Goal: Task Accomplishment & Management: Manage account settings

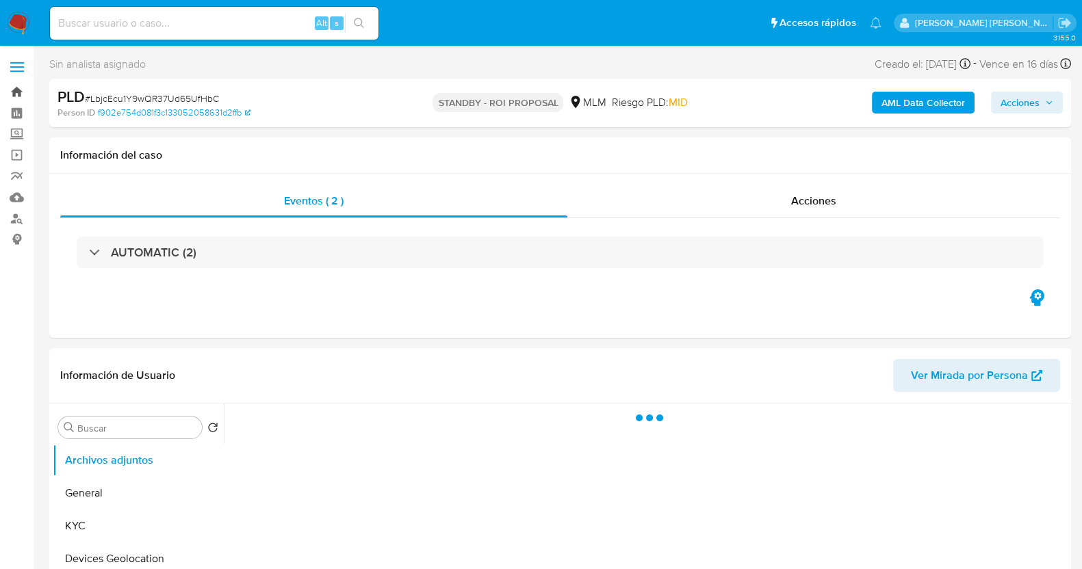
click at [19, 94] on link "Bandeja" at bounding box center [81, 91] width 163 height 21
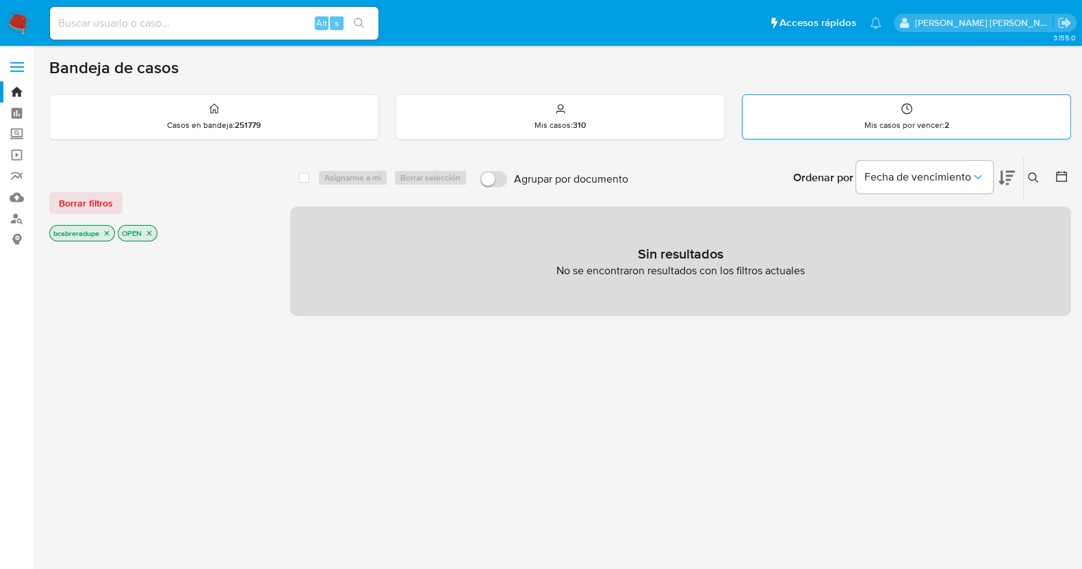
click at [925, 118] on div "Mis casos por vencer : 2" at bounding box center [906, 117] width 328 height 44
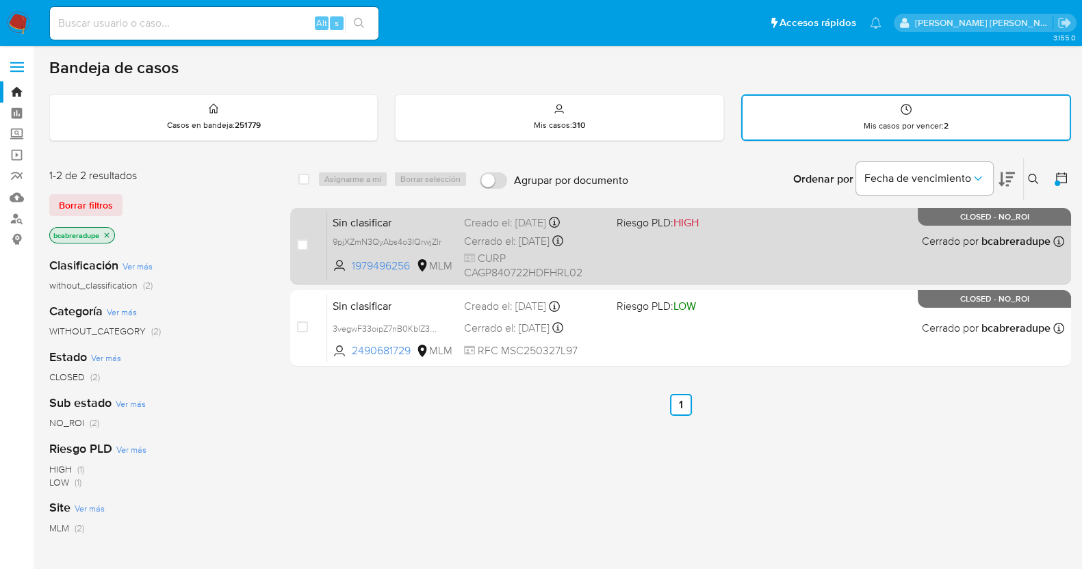
click at [542, 248] on div "Sin clasificar 9pjXZmN3QyAbs4o3IQrwjZlr 1979496256 MLM Riesgo PLD: HIGH Creado …" at bounding box center [695, 245] width 737 height 69
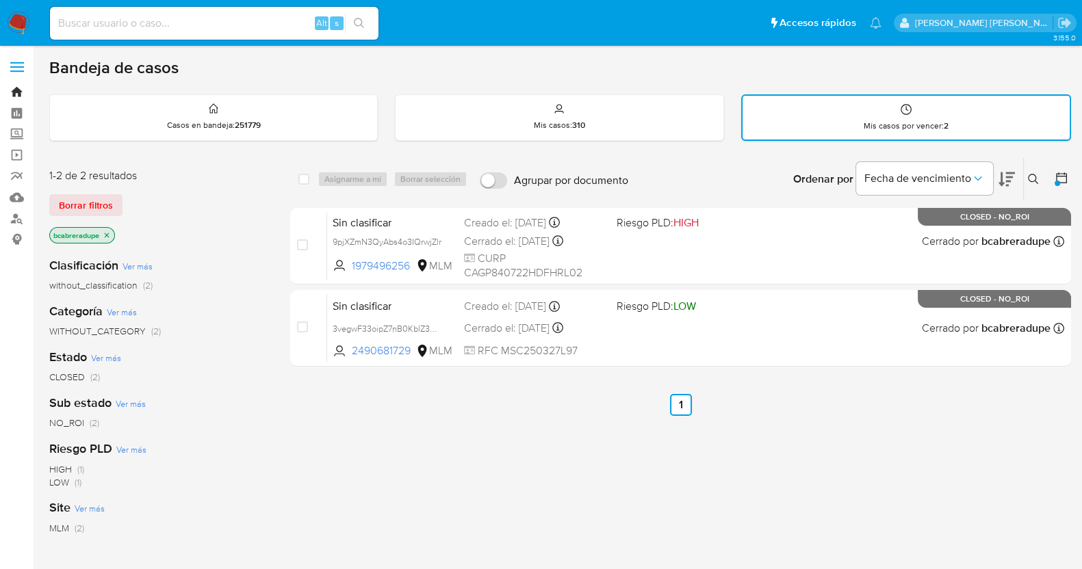
click at [17, 91] on link "Bandeja" at bounding box center [81, 91] width 163 height 21
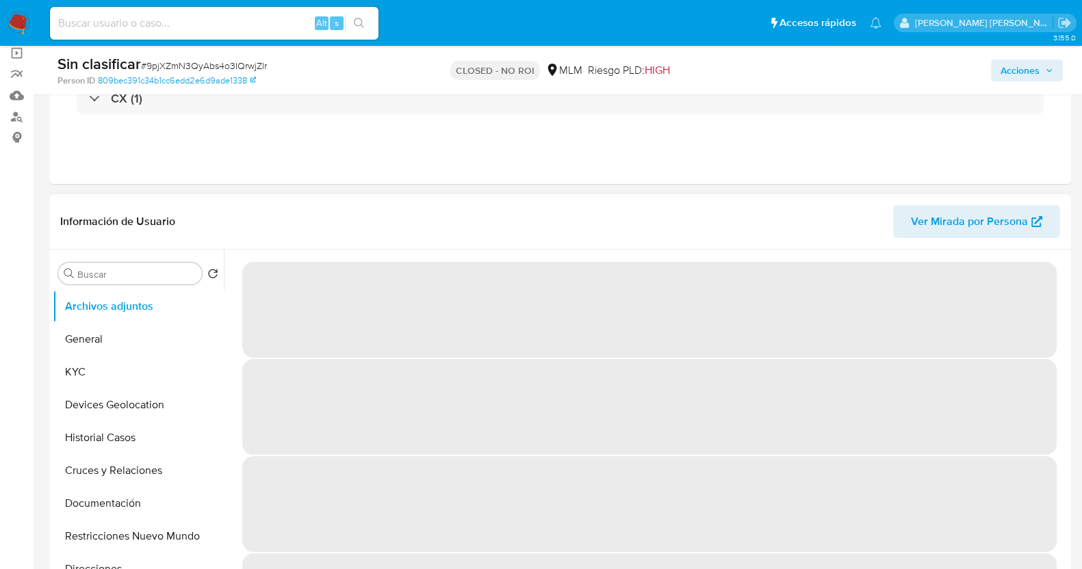
scroll to position [85, 0]
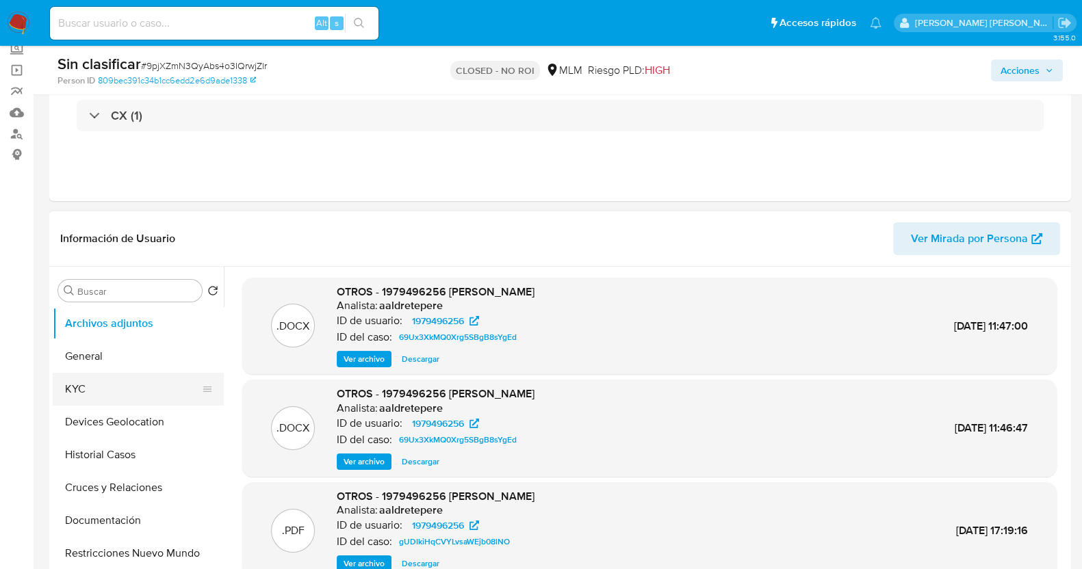
select select "10"
click at [138, 462] on button "Historial Casos" at bounding box center [133, 455] width 160 height 33
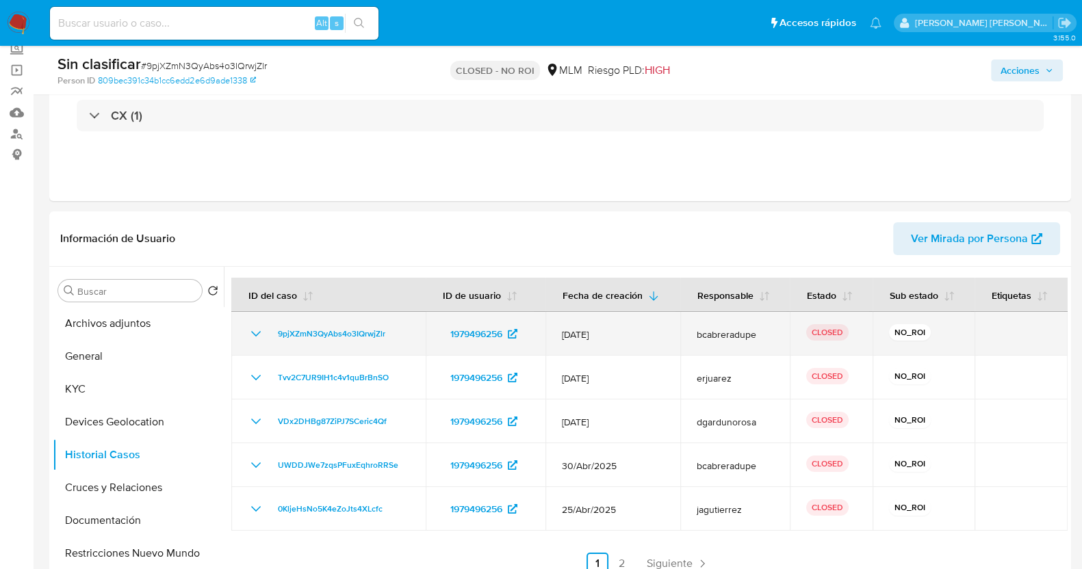
click at [257, 330] on icon "Mostrar/Ocultar" at bounding box center [256, 334] width 16 height 16
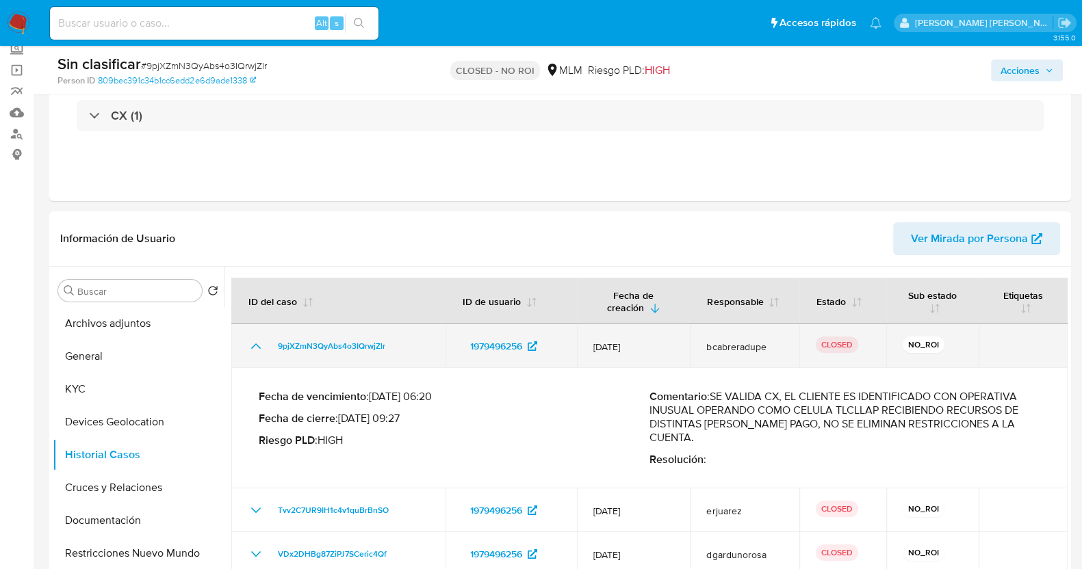
click at [257, 330] on td "9pjXZmN3QyAbs4o3IQrwjZlr" at bounding box center [338, 346] width 214 height 44
click at [255, 341] on icon "Mostrar/Ocultar" at bounding box center [256, 346] width 16 height 16
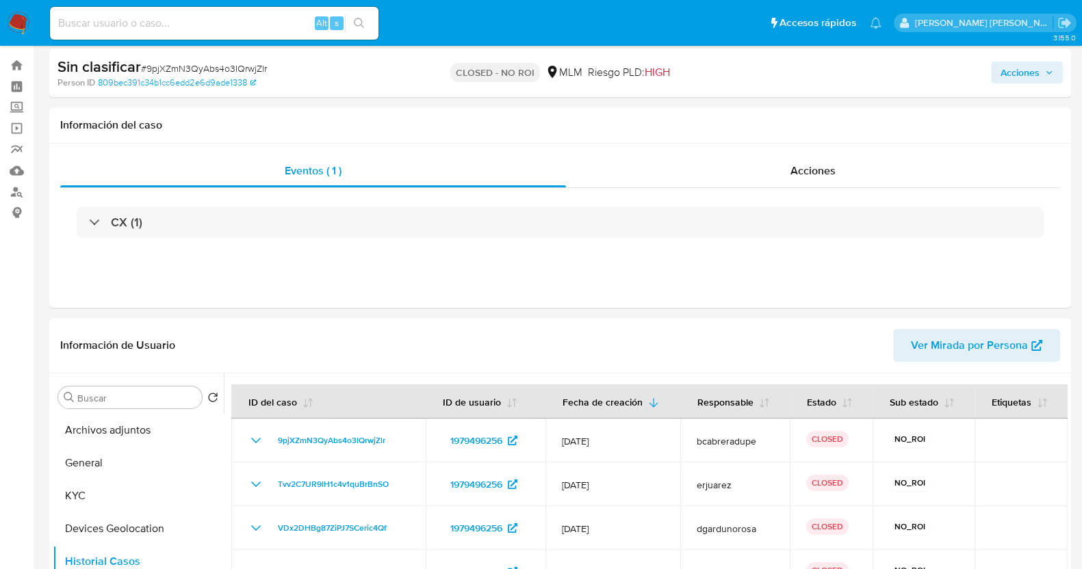
scroll to position [0, 0]
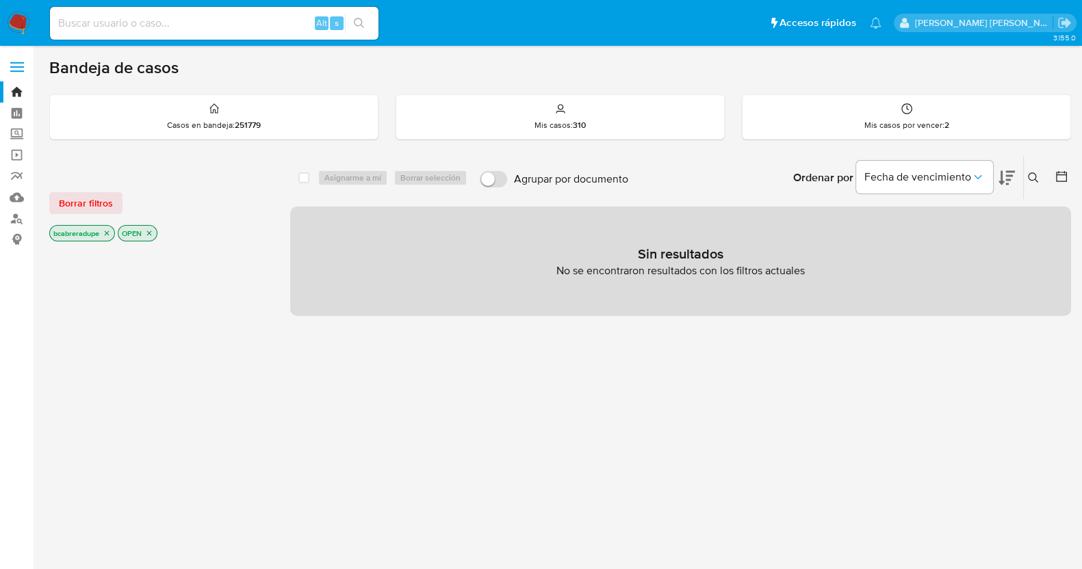
click at [110, 234] on icon "close-filter" at bounding box center [107, 233] width 8 height 8
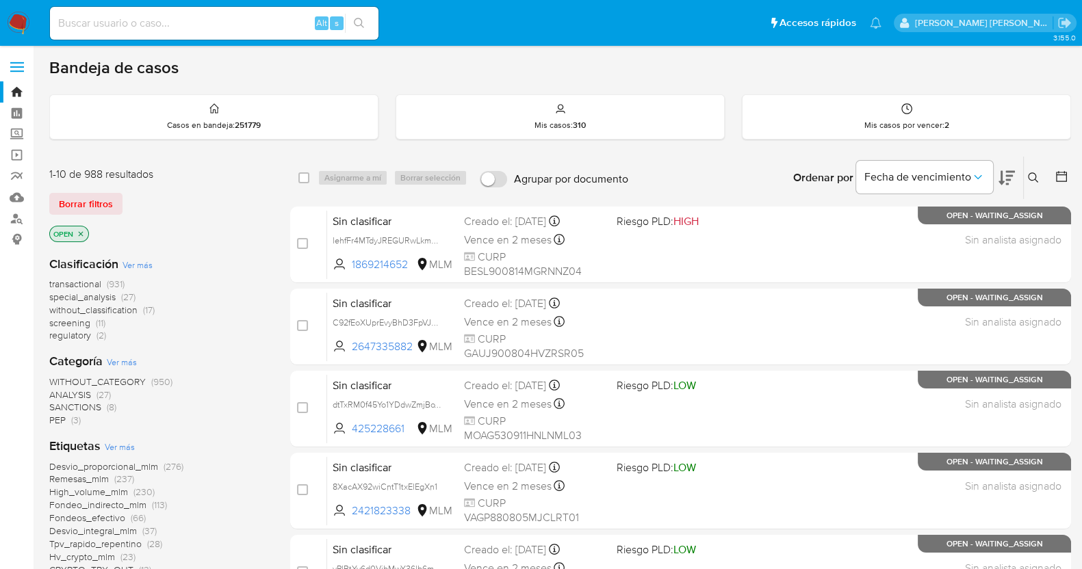
click at [1039, 170] on button at bounding box center [1035, 178] width 23 height 16
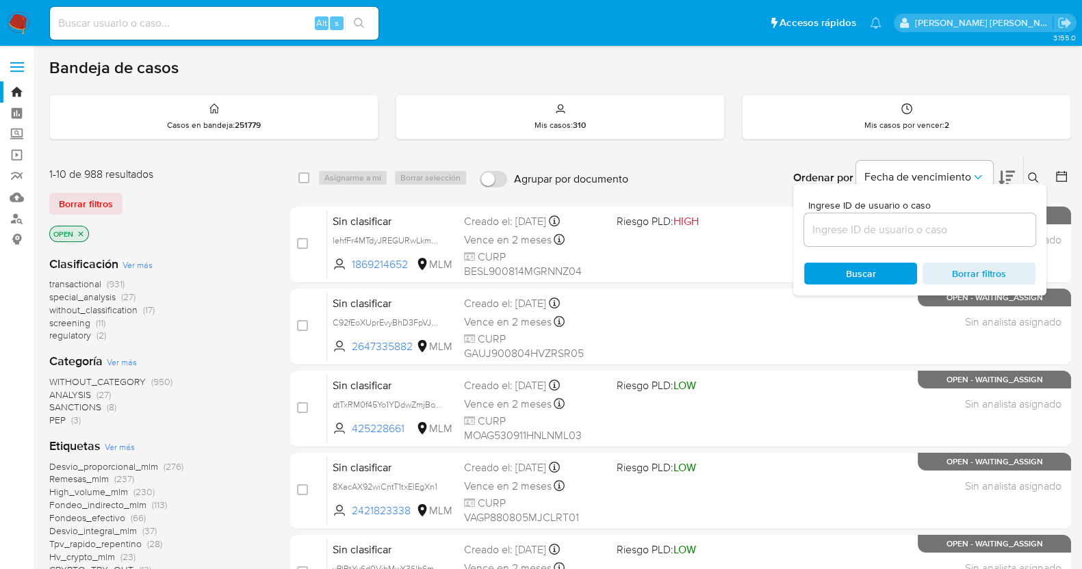
click at [884, 218] on div at bounding box center [919, 230] width 231 height 33
drag, startPoint x: 898, startPoint y: 226, endPoint x: 909, endPoint y: 229, distance: 12.0
click at [900, 226] on input at bounding box center [919, 230] width 231 height 18
paste input "Dw0sabmyAbwiNuF0Jn9Q4nHF"
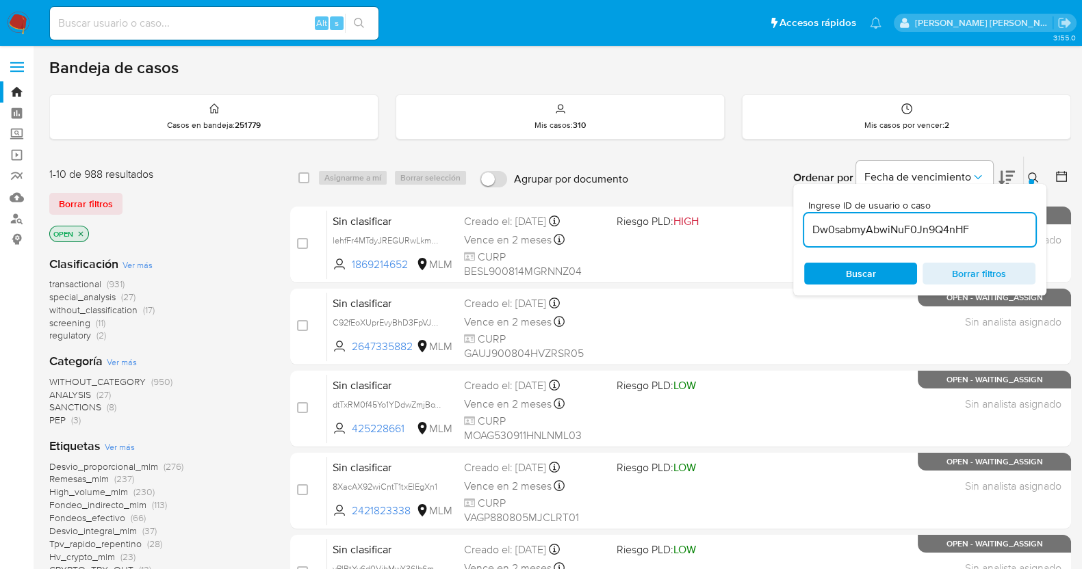
type input "Dw0sabmyAbwiNuF0Jn9Q4nHF"
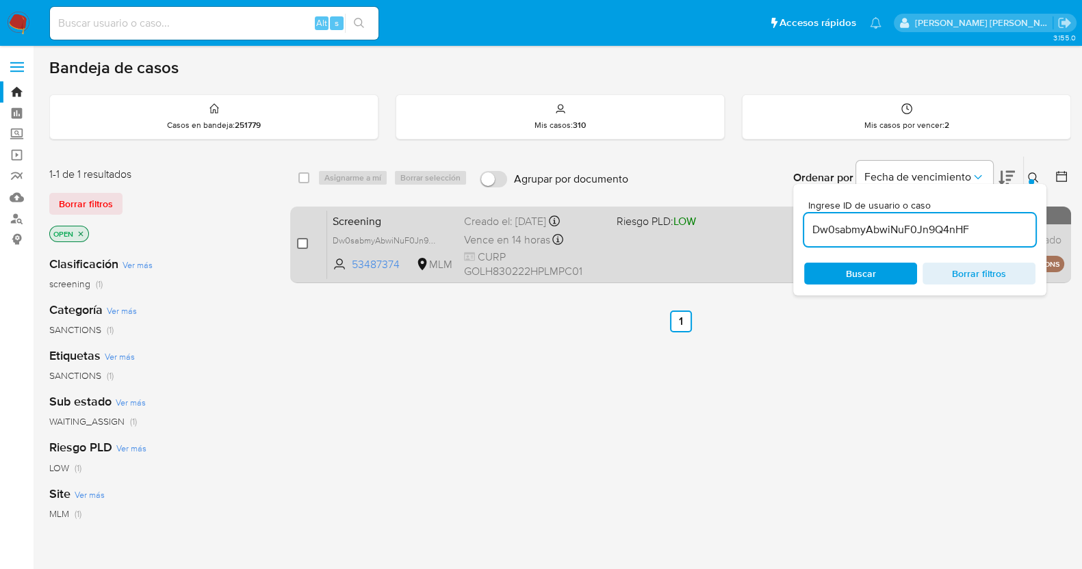
click at [301, 242] on input "checkbox" at bounding box center [302, 243] width 11 height 11
checkbox input "true"
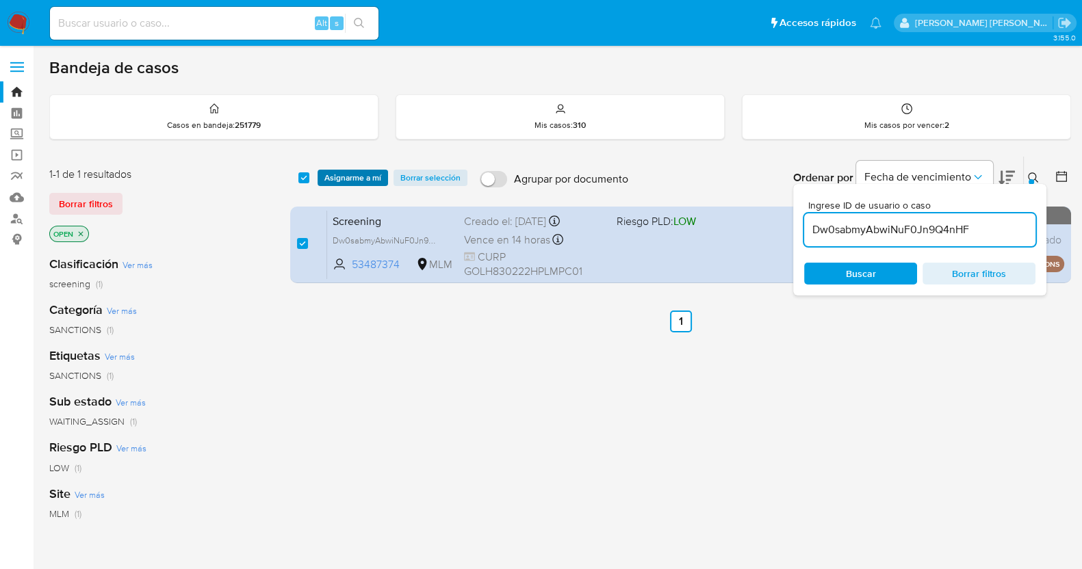
click at [363, 180] on span "Asignarme a mí" at bounding box center [352, 178] width 57 height 14
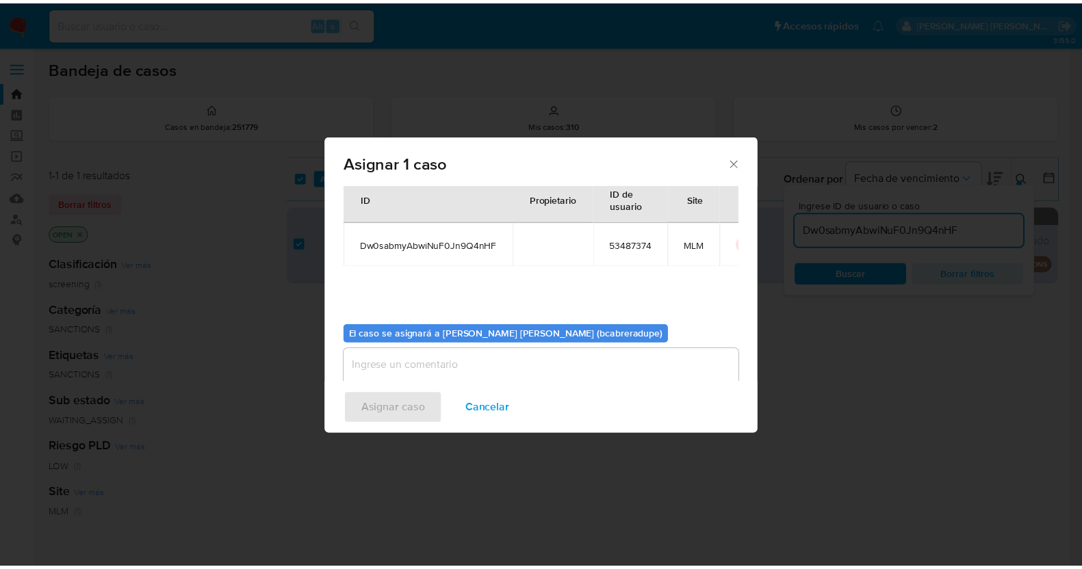
scroll to position [70, 0]
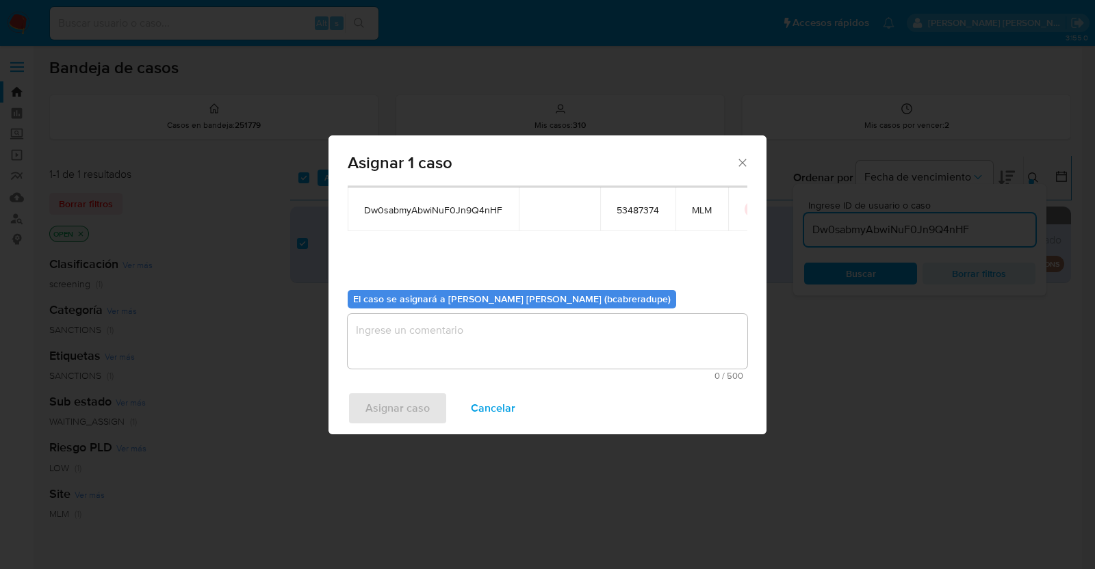
click at [579, 322] on textarea "assign-modal" at bounding box center [548, 341] width 400 height 55
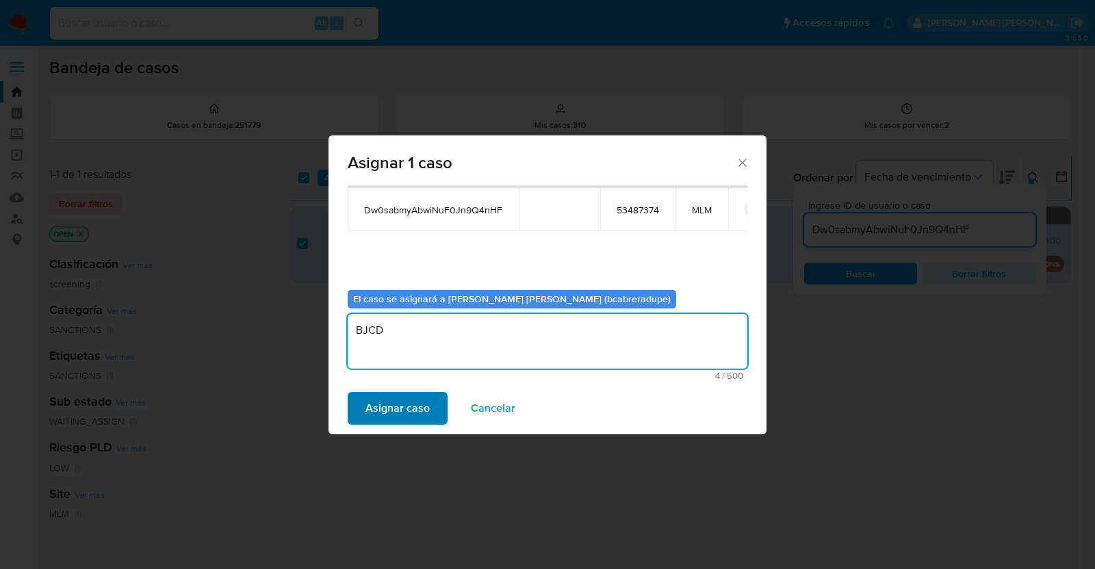
type textarea "BJCD"
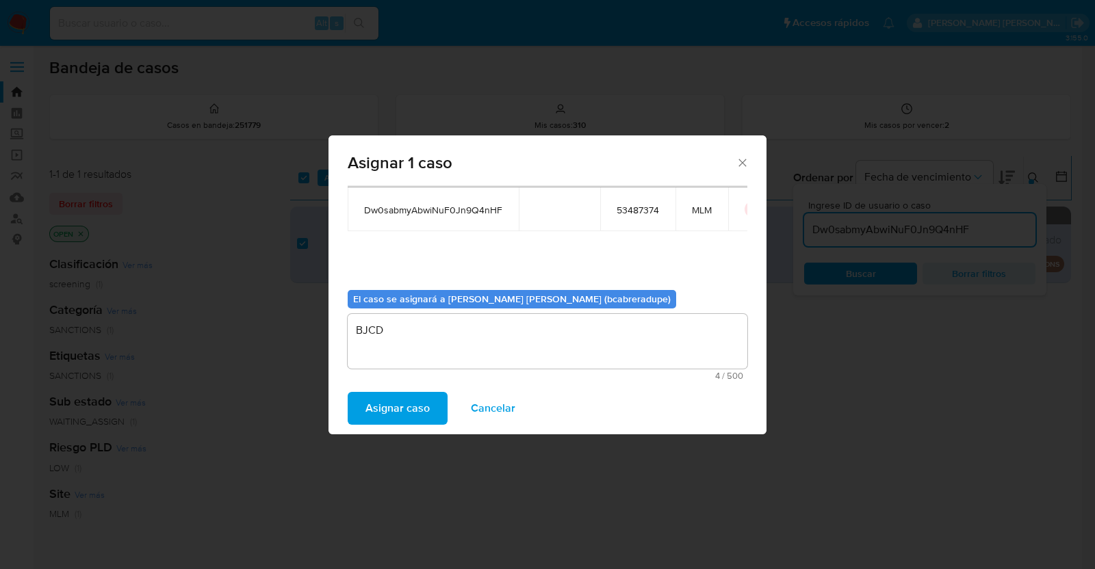
click at [419, 412] on span "Asignar caso" at bounding box center [397, 408] width 64 height 30
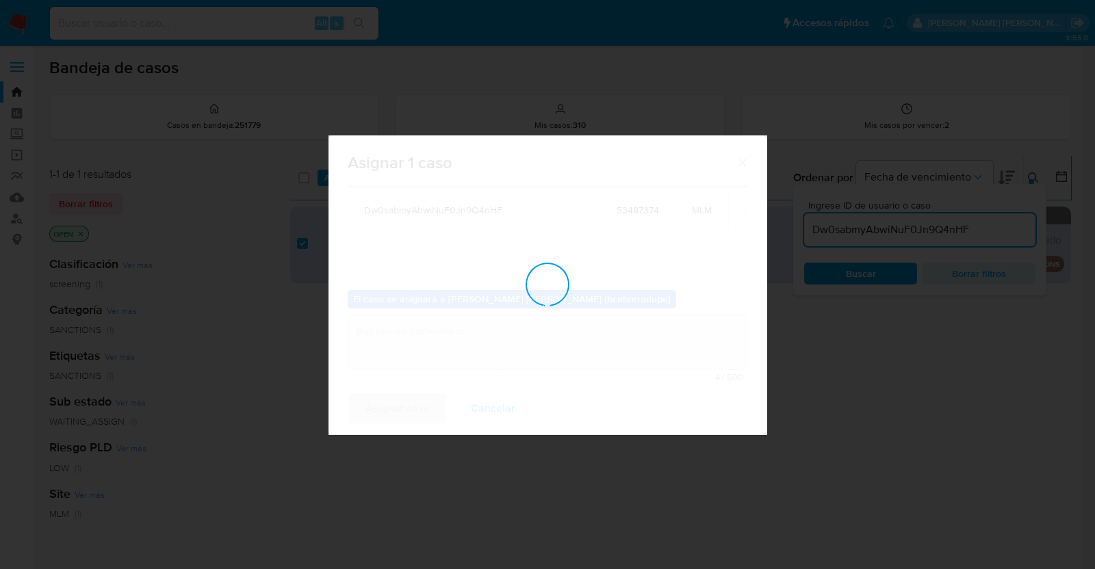
checkbox input "false"
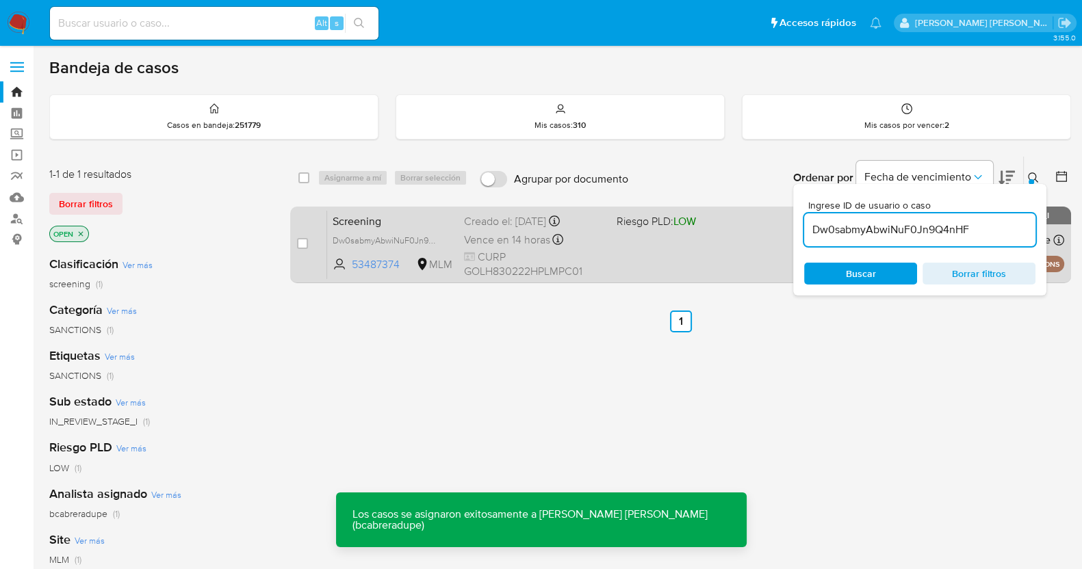
click at [516, 240] on span "Vence en 14 horas" at bounding box center [507, 240] width 86 height 15
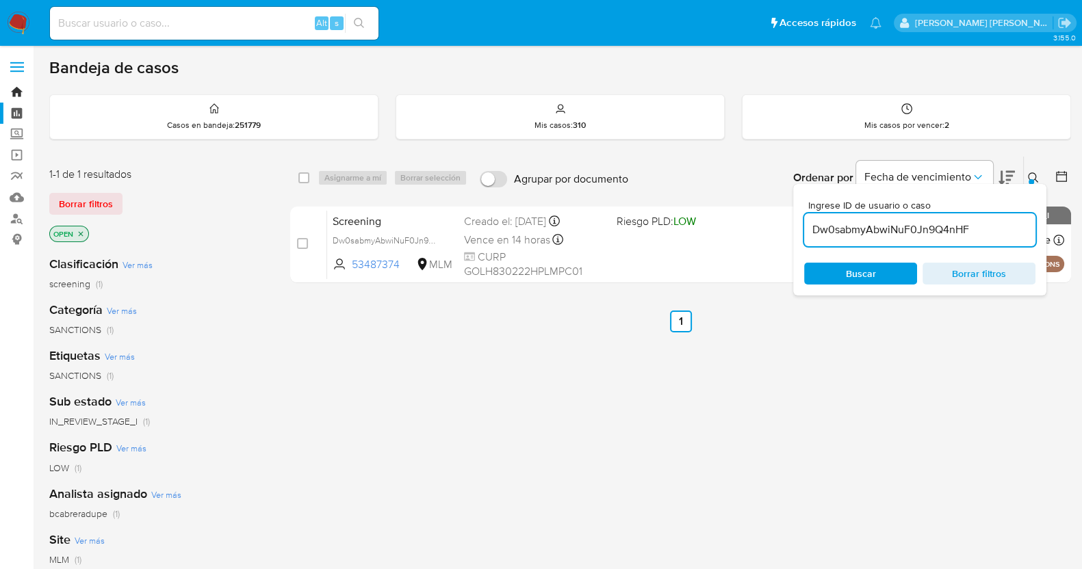
drag, startPoint x: 17, startPoint y: 94, endPoint x: 31, endPoint y: 104, distance: 17.7
click at [17, 94] on link "Bandeja" at bounding box center [81, 91] width 163 height 21
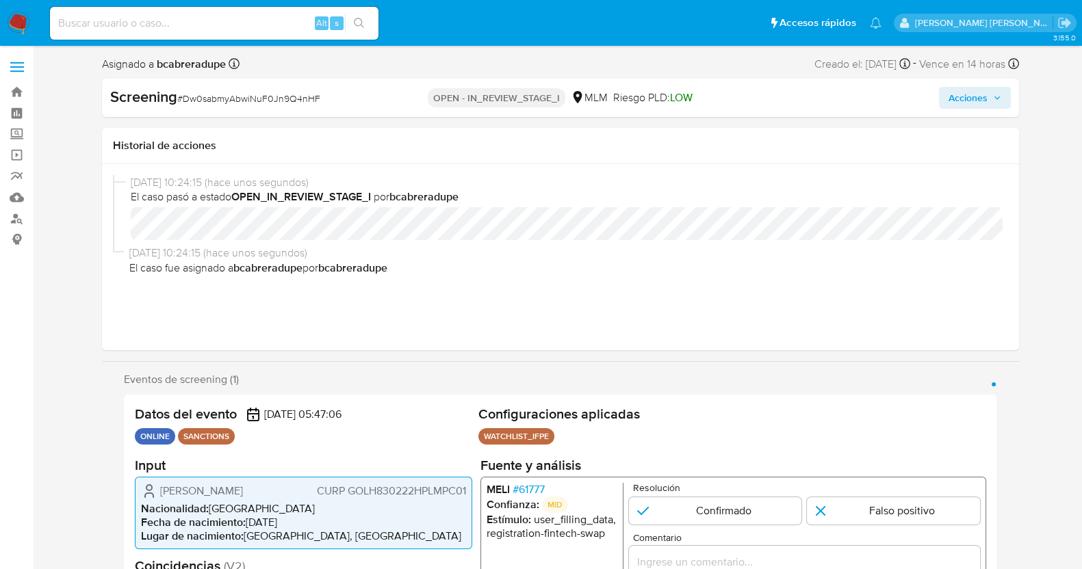
select select "10"
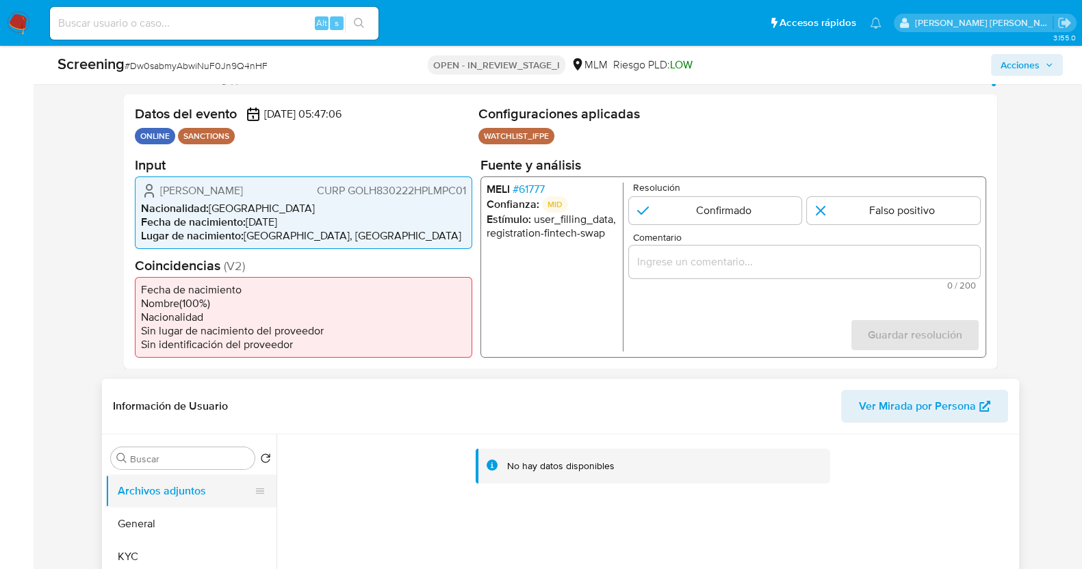
scroll to position [428, 0]
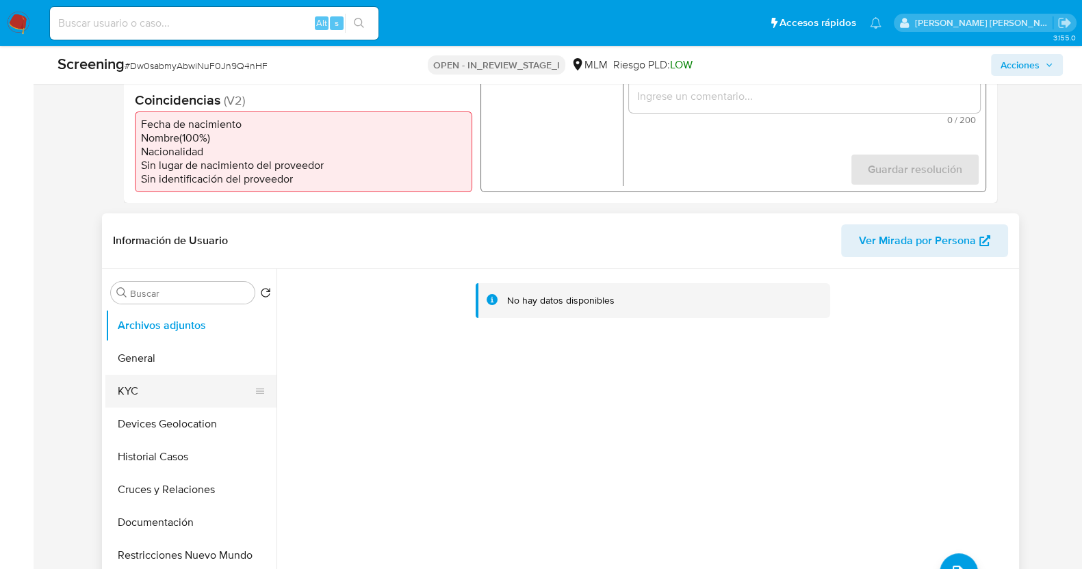
click at [154, 385] on button "KYC" at bounding box center [185, 391] width 160 height 33
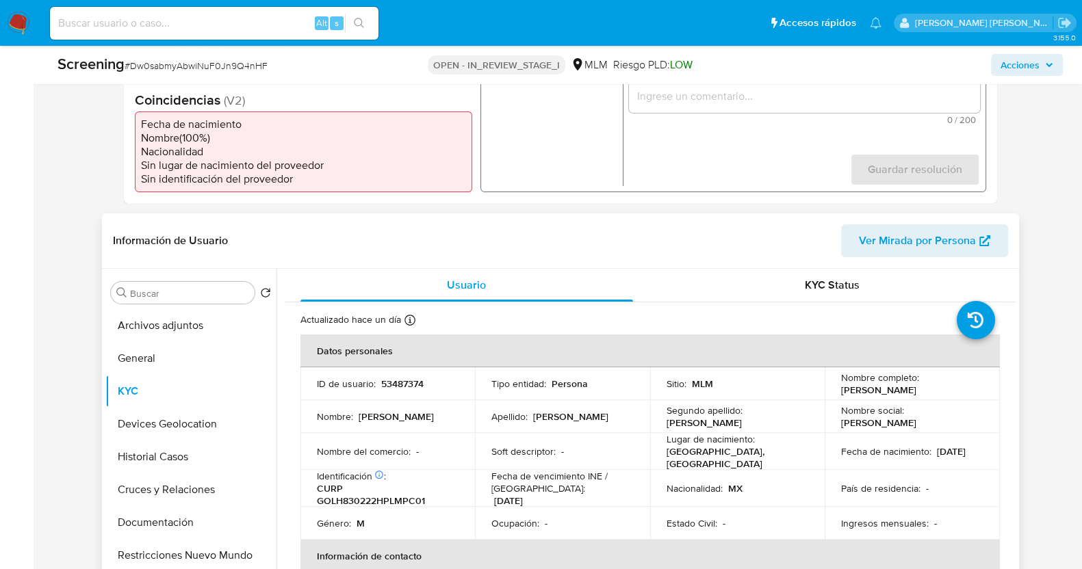
click at [404, 383] on p "53487374" at bounding box center [402, 384] width 42 height 12
copy p "53487374"
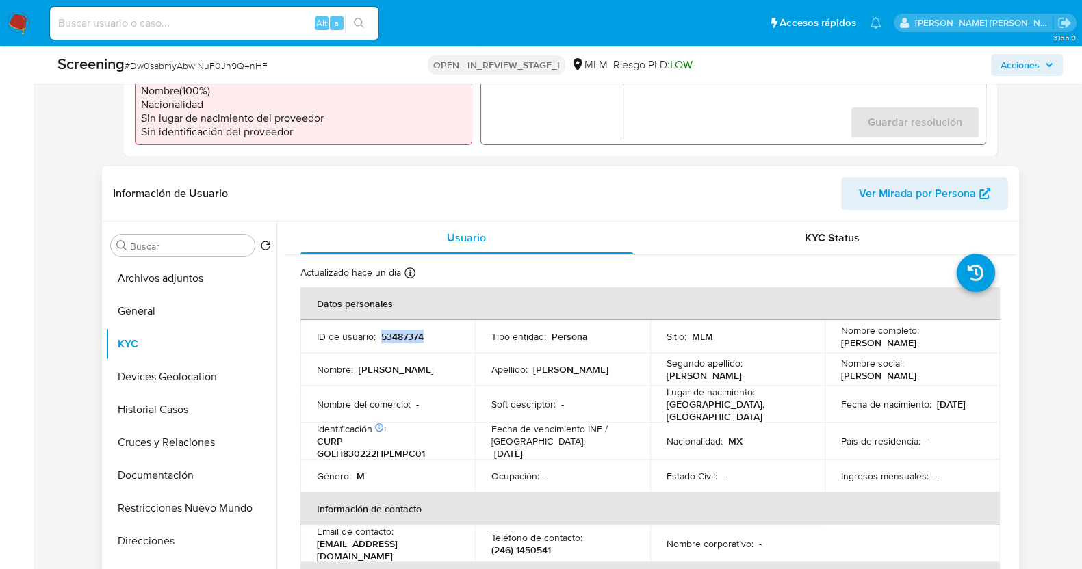
scroll to position [513, 0]
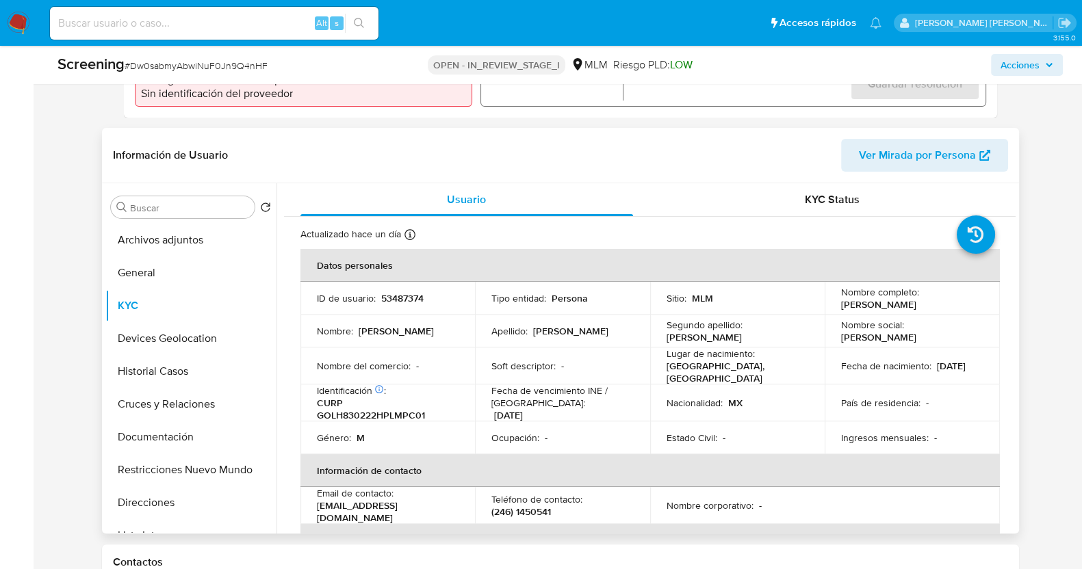
click at [607, 328] on div "Apellido : Gomez" at bounding box center [562, 331] width 142 height 12
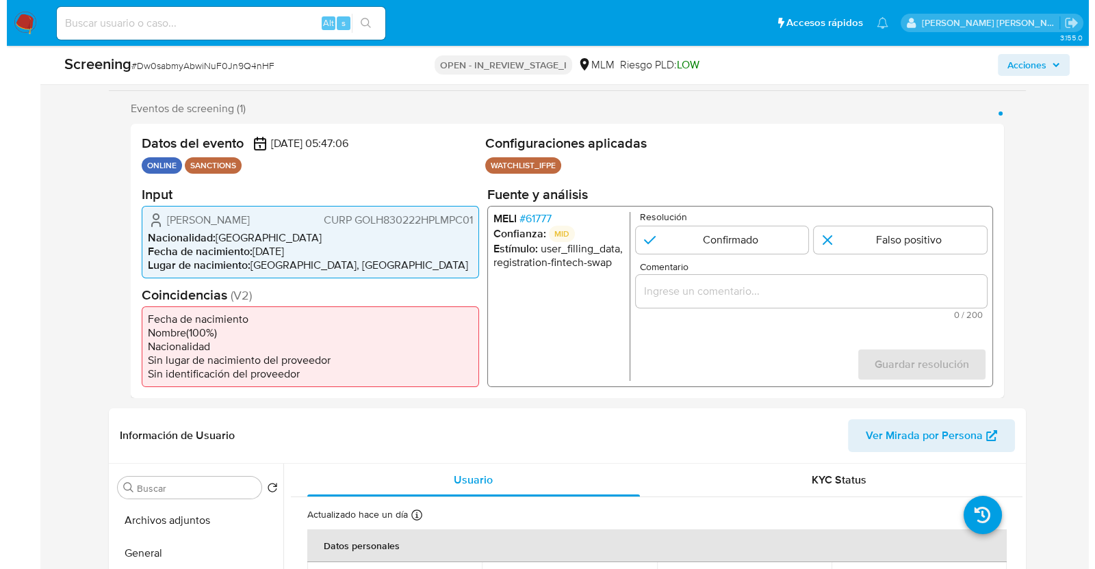
scroll to position [257, 0]
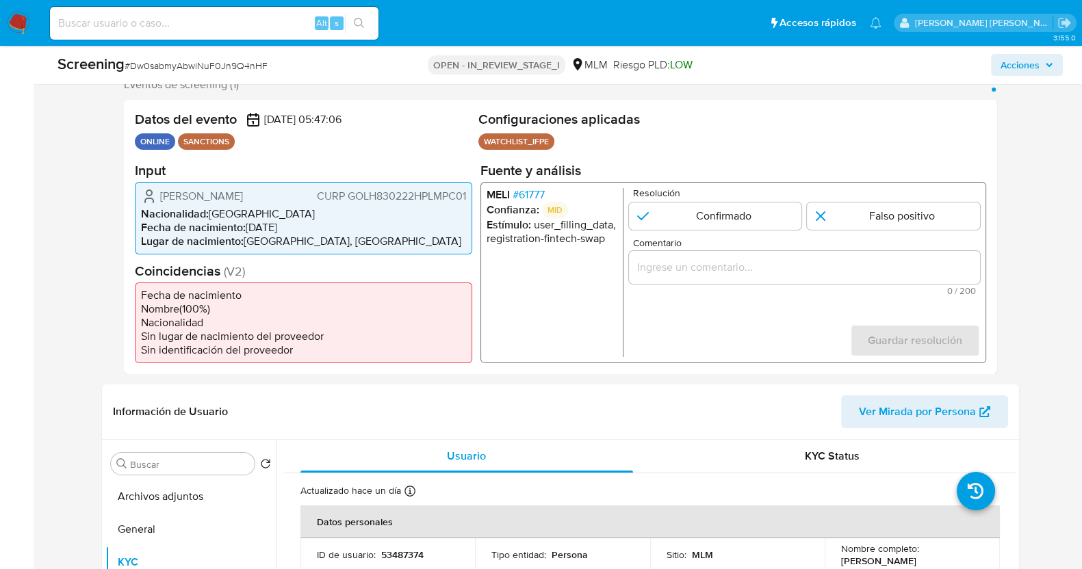
click at [530, 190] on span "# 61777" at bounding box center [528, 195] width 32 height 14
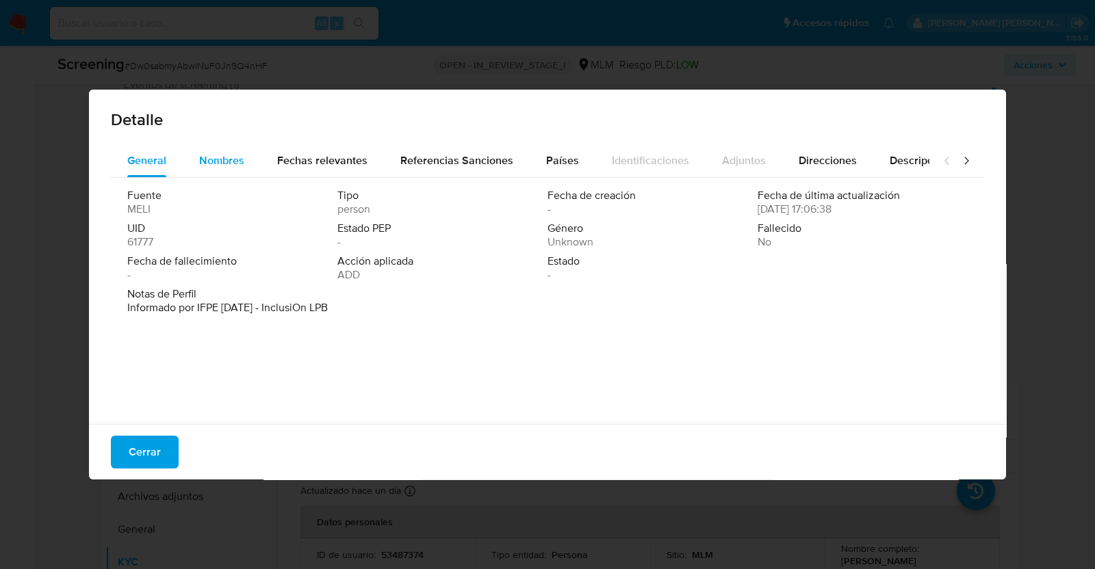
click at [224, 160] on span "Nombres" at bounding box center [221, 161] width 45 height 16
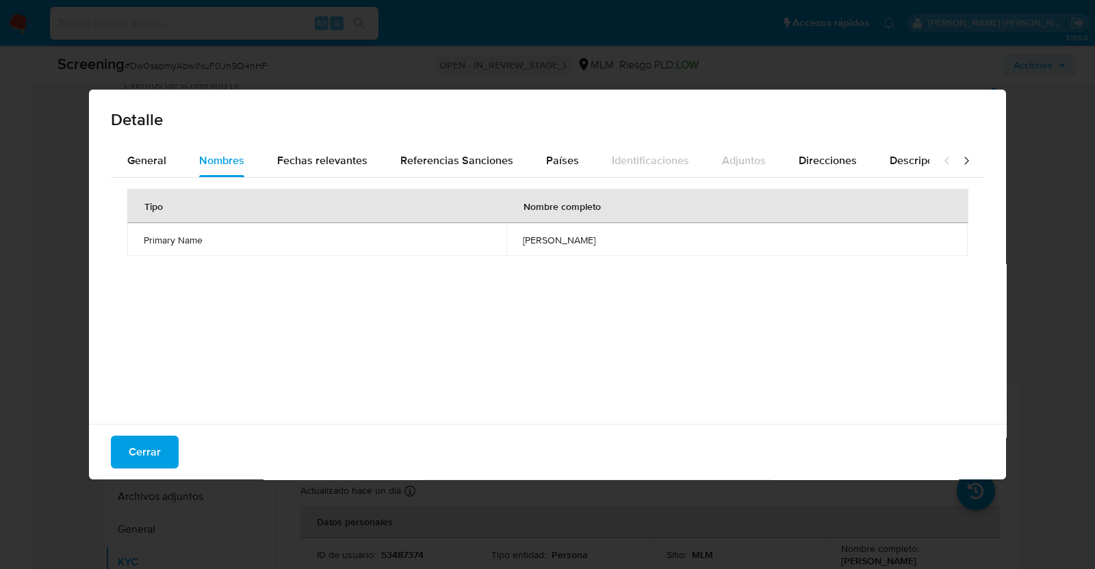
drag, startPoint x: 513, startPoint y: 237, endPoint x: 660, endPoint y: 250, distance: 147.6
click at [660, 250] on td "hector gomes lopez" at bounding box center [736, 239] width 461 height 33
drag, startPoint x: 507, startPoint y: 240, endPoint x: 654, endPoint y: 224, distance: 147.2
click at [654, 224] on td "hector gomes lopez" at bounding box center [736, 239] width 461 height 33
click at [329, 161] on span "Fechas relevantes" at bounding box center [322, 161] width 90 height 16
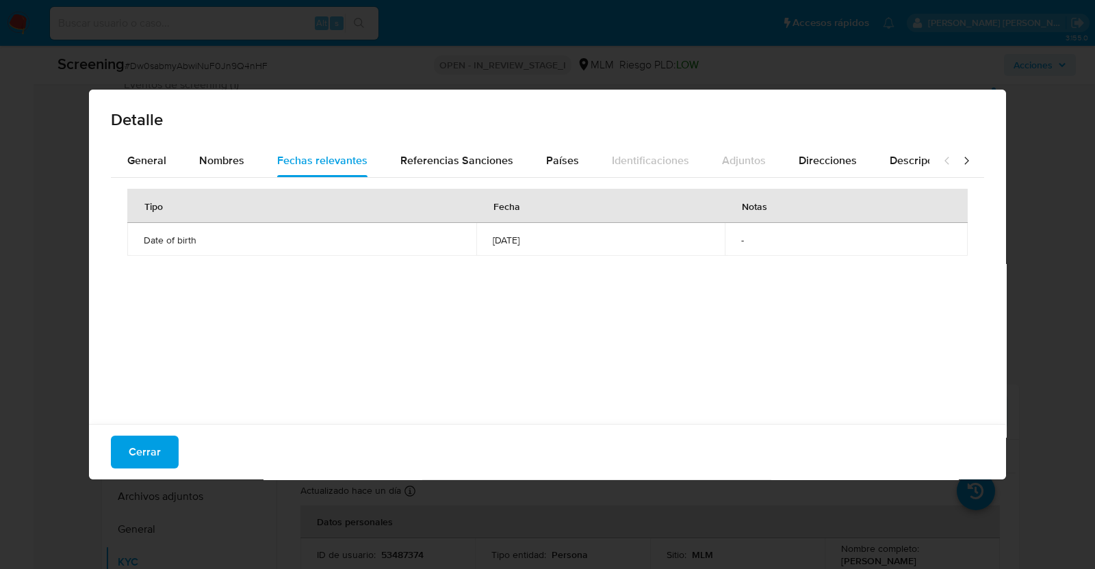
drag, startPoint x: 453, startPoint y: 239, endPoint x: 577, endPoint y: 242, distance: 123.9
click at [577, 242] on td "1983-10-25" at bounding box center [600, 239] width 248 height 33
click at [458, 164] on span "Referencias Sanciones" at bounding box center [456, 161] width 113 height 16
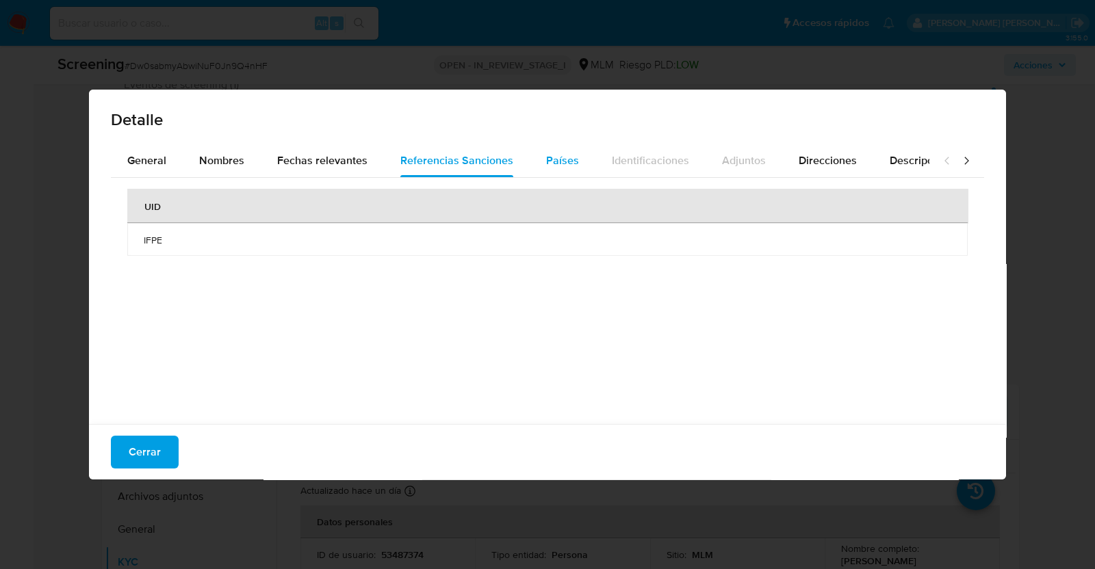
click at [554, 157] on span "Países" at bounding box center [562, 161] width 33 height 16
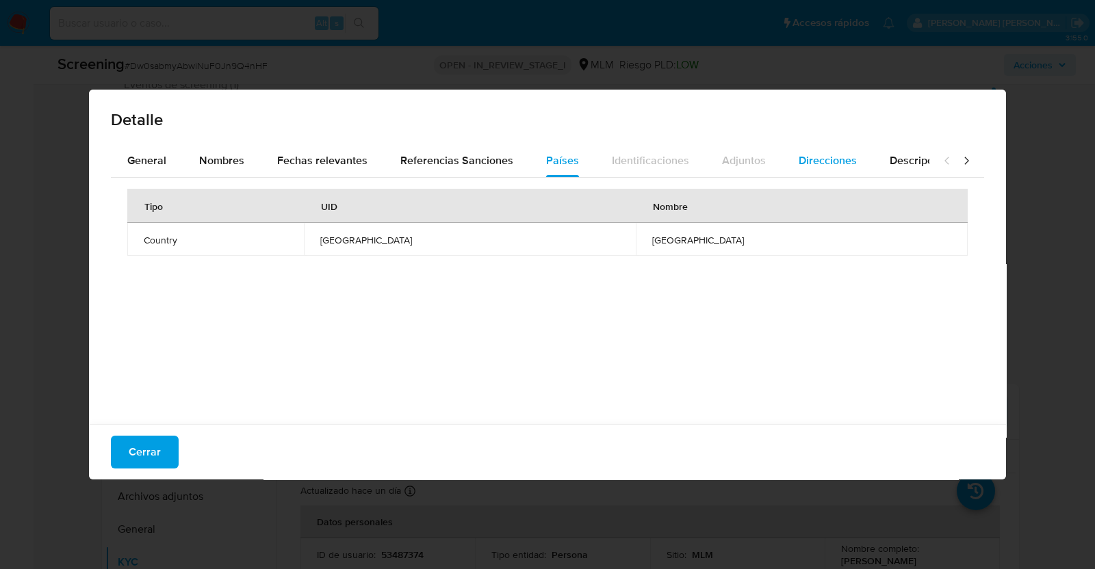
click at [810, 149] on div "Direcciones" at bounding box center [828, 160] width 58 height 33
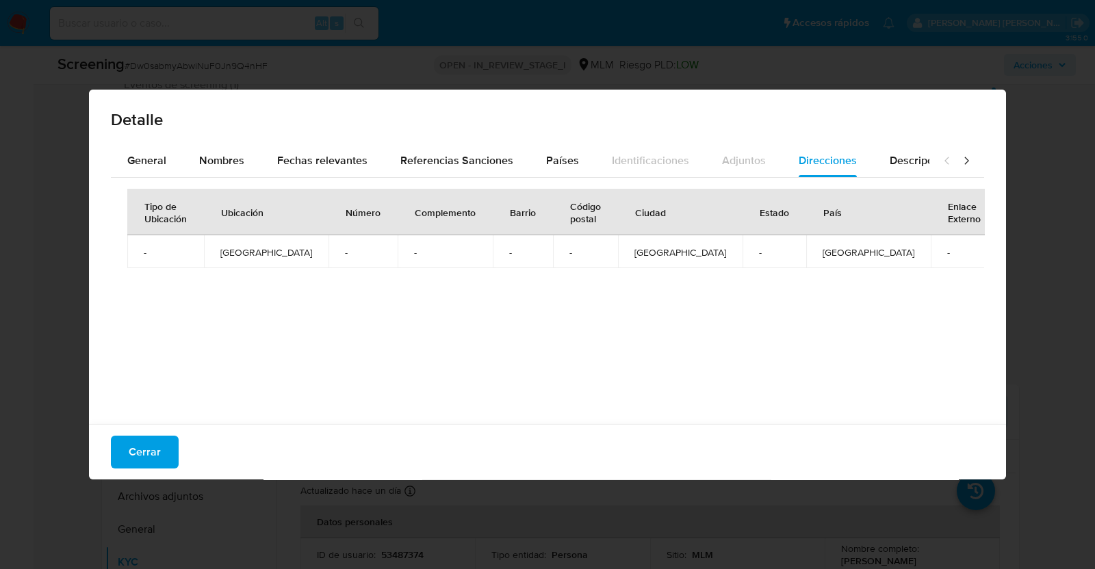
drag, startPoint x: 563, startPoint y: 157, endPoint x: 636, endPoint y: 170, distance: 75.0
click at [562, 157] on span "Países" at bounding box center [562, 161] width 33 height 16
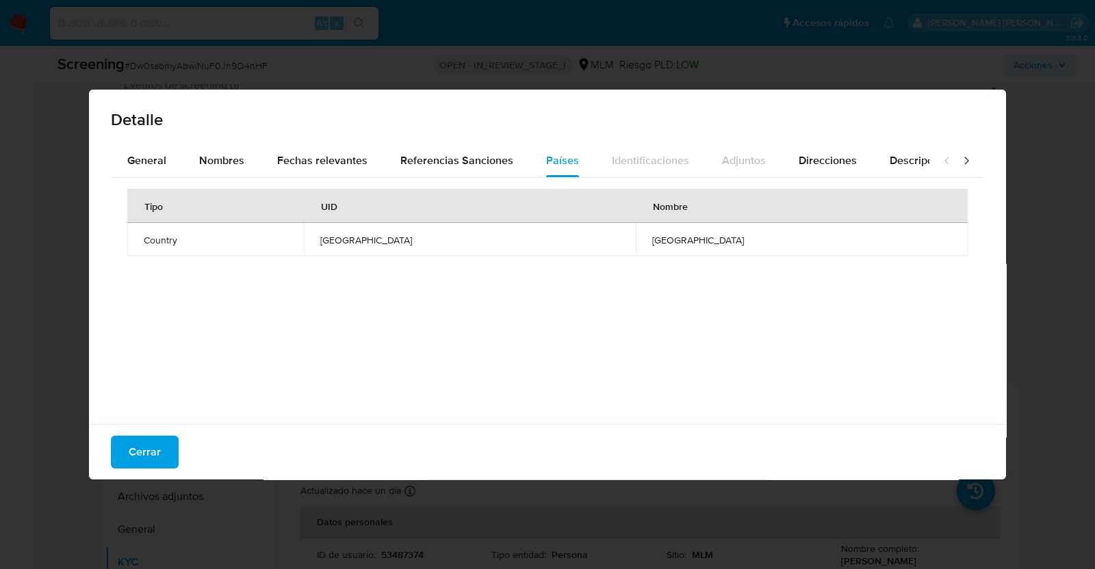
click at [959, 158] on icon at bounding box center [966, 161] width 14 height 14
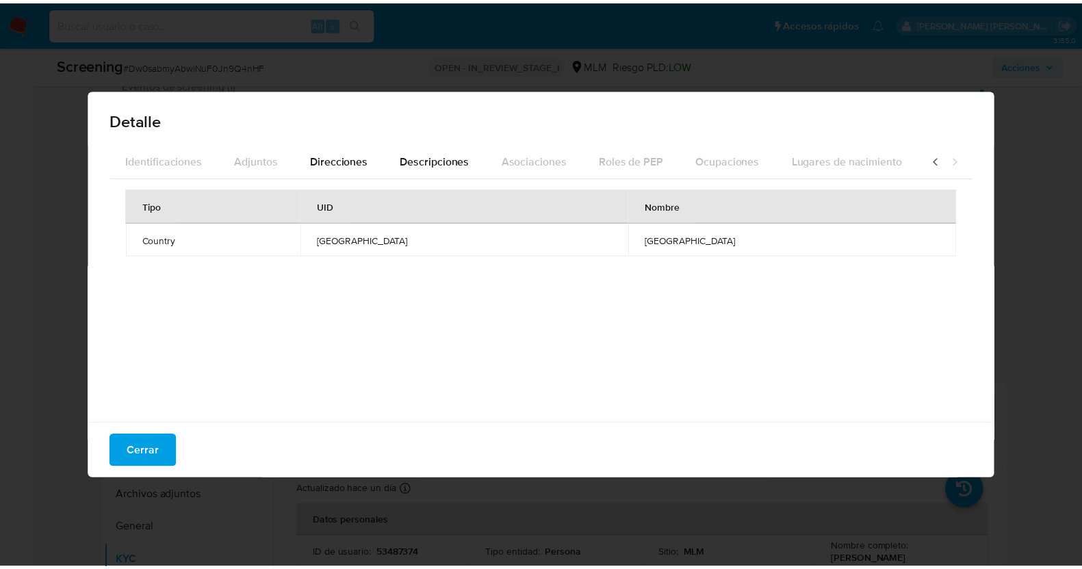
scroll to position [0, 487]
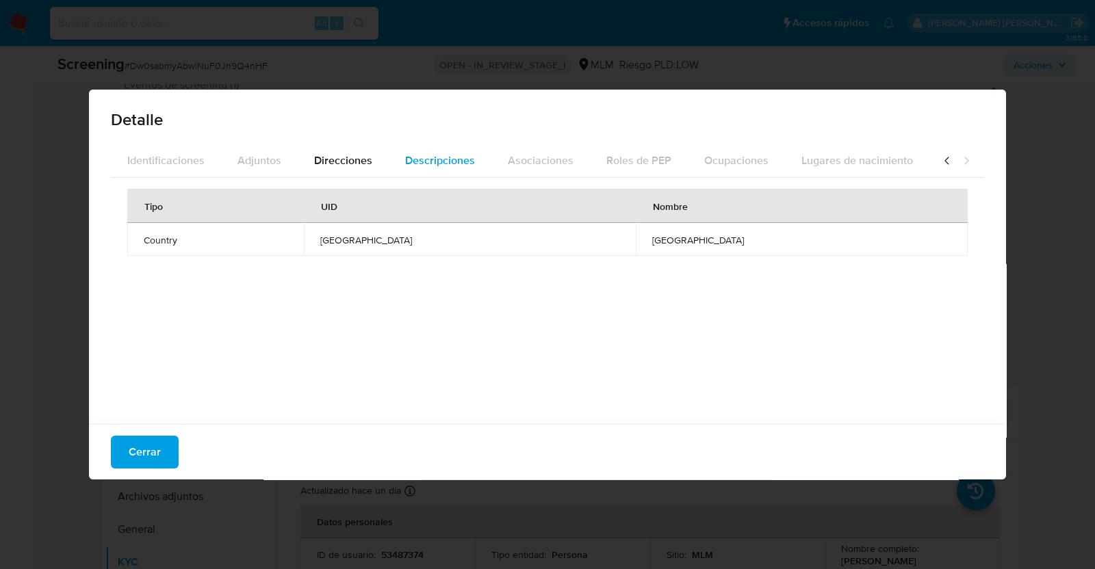
click at [443, 155] on span "Descripciones" at bounding box center [440, 161] width 70 height 16
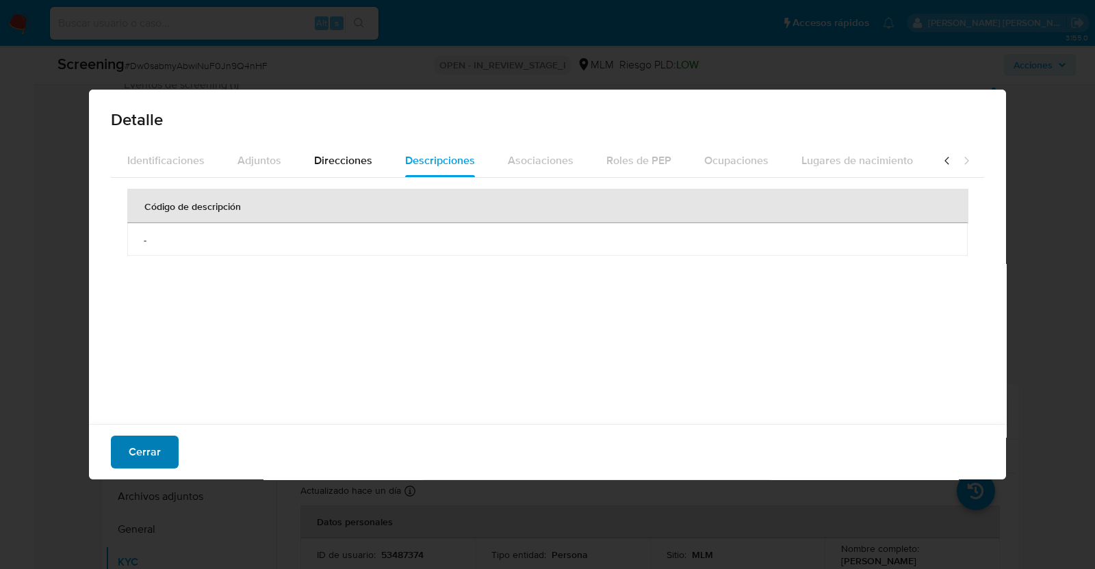
click at [151, 453] on span "Cerrar" at bounding box center [145, 452] width 32 height 30
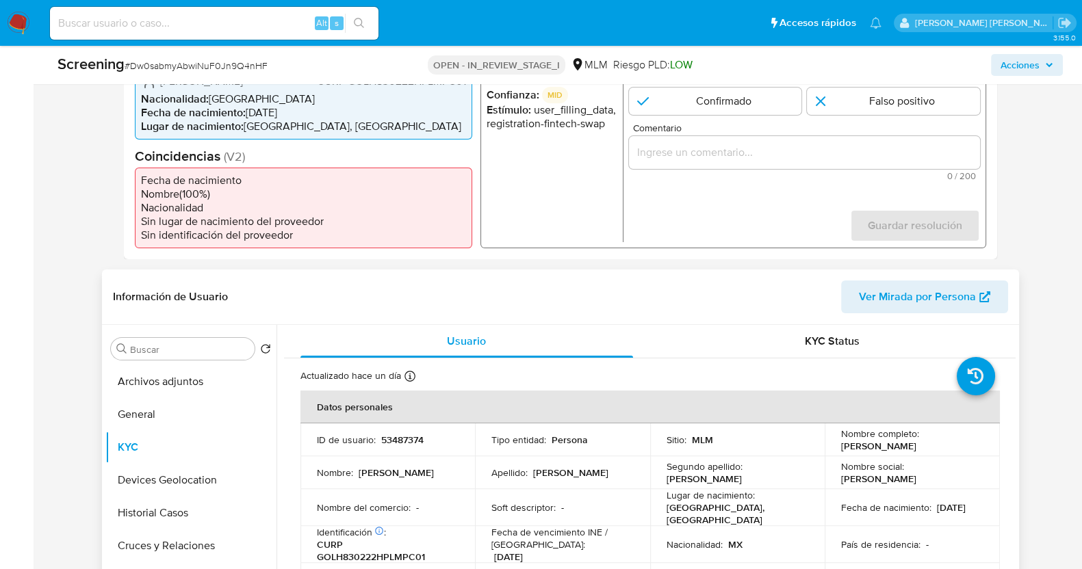
scroll to position [513, 0]
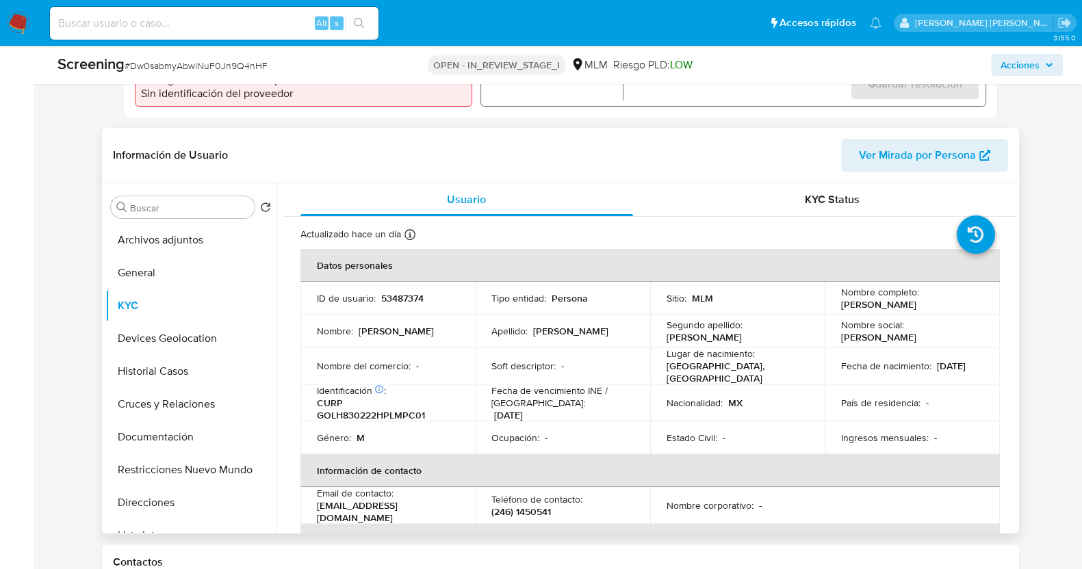
drag, startPoint x: 833, startPoint y: 307, endPoint x: 962, endPoint y: 306, distance: 128.7
click at [962, 306] on td "Nombre completo : Hector Gomez Lopez" at bounding box center [912, 298] width 175 height 33
copy p "Hector Gomez Lopez"
drag, startPoint x: 831, startPoint y: 377, endPoint x: 894, endPoint y: 368, distance: 63.6
click at [894, 368] on td "Fecha de nacimiento : 22/02/1983" at bounding box center [912, 366] width 175 height 37
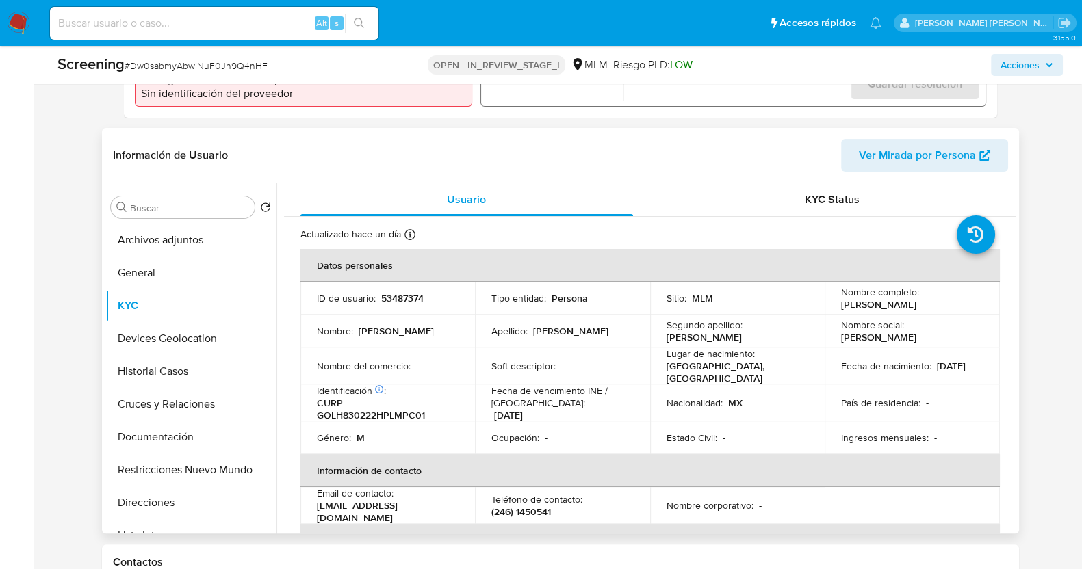
copy p "22/02/1983"
click at [164, 441] on button "Documentación" at bounding box center [185, 437] width 160 height 33
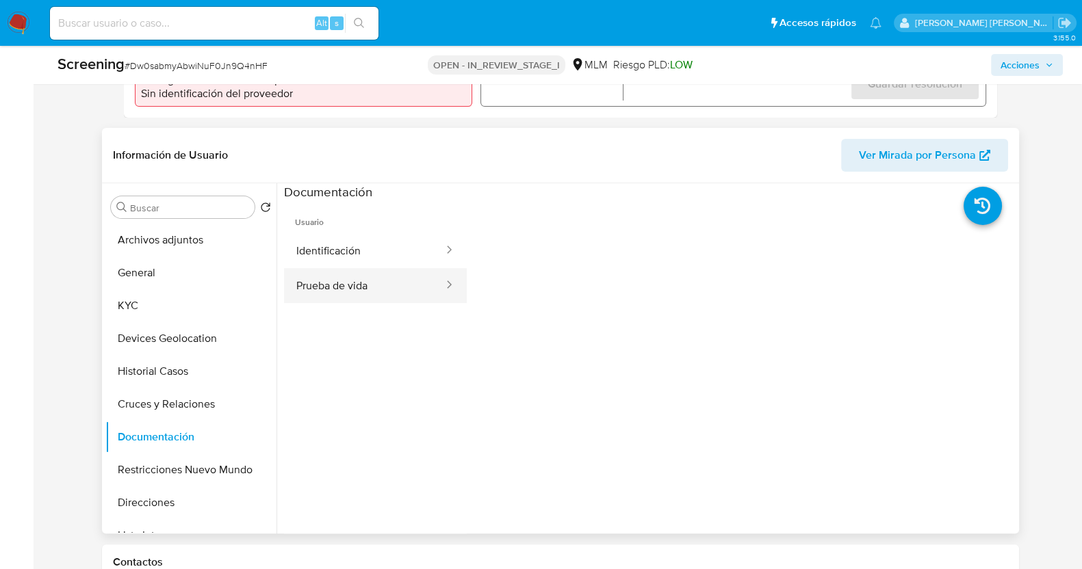
click at [361, 292] on button "Prueba de vida" at bounding box center [364, 285] width 161 height 35
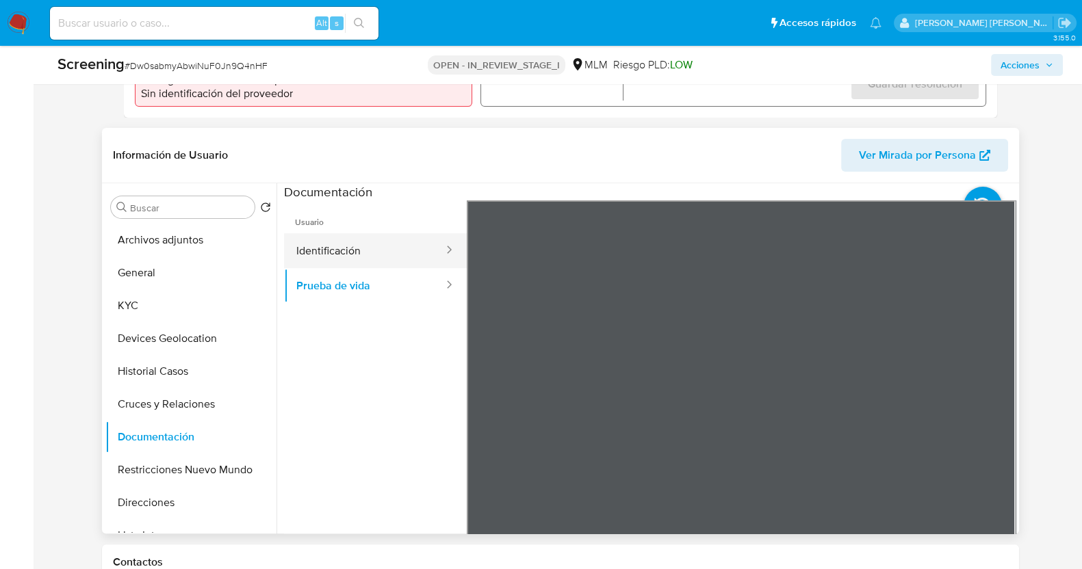
click at [361, 250] on button "Identificación" at bounding box center [364, 250] width 161 height 35
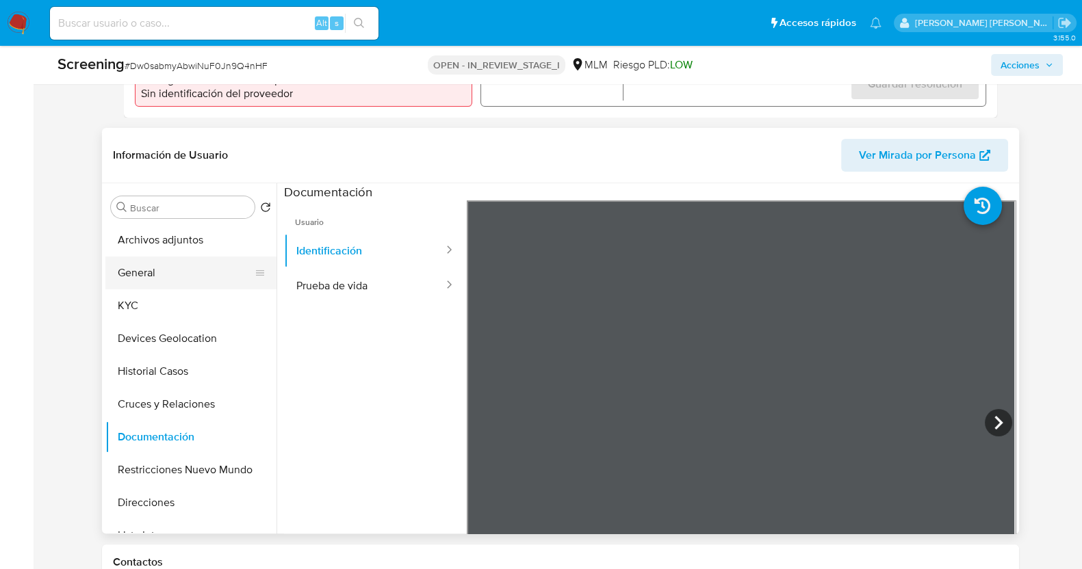
click at [174, 263] on button "General" at bounding box center [185, 273] width 160 height 33
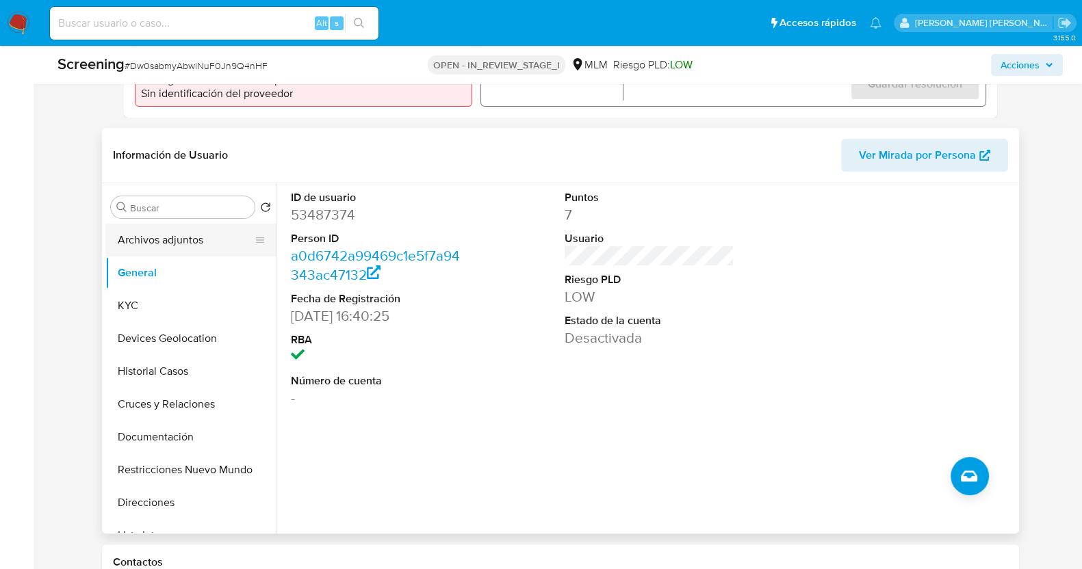
click at [171, 237] on button "Archivos adjuntos" at bounding box center [185, 240] width 160 height 33
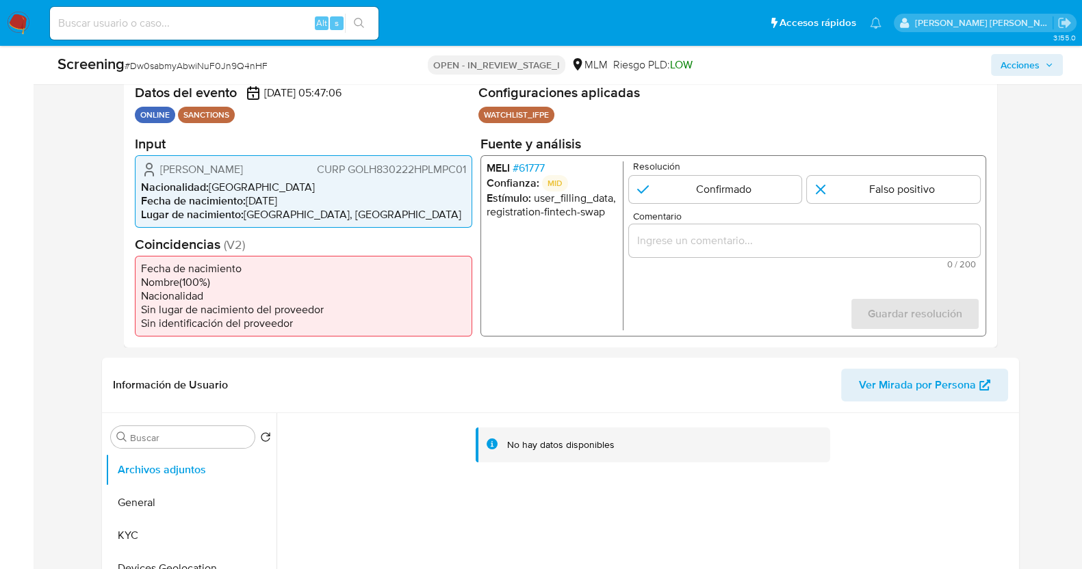
scroll to position [257, 0]
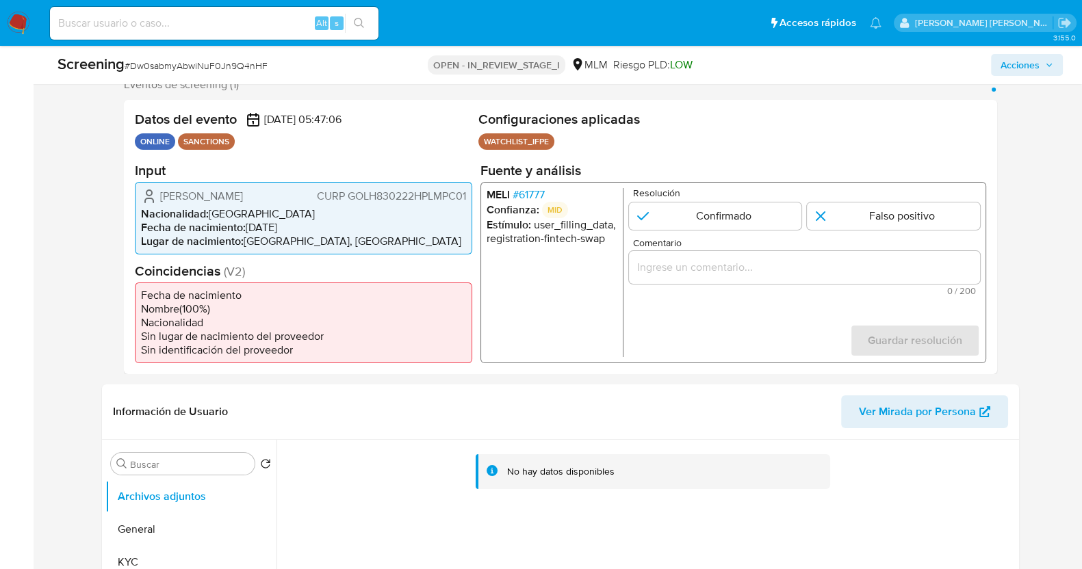
click at [532, 196] on span "# 61777" at bounding box center [528, 195] width 32 height 14
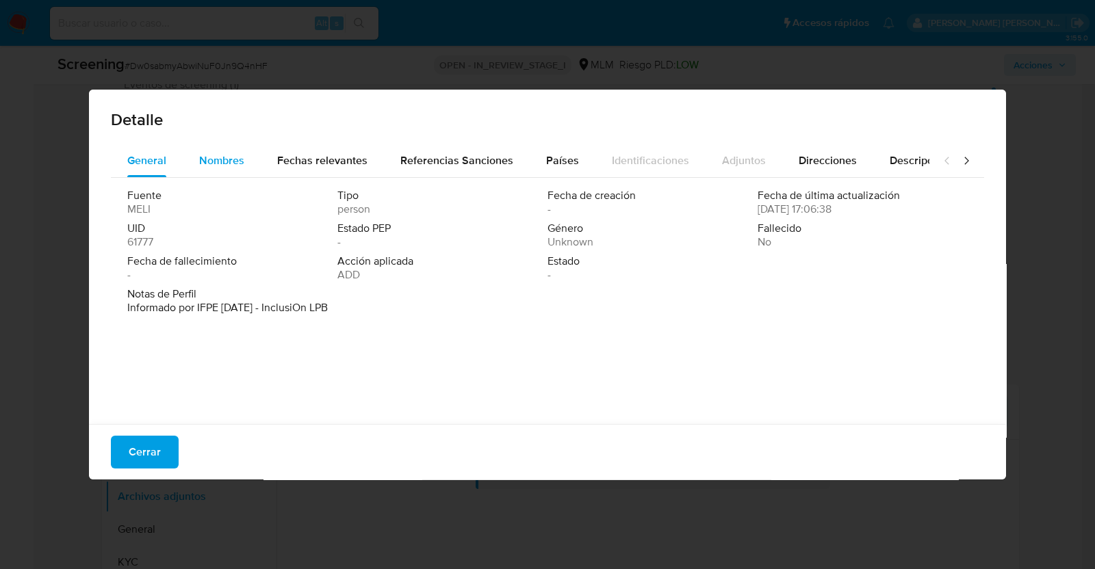
click at [222, 159] on span "Nombres" at bounding box center [221, 161] width 45 height 16
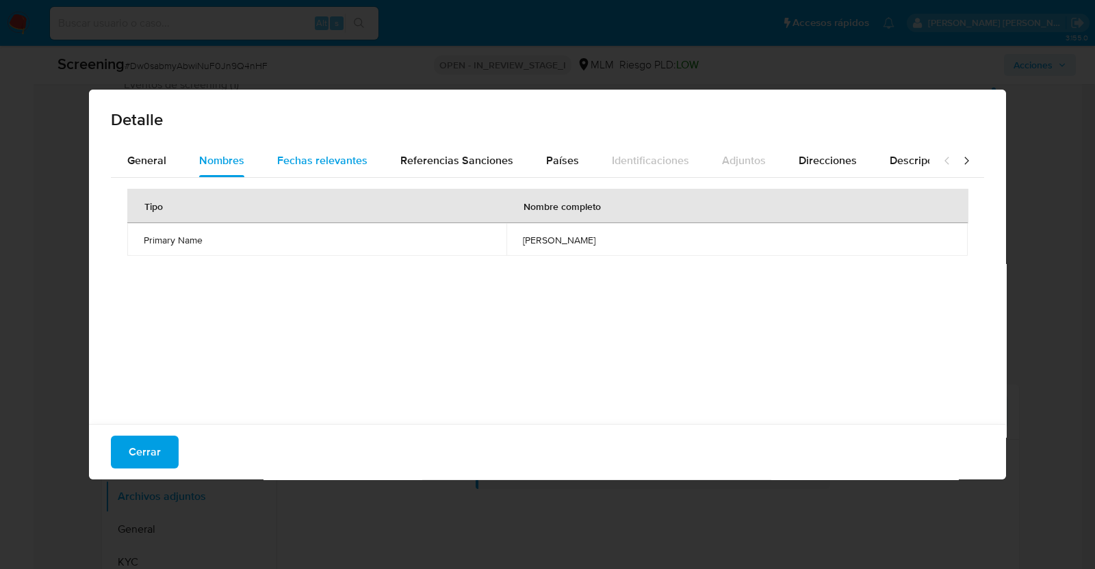
click at [319, 157] on span "Fechas relevantes" at bounding box center [322, 161] width 90 height 16
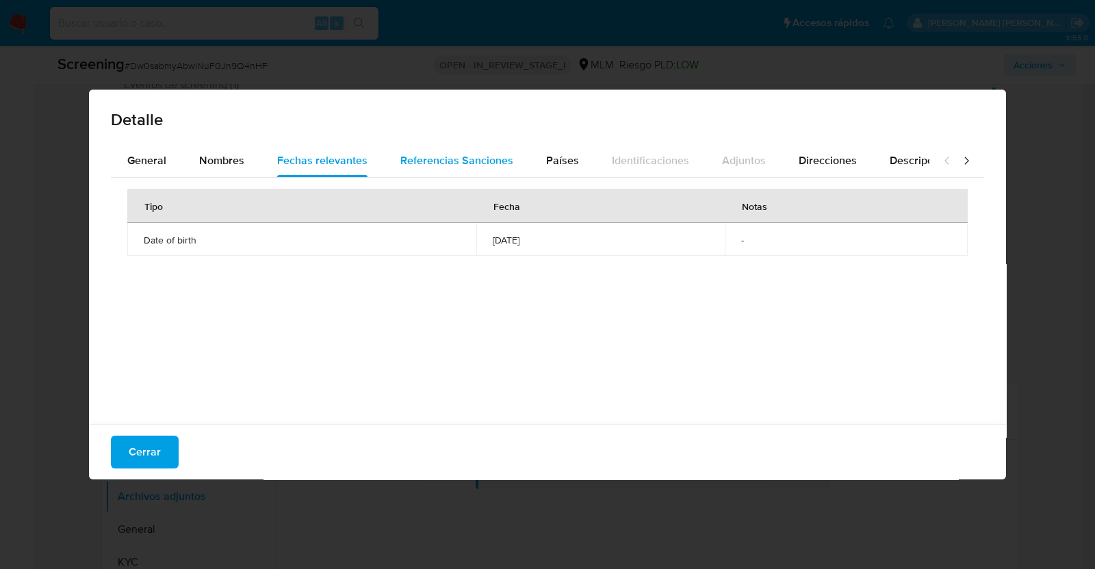
click at [436, 160] on span "Referencias Sanciones" at bounding box center [456, 161] width 113 height 16
click at [558, 161] on span "Países" at bounding box center [562, 161] width 33 height 16
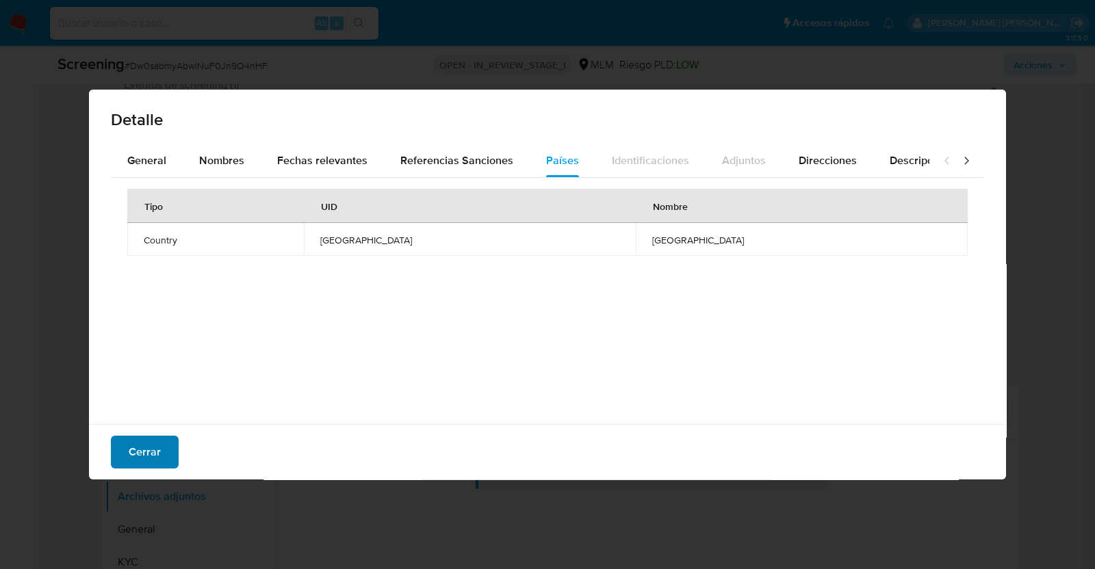
click at [151, 450] on span "Cerrar" at bounding box center [145, 452] width 32 height 30
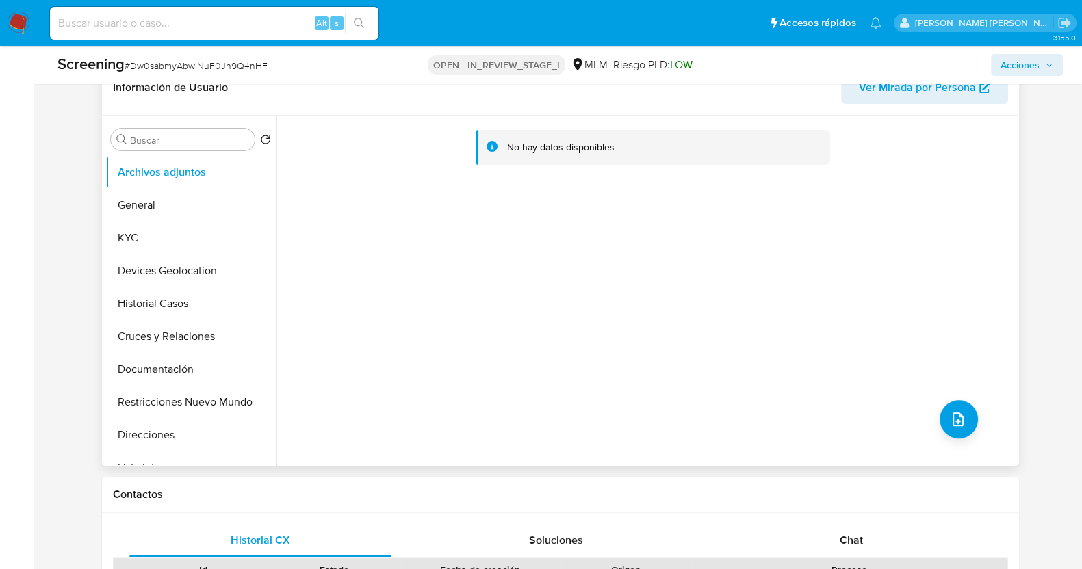
scroll to position [513, 0]
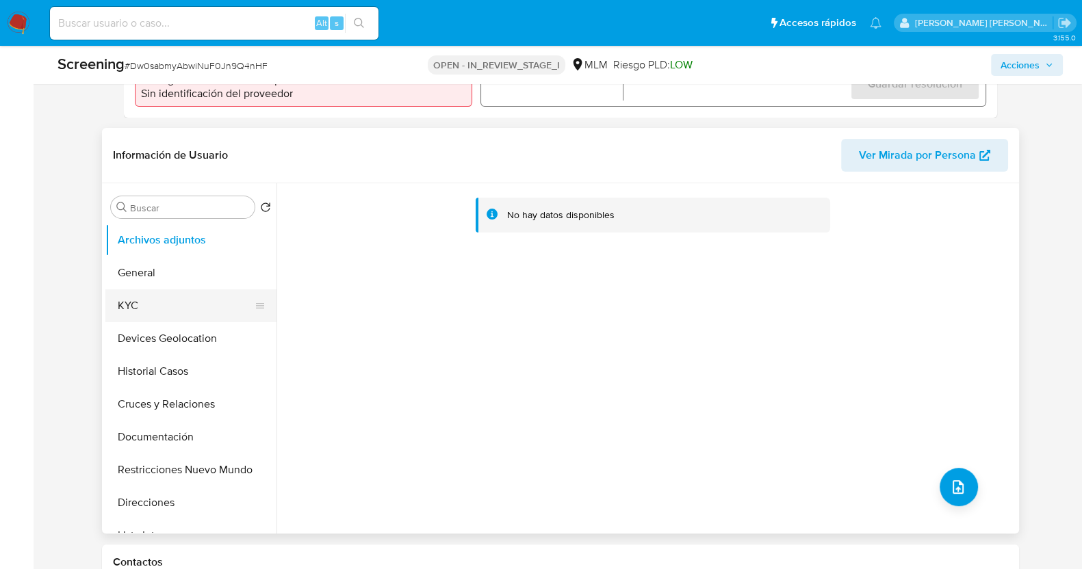
click at [181, 291] on button "KYC" at bounding box center [185, 305] width 160 height 33
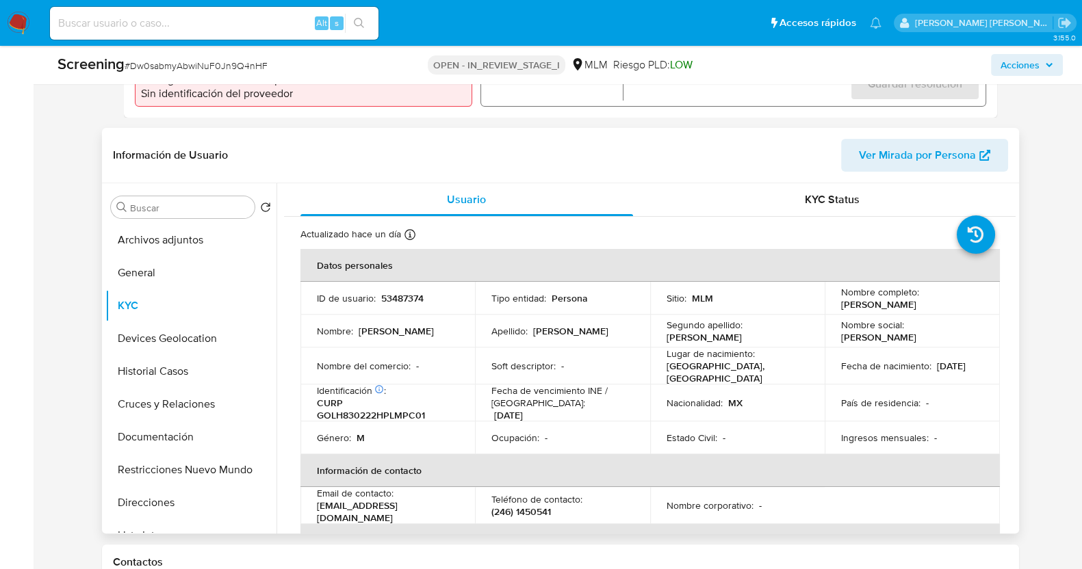
click at [395, 415] on p "CURP GOLH830222HPLMPC01" at bounding box center [385, 409] width 137 height 25
copy p "GOLH830222HPLMPC01"
click at [159, 265] on button "General" at bounding box center [185, 273] width 160 height 33
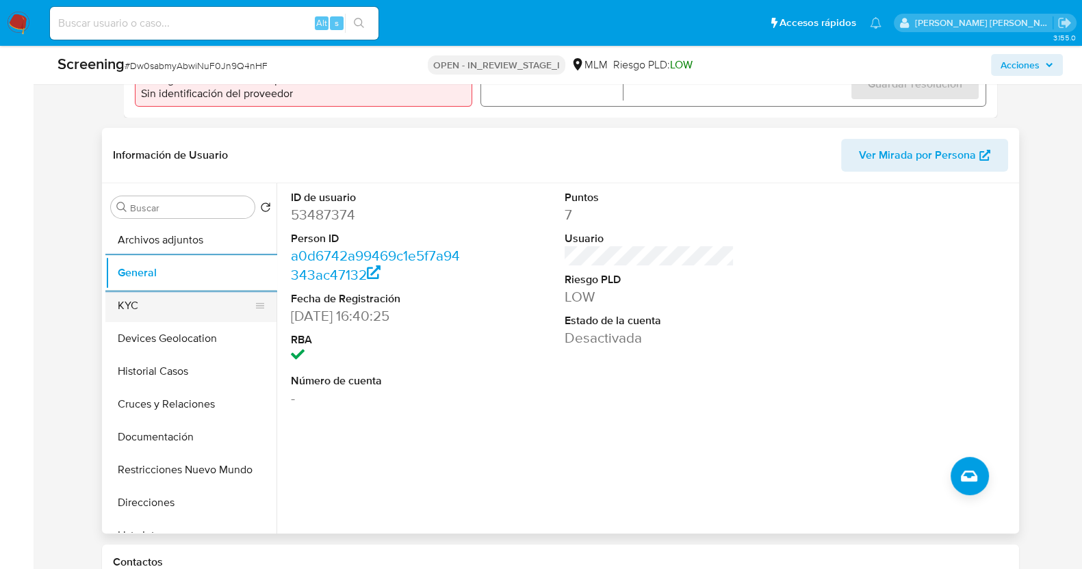
click at [146, 307] on button "KYC" at bounding box center [185, 305] width 160 height 33
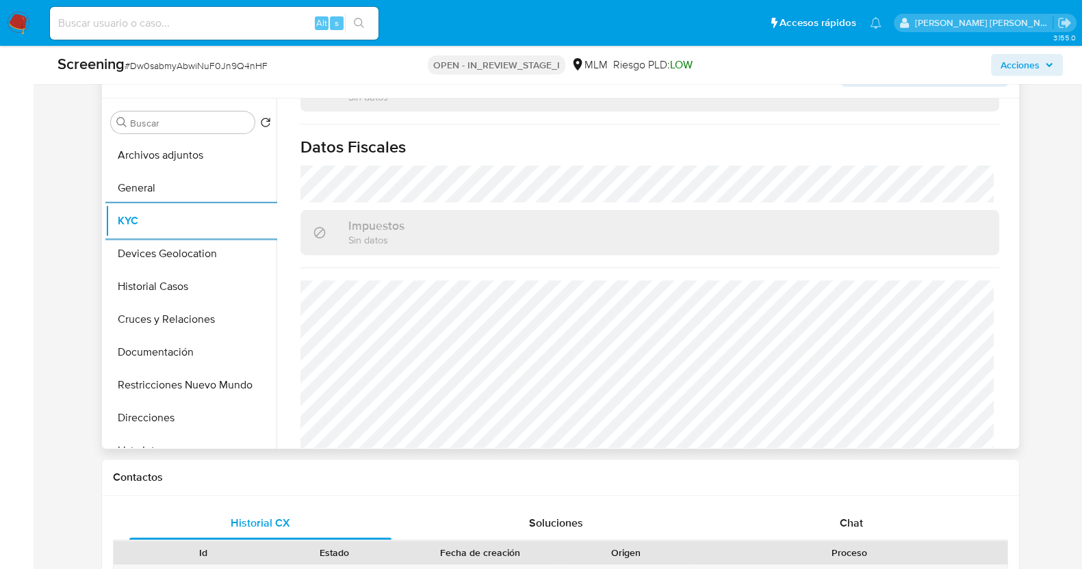
scroll to position [864, 0]
click at [169, 200] on button "General" at bounding box center [185, 188] width 160 height 33
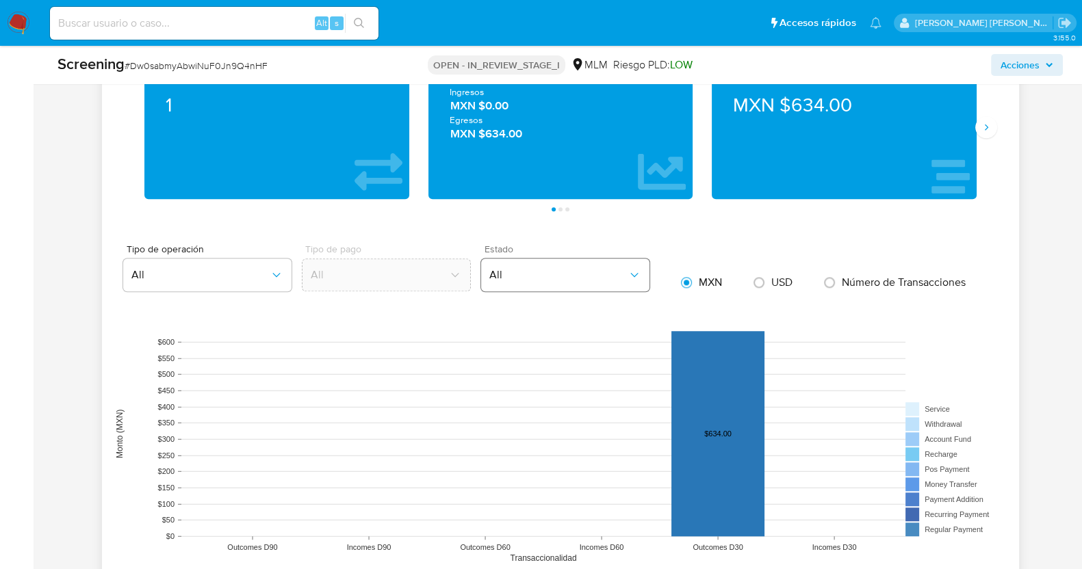
scroll to position [1282, 0]
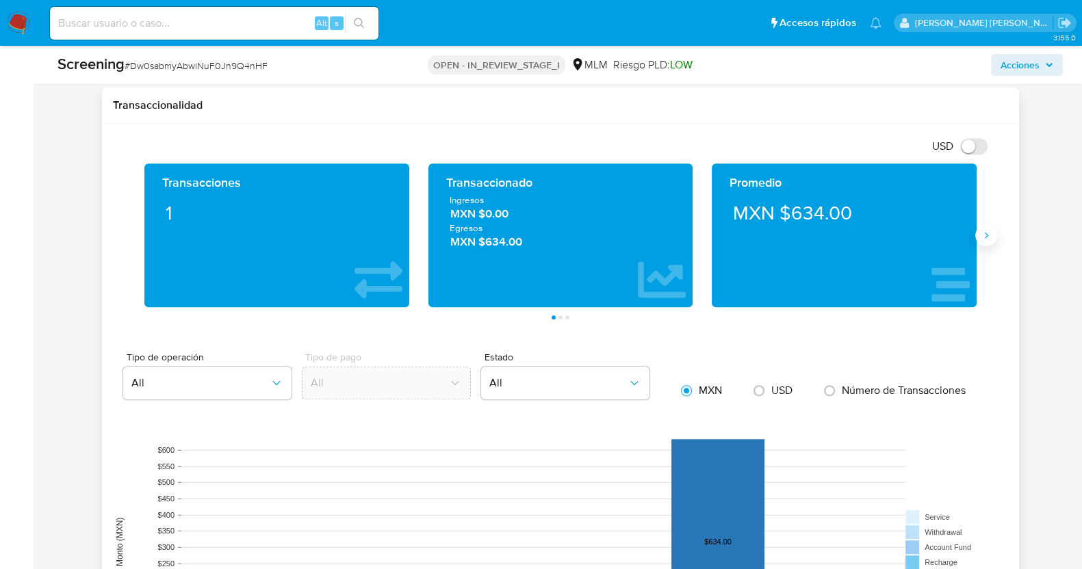
click at [979, 234] on button "Siguiente" at bounding box center [986, 235] width 22 height 22
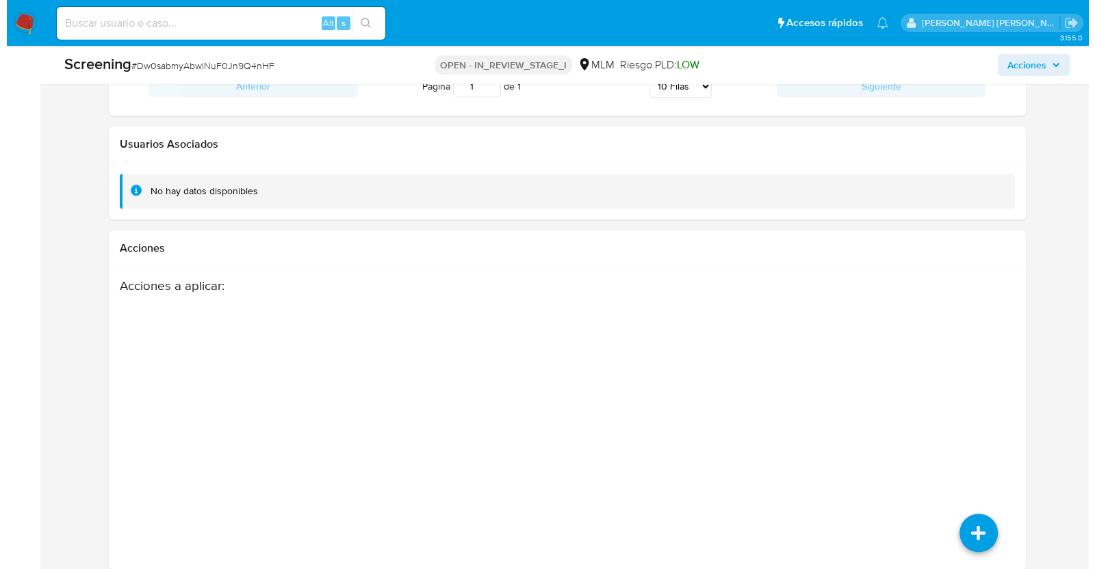
scroll to position [2073, 0]
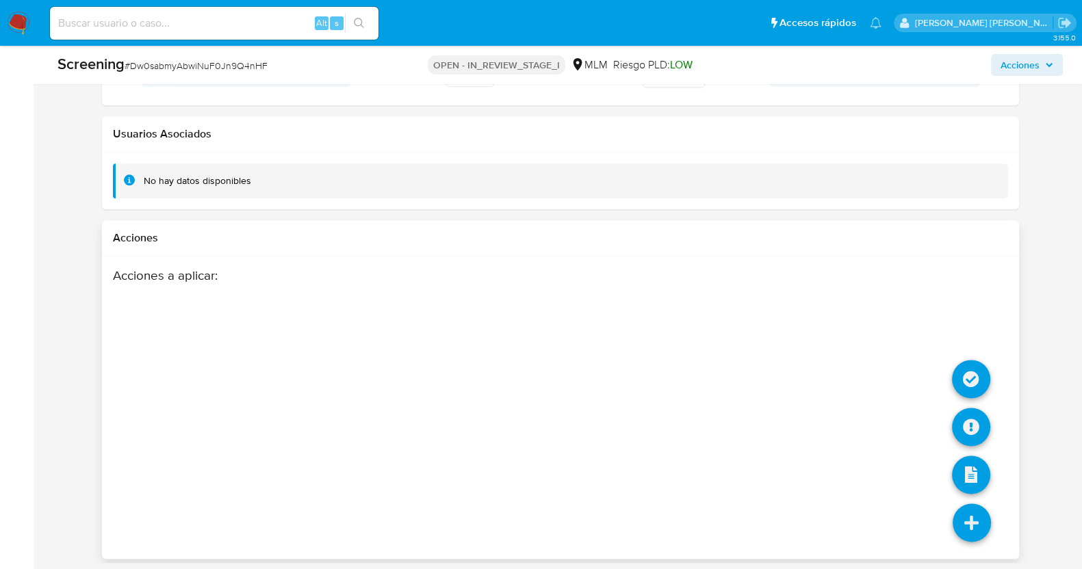
click at [964, 523] on icon at bounding box center [972, 523] width 38 height 38
click at [980, 374] on icon at bounding box center [971, 379] width 38 height 38
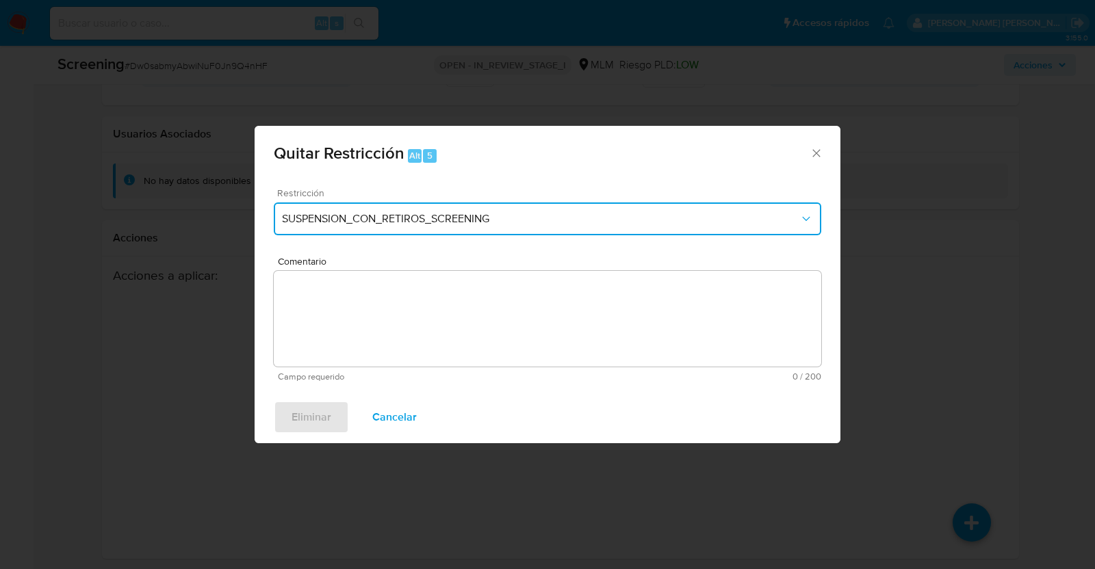
click at [529, 219] on span "SUSPENSION_CON_RETIROS_SCREENING" at bounding box center [540, 219] width 517 height 14
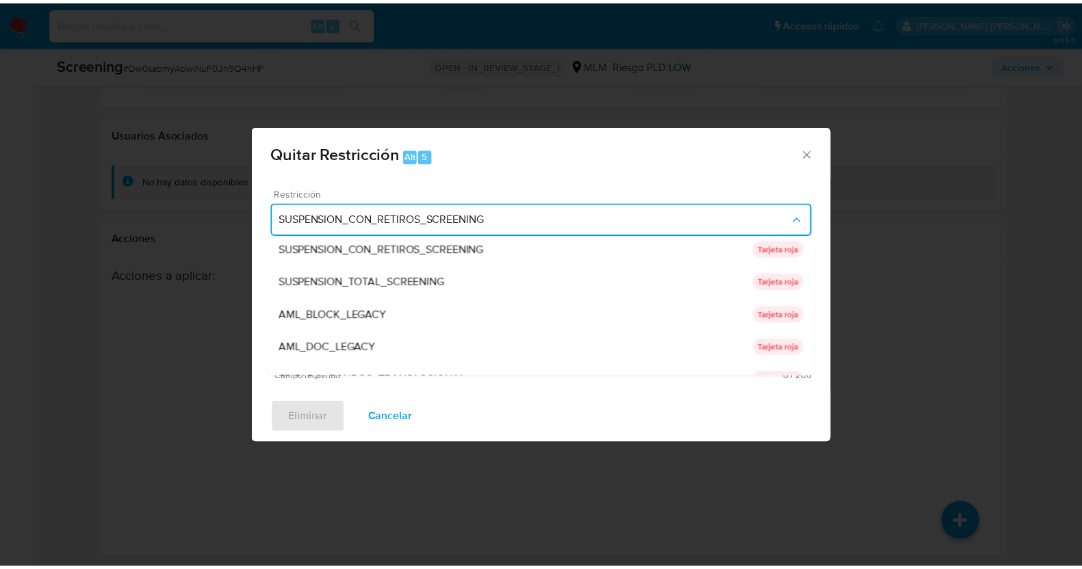
scroll to position [0, 0]
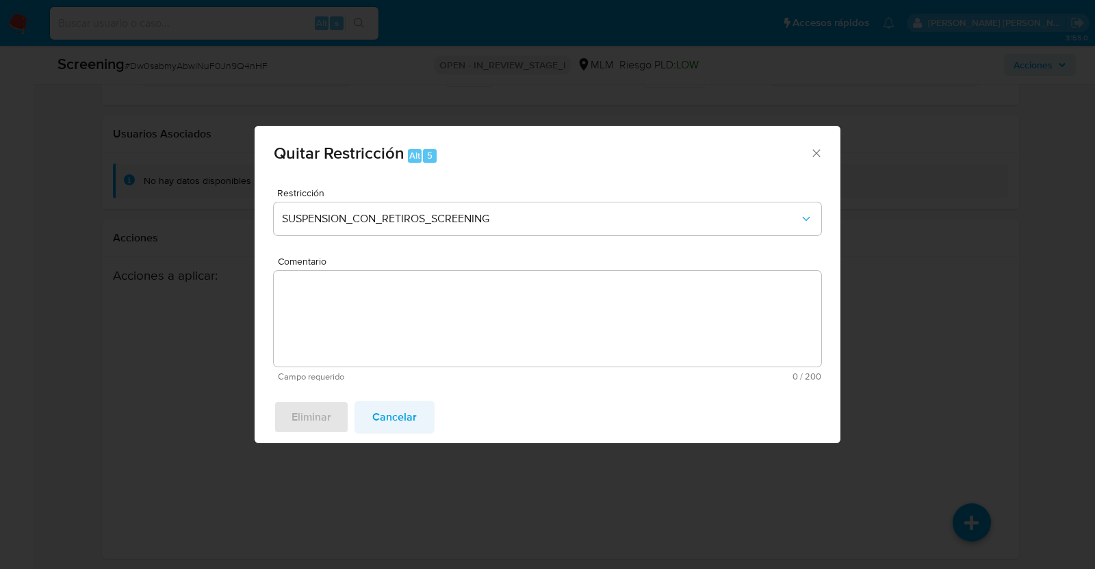
click at [413, 412] on span "Cancelar" at bounding box center [394, 417] width 44 height 30
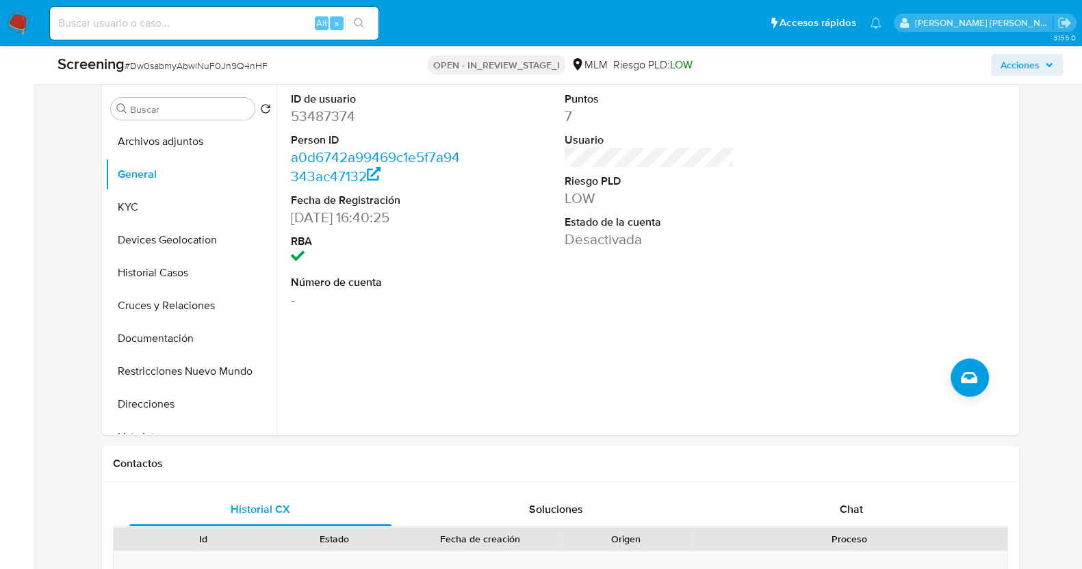
scroll to position [533, 0]
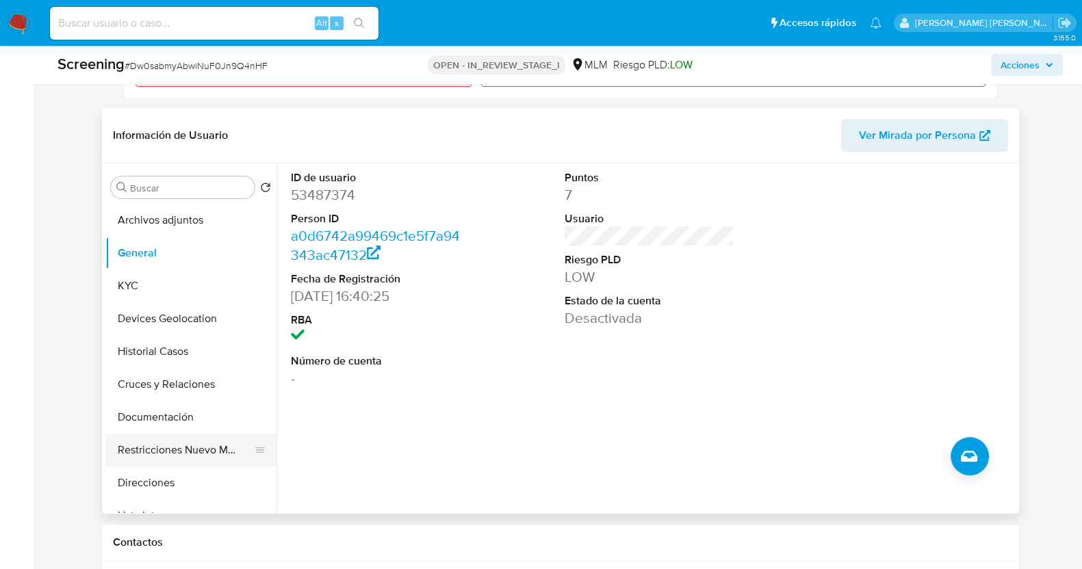
click at [219, 443] on button "Restricciones Nuevo Mundo" at bounding box center [185, 450] width 160 height 33
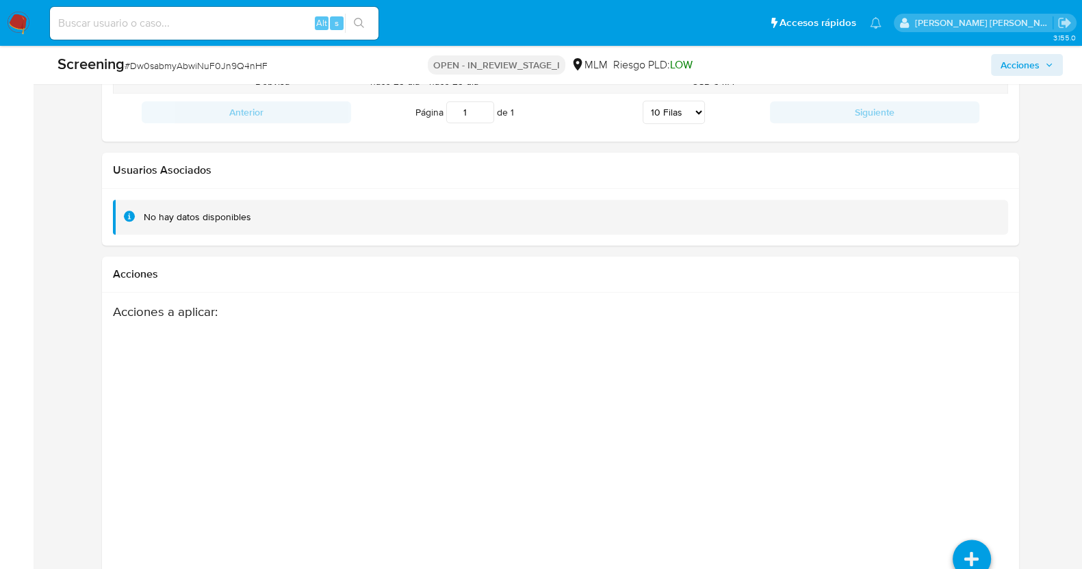
scroll to position [2073, 0]
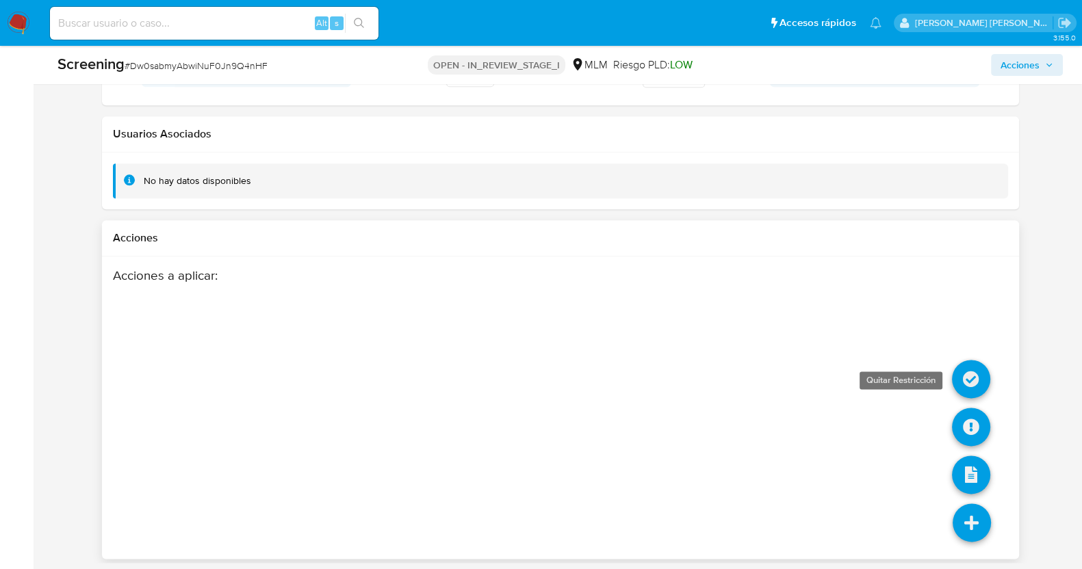
click at [983, 370] on icon at bounding box center [971, 379] width 38 height 38
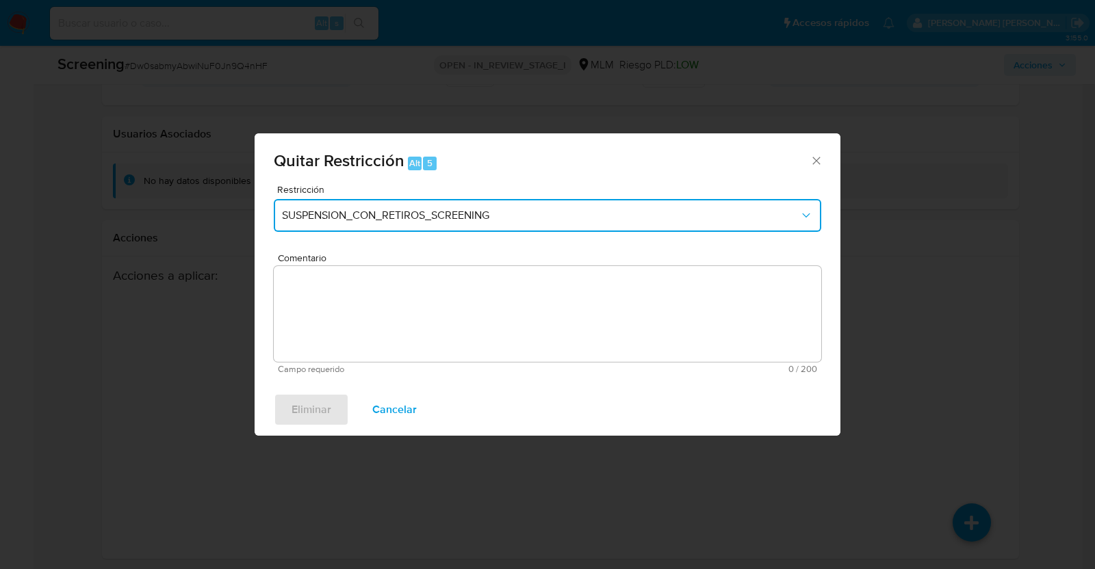
click at [367, 214] on span "SUSPENSION_CON_RETIROS_SCREENING" at bounding box center [540, 216] width 517 height 14
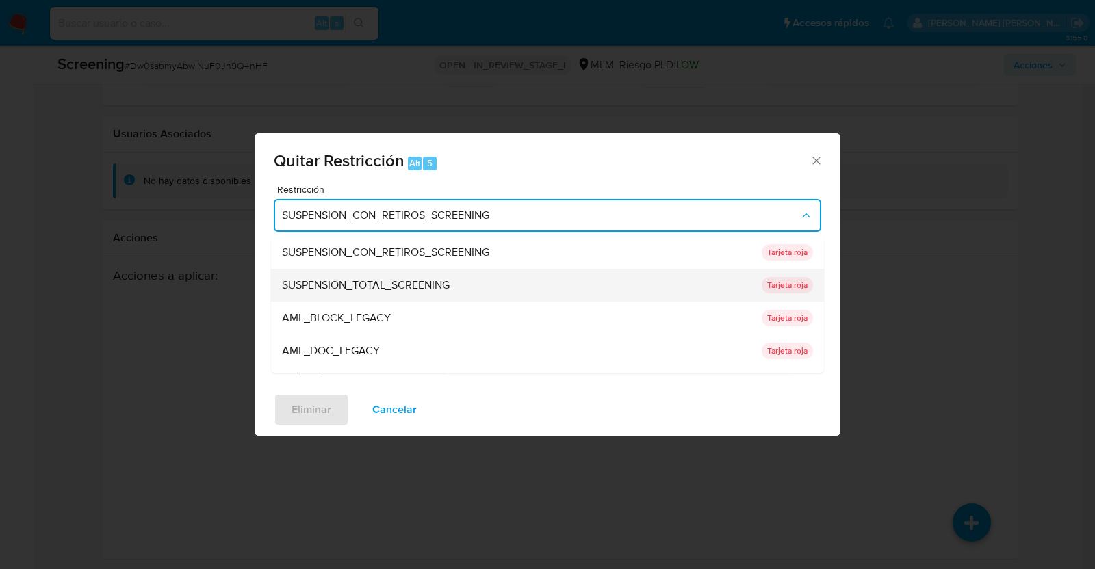
click at [433, 280] on span "SUSPENSION_TOTAL_SCREENING" at bounding box center [366, 286] width 168 height 14
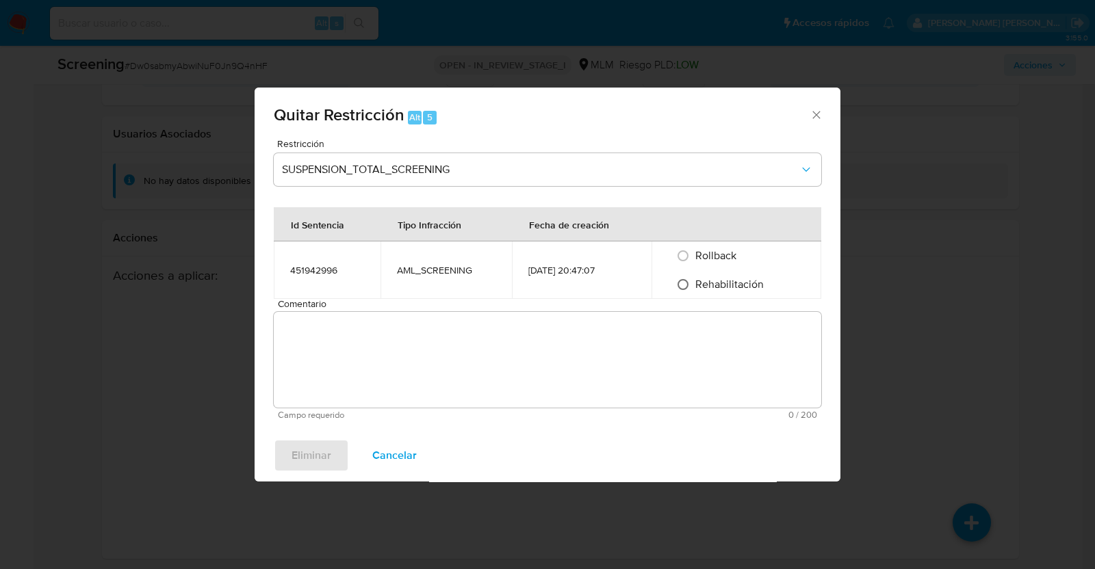
click at [694, 283] on input "Rehabilitación" at bounding box center [683, 285] width 22 height 22
radio input "true"
click at [389, 357] on textarea "Comentario" at bounding box center [547, 360] width 547 height 96
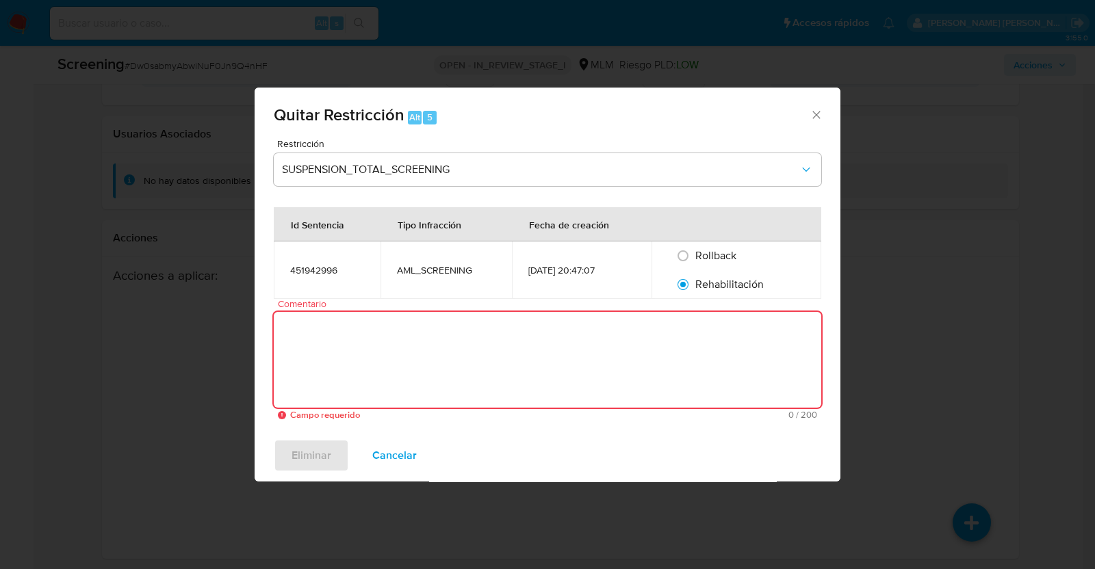
click at [548, 344] on textarea "Comentario" at bounding box center [547, 360] width 547 height 96
paste textarea "SE DESCARTA POR FECHA DE NACIMIENTO Y CURP A HECTOR GOMEZ LOPEZ, FECHA DE NACIM…"
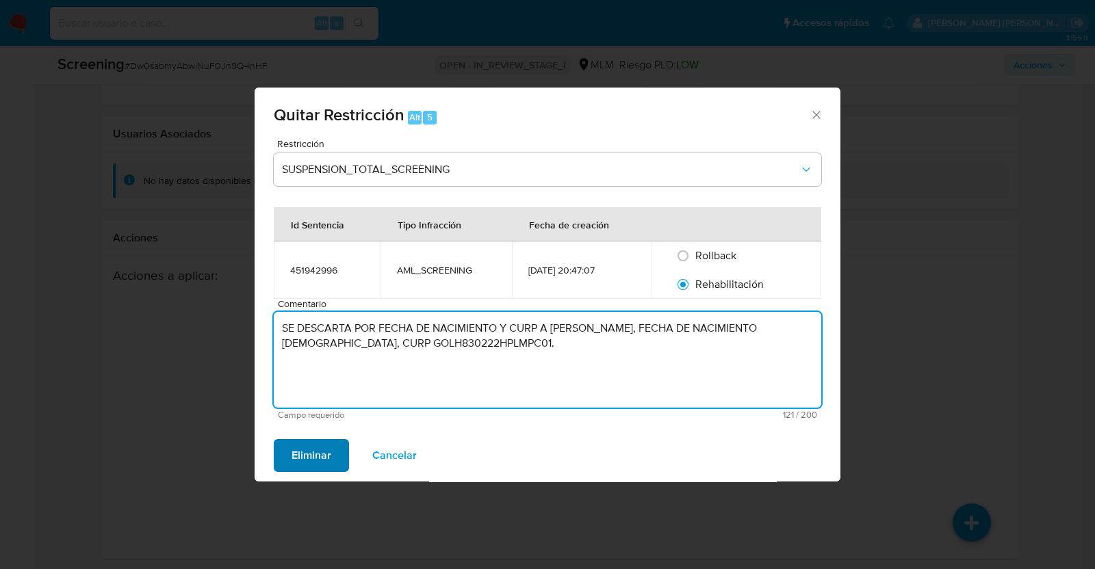
type textarea "SE DESCARTA POR FECHA DE NACIMIENTO Y CURP A HECTOR GOMEZ LOPEZ, FECHA DE NACIM…"
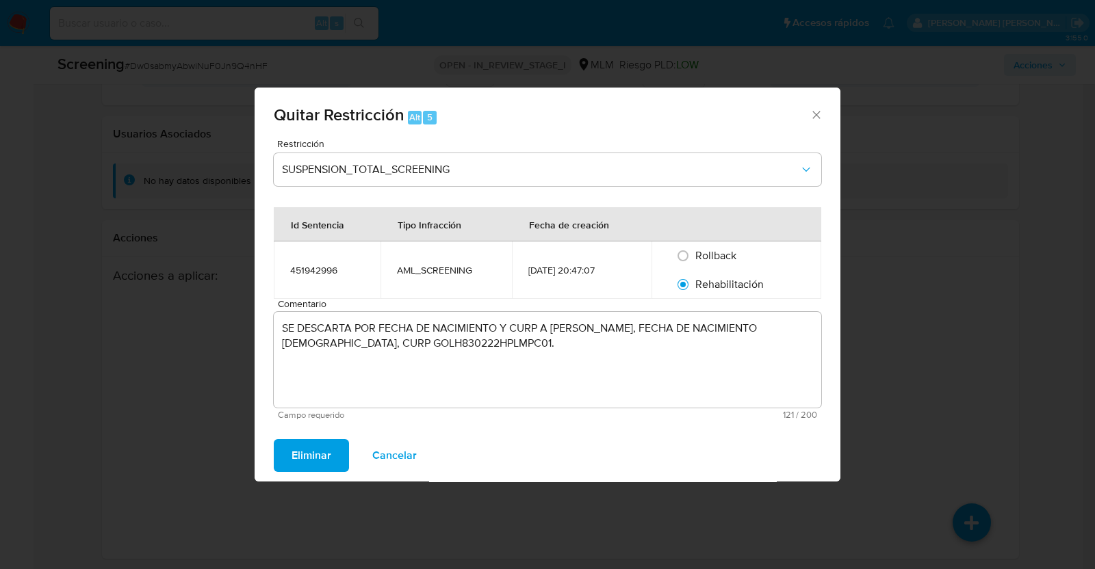
click at [326, 454] on span "Eliminar" at bounding box center [312, 456] width 40 height 30
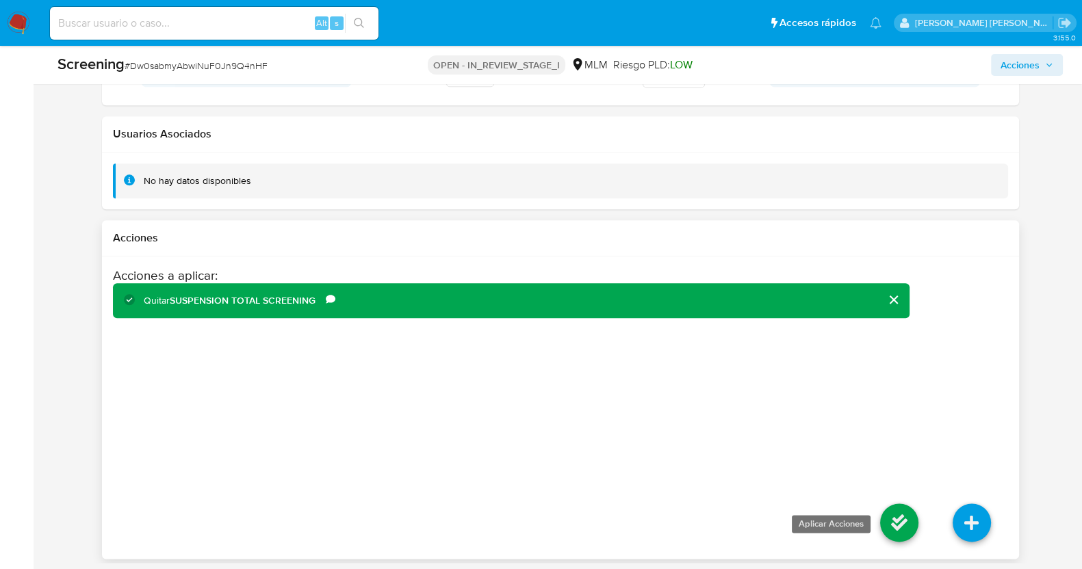
click at [900, 518] on icon at bounding box center [899, 523] width 38 height 38
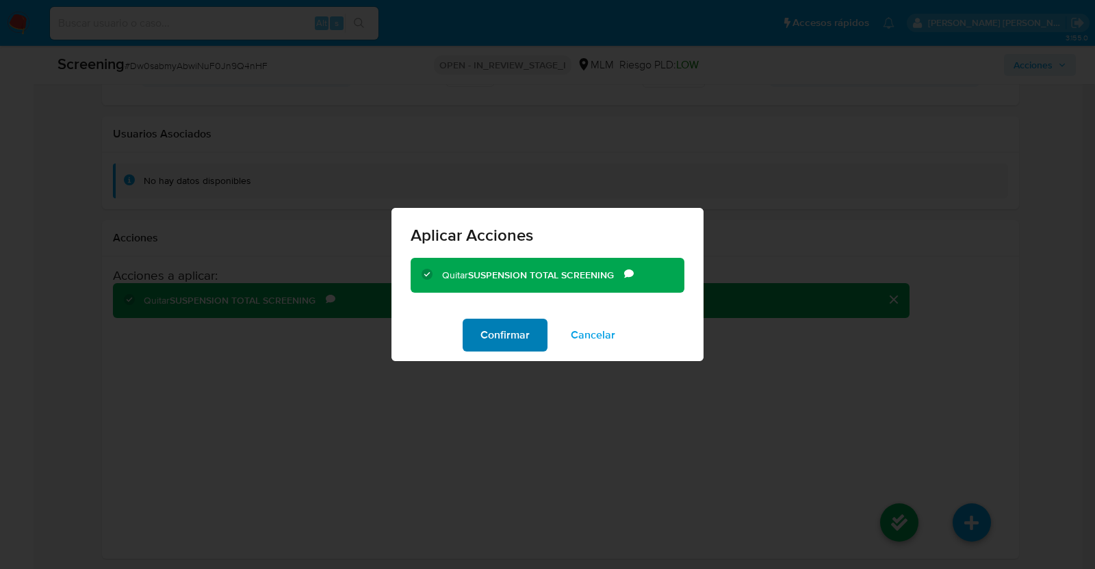
click at [500, 331] on span "Confirmar" at bounding box center [504, 335] width 49 height 30
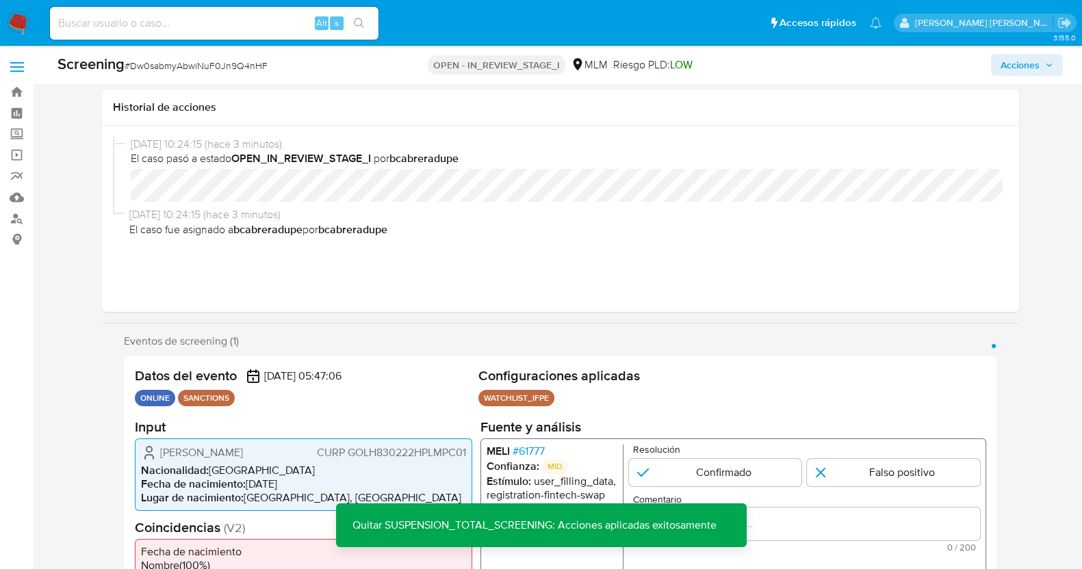
scroll to position [0, 0]
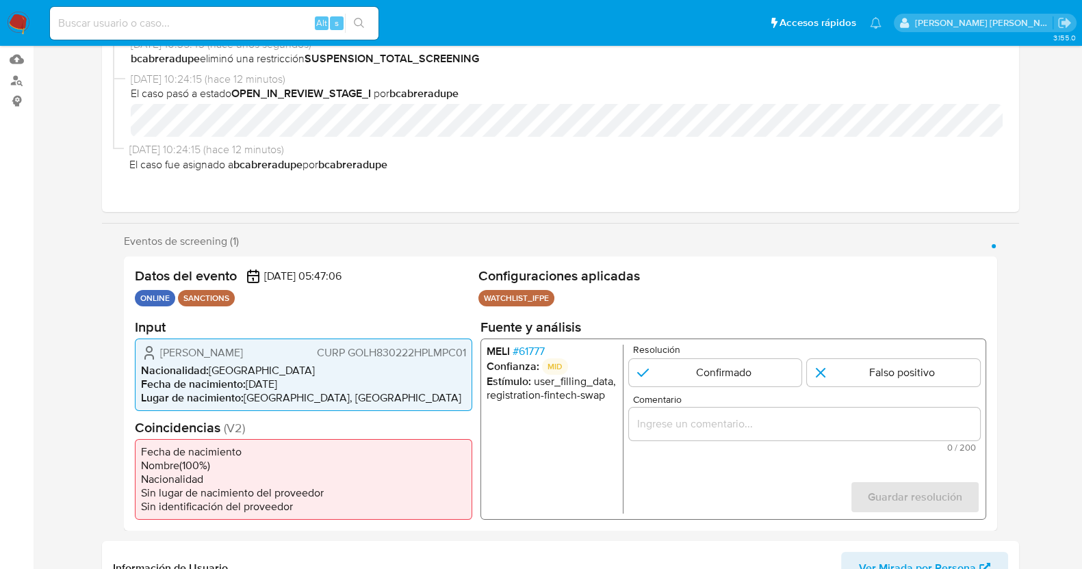
select select "10"
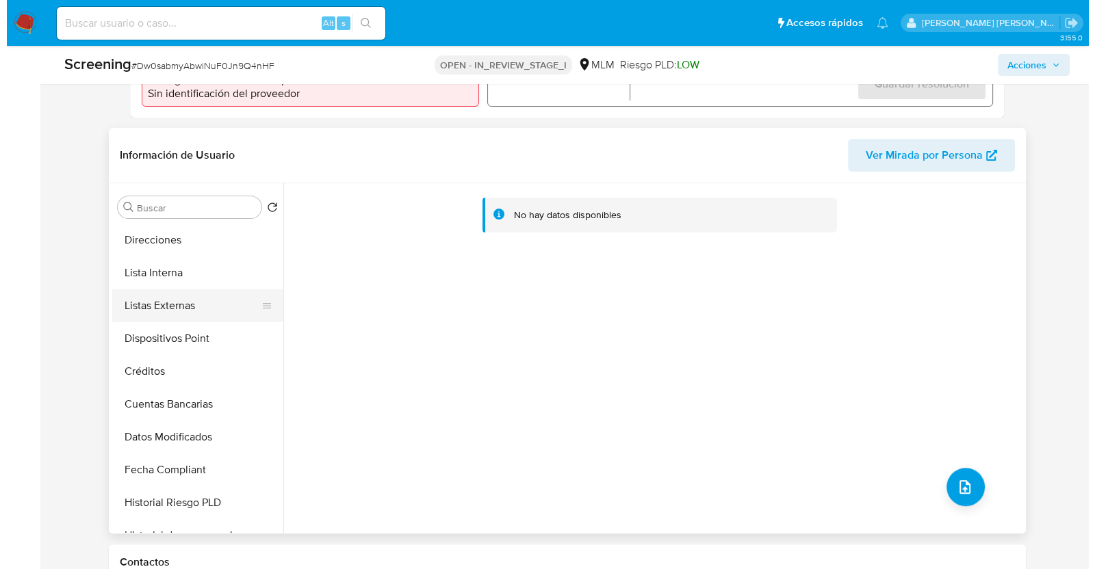
scroll to position [236, 0]
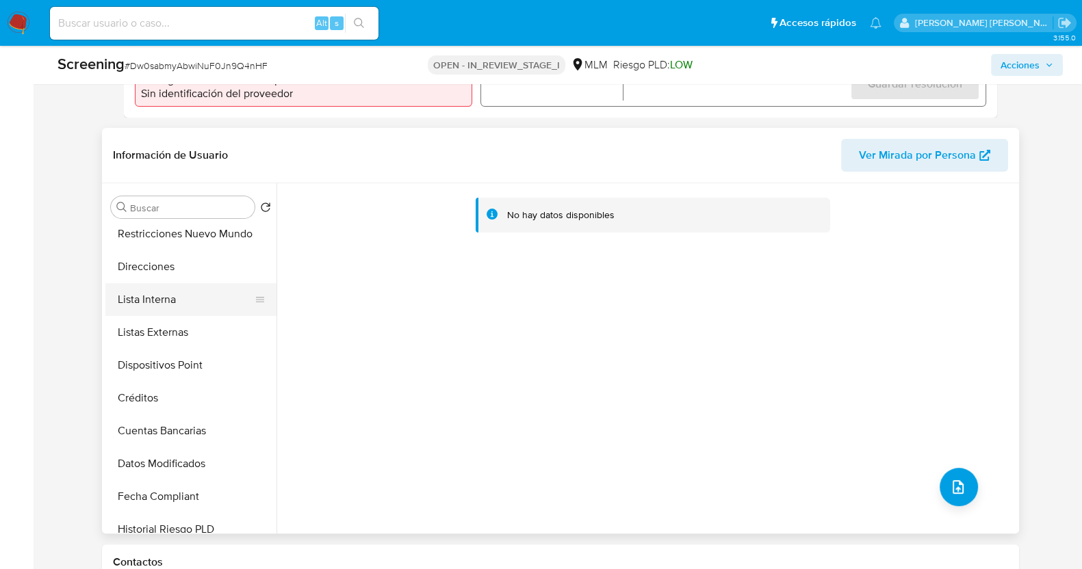
click at [172, 305] on button "Lista Interna" at bounding box center [185, 299] width 160 height 33
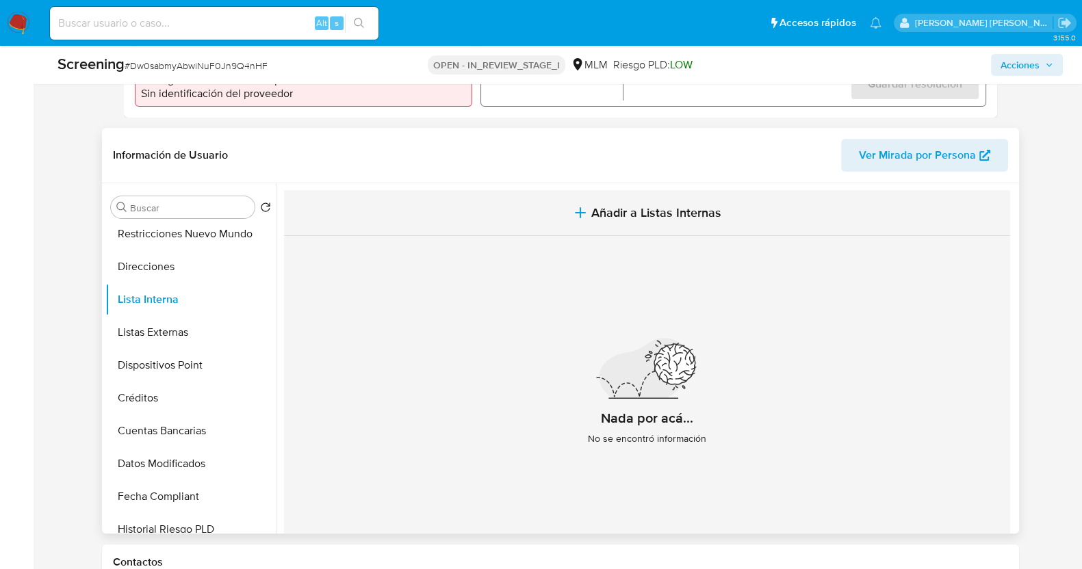
click at [659, 209] on span "Añadir a Listas Internas" at bounding box center [656, 212] width 130 height 15
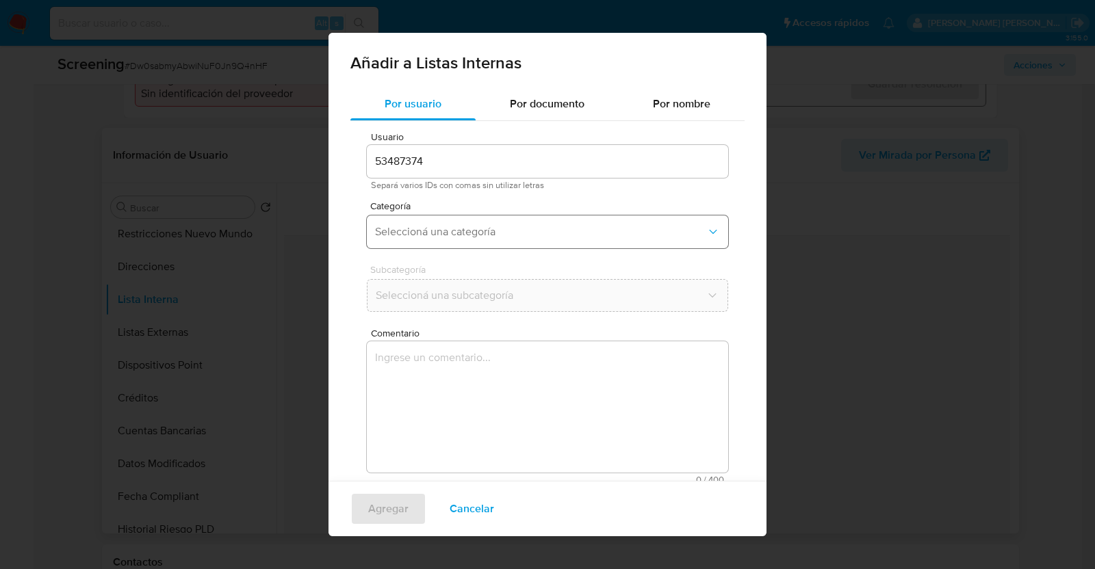
click at [560, 235] on span "Seleccioná una categoría" at bounding box center [540, 232] width 331 height 14
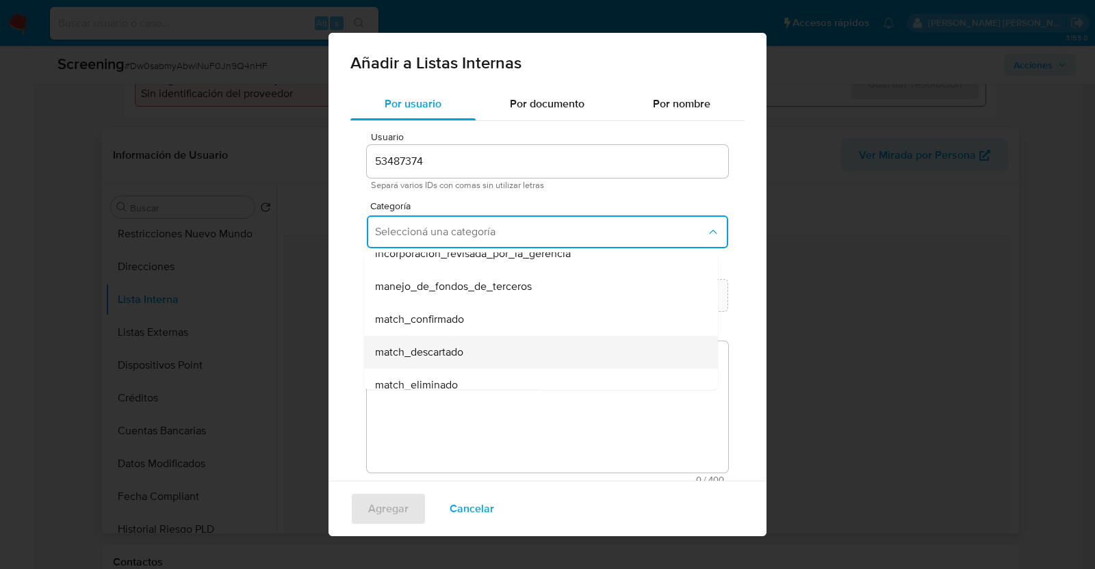
scroll to position [85, 0]
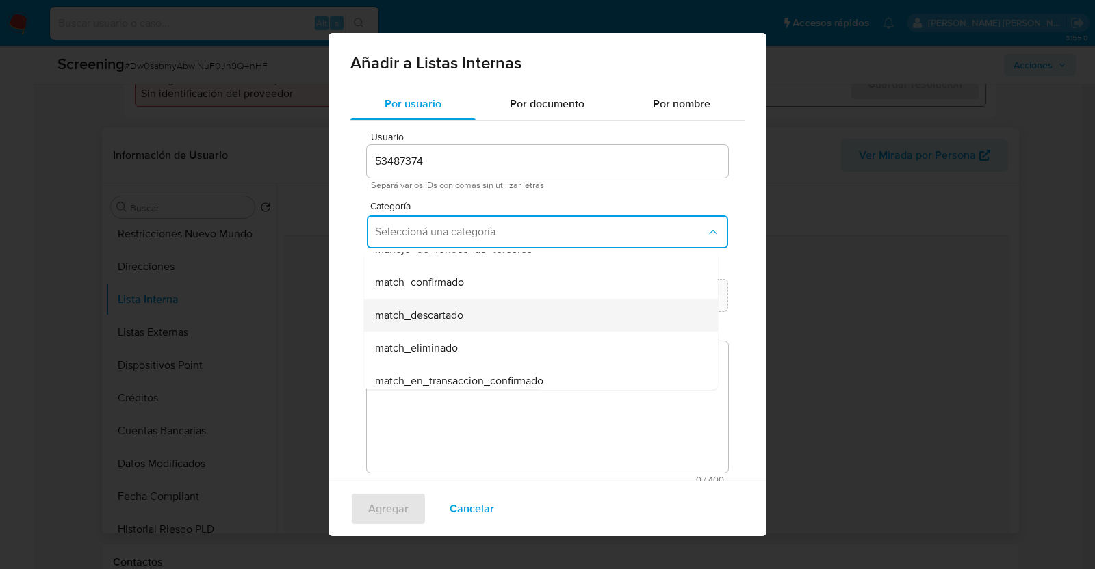
click at [544, 318] on div "match_descartado" at bounding box center [537, 315] width 324 height 33
click at [554, 290] on span "Seleccioná una subcategoría" at bounding box center [540, 296] width 331 height 14
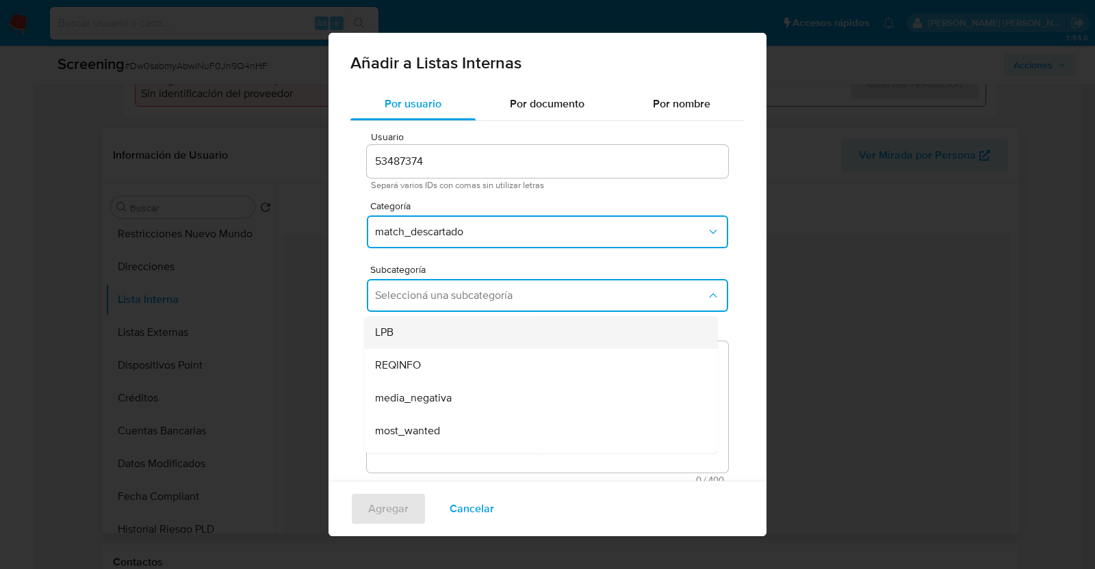
click at [537, 337] on div "LPB" at bounding box center [537, 332] width 324 height 33
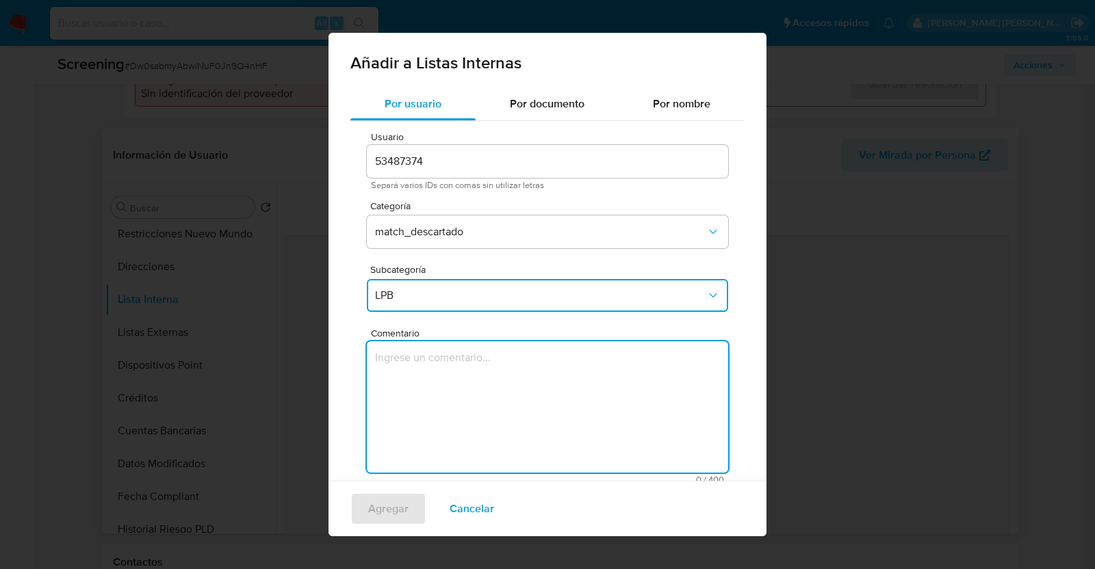
click at [502, 419] on textarea "Comentario" at bounding box center [547, 406] width 361 height 131
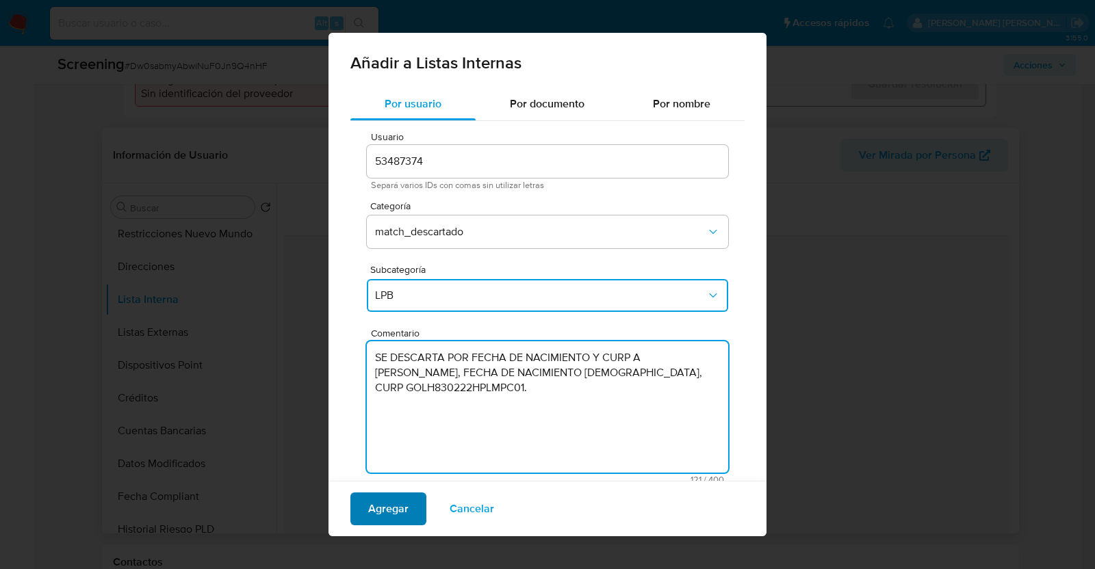
type textarea "SE DESCARTA POR FECHA DE NACIMIENTO Y CURP A [PERSON_NAME], FECHA DE NACIMIENTO…"
click at [400, 499] on span "Agregar" at bounding box center [388, 509] width 40 height 30
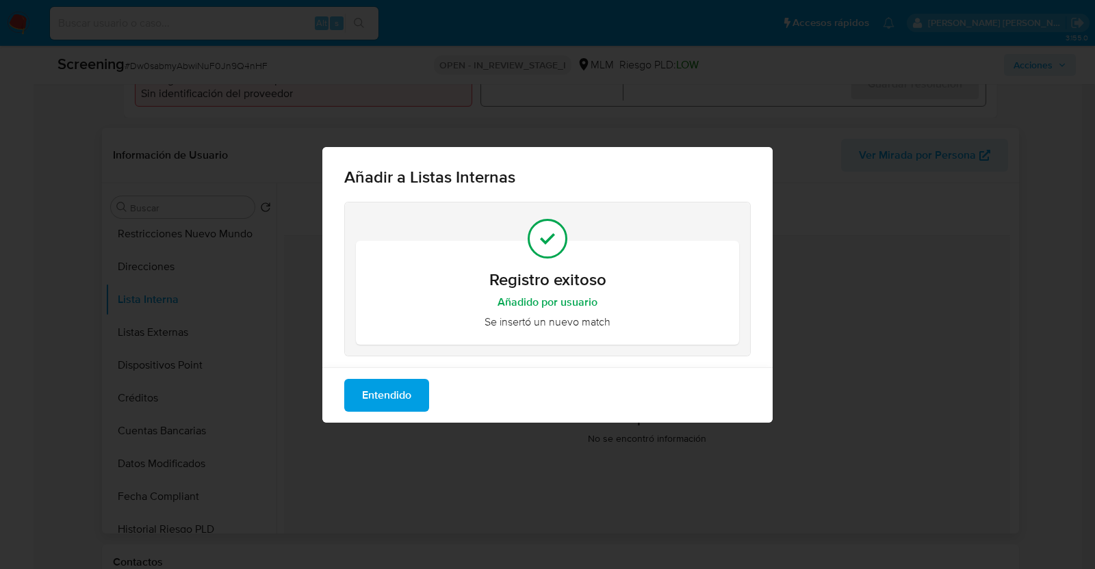
click at [413, 396] on button "Entendido" at bounding box center [386, 395] width 85 height 33
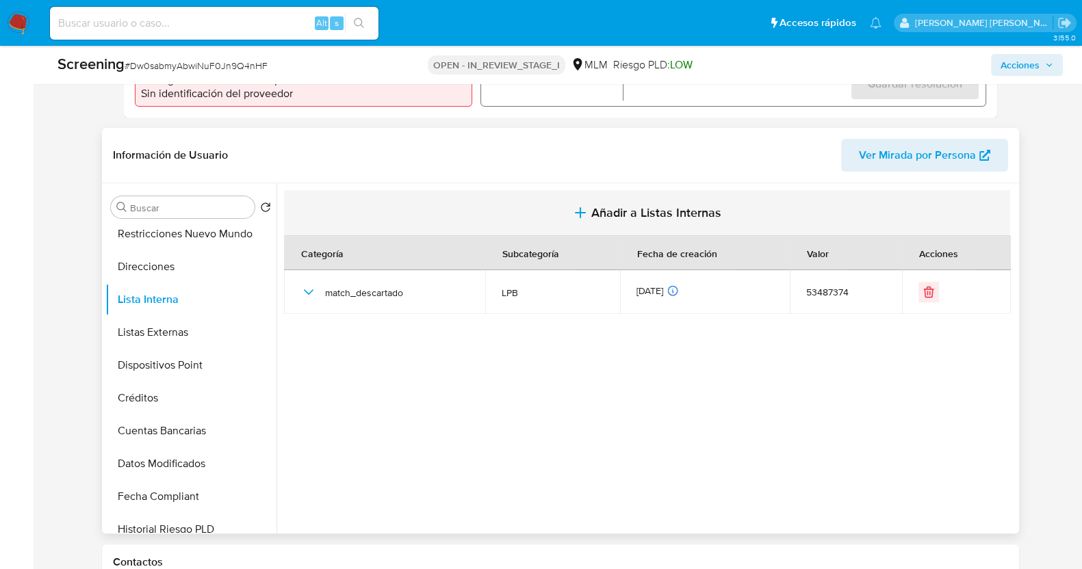
click at [615, 211] on span "Añadir a Listas Internas" at bounding box center [656, 212] width 130 height 15
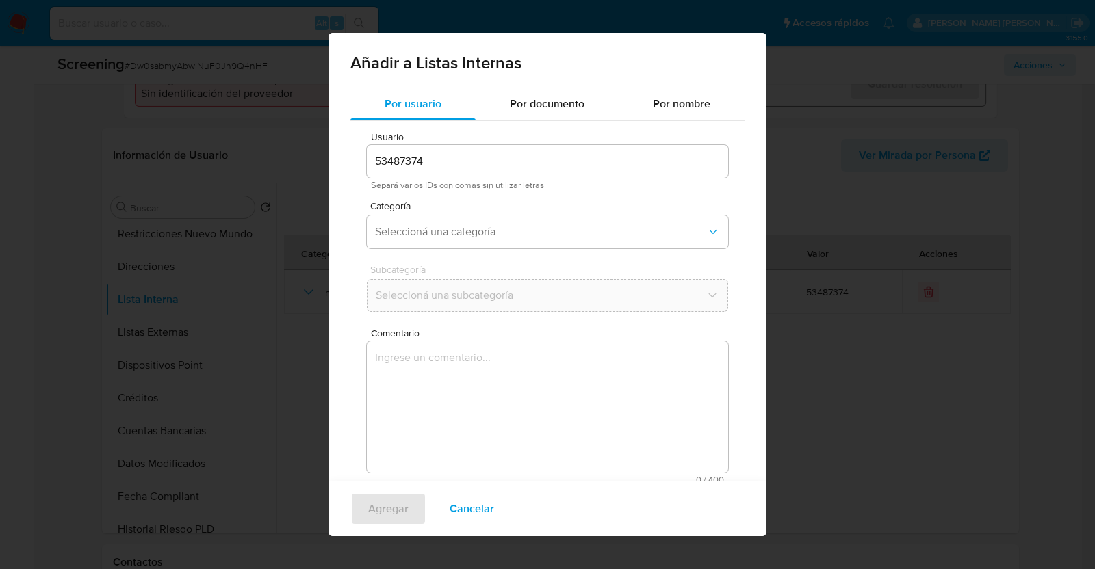
click at [495, 252] on div "Categoría Seleccioná una categoría" at bounding box center [547, 227] width 361 height 53
click at [530, 229] on span "Seleccioná una categoría" at bounding box center [540, 232] width 331 height 14
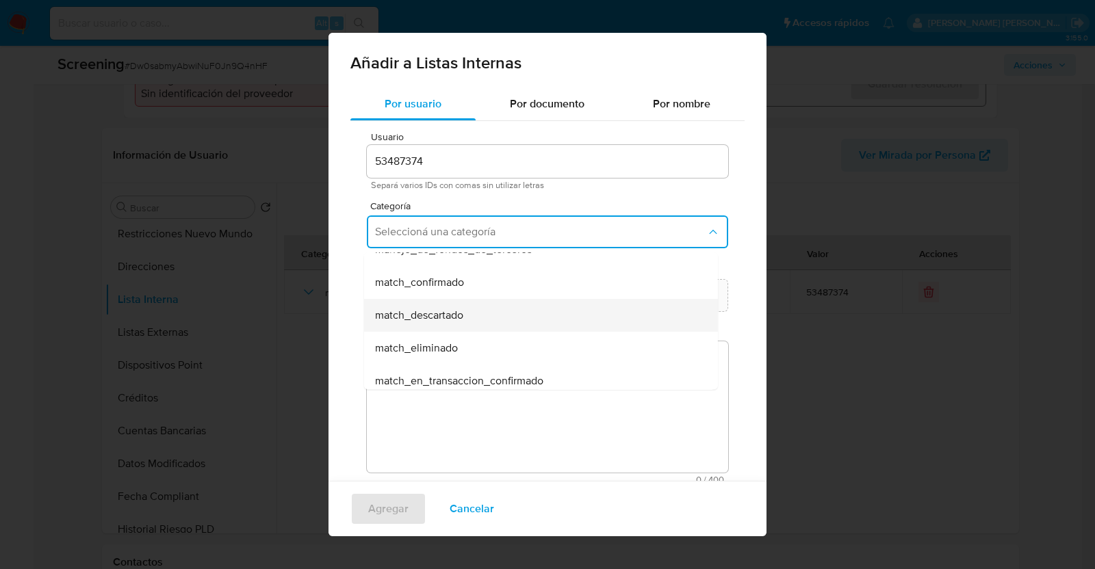
click at [469, 317] on div "match_descartado" at bounding box center [537, 315] width 324 height 33
click at [527, 294] on span "Seleccioná una subcategoría" at bounding box center [540, 296] width 331 height 14
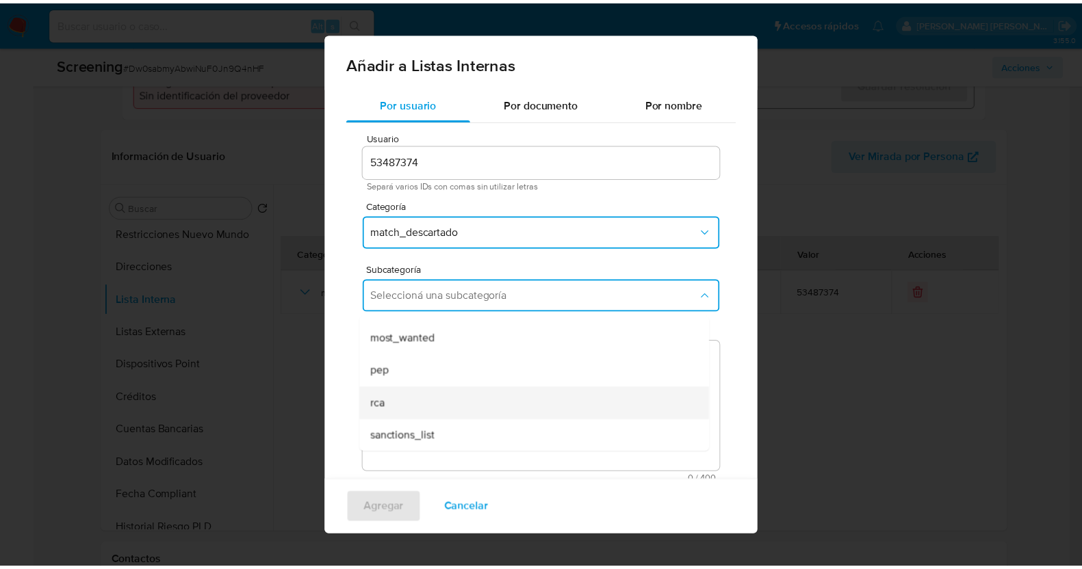
scroll to position [92, 0]
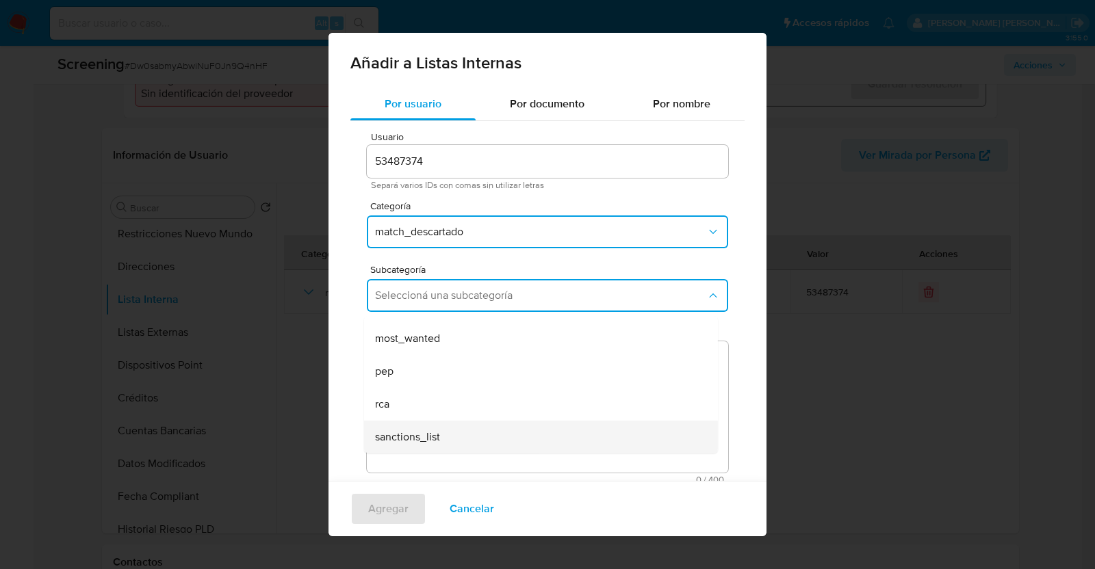
click at [454, 435] on div "sanctions_list" at bounding box center [537, 437] width 324 height 33
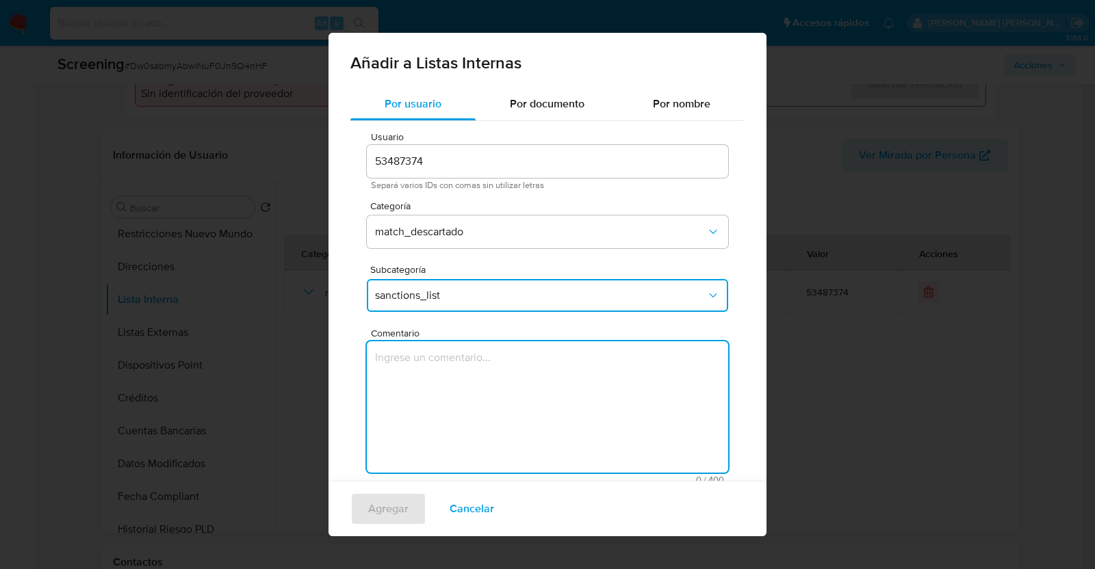
click at [493, 393] on textarea "Comentario" at bounding box center [547, 406] width 361 height 131
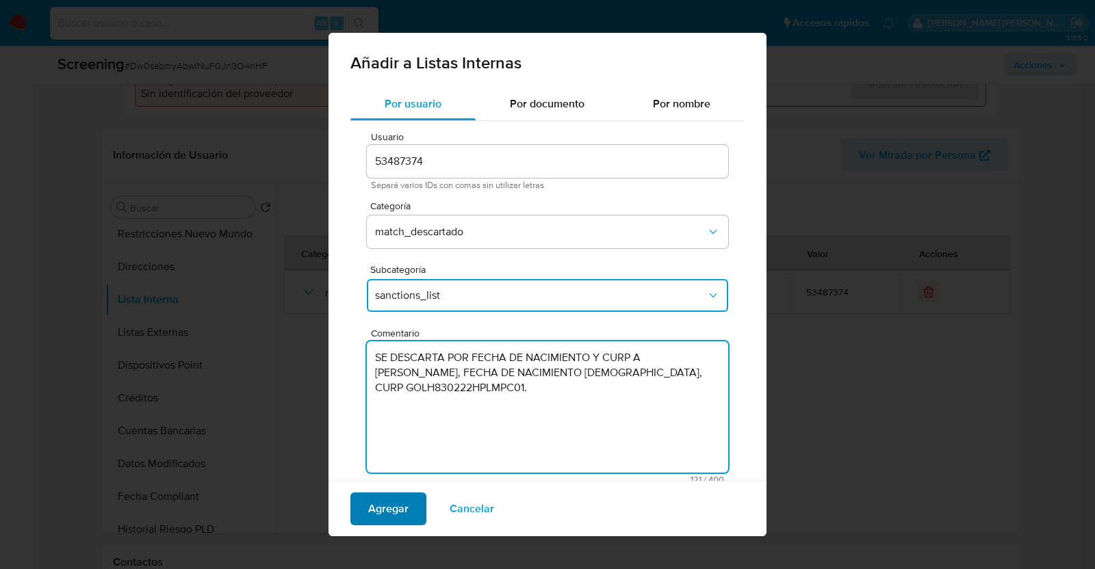
type textarea "SE DESCARTA POR FECHA DE NACIMIENTO Y CURP A [PERSON_NAME], FECHA DE NACIMIENTO…"
click at [400, 506] on span "Agregar" at bounding box center [388, 509] width 40 height 30
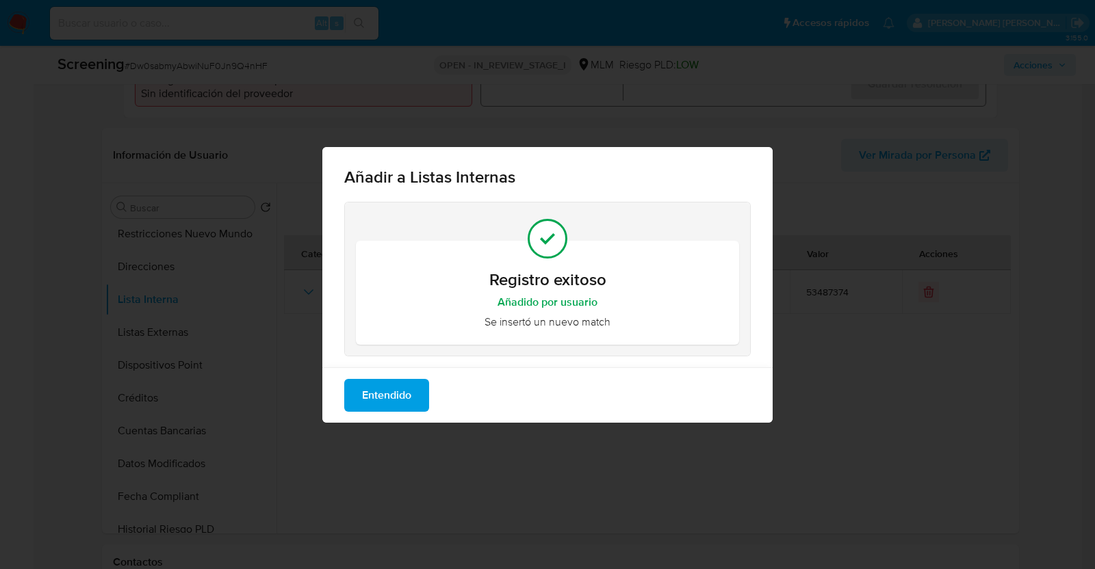
click at [376, 394] on span "Entendido" at bounding box center [386, 395] width 49 height 30
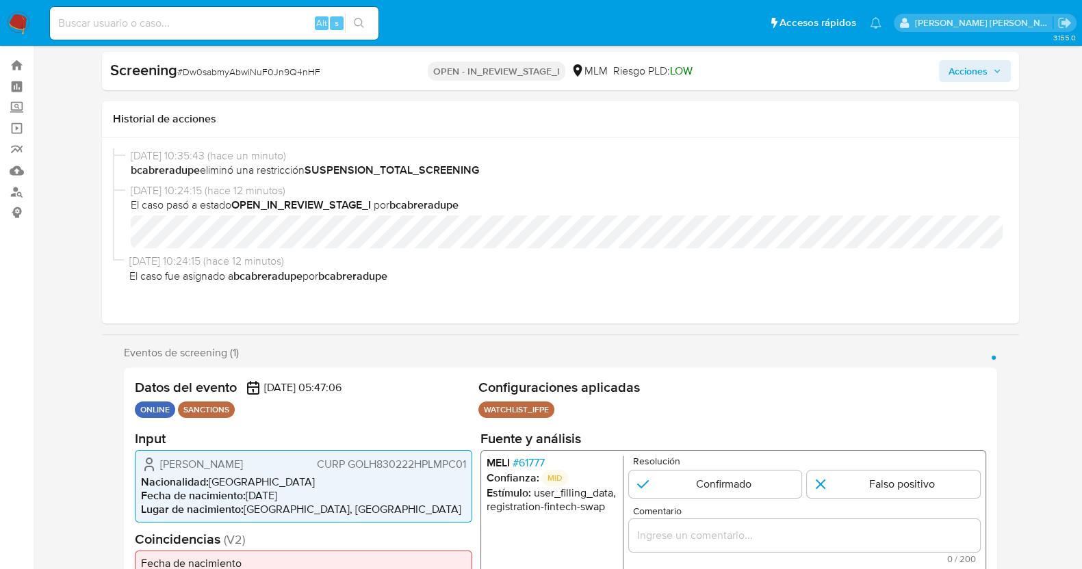
scroll to position [0, 0]
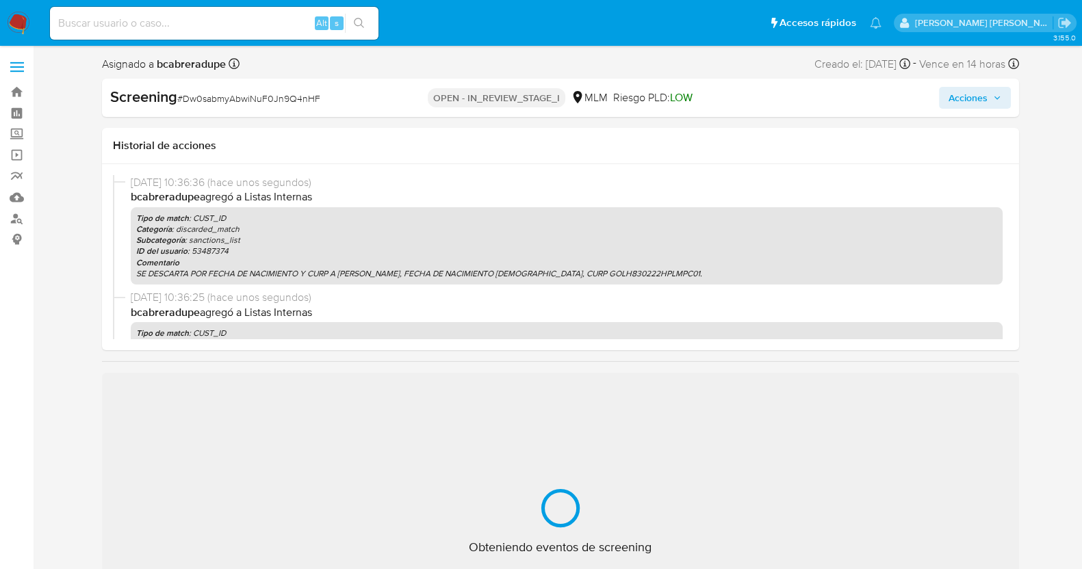
select select "10"
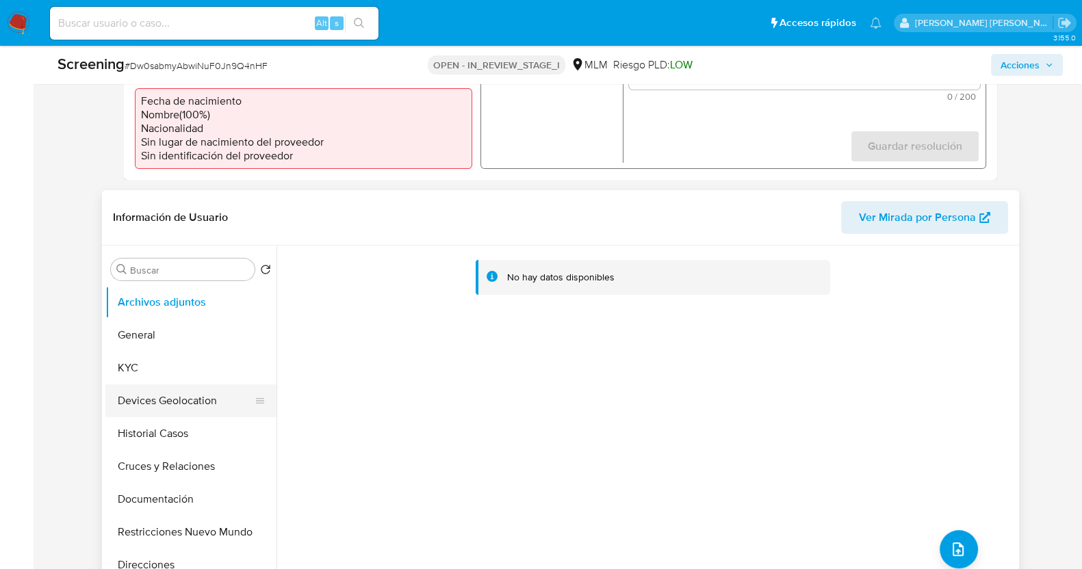
scroll to position [513, 0]
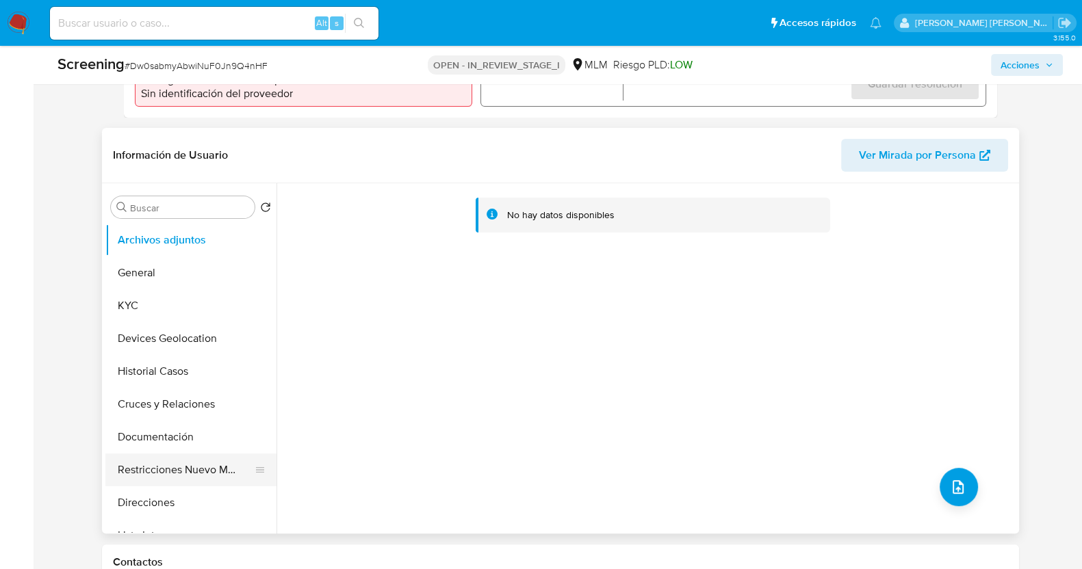
click at [175, 465] on button "Restricciones Nuevo Mundo" at bounding box center [185, 470] width 160 height 33
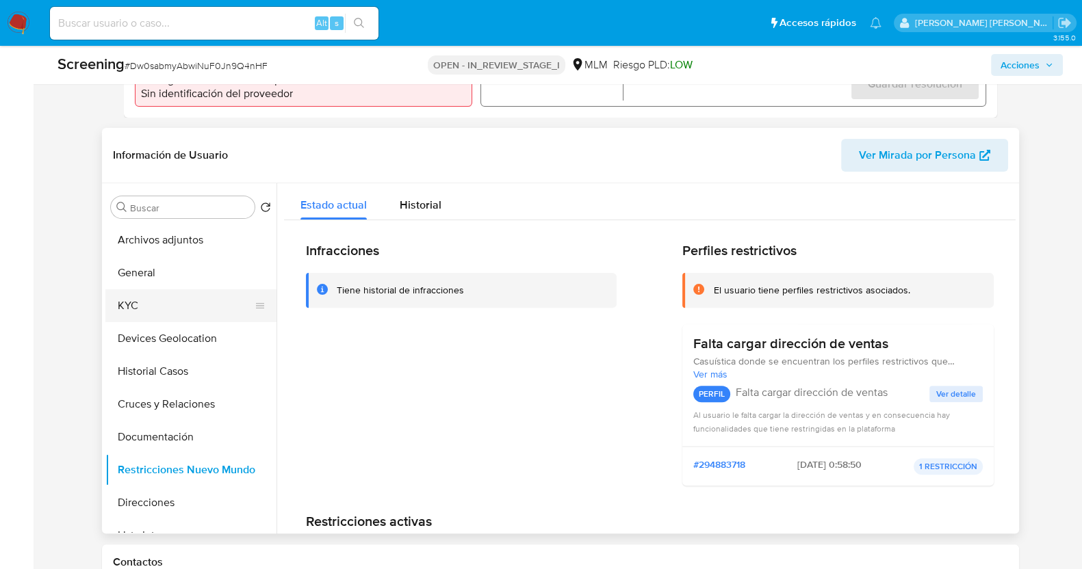
click at [144, 304] on button "KYC" at bounding box center [185, 305] width 160 height 33
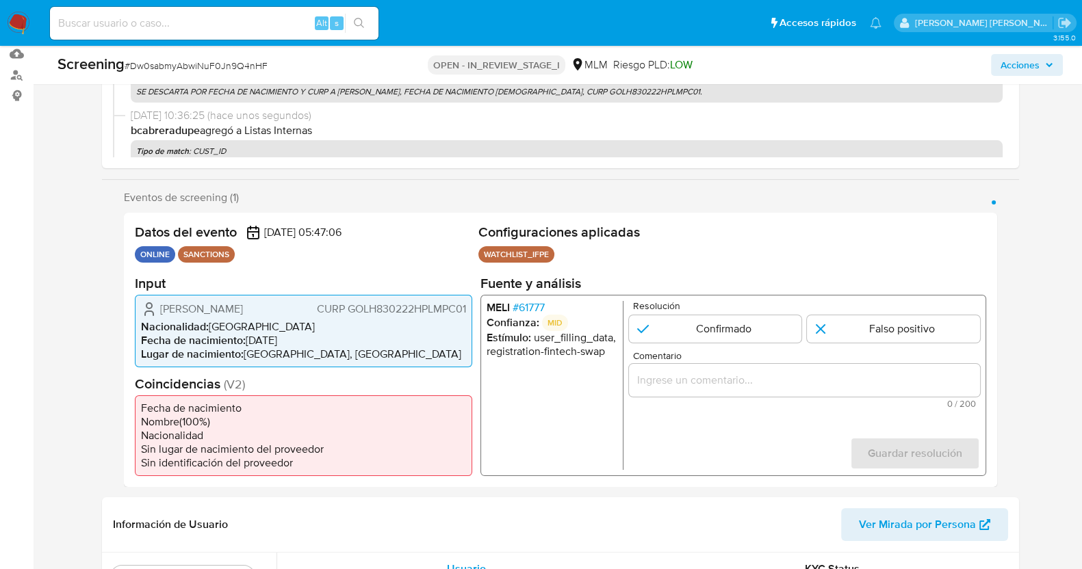
scroll to position [170, 0]
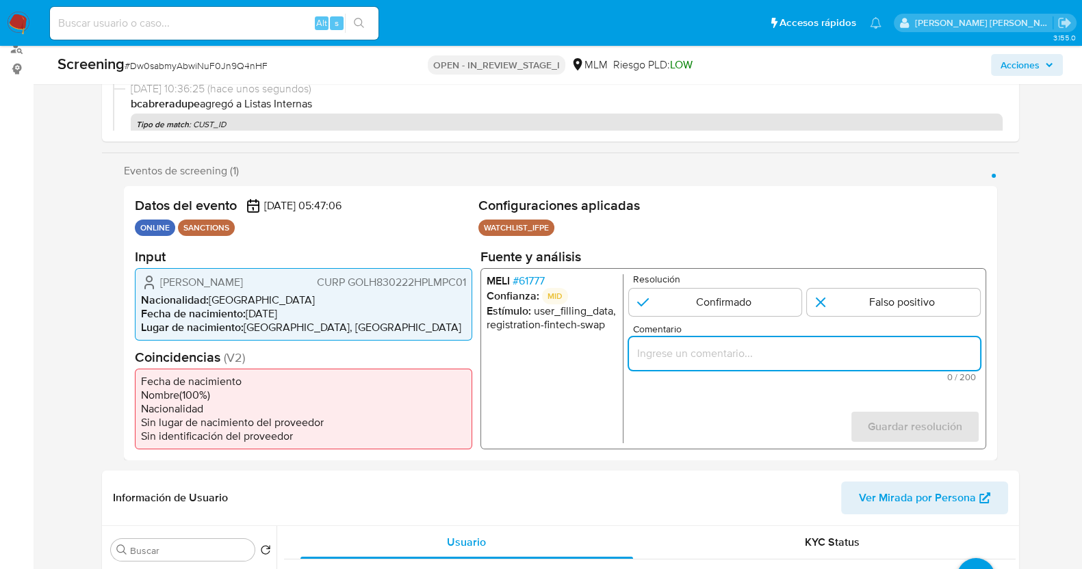
click at [762, 352] on input "Comentario" at bounding box center [803, 353] width 351 height 18
paste input "SE DESCARTA POR FECHA DE NACIMIENTO Y CURP A [PERSON_NAME], FECHA DE NACIMIENTO…"
type input "SE DESCARTA POR FECHA DE NACIMIENTO Y CURP A [PERSON_NAME], FECHA DE NACIMIENTO…"
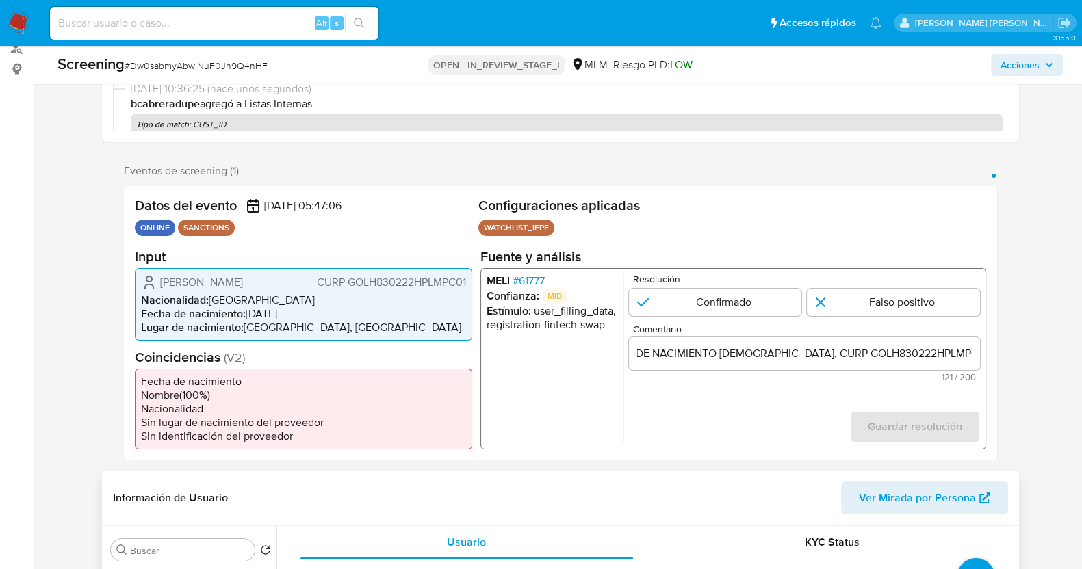
scroll to position [0, 0]
click at [879, 302] on input "1 de 1" at bounding box center [893, 301] width 173 height 27
radio input "true"
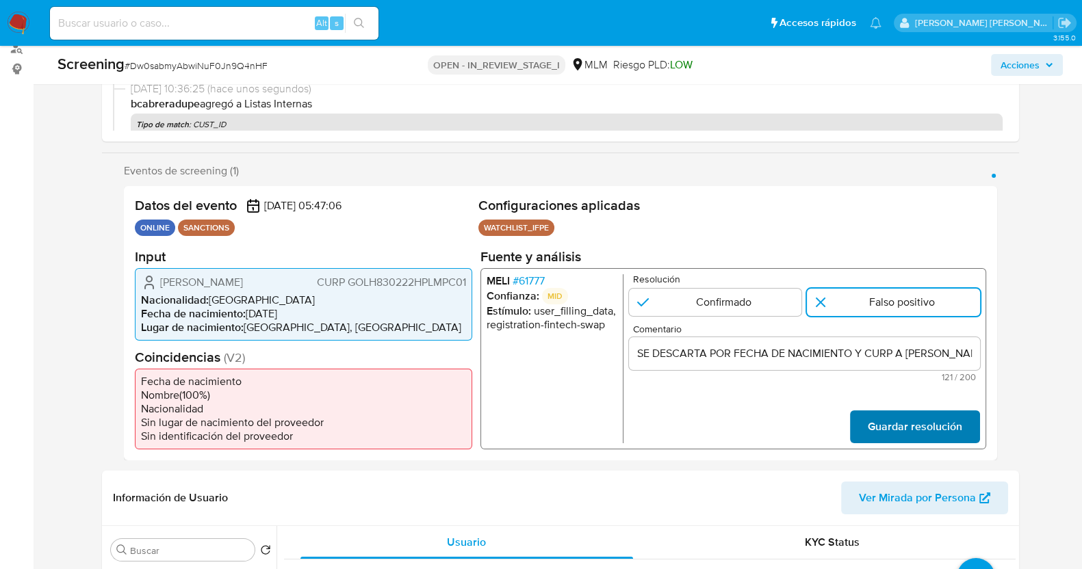
click at [916, 417] on span "Guardar resolución" at bounding box center [914, 426] width 94 height 30
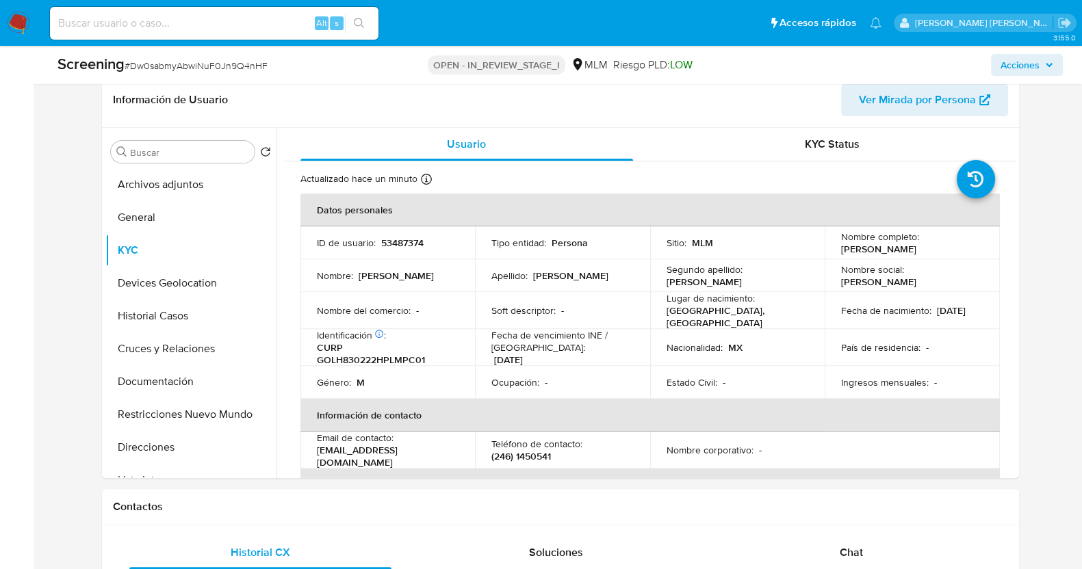
scroll to position [598, 0]
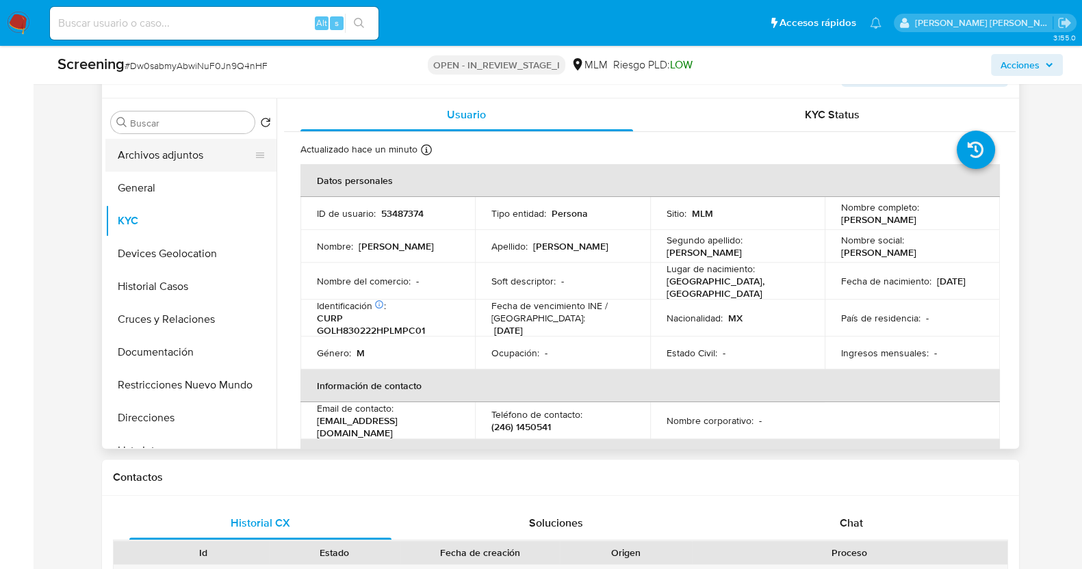
click at [164, 165] on button "Archivos adjuntos" at bounding box center [185, 155] width 160 height 33
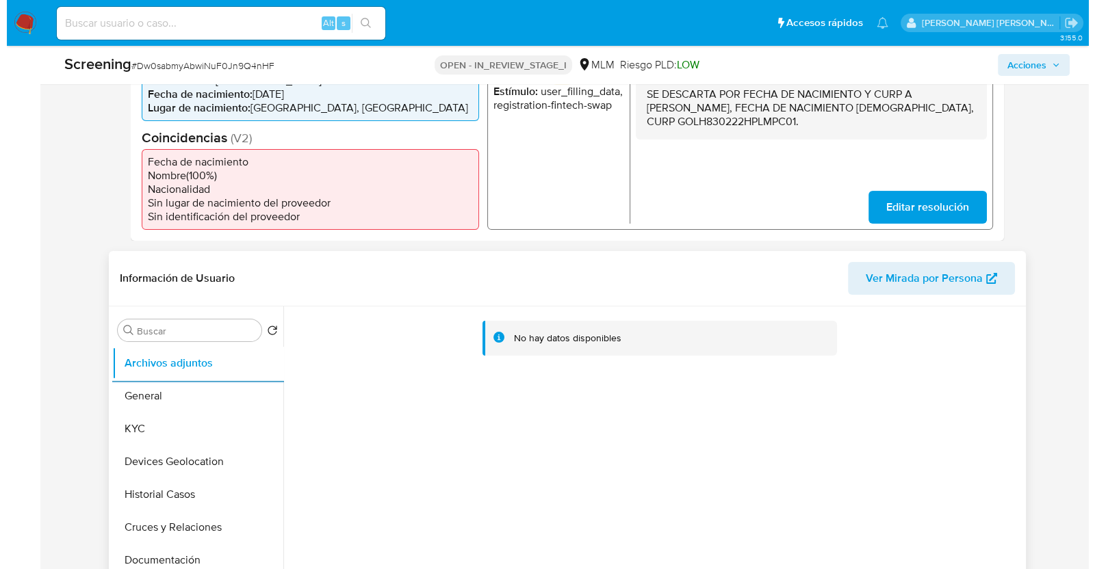
scroll to position [513, 0]
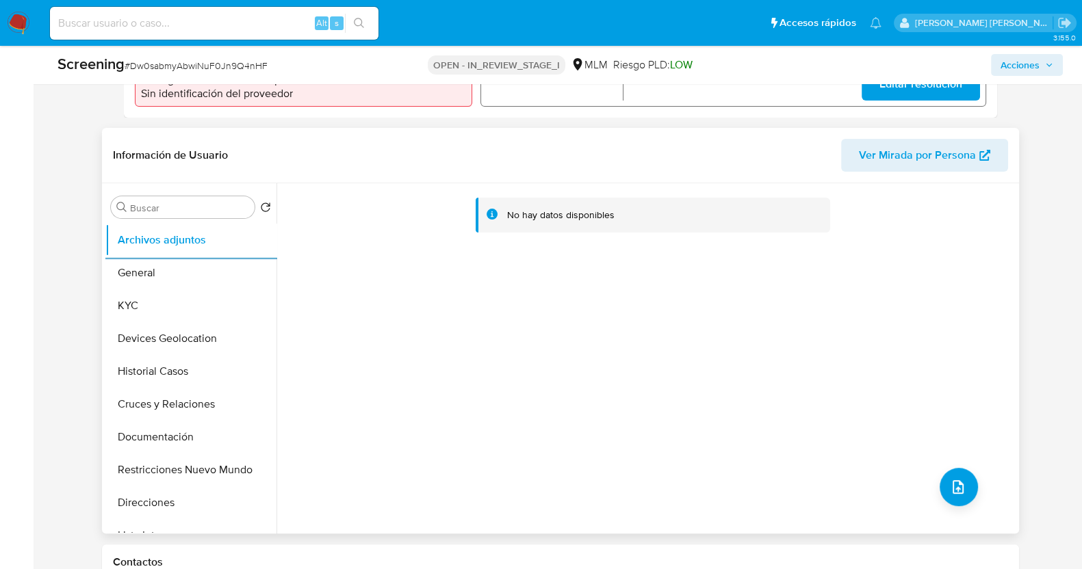
click at [971, 477] on div "No hay datos disponibles" at bounding box center [645, 358] width 739 height 350
click at [960, 484] on icon "upload-file" at bounding box center [958, 487] width 16 height 16
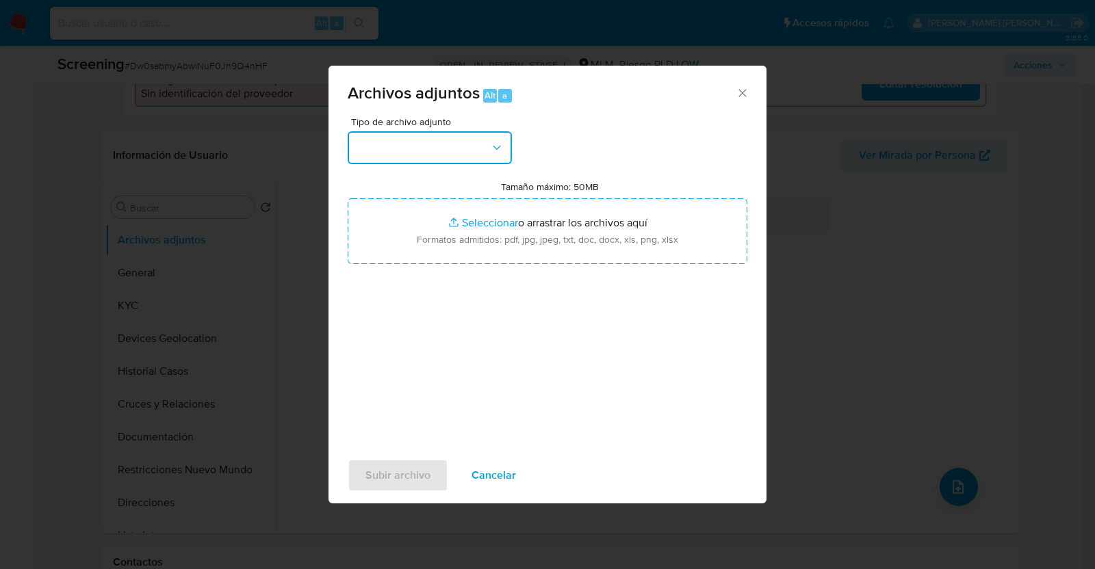
click at [468, 146] on button "button" at bounding box center [430, 147] width 164 height 33
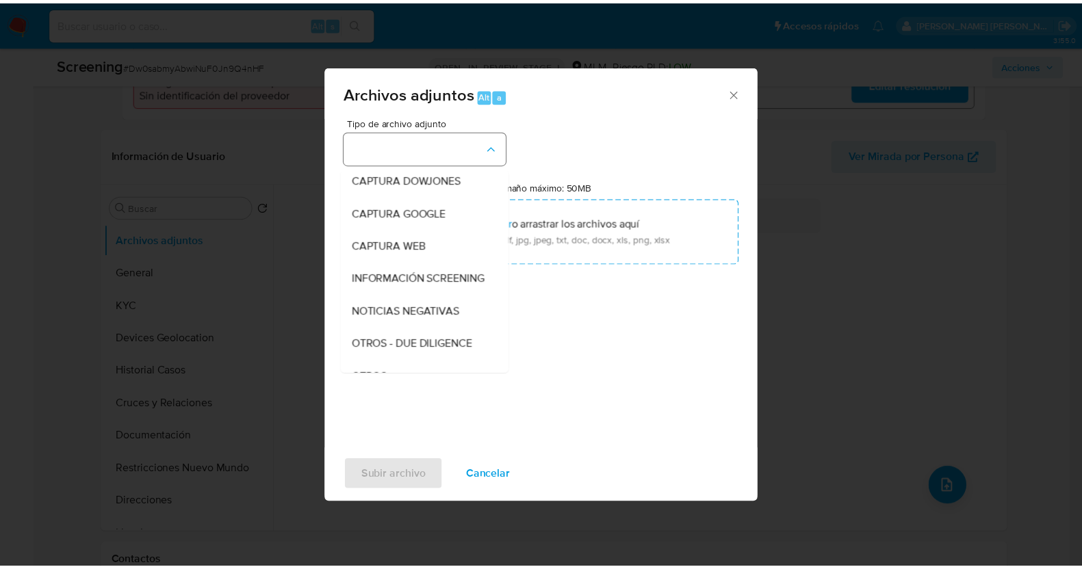
scroll to position [71, 0]
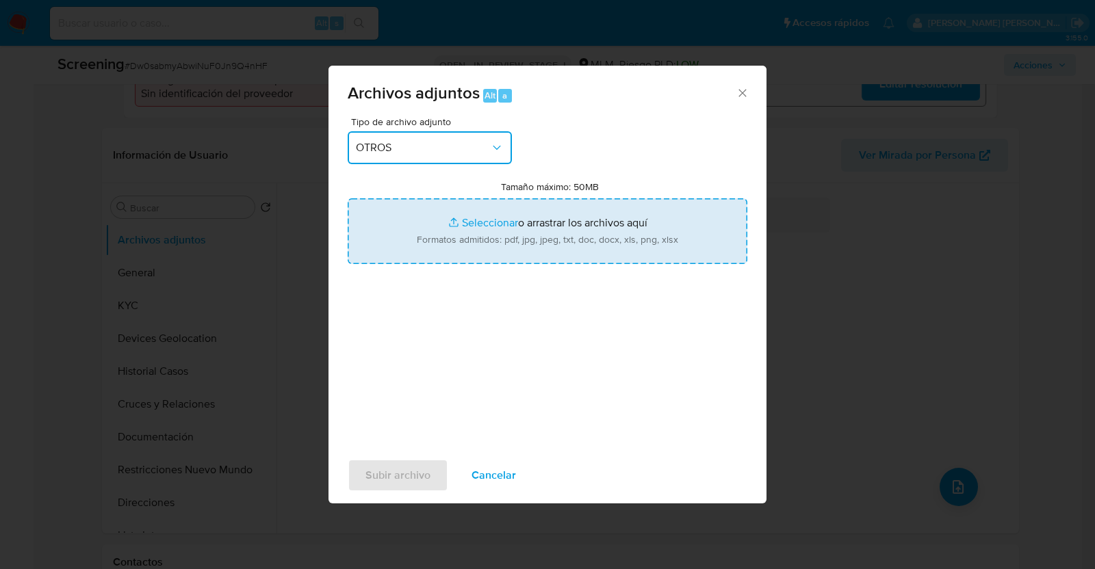
type input "C:\fakepath\53487374_HECTOR GOMEZ_AGO2025.pdf"
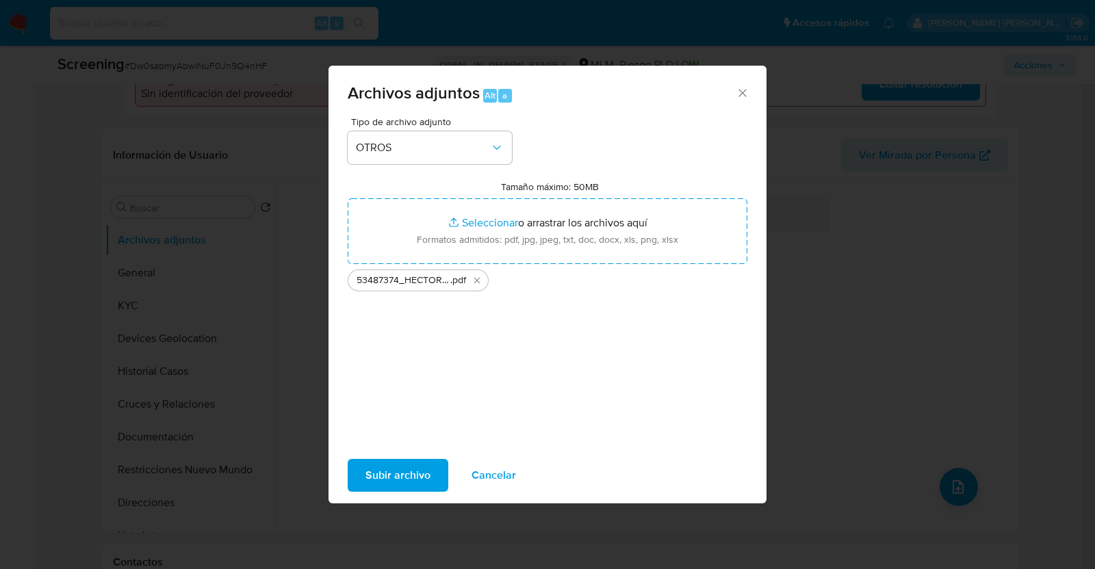
click at [404, 480] on span "Subir archivo" at bounding box center [397, 476] width 65 height 30
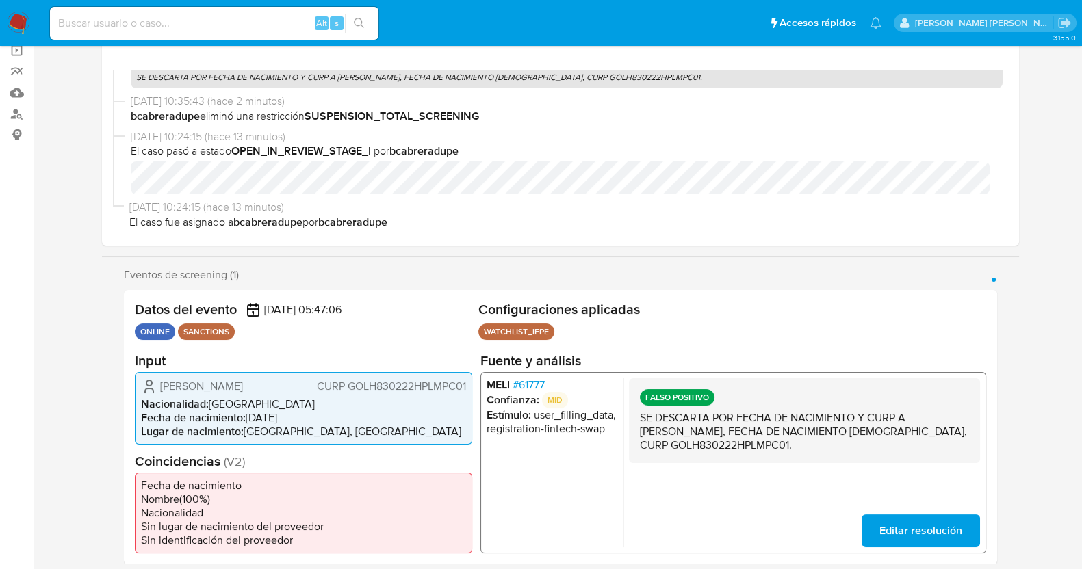
scroll to position [0, 0]
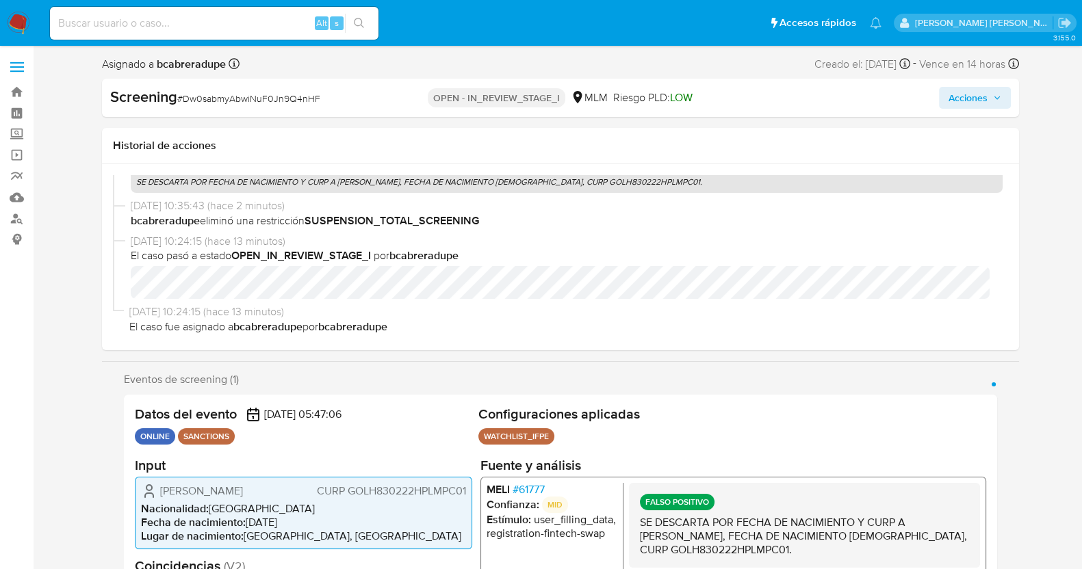
click at [992, 99] on span "Acciones" at bounding box center [974, 97] width 53 height 19
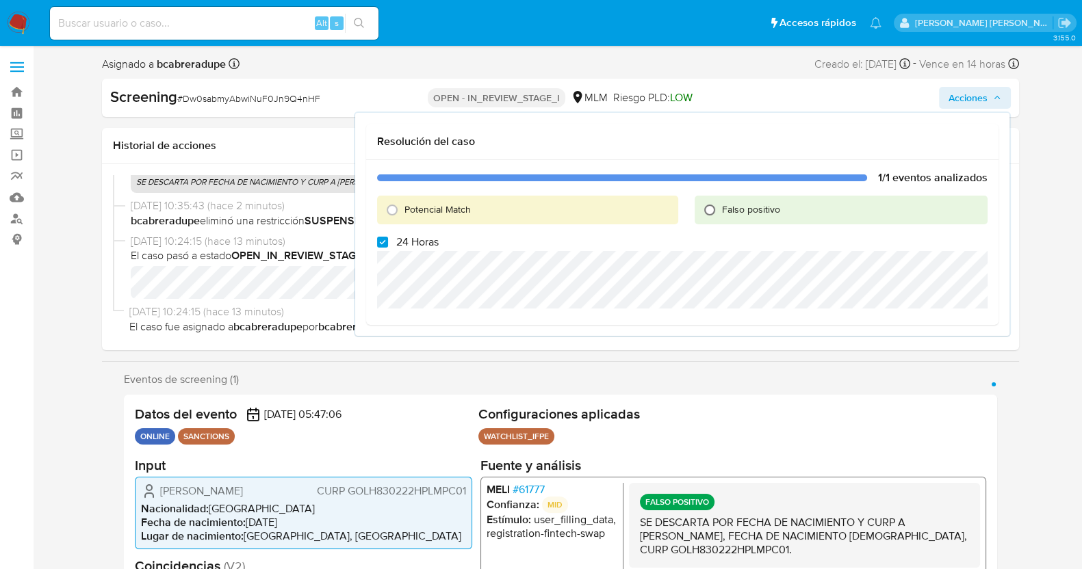
click at [714, 210] on input "Falso positivo" at bounding box center [710, 210] width 22 height 22
radio input "true"
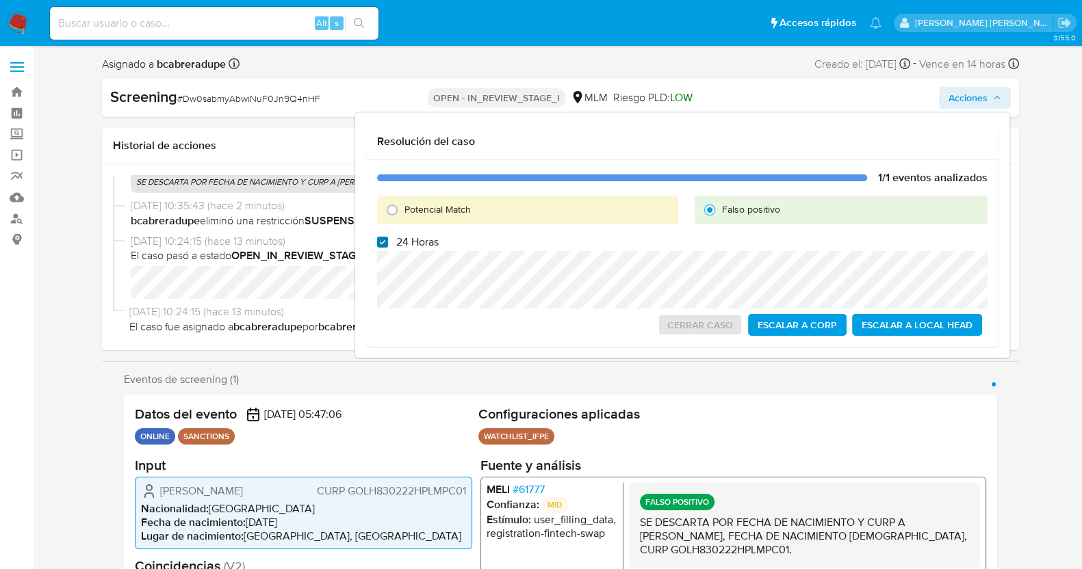
click at [379, 242] on input "24 Horas" at bounding box center [382, 242] width 11 height 11
checkbox input "false"
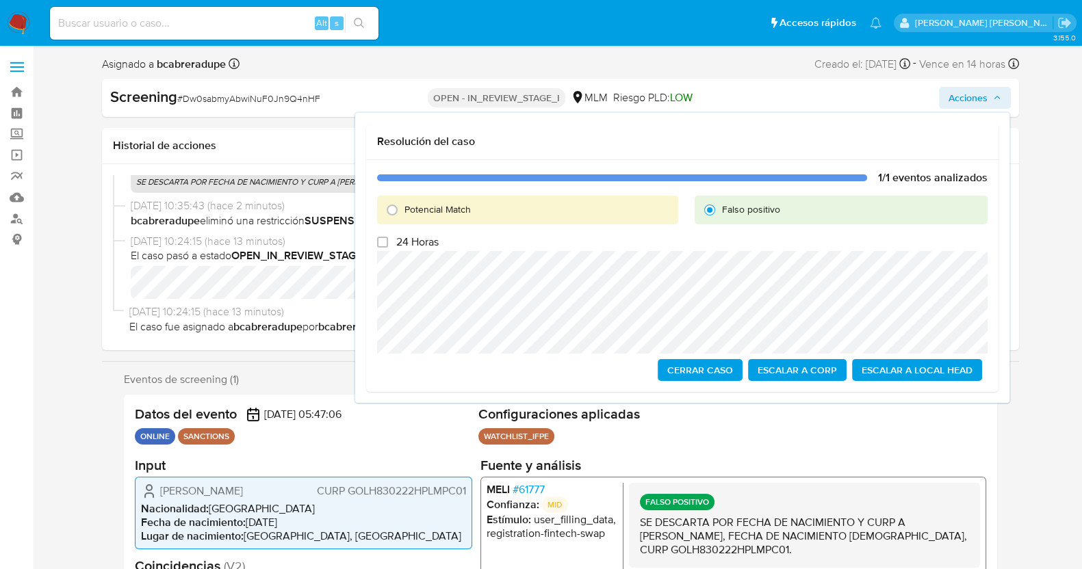
click at [688, 366] on span "Cerrar Caso" at bounding box center [700, 370] width 66 height 19
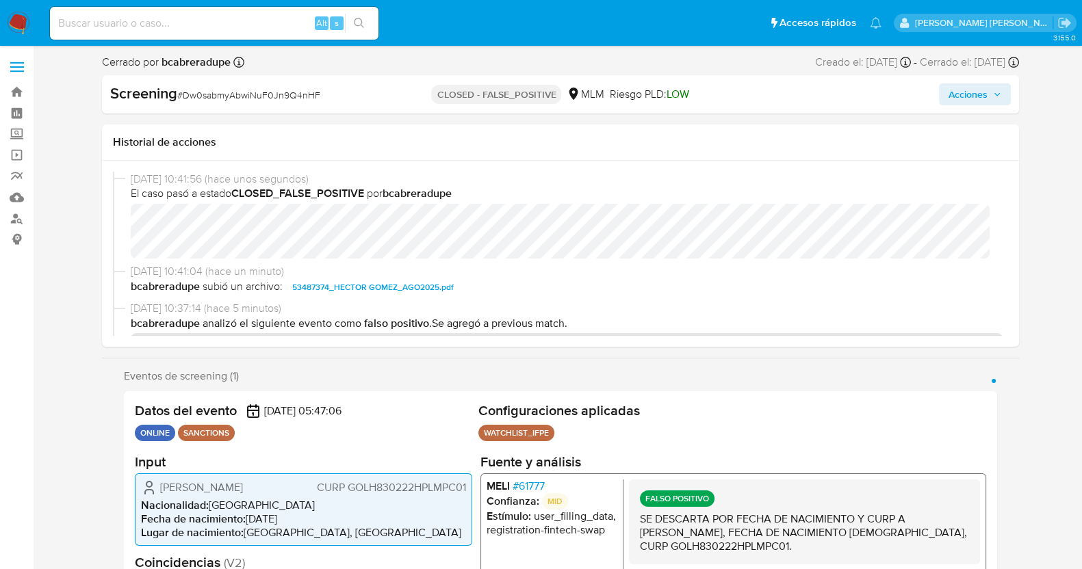
select select "10"
click at [213, 92] on span "# Dw0sabmyAbwiNuF0Jn9Q4nHF" at bounding box center [248, 95] width 143 height 14
copy span "Dw0sabmyAbwiNuF0Jn9Q4nHF"
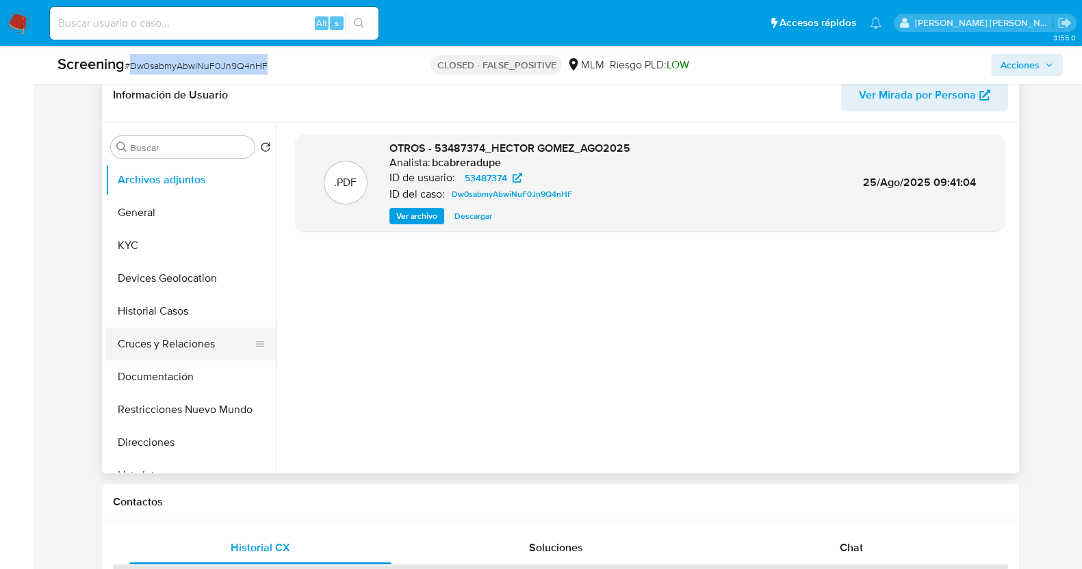
scroll to position [598, 0]
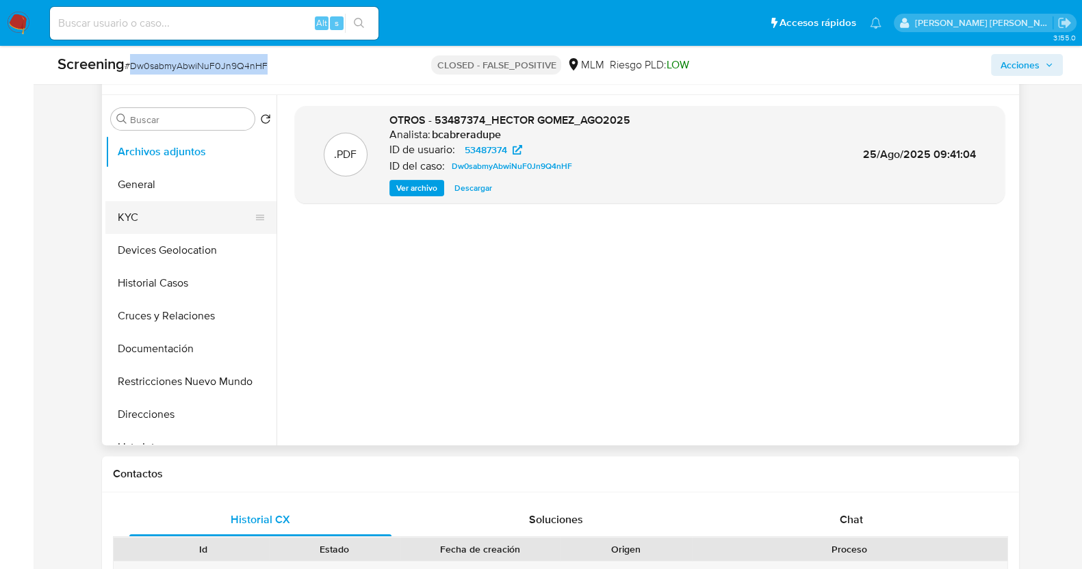
click at [145, 218] on button "KYC" at bounding box center [185, 217] width 160 height 33
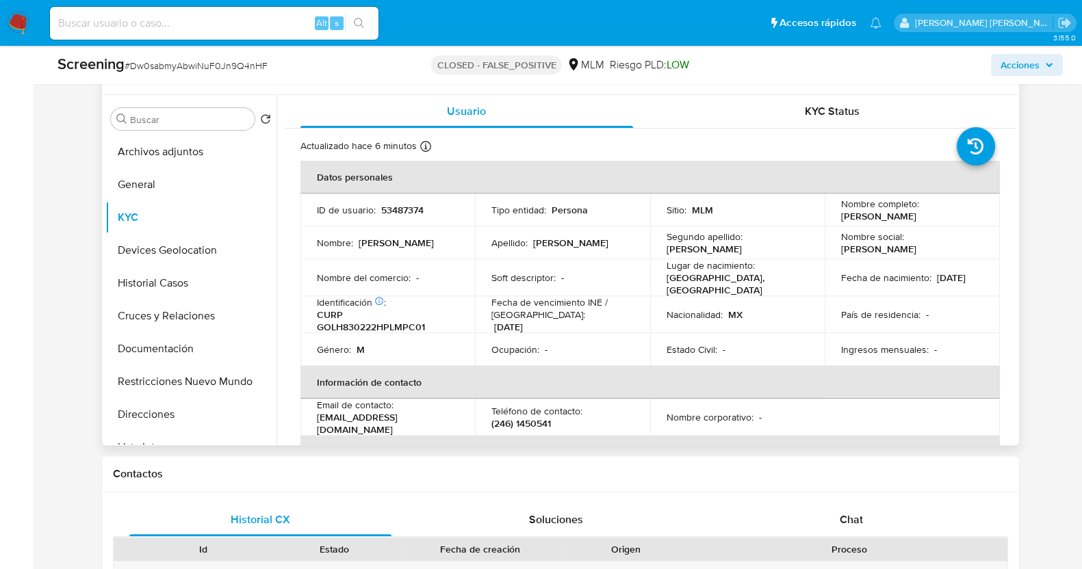
click at [388, 205] on p "53487374" at bounding box center [402, 210] width 42 height 12
copy p "53487374"
drag, startPoint x: 839, startPoint y: 216, endPoint x: 979, endPoint y: 218, distance: 139.6
click at [979, 218] on td "Nombre completo : [PERSON_NAME]" at bounding box center [912, 210] width 175 height 33
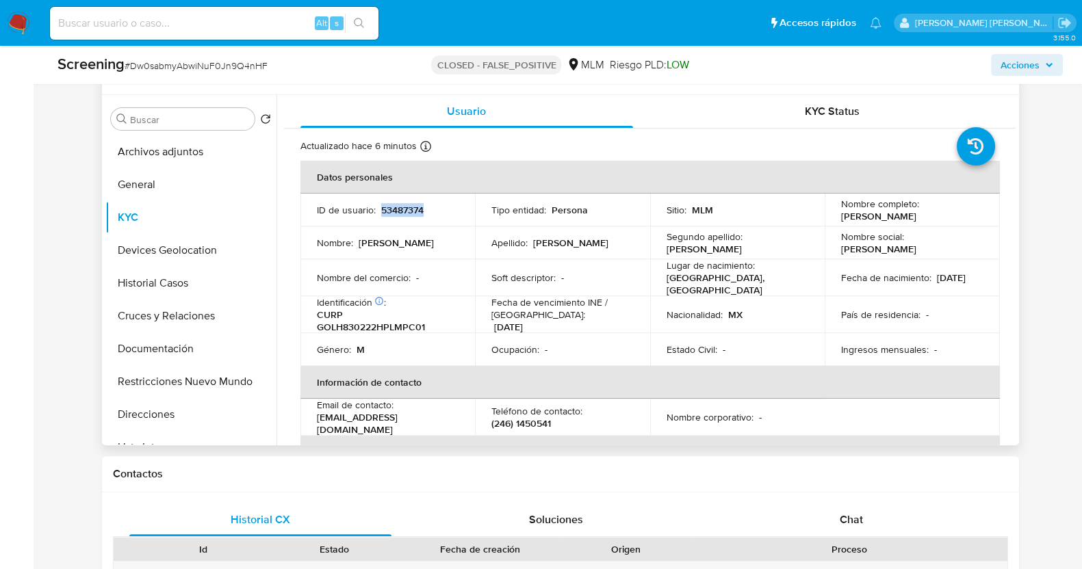
copy p "[PERSON_NAME]"
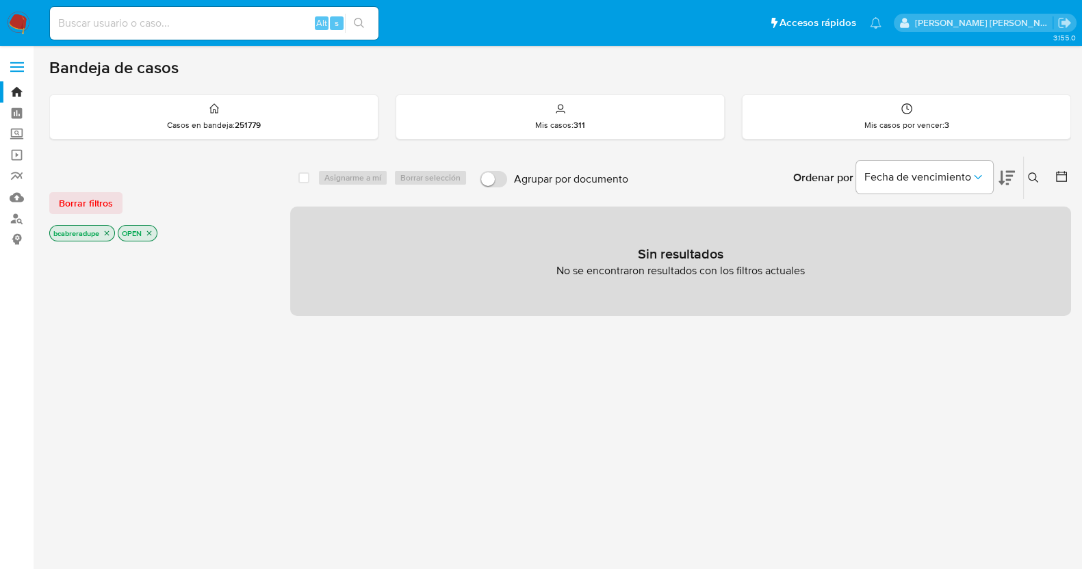
click at [111, 232] on icon "close-filter" at bounding box center [107, 233] width 8 height 8
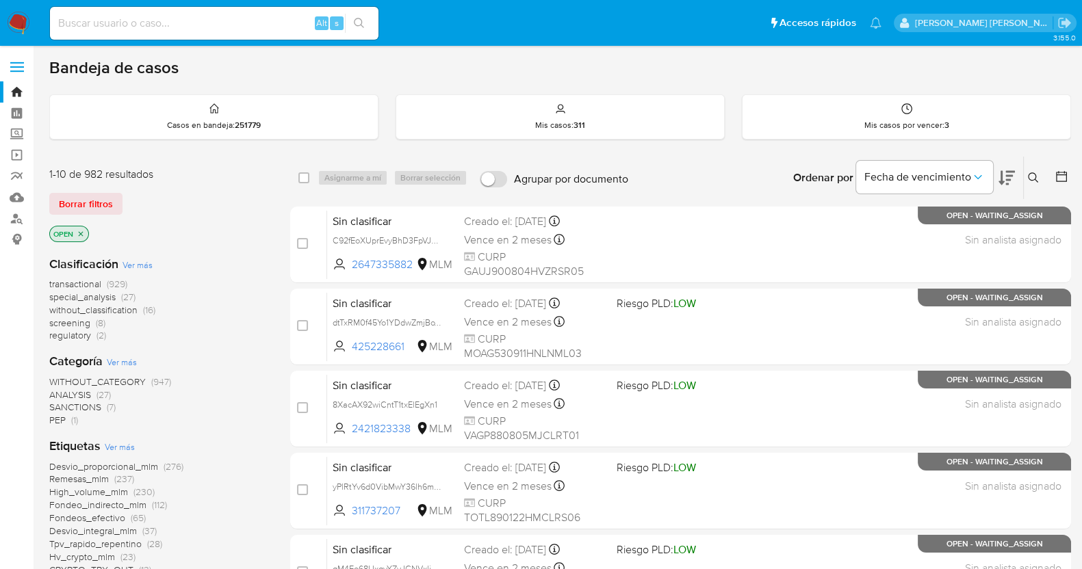
click at [1026, 173] on button at bounding box center [1035, 178] width 23 height 16
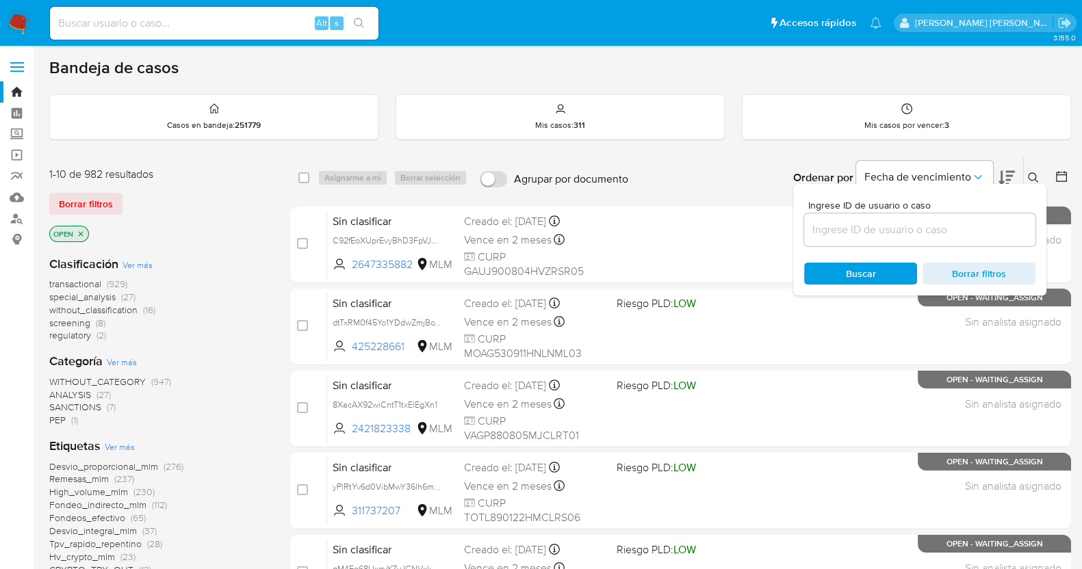
drag, startPoint x: 891, startPoint y: 231, endPoint x: 900, endPoint y: 233, distance: 9.1
click at [892, 231] on input at bounding box center [919, 230] width 231 height 18
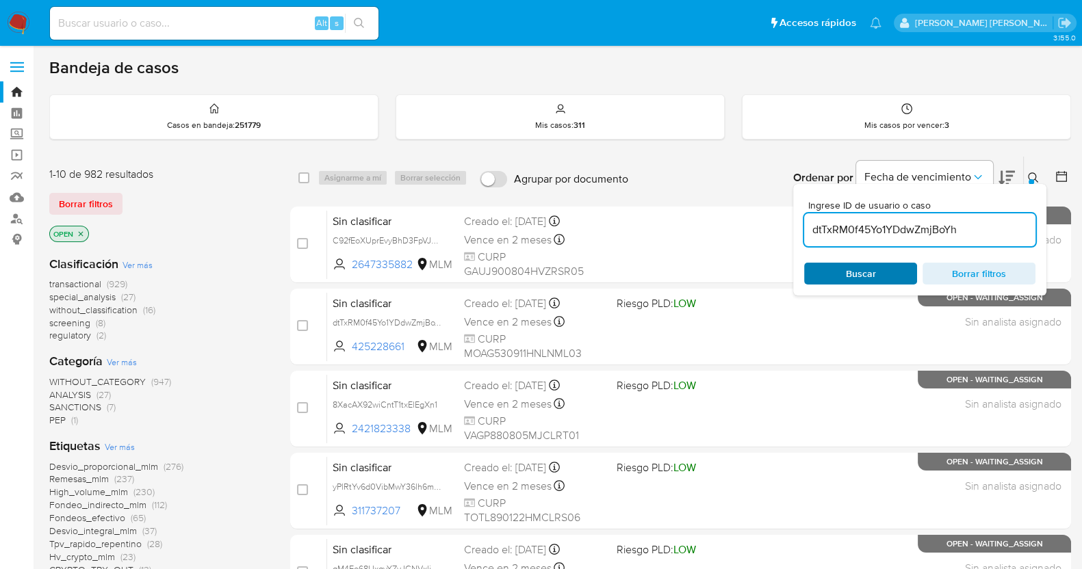
type input "dtTxRM0f45Yo1YDdwZmjBoYh"
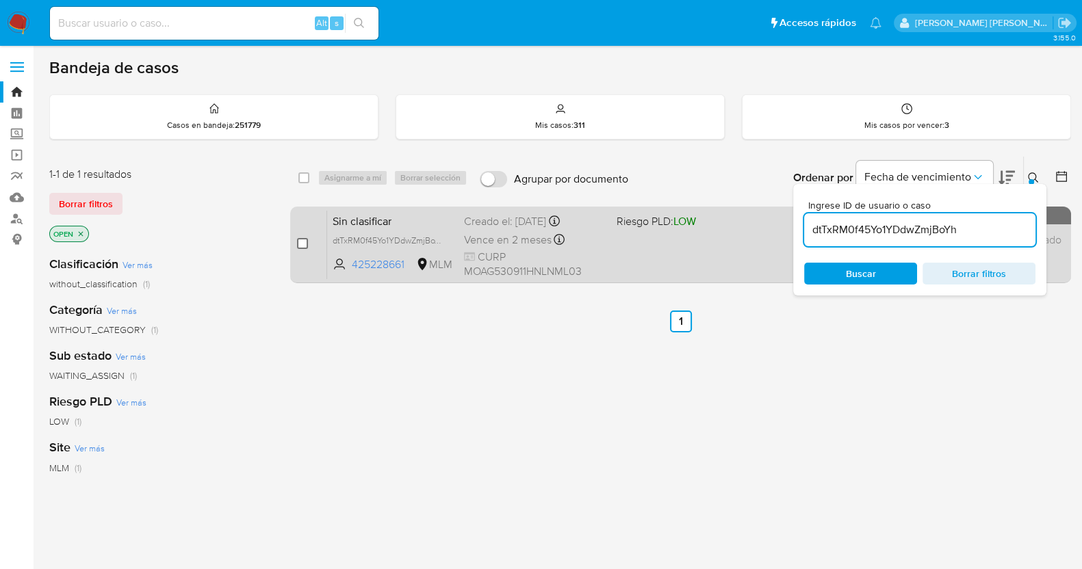
click at [301, 244] on input "checkbox" at bounding box center [302, 243] width 11 height 11
checkbox input "true"
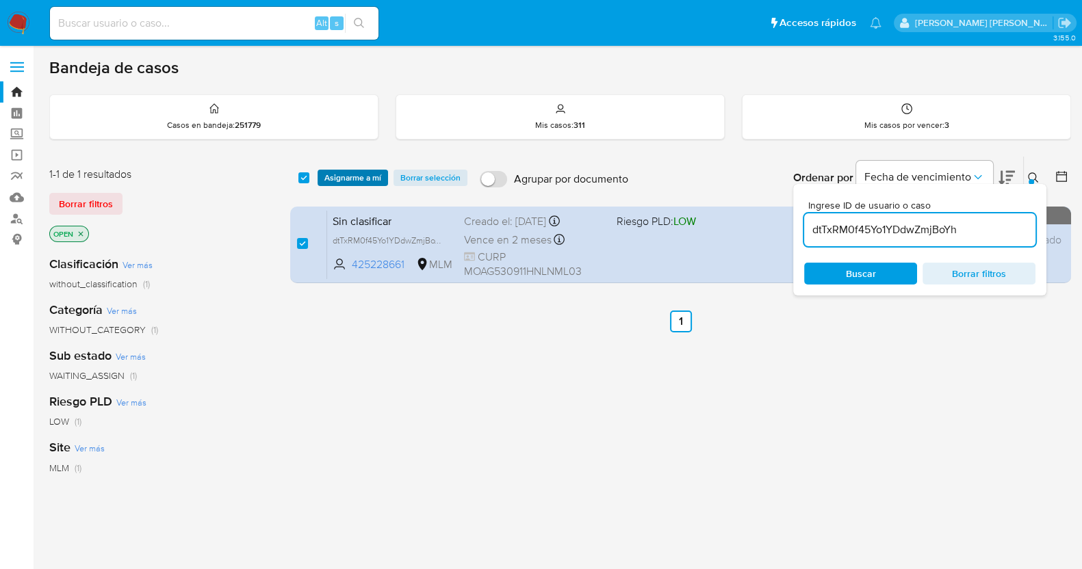
click at [358, 180] on span "Asignarme a mí" at bounding box center [352, 178] width 57 height 14
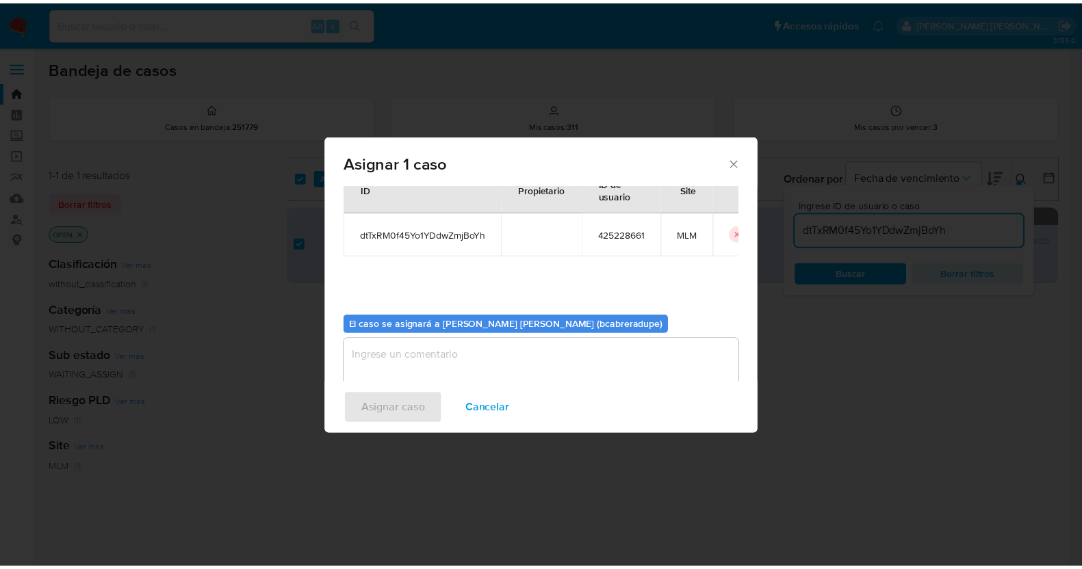
scroll to position [70, 0]
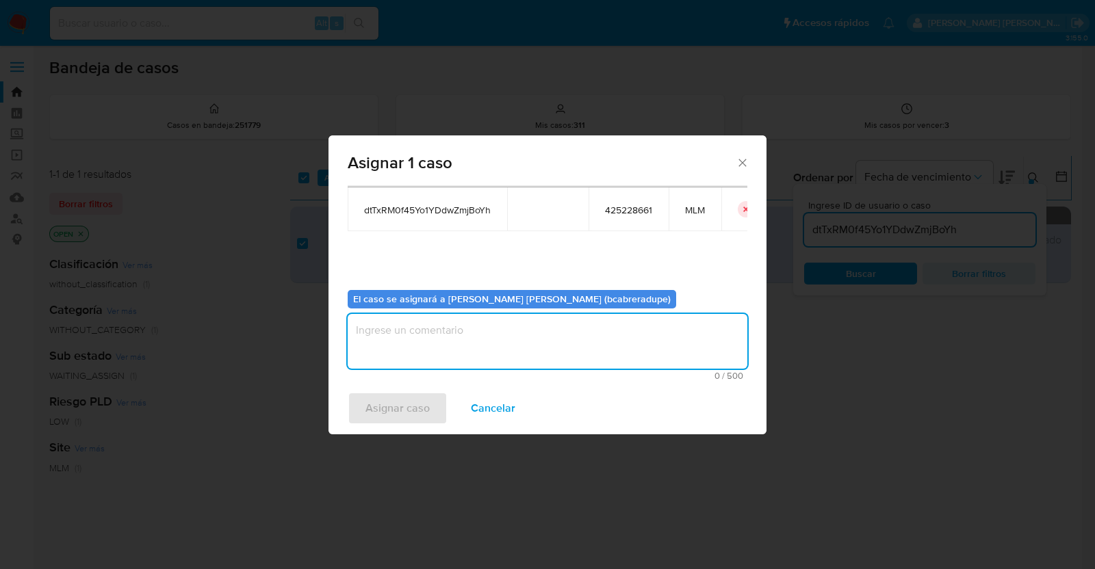
click at [534, 349] on textarea "assign-modal" at bounding box center [548, 341] width 400 height 55
type textarea "BJCD"
click at [404, 415] on span "Asignar caso" at bounding box center [397, 408] width 64 height 30
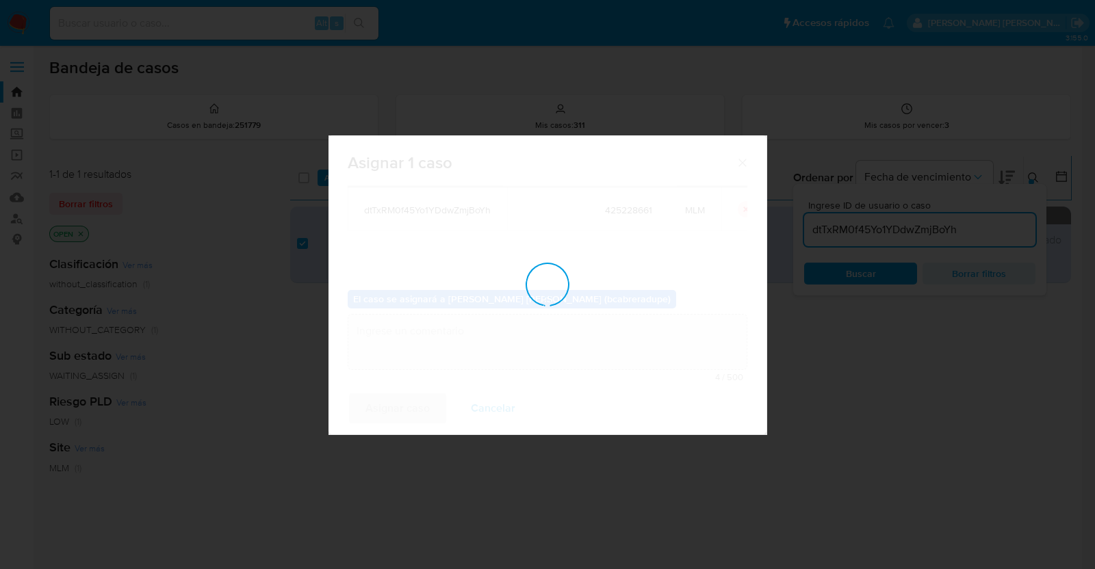
checkbox input "false"
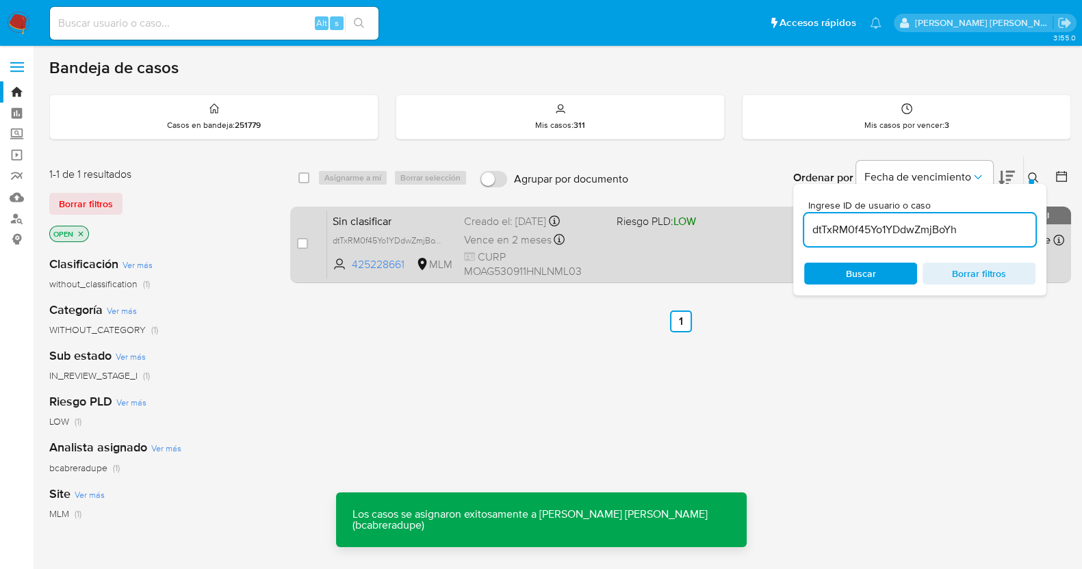
click at [497, 235] on span "Vence en 2 meses" at bounding box center [508, 240] width 88 height 15
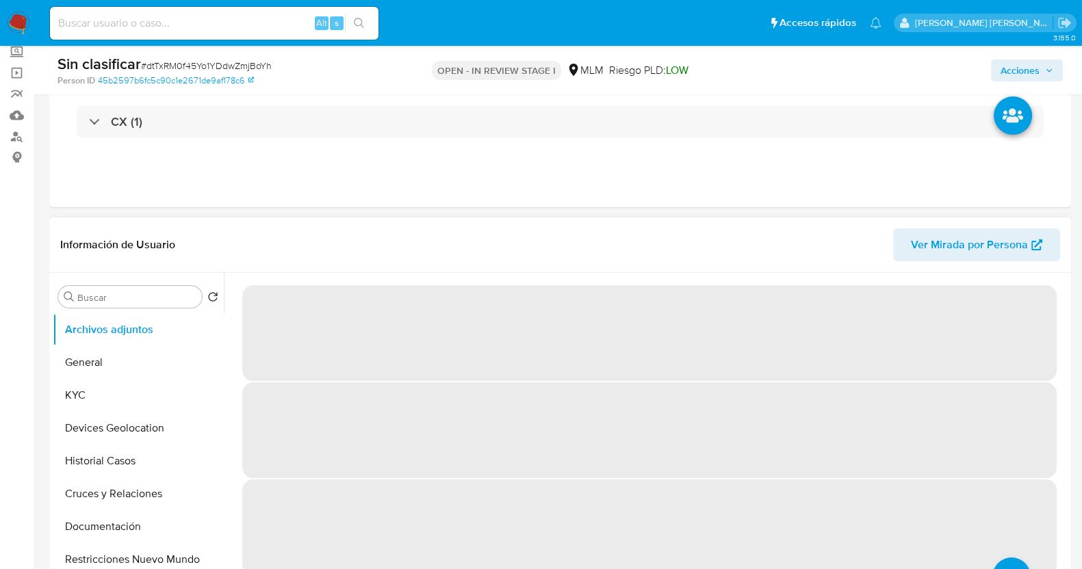
scroll to position [85, 0]
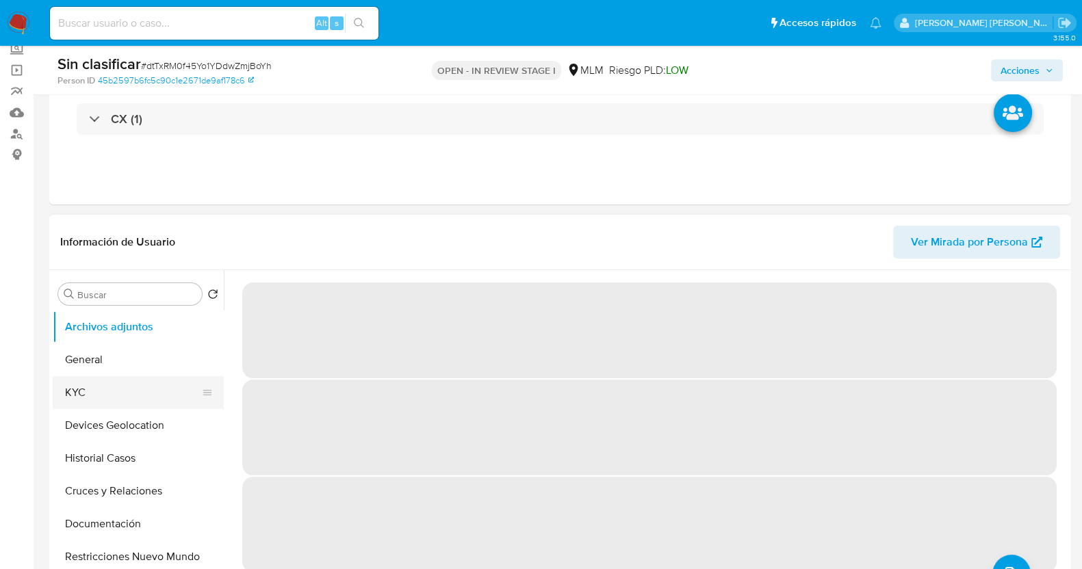
select select "10"
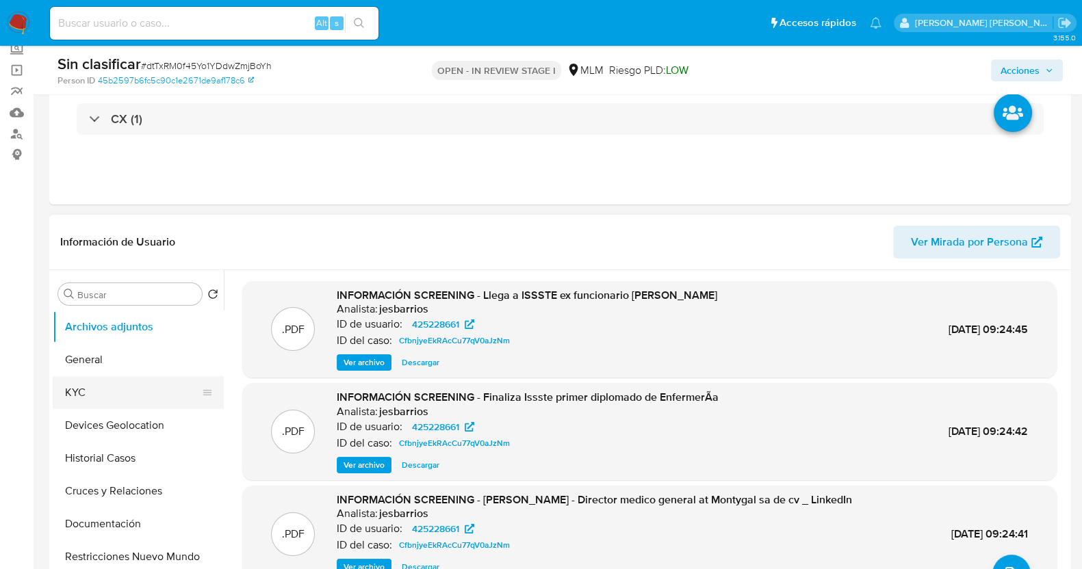
click at [94, 391] on button "KYC" at bounding box center [133, 392] width 160 height 33
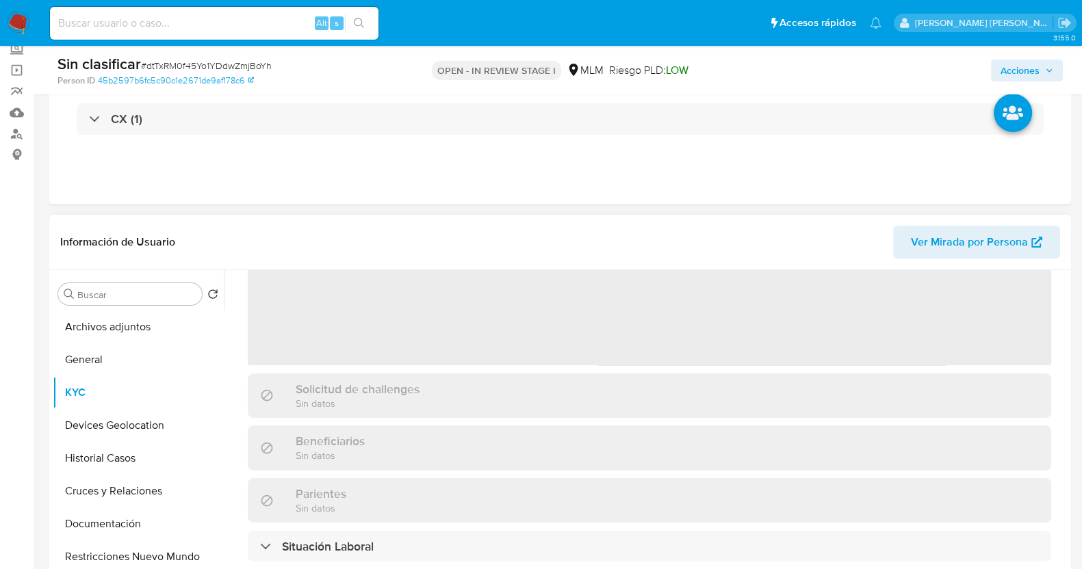
scroll to position [170, 0]
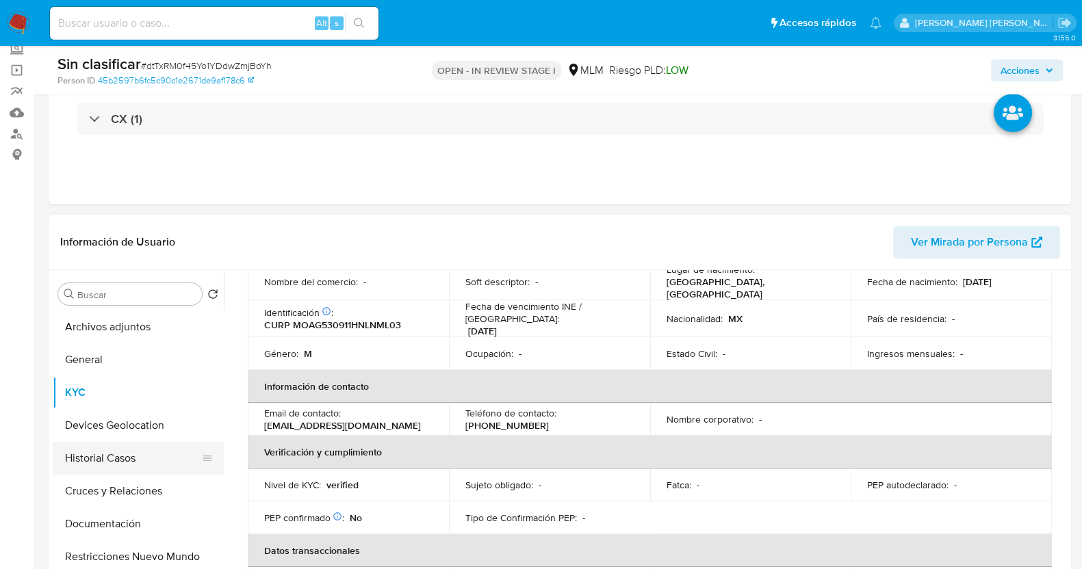
click at [124, 456] on button "Historial Casos" at bounding box center [133, 458] width 160 height 33
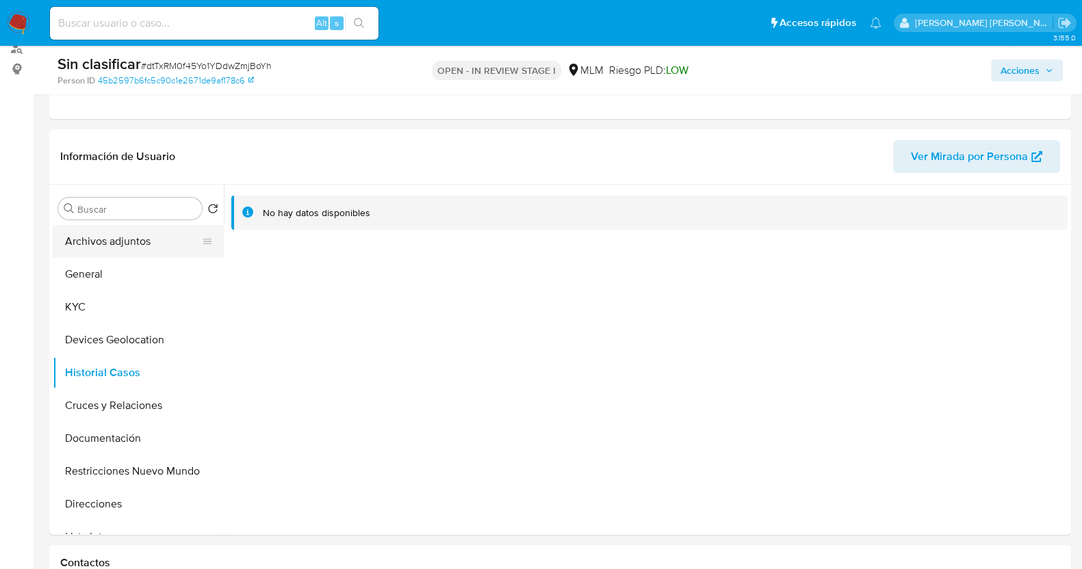
click at [129, 244] on button "Archivos adjuntos" at bounding box center [133, 241] width 160 height 33
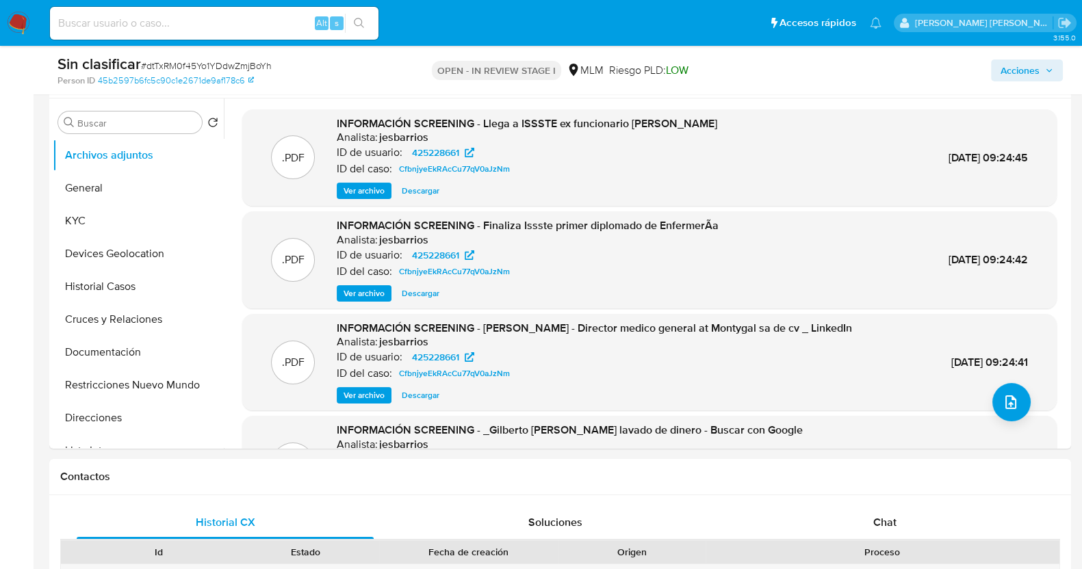
scroll to position [85, 0]
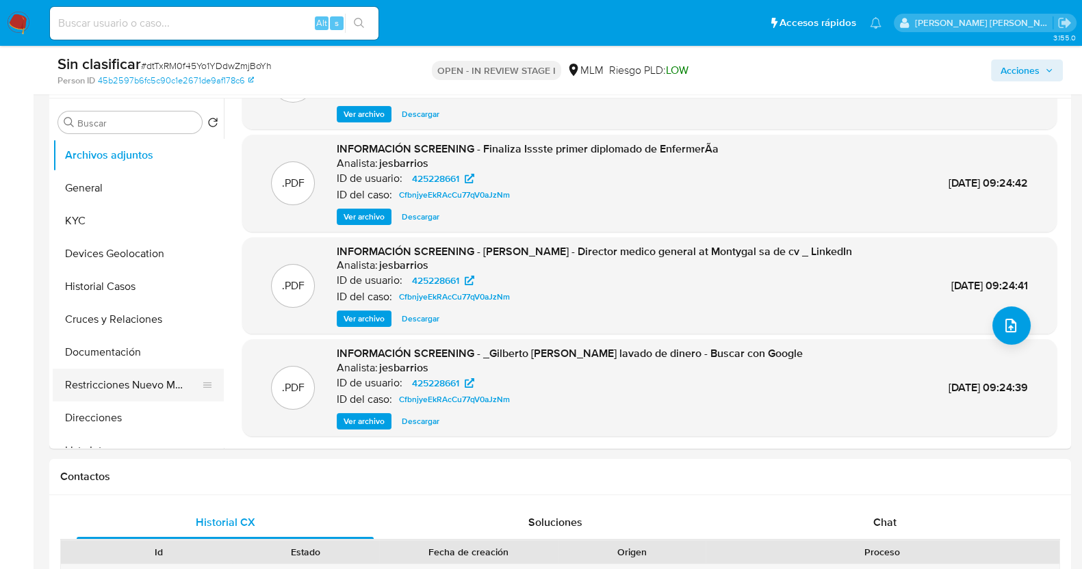
click at [127, 382] on button "Restricciones Nuevo Mundo" at bounding box center [133, 385] width 160 height 33
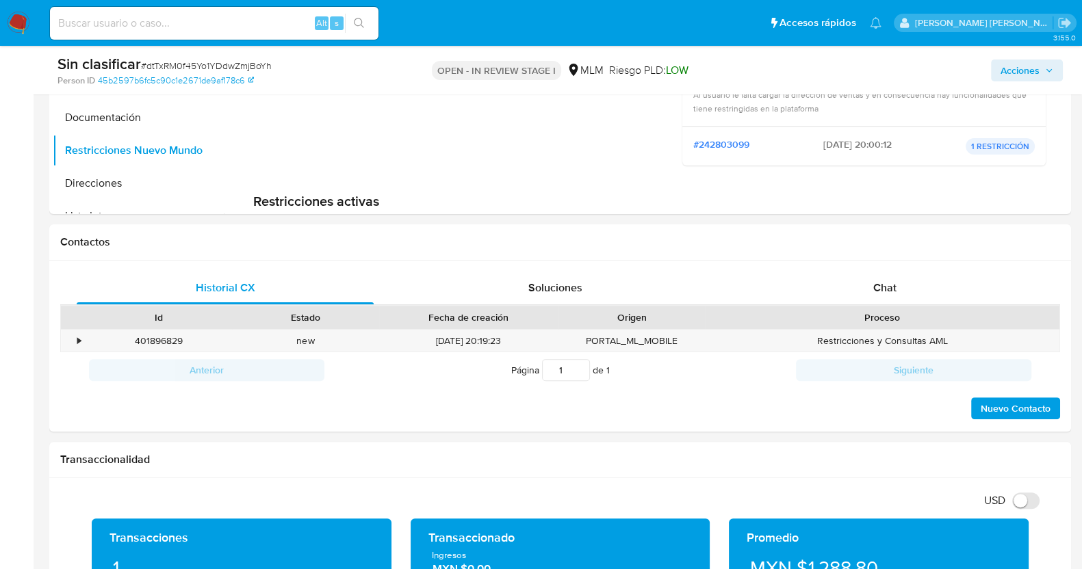
scroll to position [513, 0]
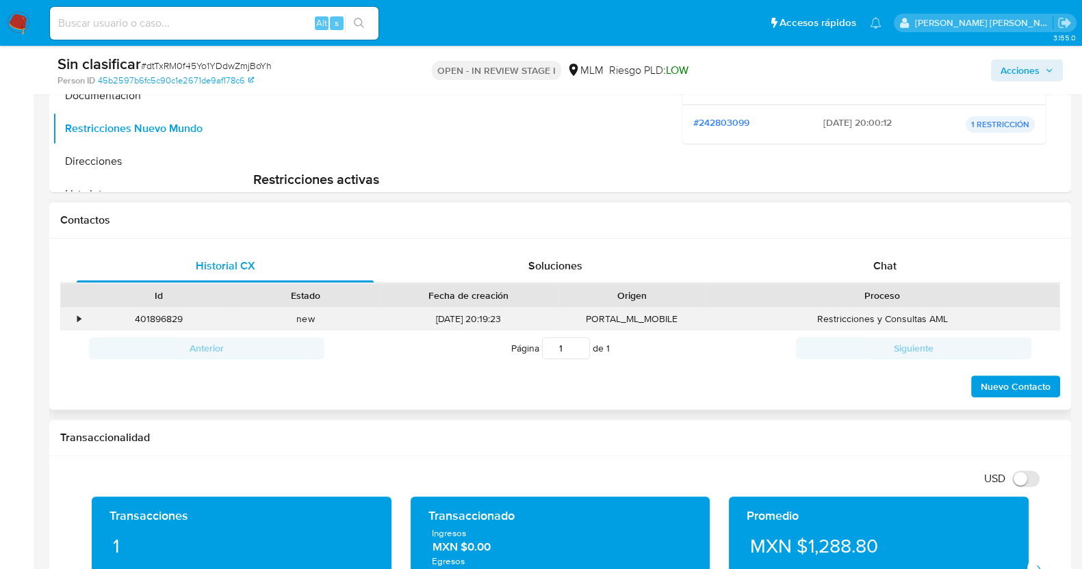
click at [82, 319] on div "•" at bounding box center [73, 319] width 24 height 23
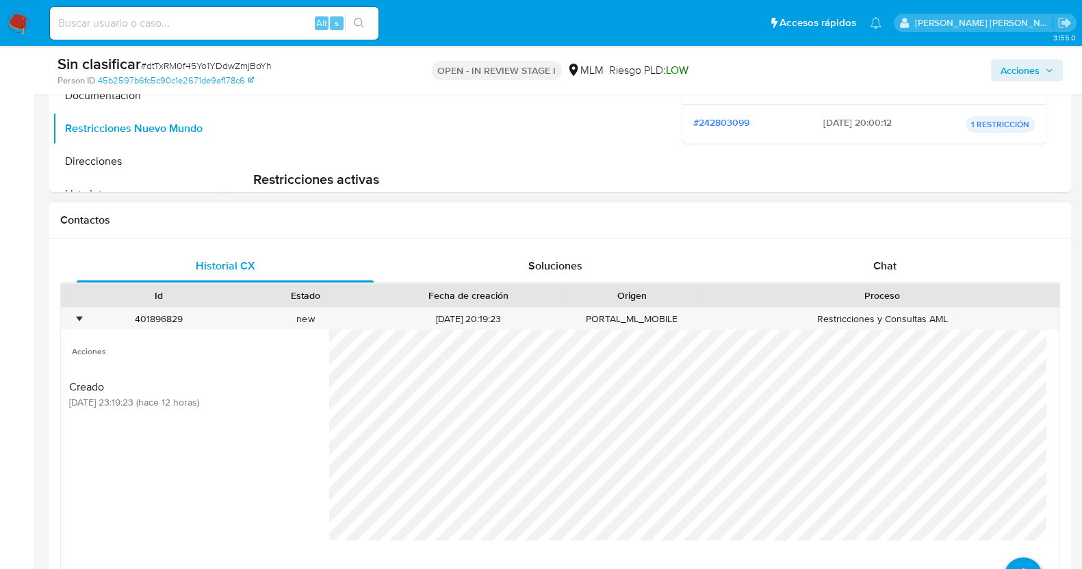
scroll to position [598, 0]
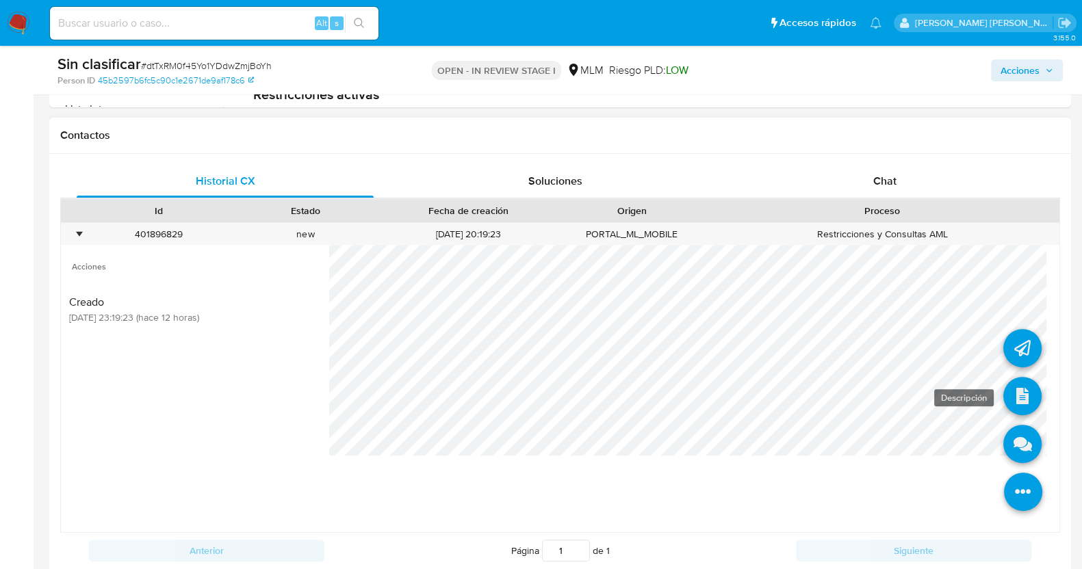
click at [1014, 387] on icon at bounding box center [1022, 396] width 38 height 38
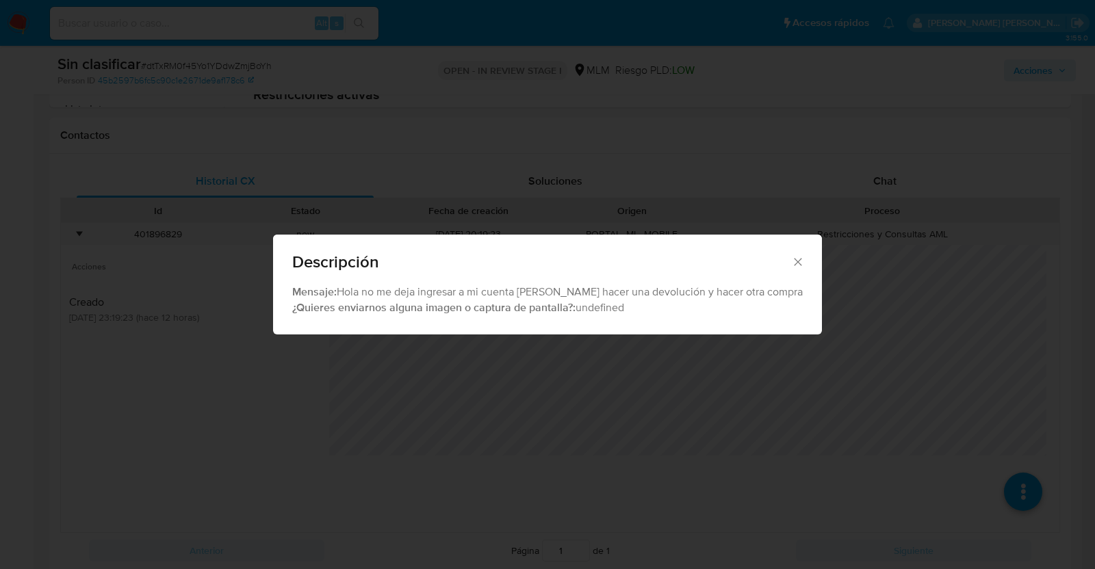
click at [791, 255] on icon "Cerrar" at bounding box center [798, 262] width 14 height 14
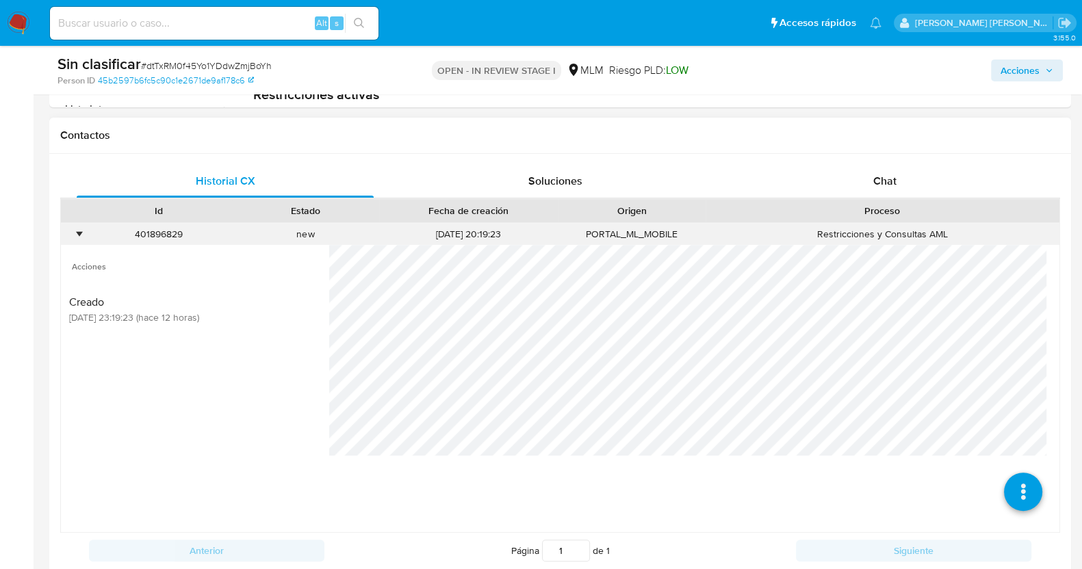
click at [79, 233] on div "•" at bounding box center [78, 234] width 3 height 13
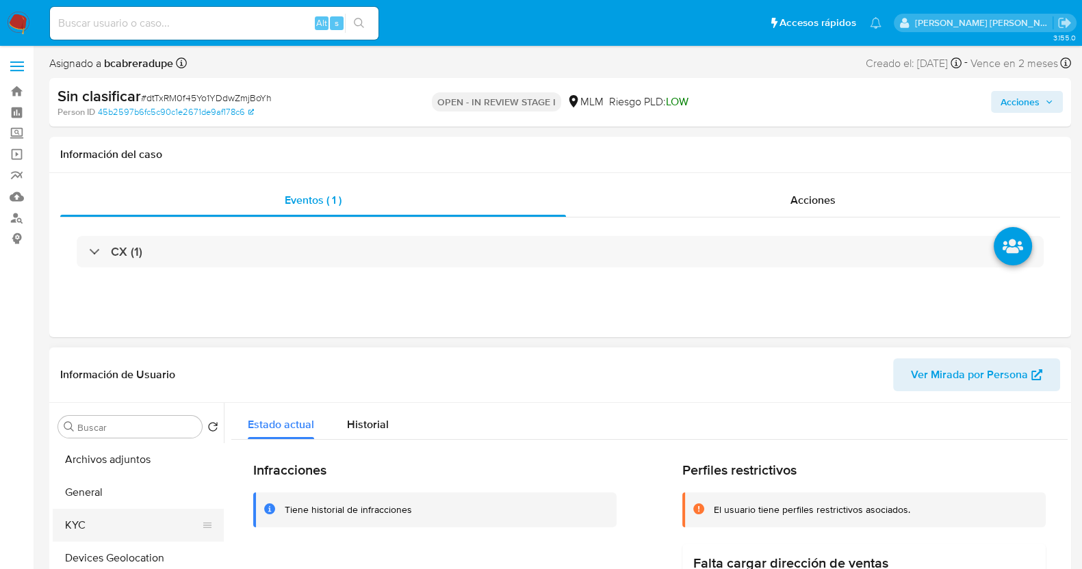
scroll to position [170, 0]
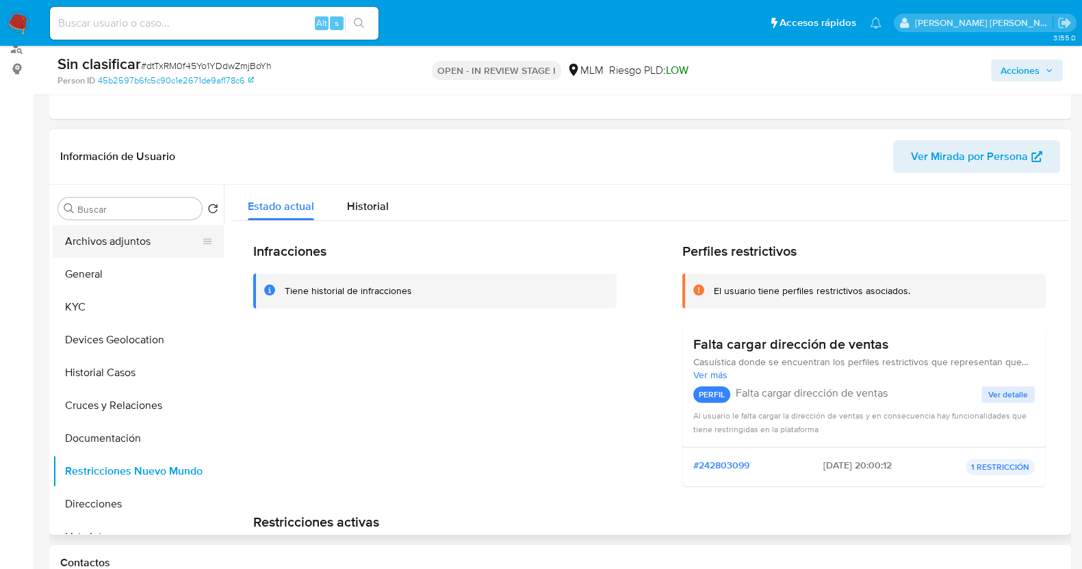
click at [131, 247] on button "Archivos adjuntos" at bounding box center [133, 241] width 160 height 33
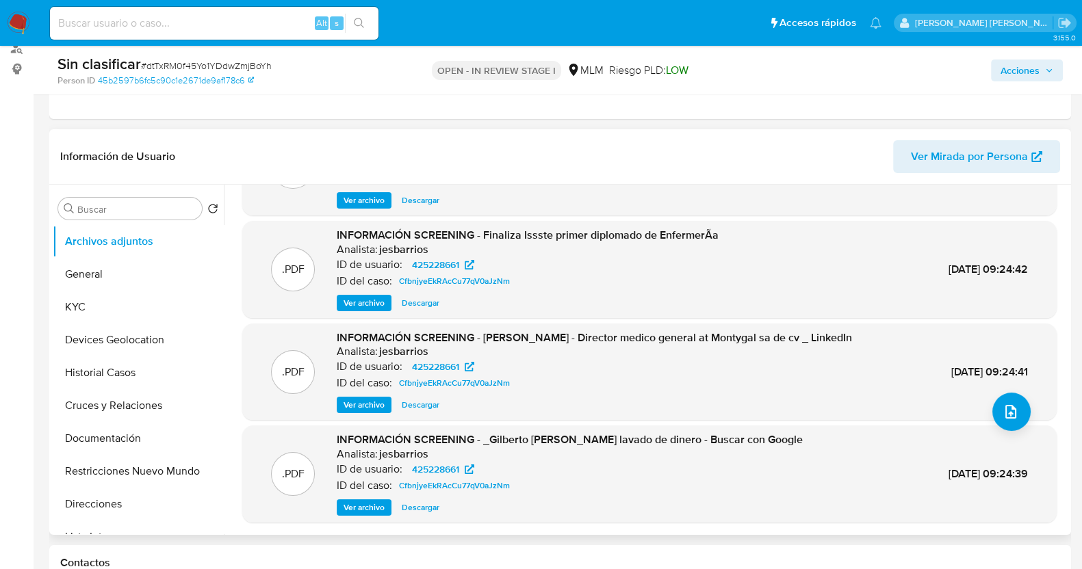
scroll to position [92, 0]
click at [344, 402] on span "Ver archivo" at bounding box center [364, 405] width 41 height 14
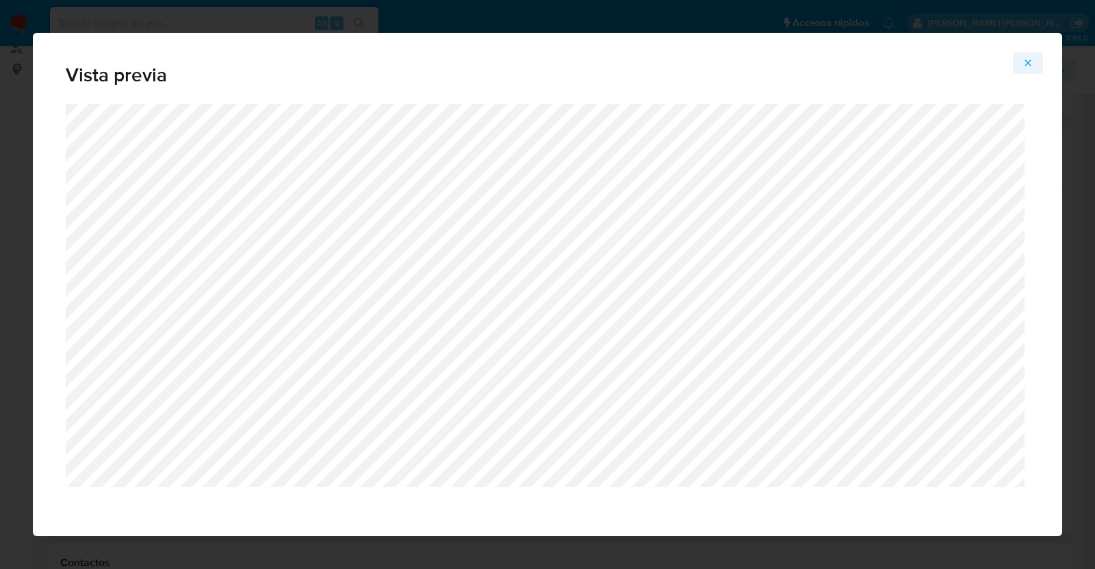
click at [1032, 59] on icon "Attachment preview" at bounding box center [1027, 62] width 11 height 11
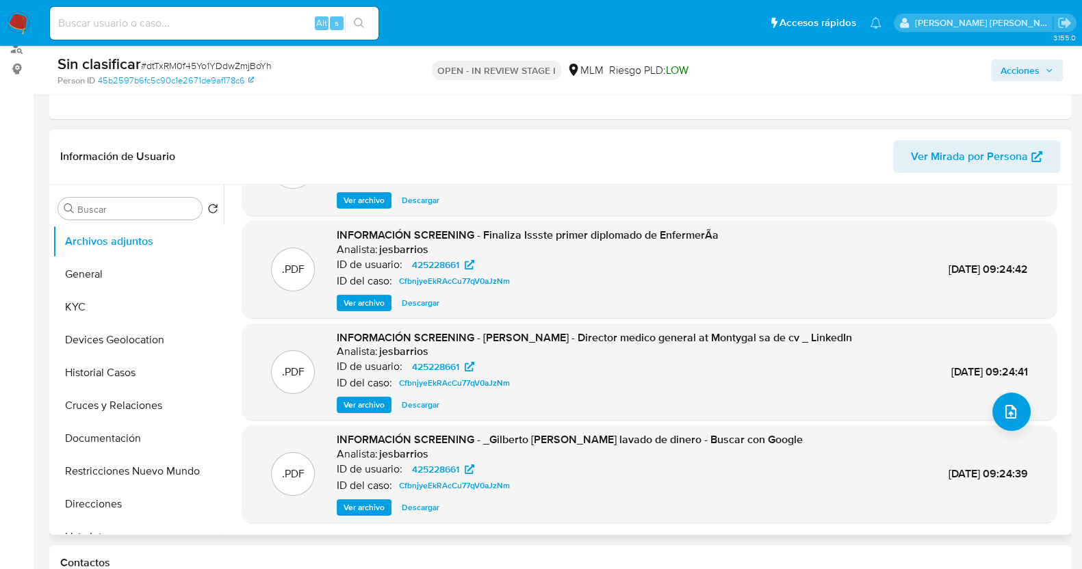
click at [370, 506] on span "Ver archivo" at bounding box center [364, 508] width 41 height 14
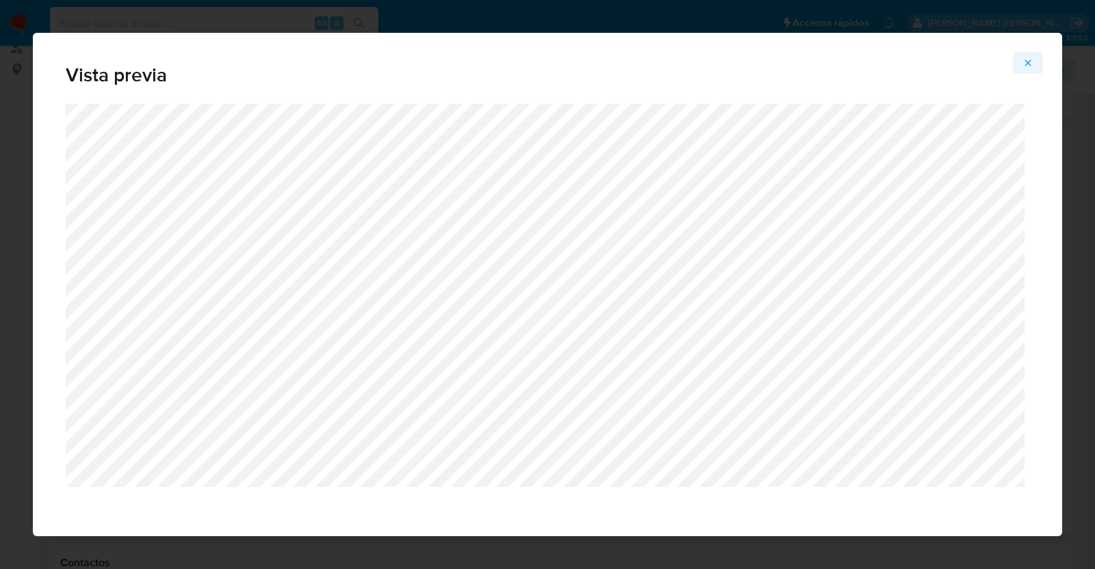
click at [1021, 62] on button "Attachment preview" at bounding box center [1028, 63] width 30 height 22
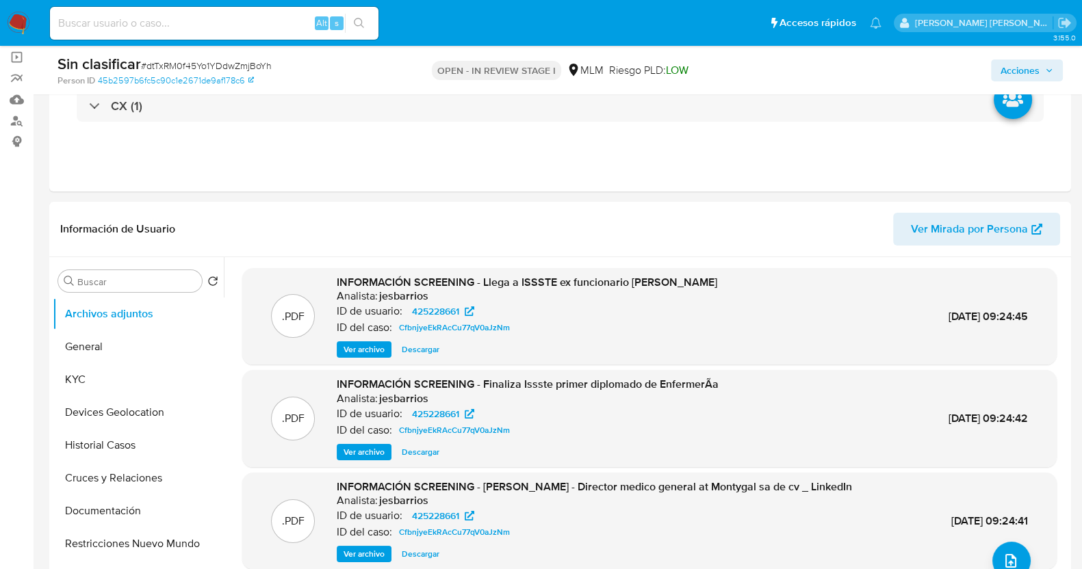
scroll to position [0, 0]
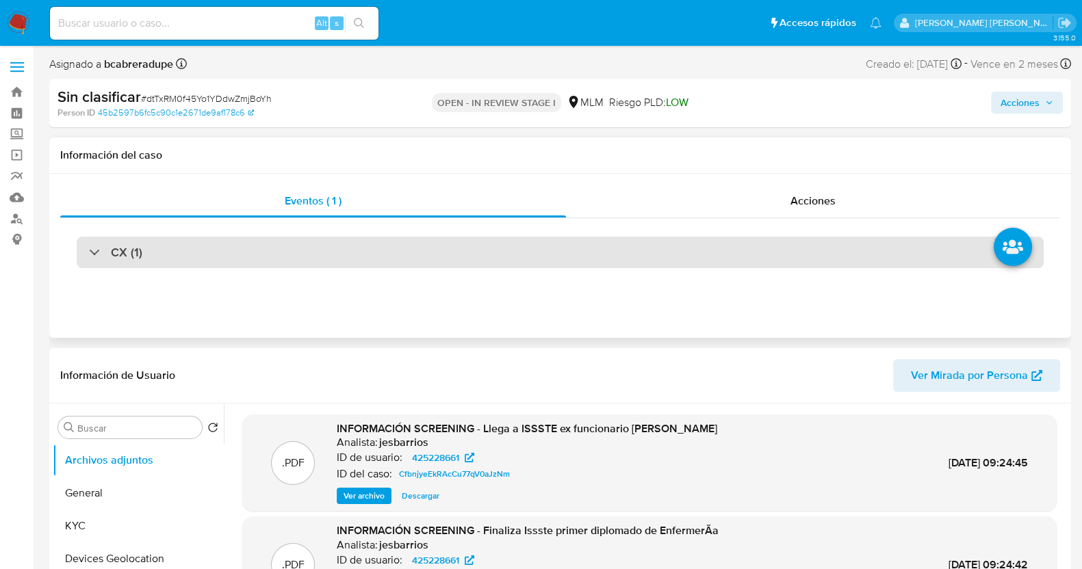
click at [96, 250] on div "CX (1)" at bounding box center [115, 252] width 53 height 15
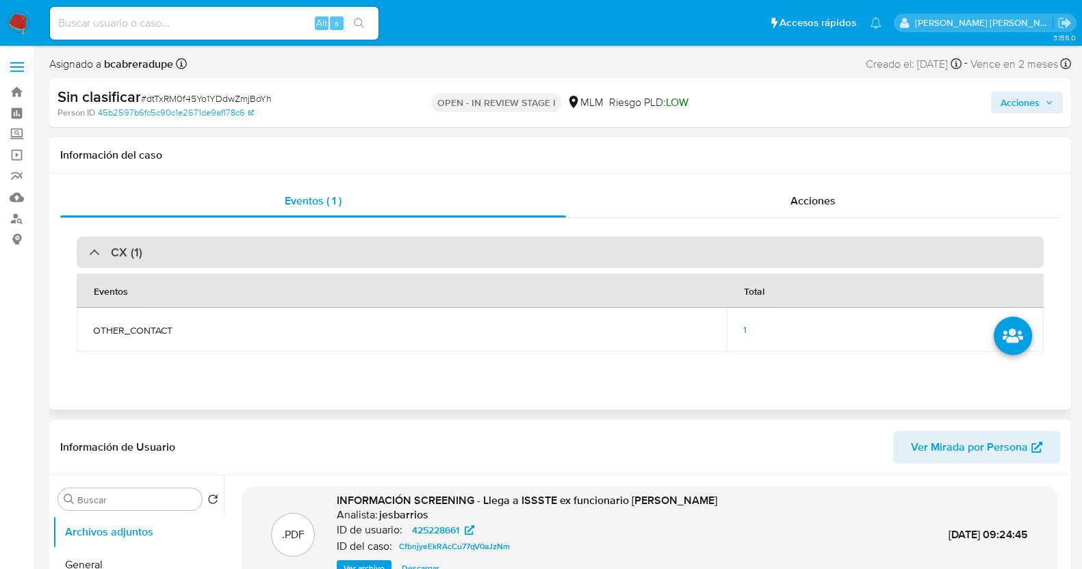
click at [96, 250] on div "CX (1)" at bounding box center [115, 252] width 53 height 15
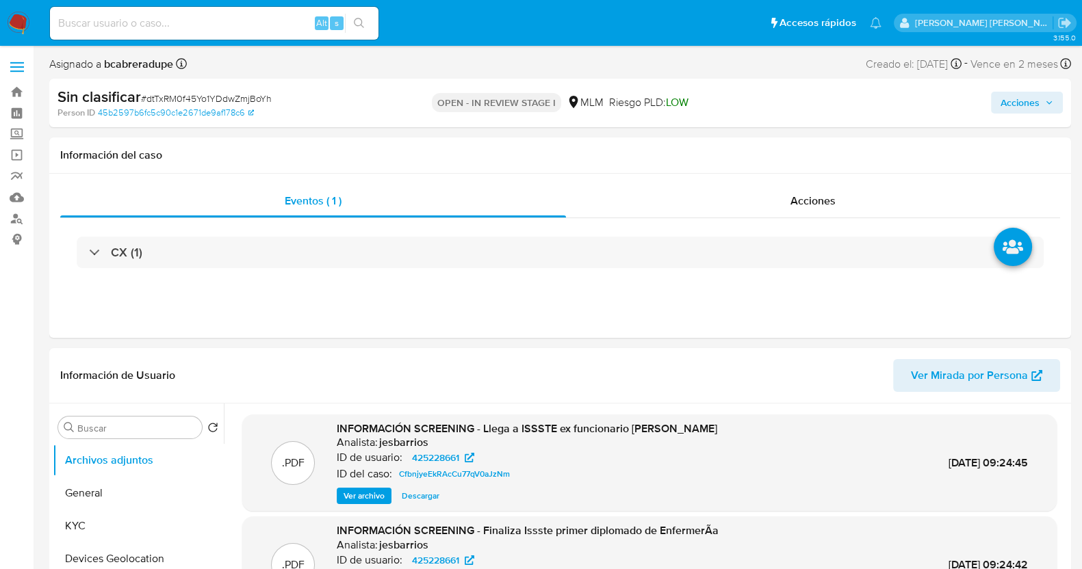
click at [1042, 104] on span "Acciones" at bounding box center [1026, 102] width 53 height 19
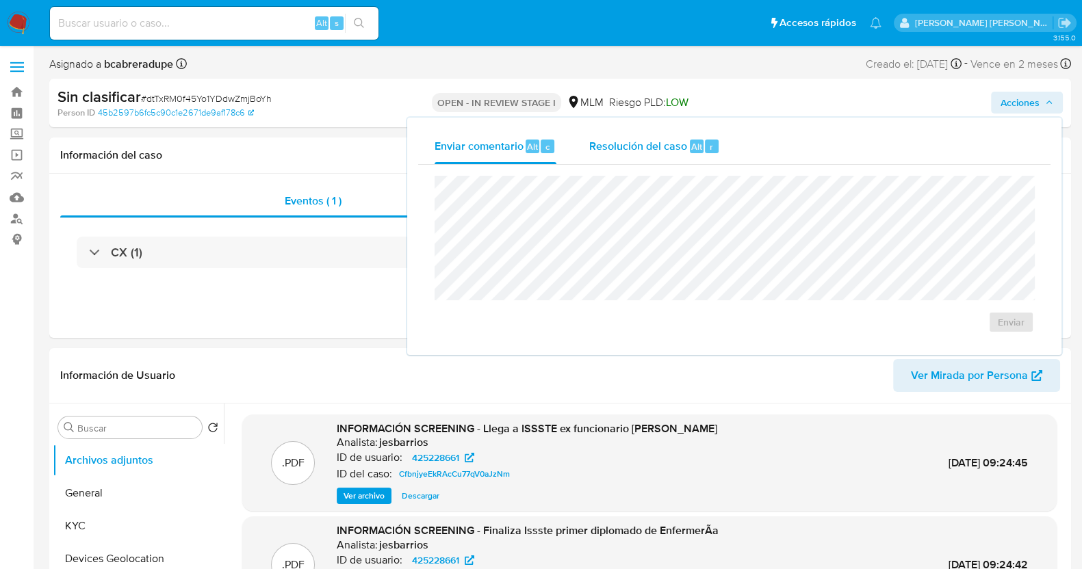
click at [654, 140] on span "Resolución del caso" at bounding box center [638, 146] width 98 height 16
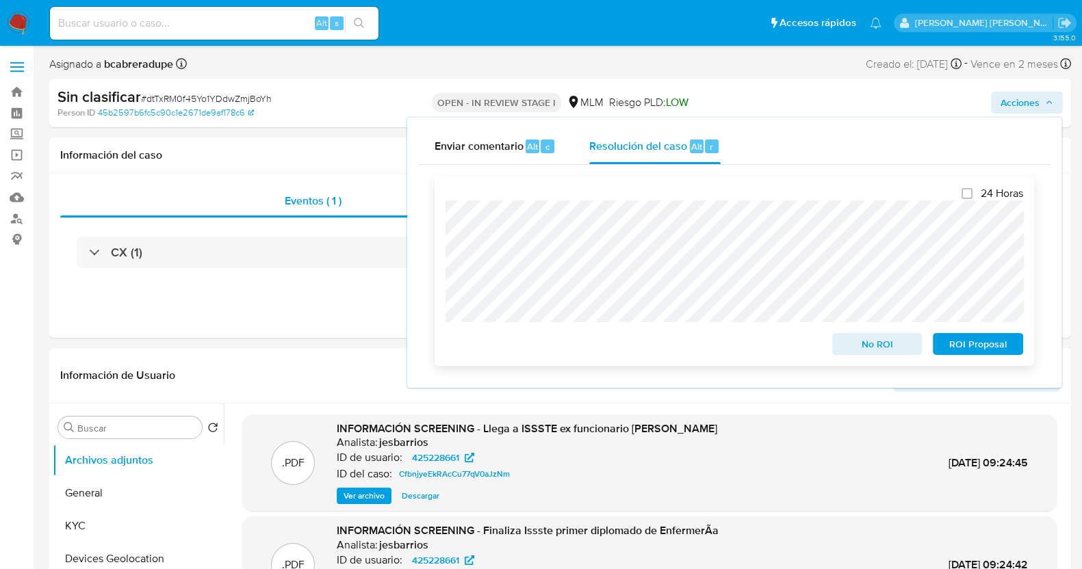
click at [867, 346] on span "No ROI" at bounding box center [877, 344] width 71 height 19
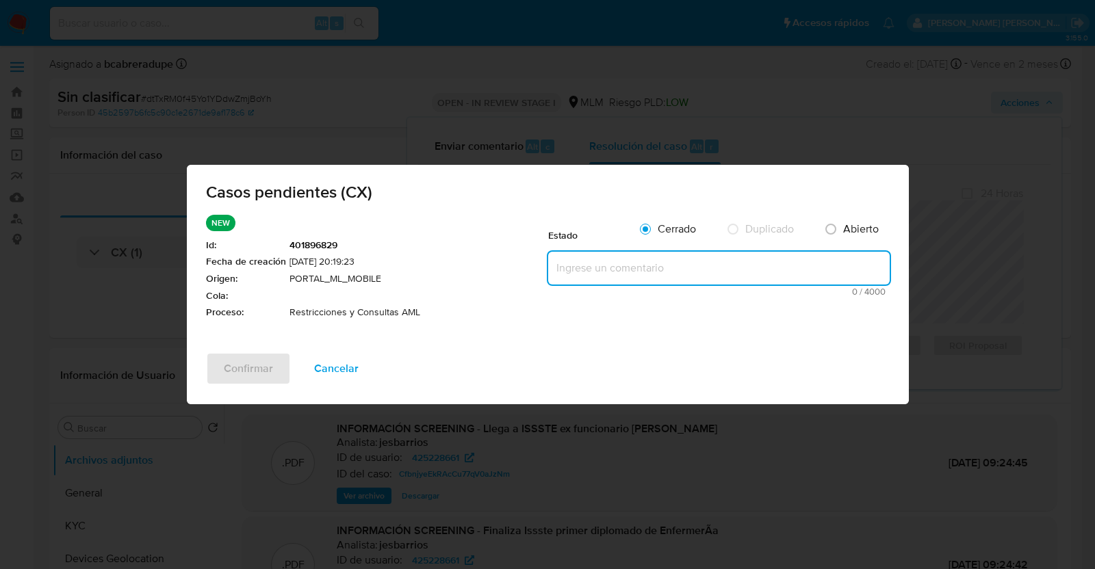
click at [607, 269] on textarea at bounding box center [718, 268] width 341 height 33
paste textarea "SE VALIDA CASO CX, CUENTA CON UN CASO SCREENING QUE FUE DESCARTADO. LA CUENTA N…"
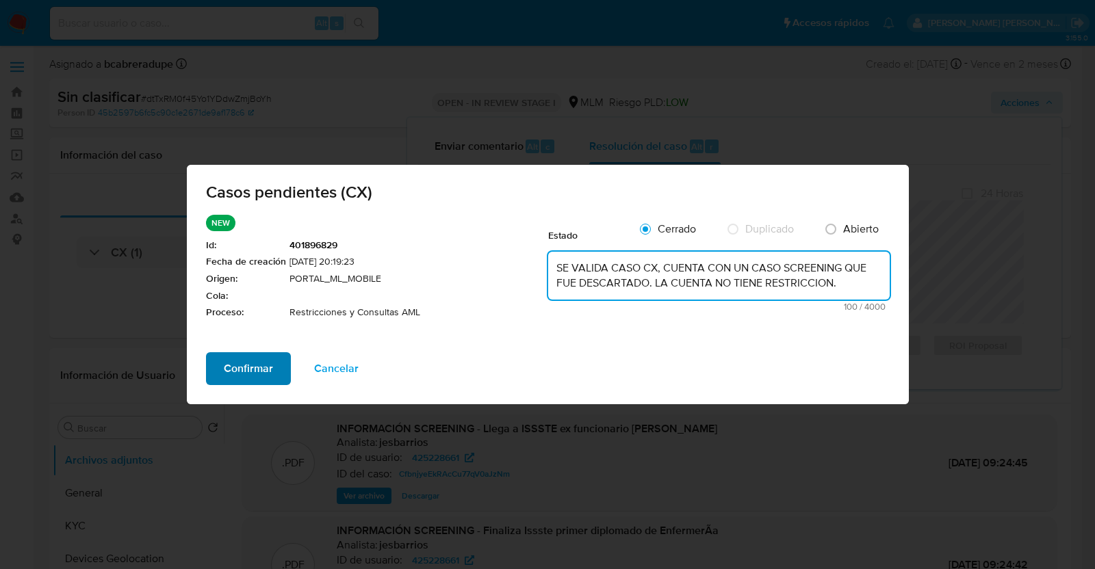
type textarea "SE VALIDA CASO CX, CUENTA CON UN CASO SCREENING QUE FUE DESCARTADO. LA CUENTA N…"
click at [248, 364] on span "Confirmar" at bounding box center [248, 369] width 49 height 30
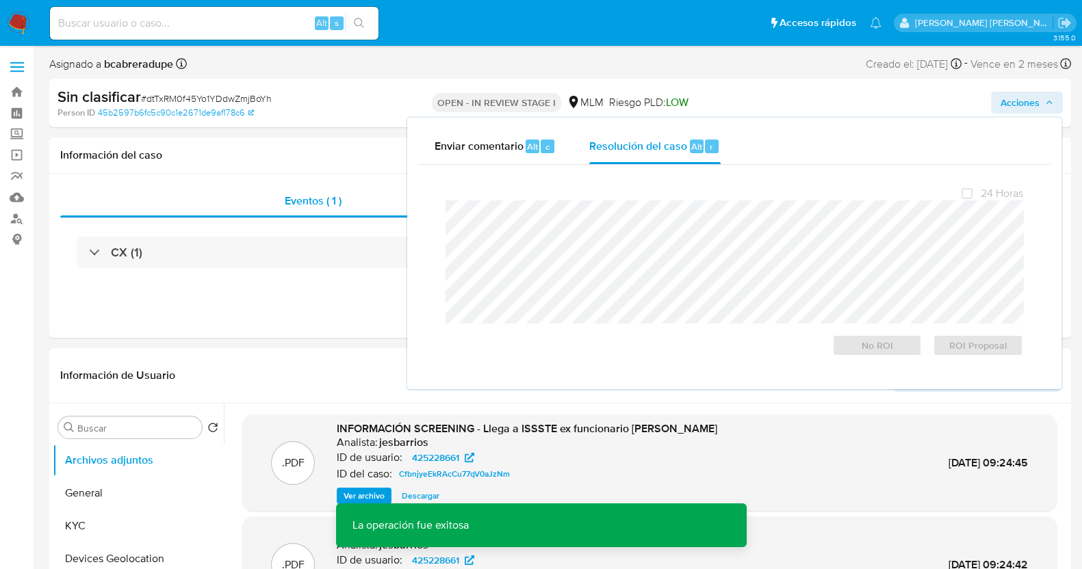
click at [218, 95] on span "# dtTxRM0f45Yo1YDdwZmjBoYh" at bounding box center [206, 99] width 131 height 14
copy span "dtTxRM0f45Yo1YDdwZmjBoYh"
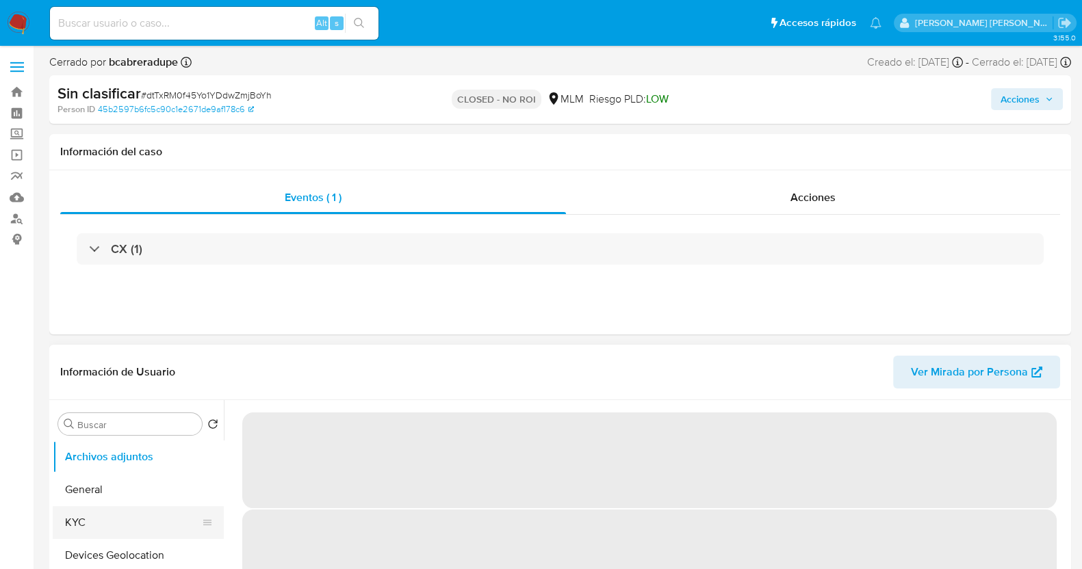
click at [105, 521] on button "KYC" at bounding box center [133, 522] width 160 height 33
select select "10"
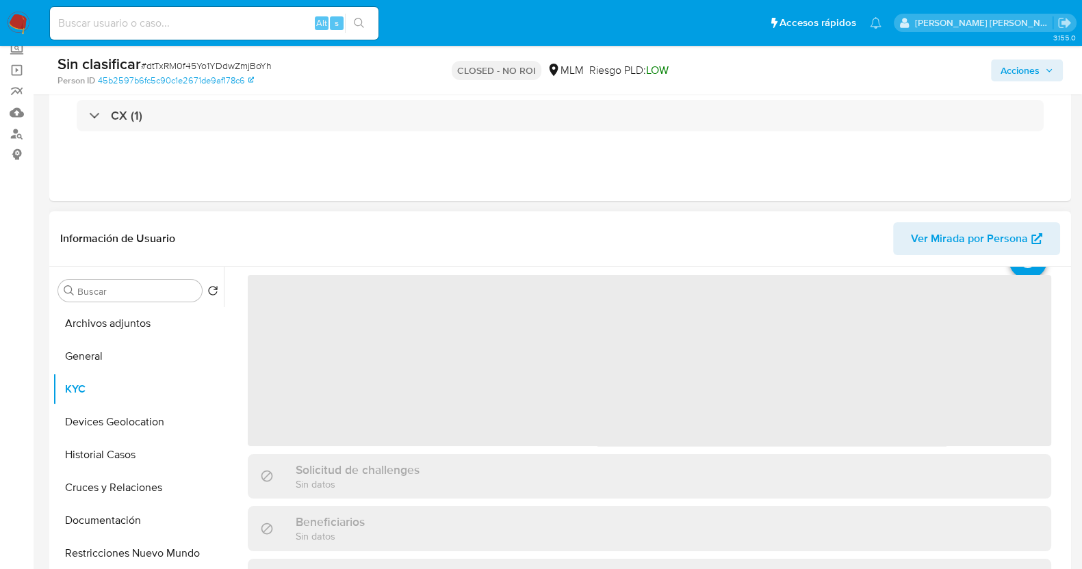
scroll to position [85, 0]
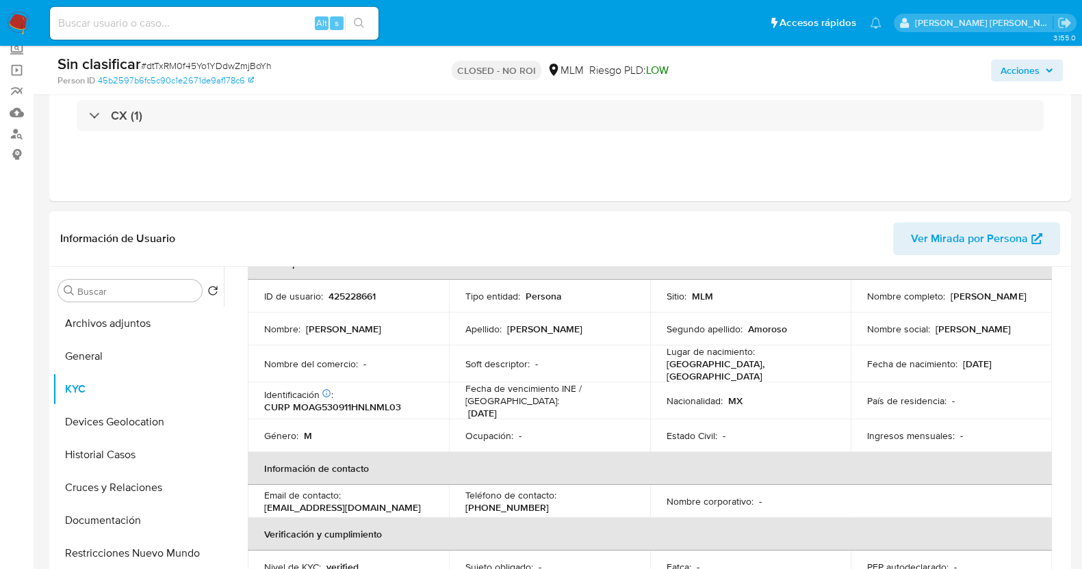
click at [369, 286] on td "ID de usuario : 425228661" at bounding box center [348, 296] width 201 height 33
drag, startPoint x: 369, startPoint y: 286, endPoint x: 380, endPoint y: 296, distance: 15.1
click at [369, 287] on td "ID de usuario : 425228661" at bounding box center [348, 296] width 201 height 33
copy p "425228661"
drag, startPoint x: 862, startPoint y: 298, endPoint x: 985, endPoint y: 299, distance: 122.5
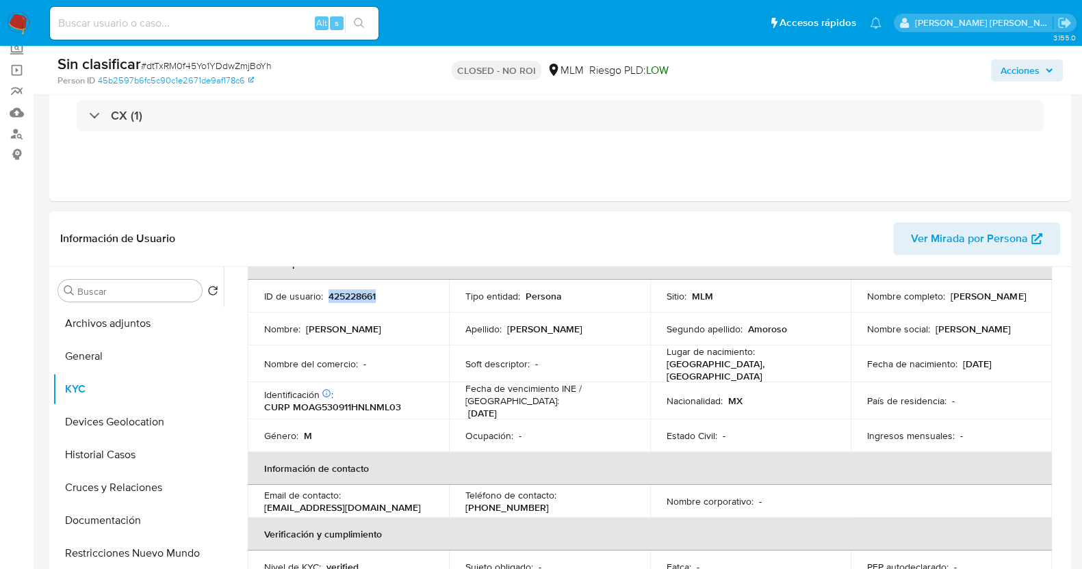
click at [985, 299] on div "Nombre completo : [PERSON_NAME]" at bounding box center [951, 296] width 168 height 12
copy p "[PERSON_NAME]"
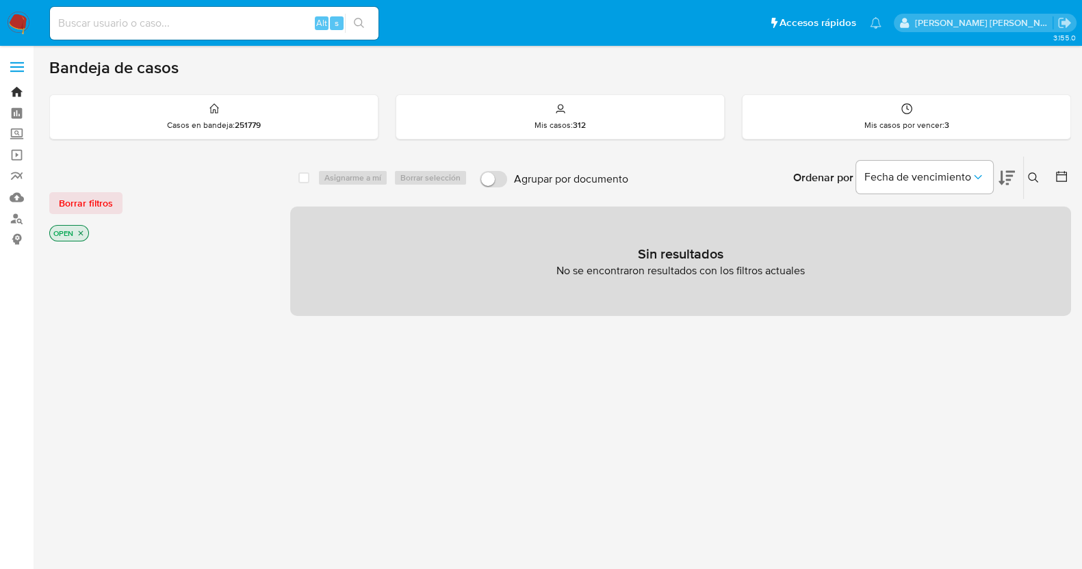
click at [18, 93] on link "Bandeja" at bounding box center [81, 91] width 163 height 21
click at [20, 132] on label "Screening" at bounding box center [81, 134] width 163 height 21
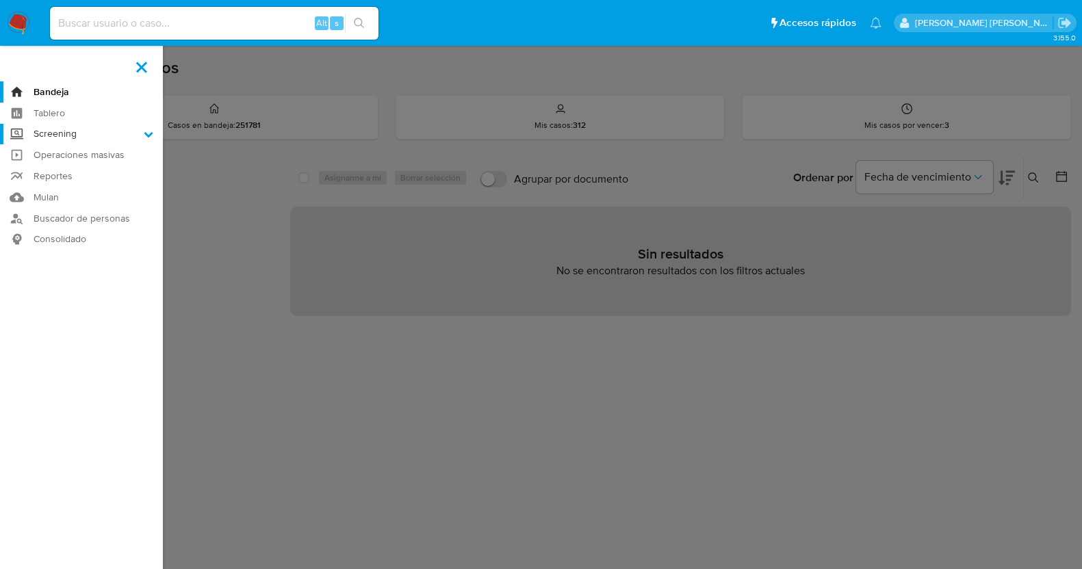
click at [0, 0] on input "Screening" at bounding box center [0, 0] width 0 height 0
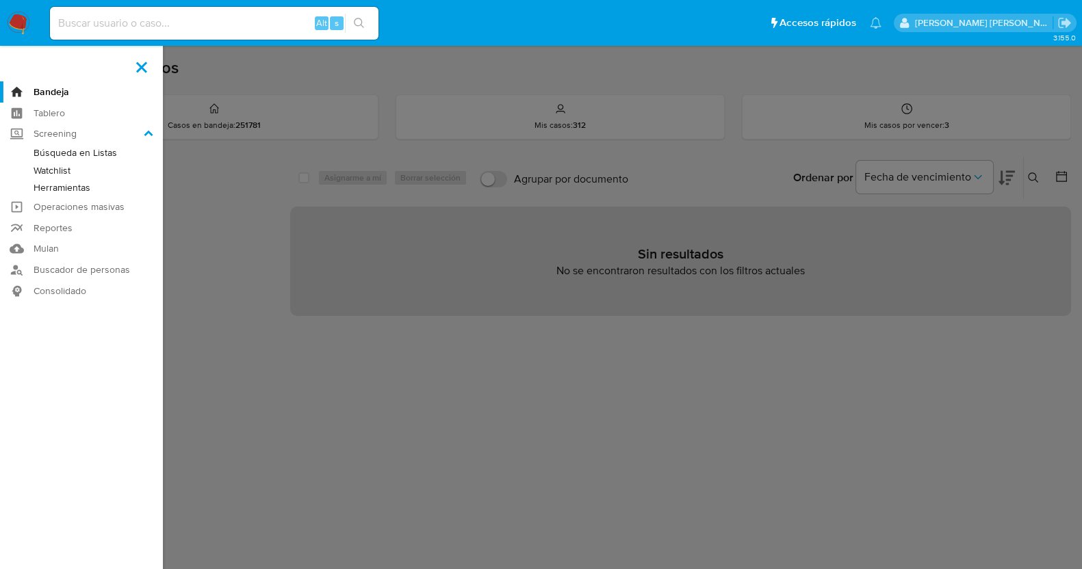
click at [142, 65] on span at bounding box center [141, 67] width 11 height 11
click at [0, 0] on input "checkbox" at bounding box center [0, 0] width 0 height 0
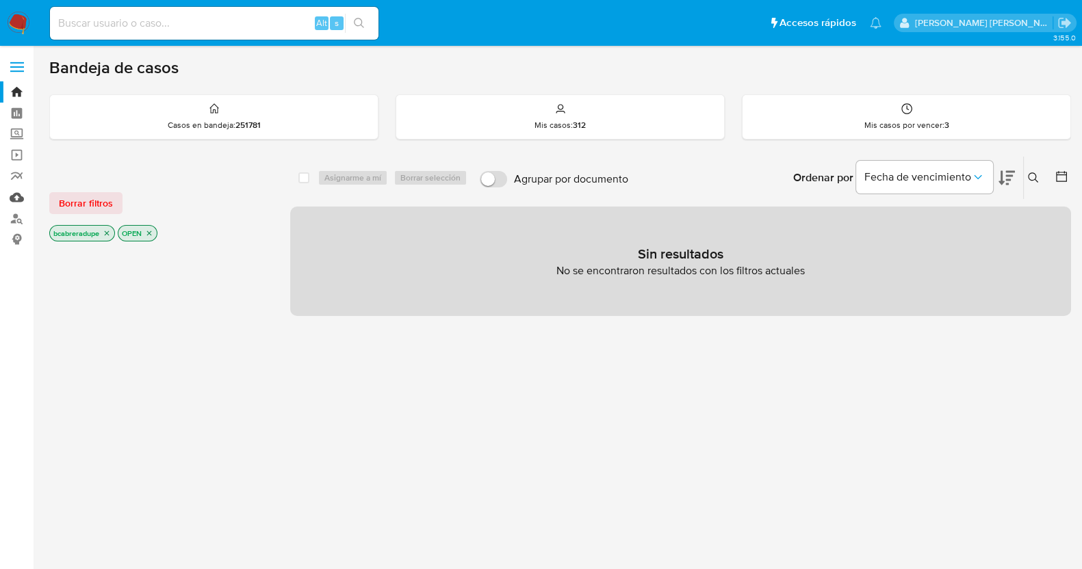
click at [12, 194] on link "Mulan" at bounding box center [81, 197] width 163 height 21
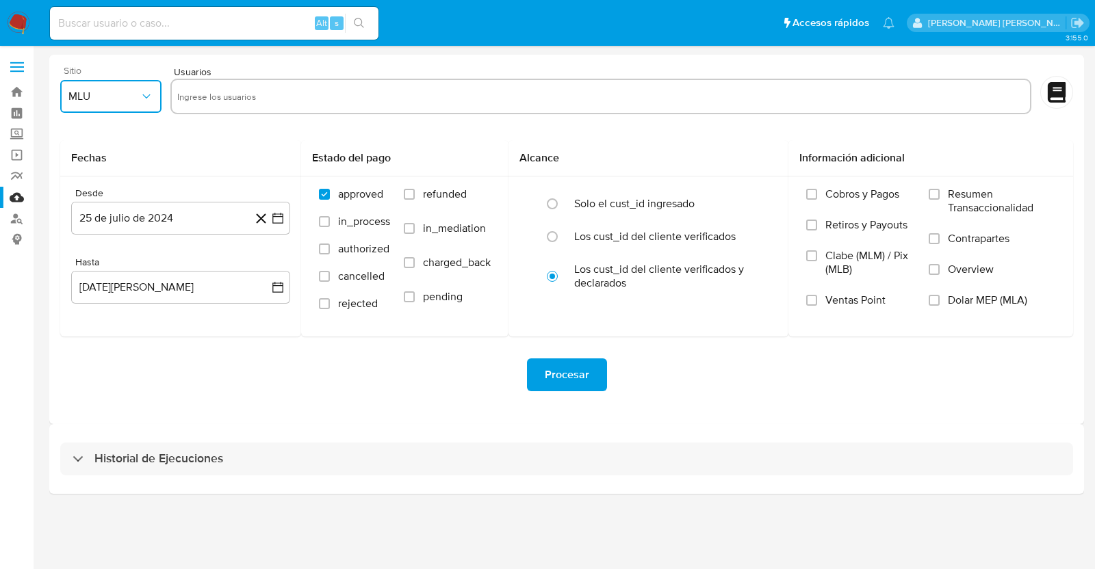
click at [122, 101] on span "MLU" at bounding box center [103, 97] width 71 height 14
click at [92, 299] on div "MLM" at bounding box center [106, 297] width 77 height 33
click at [217, 222] on button "25 de julio de 2024" at bounding box center [180, 218] width 219 height 33
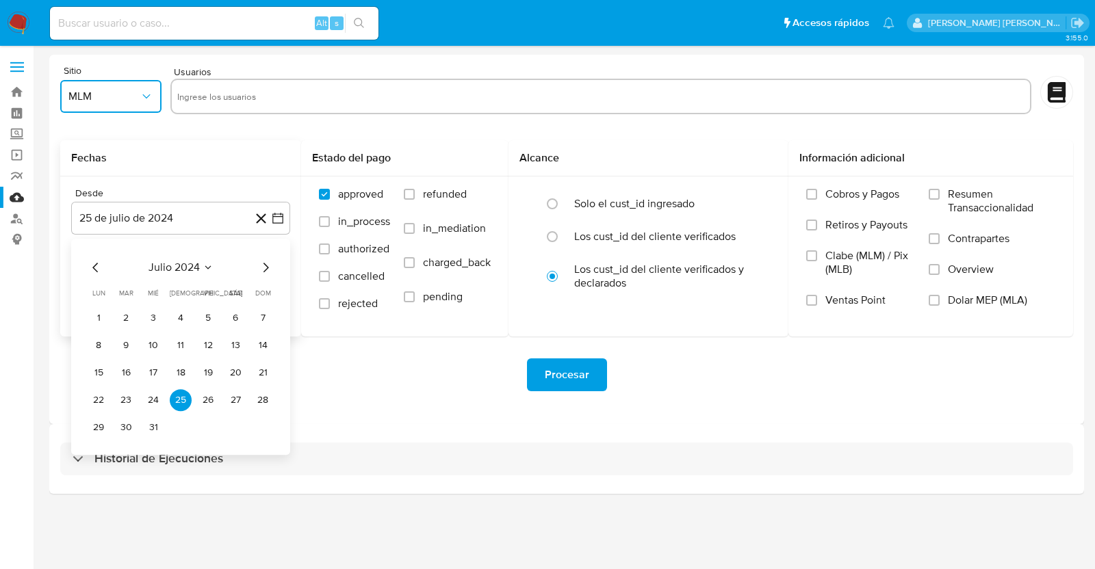
click at [263, 265] on icon "Mes siguiente" at bounding box center [265, 267] width 16 height 16
click at [205, 266] on button "agosto 2024" at bounding box center [181, 268] width 76 height 14
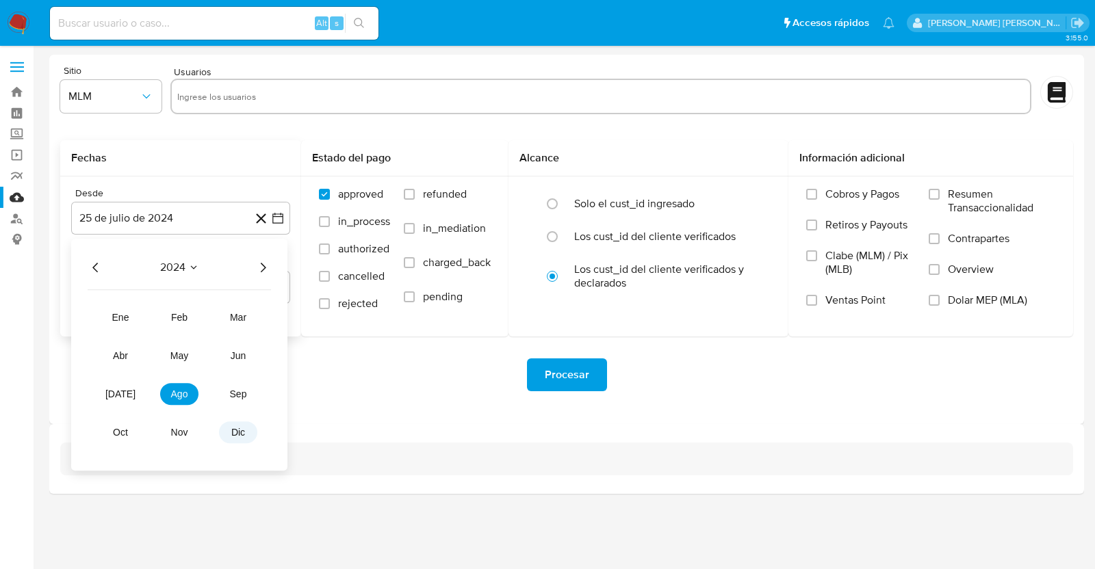
click at [250, 428] on button "dic" at bounding box center [238, 433] width 38 height 22
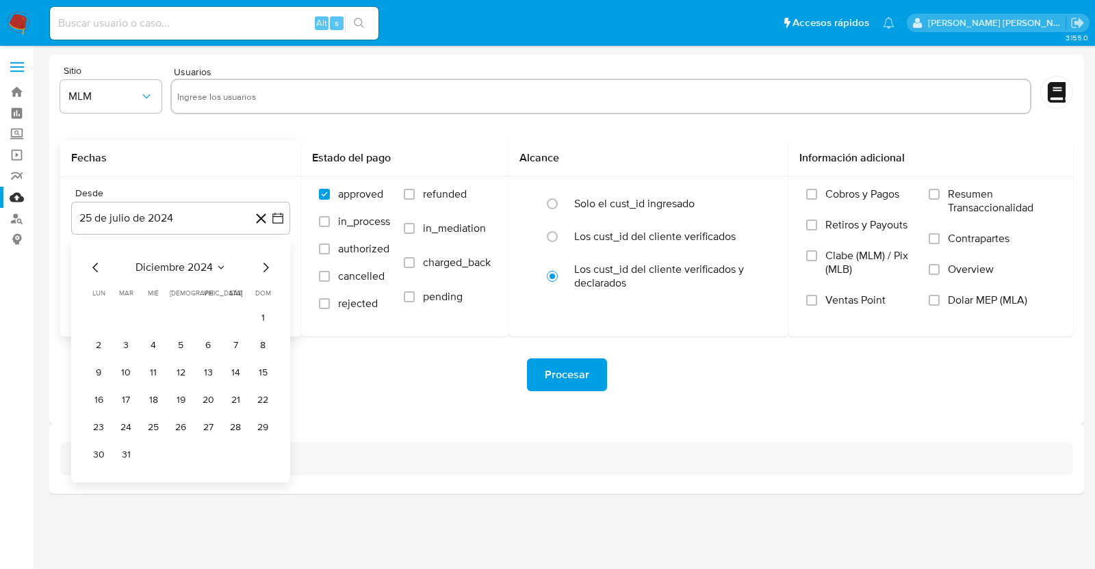
click at [266, 266] on icon "Mes siguiente" at bounding box center [265, 267] width 16 height 16
click at [208, 264] on button "febrero 2025" at bounding box center [180, 268] width 79 height 14
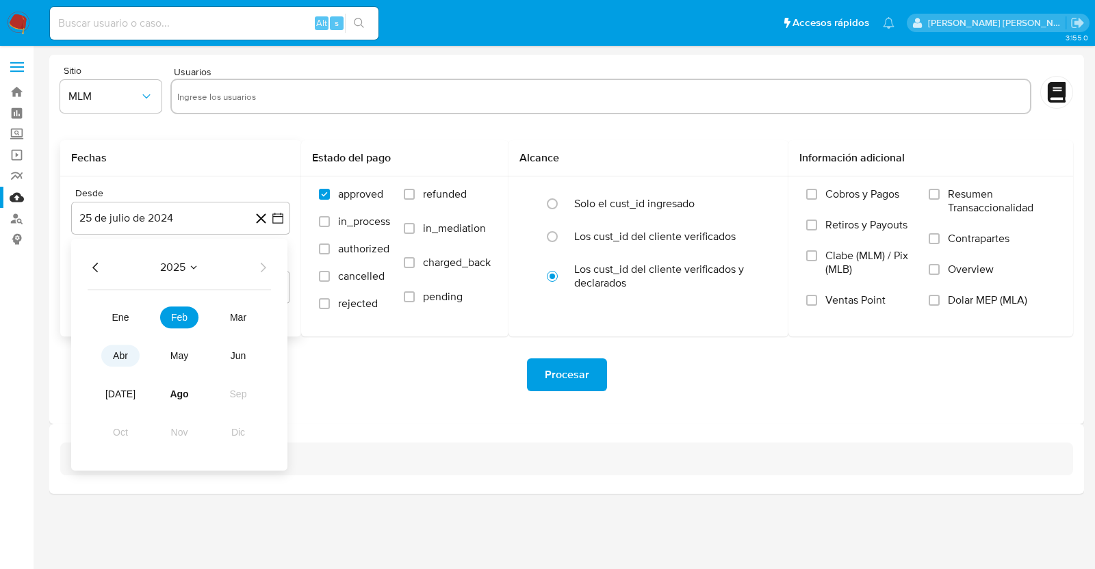
click at [127, 356] on span "abr" at bounding box center [120, 355] width 15 height 11
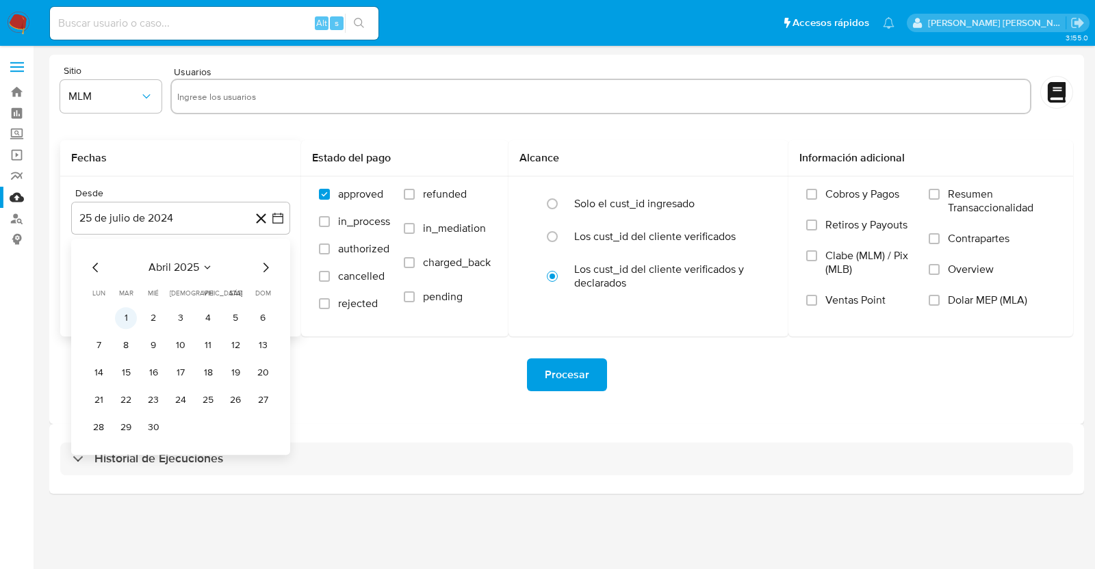
click at [125, 315] on button "1" at bounding box center [126, 318] width 22 height 22
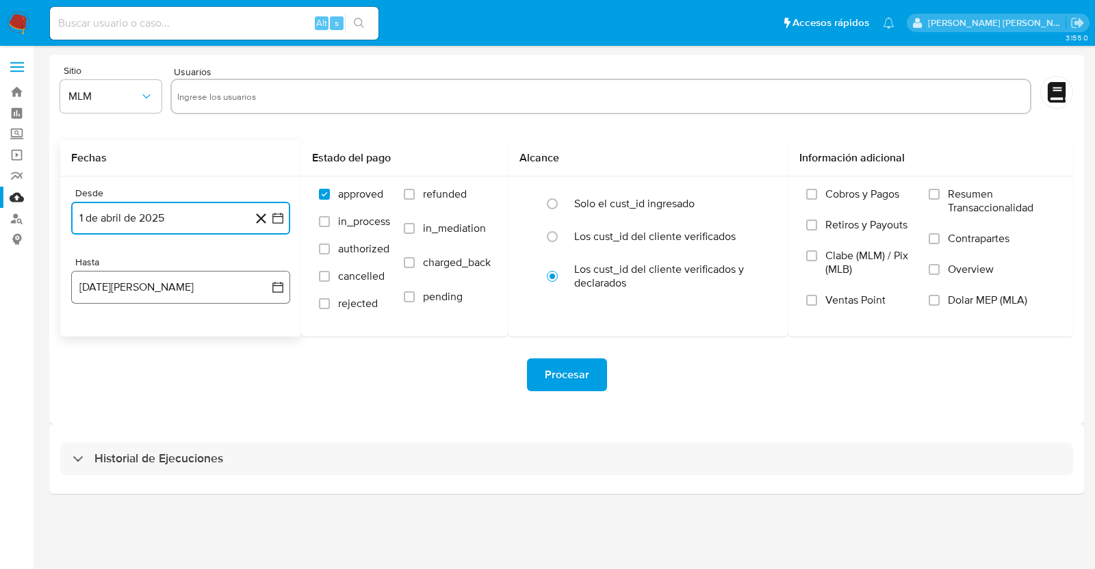
click at [244, 286] on button "25 [PERSON_NAME] de 2025" at bounding box center [180, 287] width 219 height 33
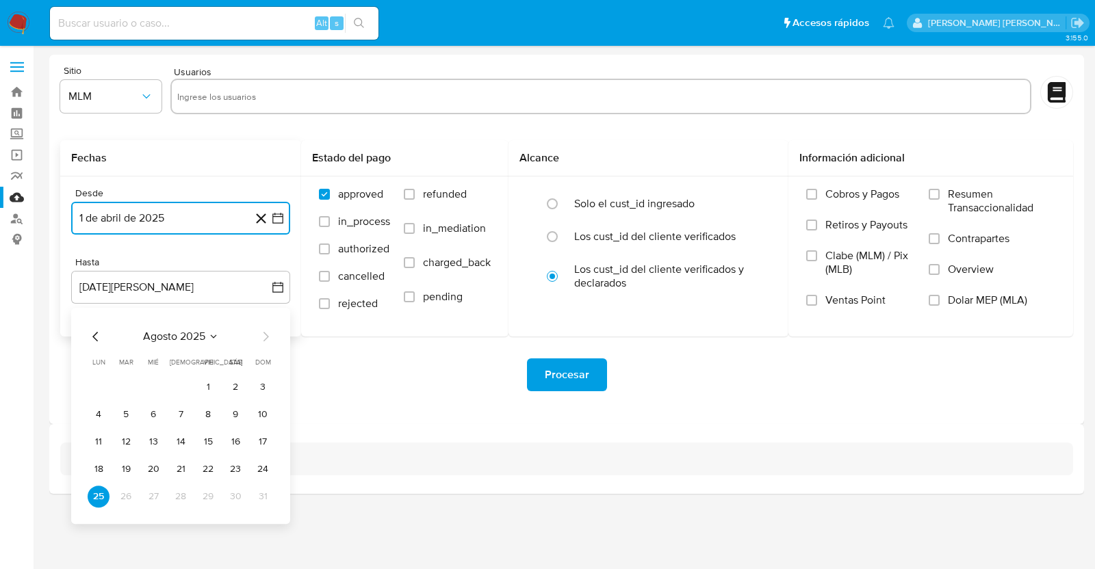
click at [196, 337] on span "agosto 2025" at bounding box center [174, 337] width 62 height 14
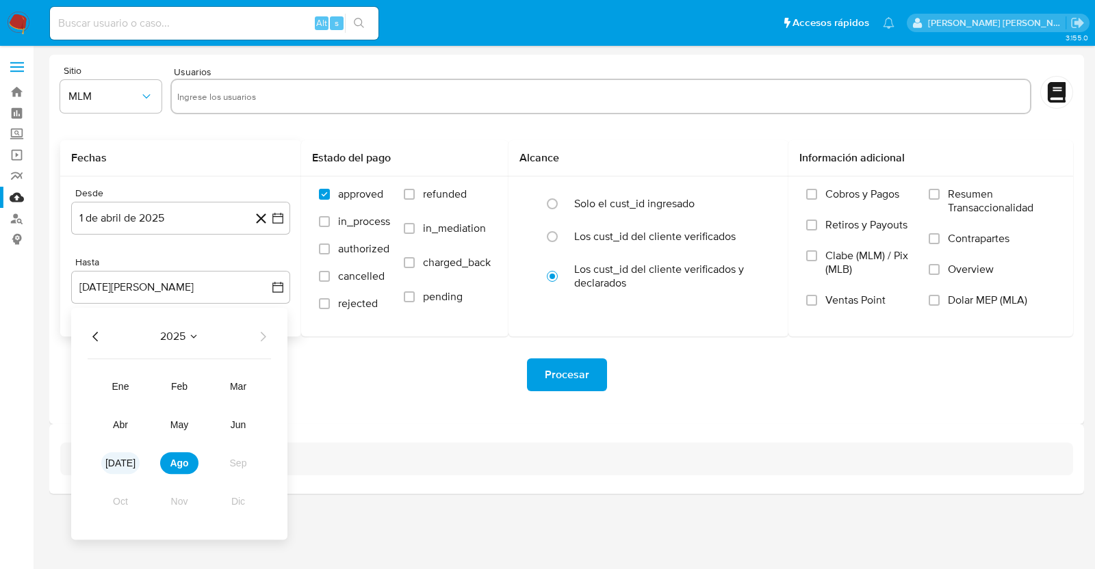
click at [116, 462] on span "[DATE]" at bounding box center [120, 463] width 30 height 11
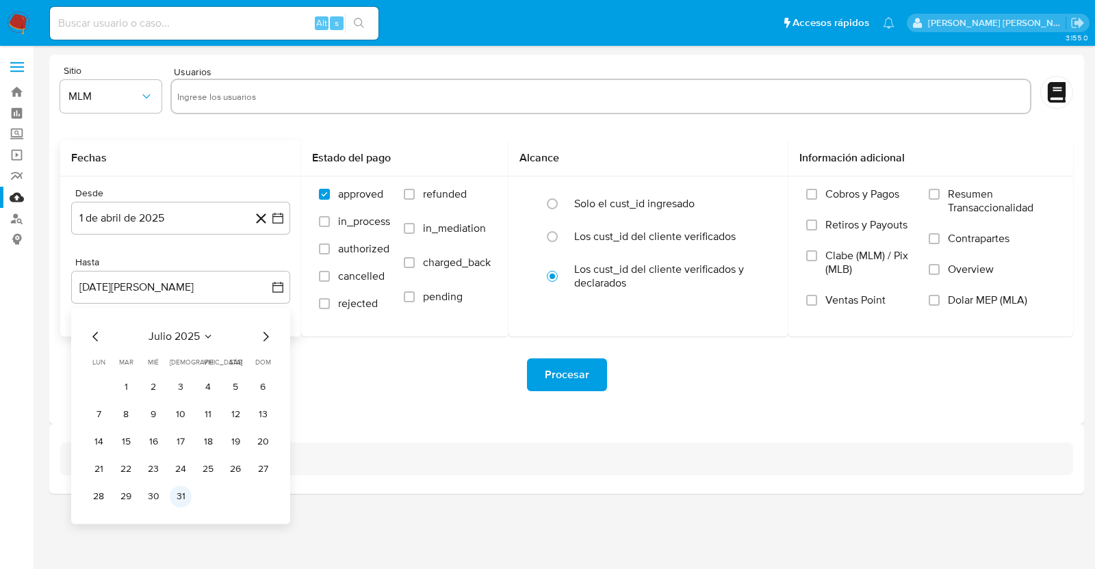
click at [181, 501] on button "31" at bounding box center [181, 497] width 22 height 22
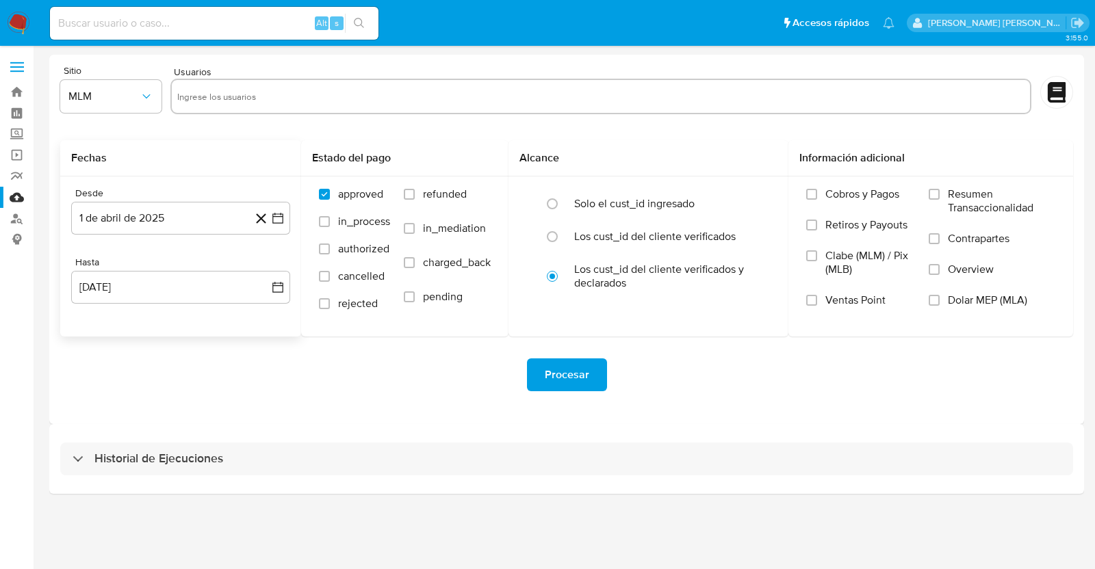
click at [346, 433] on div "Historial de Ejecuciones" at bounding box center [566, 459] width 1035 height 70
click at [933, 271] on input "Overview" at bounding box center [934, 269] width 11 height 11
click at [404, 86] on input "text" at bounding box center [600, 97] width 847 height 22
paste input "1088342684"
type input "1088342684"
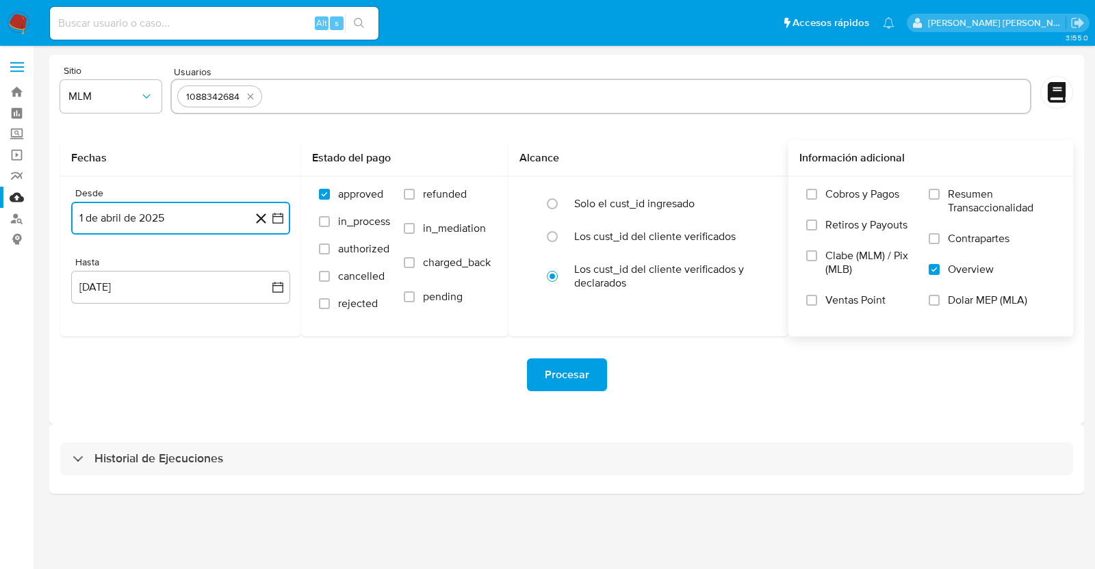
click at [343, 103] on input "text" at bounding box center [646, 97] width 757 height 22
type input "1072556399"
click at [459, 94] on input "text" at bounding box center [690, 97] width 667 height 22
type input "2017441629"
click at [542, 99] on input "text" at bounding box center [735, 97] width 580 height 22
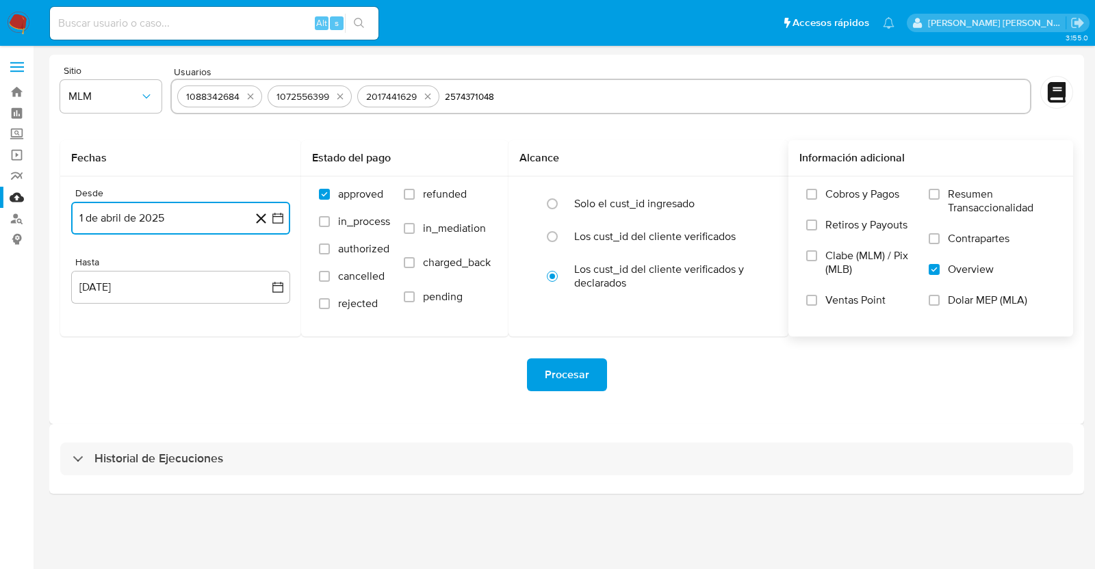
type input "2574371048"
click at [564, 99] on input "text" at bounding box center [779, 97] width 491 height 22
type input "224382184"
click at [645, 105] on input "text" at bounding box center [821, 97] width 406 height 22
type input "1179421105"
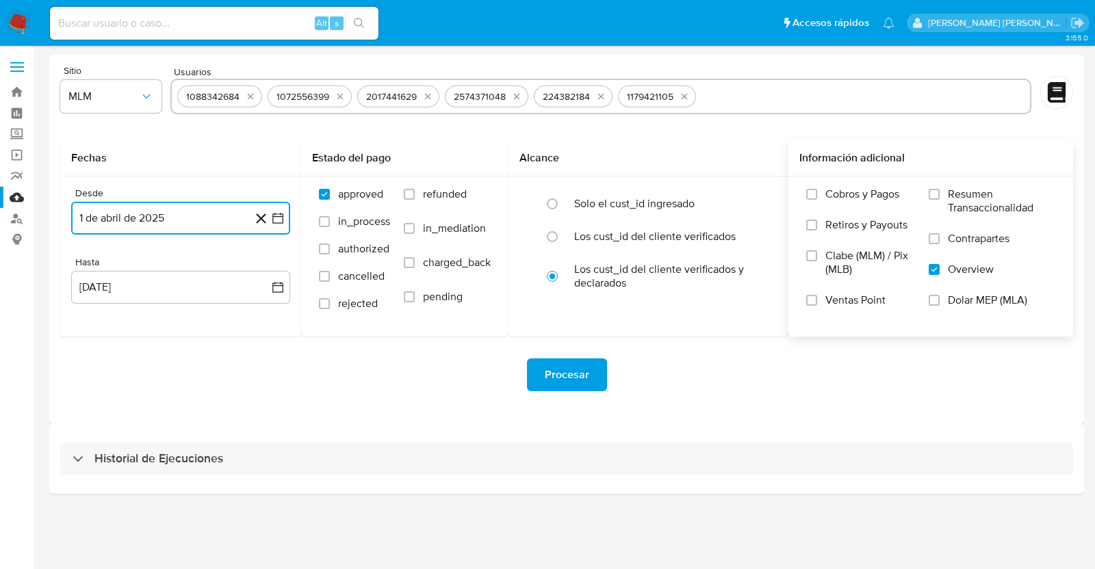
click at [766, 99] on input "text" at bounding box center [862, 97] width 323 height 22
type input "2291521267"
click at [813, 90] on input "text" at bounding box center [906, 97] width 236 height 22
type input "1353158046"
click at [899, 92] on input "text" at bounding box center [951, 97] width 148 height 22
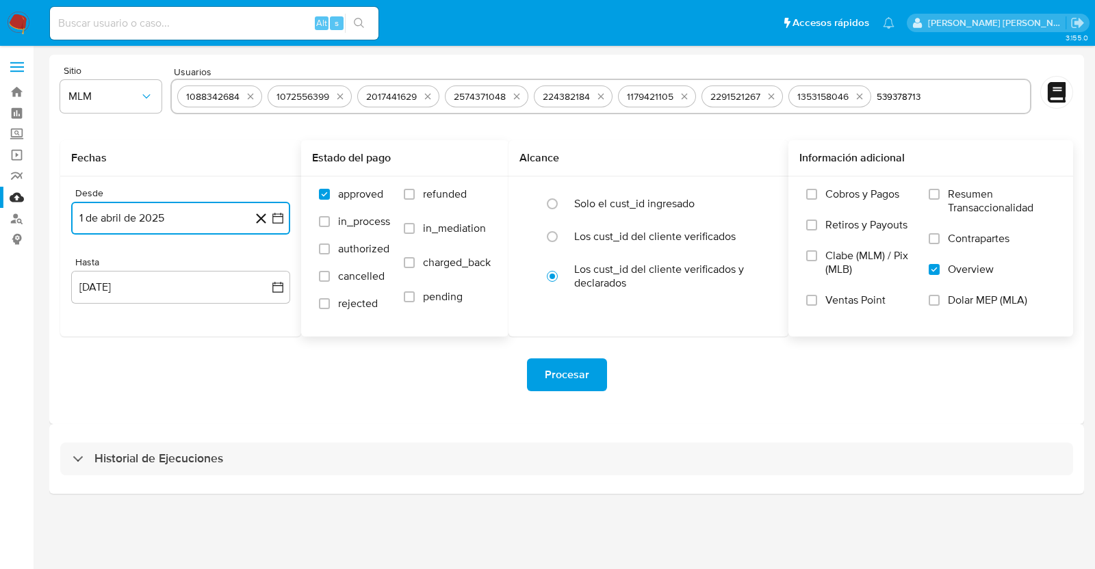
type input "539378713"
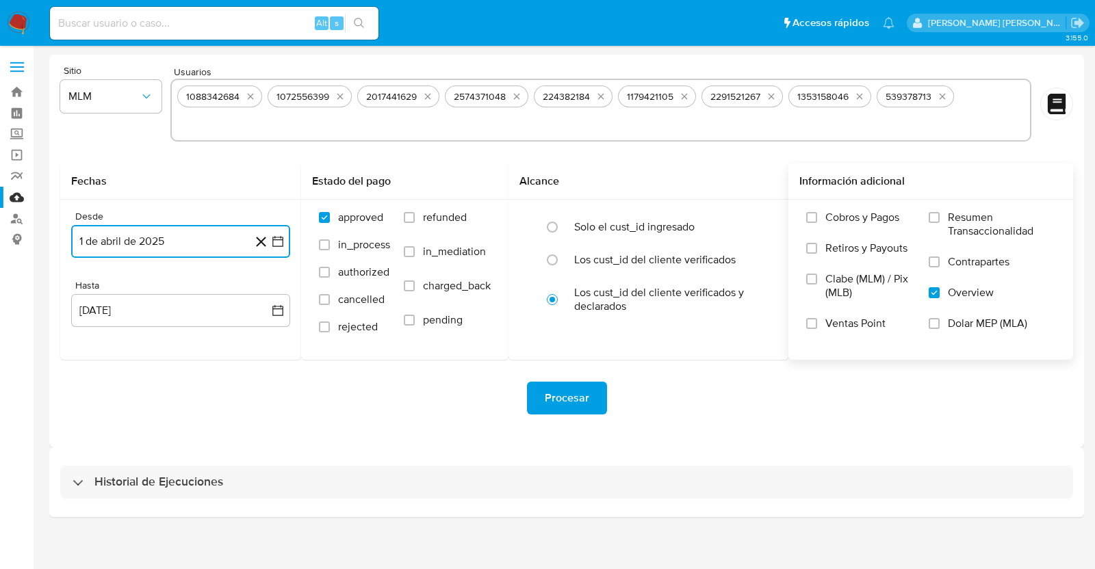
click at [557, 131] on input "text" at bounding box center [600, 124] width 847 height 22
type input "673459380"
click at [556, 402] on span "Procesar" at bounding box center [567, 398] width 44 height 30
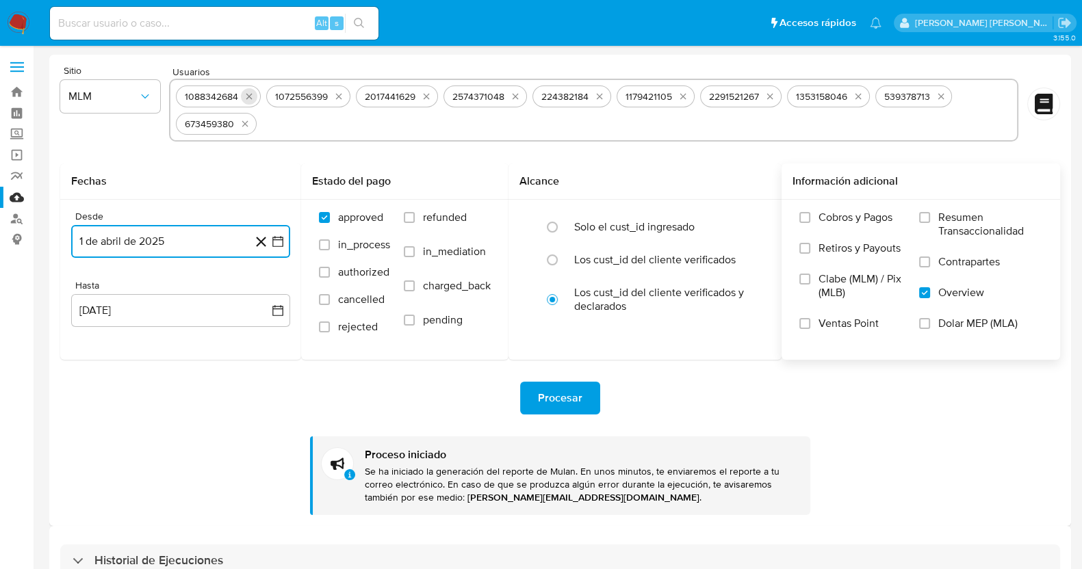
click at [248, 99] on icon "quitar 1088342684" at bounding box center [249, 96] width 11 height 11
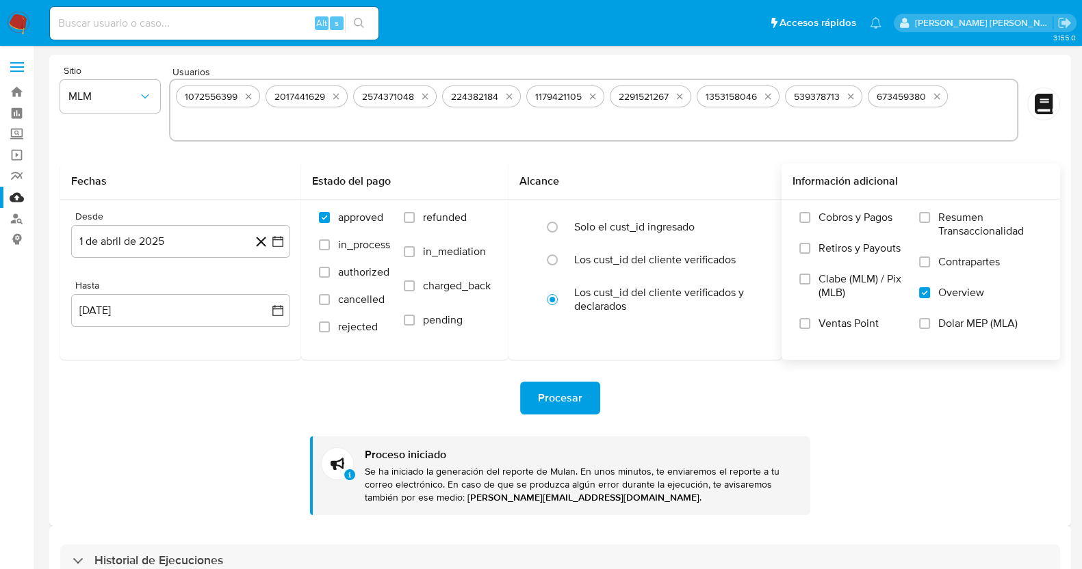
click at [248, 99] on icon "quitar 1072556399" at bounding box center [248, 96] width 11 height 11
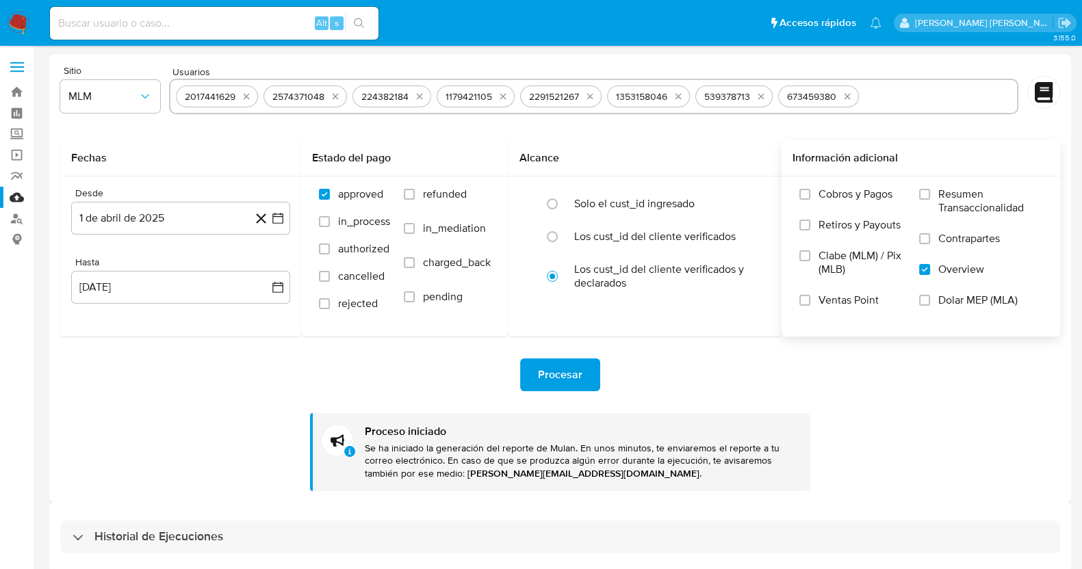
click at [248, 99] on icon "quitar 2017441629" at bounding box center [246, 97] width 6 height 6
click at [248, 99] on icon "quitar 2574371048" at bounding box center [247, 96] width 11 height 11
click at [248, 99] on button "quitar 224382184" at bounding box center [243, 96] width 16 height 16
click at [248, 99] on button "quitar 1179421105" at bounding box center [242, 96] width 16 height 16
click at [248, 99] on icon "quitar 2291521267" at bounding box center [245, 97] width 6 height 6
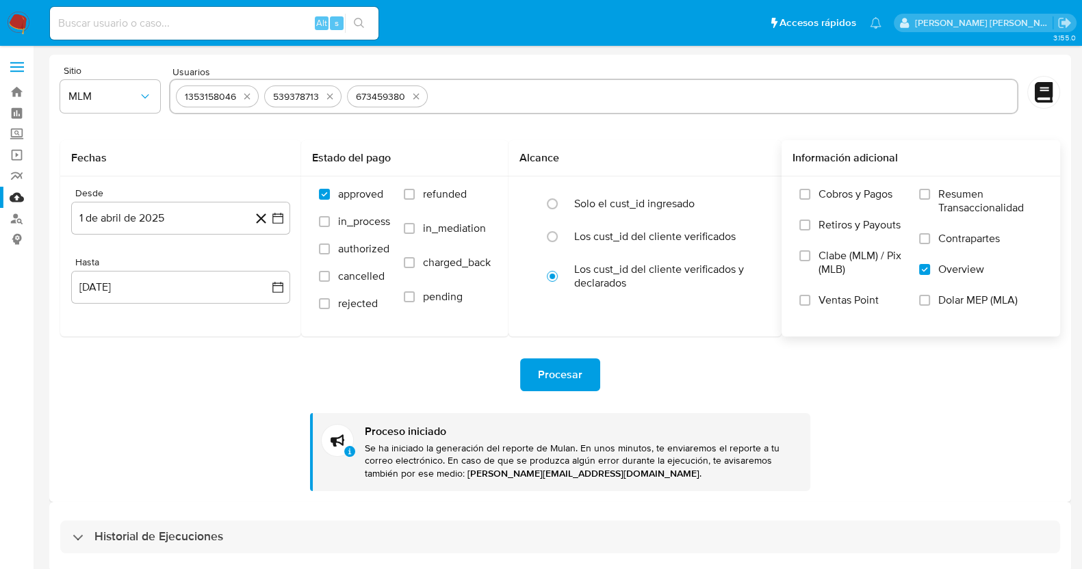
click at [248, 99] on icon "quitar 1353158046" at bounding box center [247, 97] width 6 height 6
click at [248, 99] on button "quitar 539378713" at bounding box center [241, 96] width 16 height 16
click at [248, 99] on icon "quitar 673459380" at bounding box center [245, 96] width 11 height 11
click at [438, 101] on input "text" at bounding box center [594, 97] width 836 height 22
paste input "2546440168"
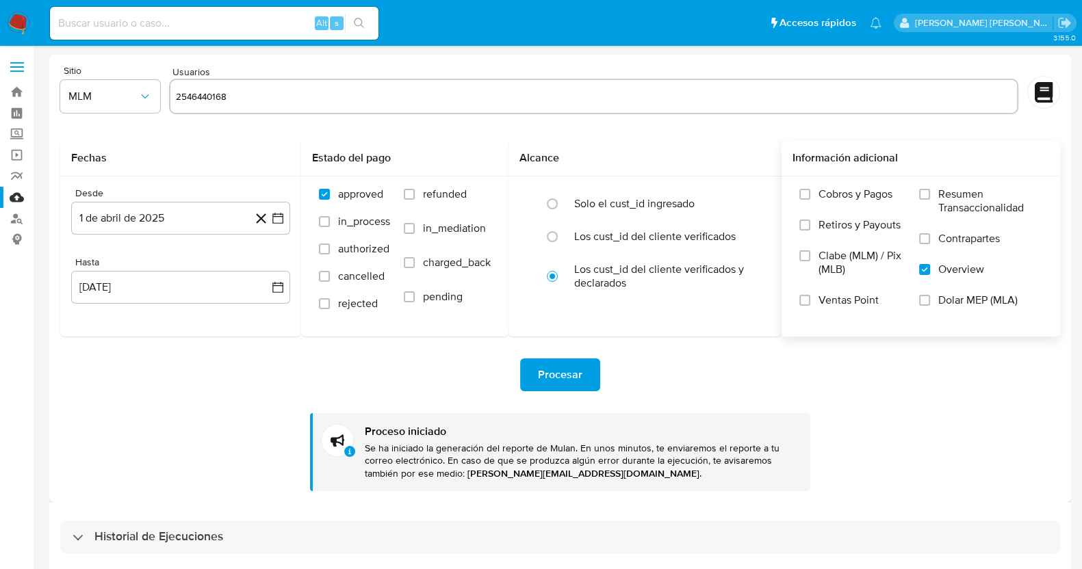
type input "2546440168"
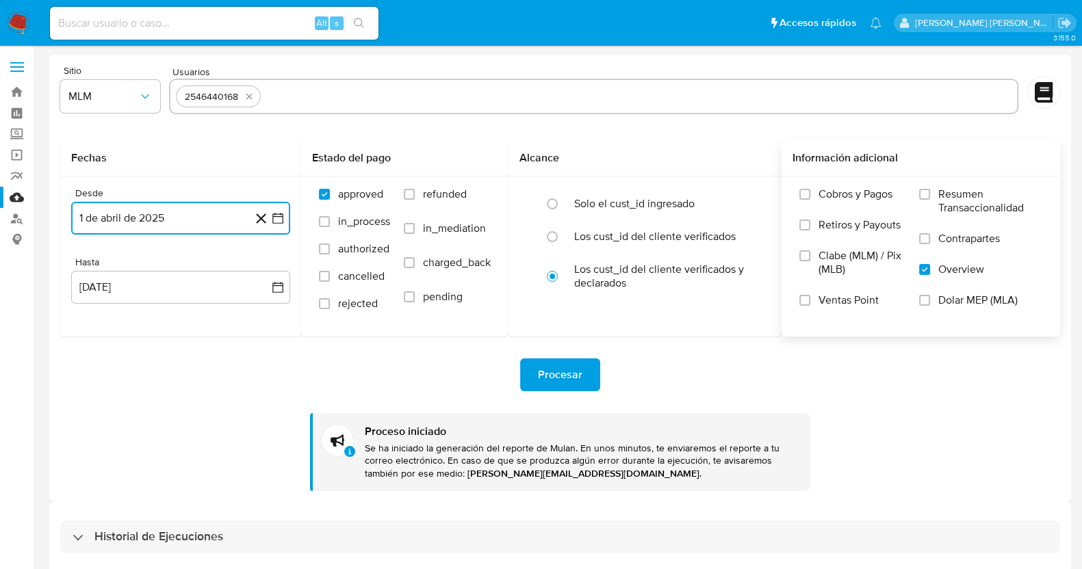
click at [373, 104] on input "text" at bounding box center [639, 97] width 746 height 22
type input "2359298355"
click at [428, 96] on input "text" at bounding box center [685, 97] width 654 height 22
type input "1122821273"
drag, startPoint x: 498, startPoint y: 90, endPoint x: 507, endPoint y: 91, distance: 8.9
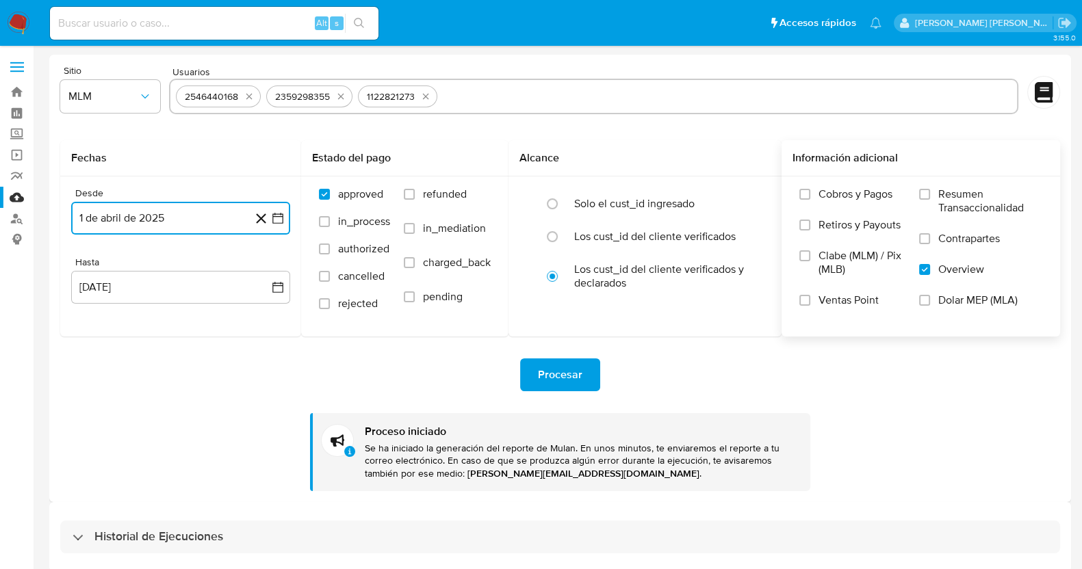
click at [499, 90] on input "text" at bounding box center [727, 97] width 569 height 22
type input "516031890"
click at [609, 92] on input "text" at bounding box center [769, 97] width 486 height 22
type input "2036859036"
click at [706, 97] on input "text" at bounding box center [815, 97] width 393 height 22
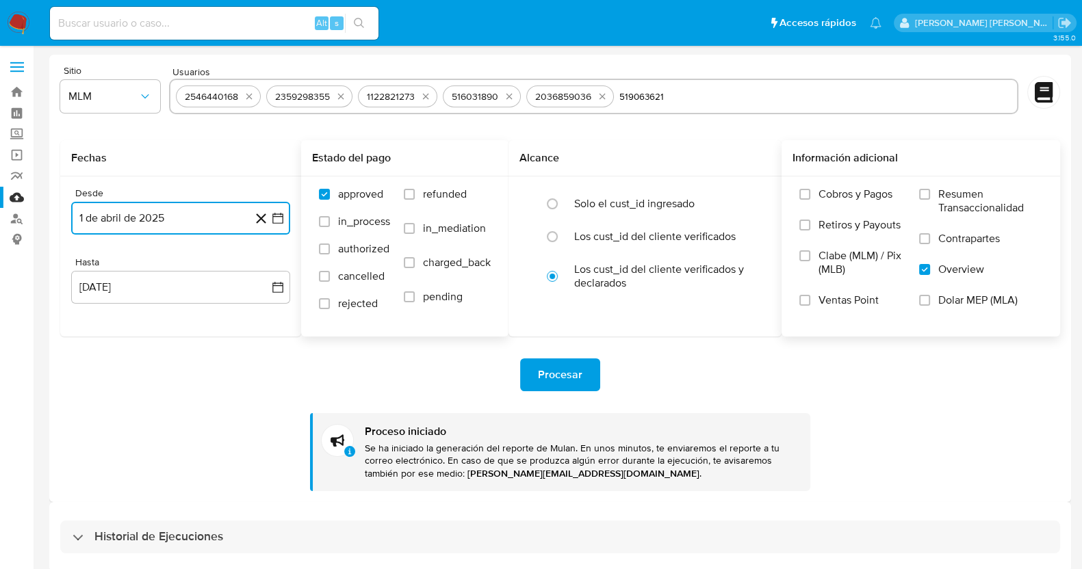
type input "519063621"
click at [762, 101] on input "text" at bounding box center [857, 97] width 310 height 22
type input "260148747"
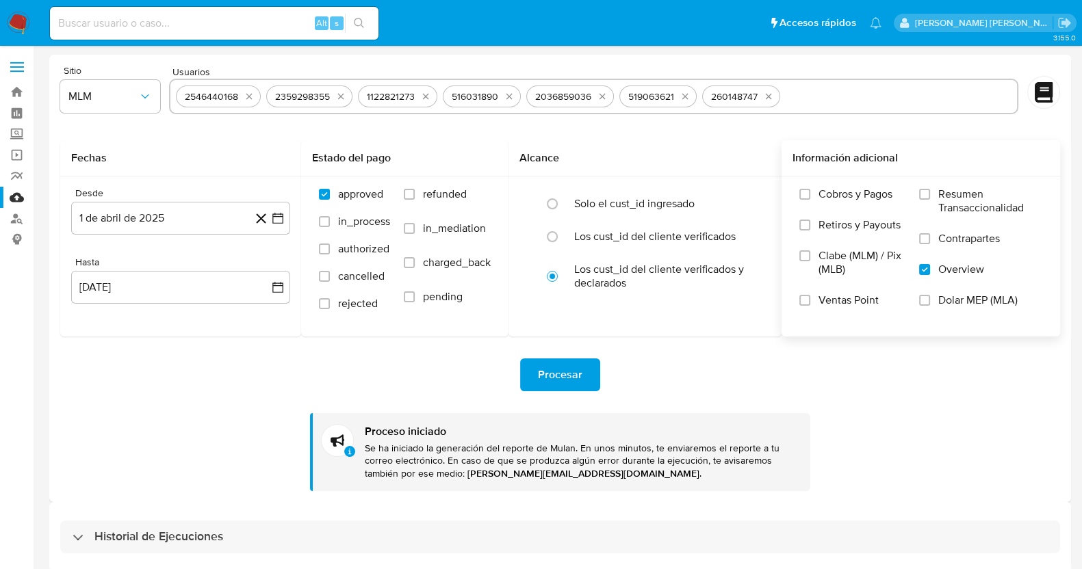
drag, startPoint x: 843, startPoint y: 107, endPoint x: 851, endPoint y: 99, distance: 11.7
click at [844, 107] on div "2546440168 2359298355 1122821273 516031890 2036859036 519063621 260148747" at bounding box center [594, 97] width 850 height 36
click at [855, 91] on input "text" at bounding box center [899, 97] width 227 height 22
paste input "394645452"
type input "394645452"
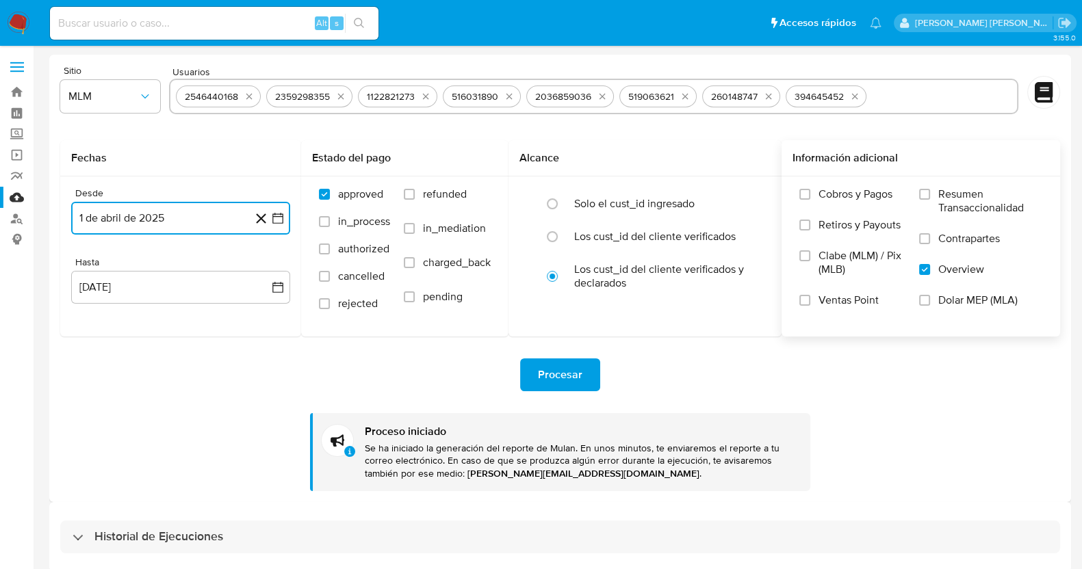
click at [914, 97] on input "text" at bounding box center [942, 97] width 140 height 22
type input "1383026954"
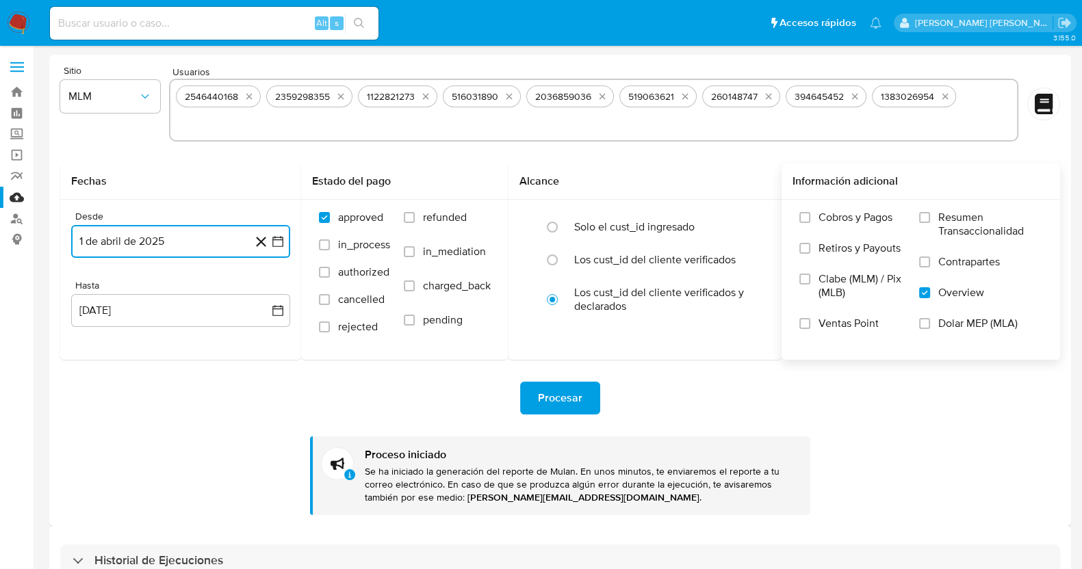
click at [359, 126] on input "text" at bounding box center [594, 124] width 836 height 22
type input "682763180"
click at [577, 390] on span "Procesar" at bounding box center [560, 398] width 44 height 30
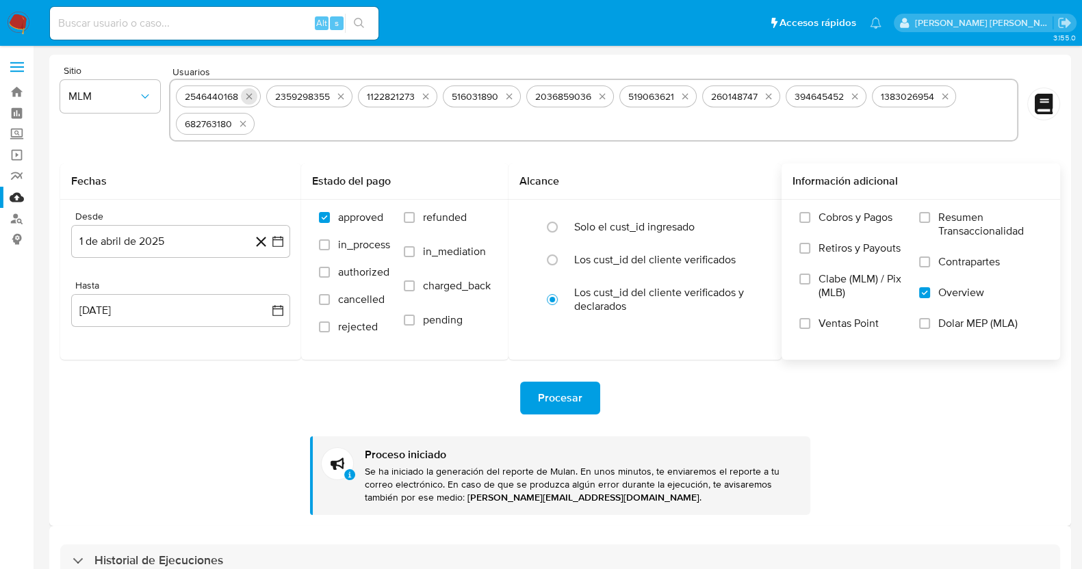
click at [246, 96] on icon "quitar 2546440168" at bounding box center [249, 96] width 11 height 11
click at [246, 96] on icon "quitar 2359298355" at bounding box center [250, 96] width 11 height 11
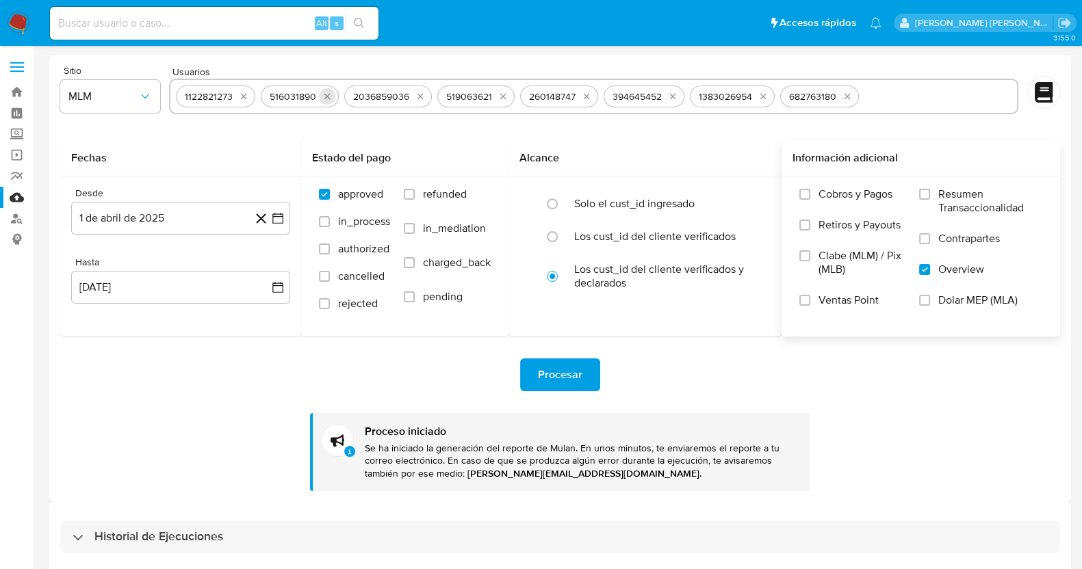
click at [246, 96] on icon "quitar 1122821273" at bounding box center [243, 96] width 11 height 11
click at [246, 96] on icon "quitar 516031890" at bounding box center [242, 96] width 11 height 11
click at [246, 96] on icon "quitar 2036859036" at bounding box center [251, 96] width 11 height 11
click at [246, 96] on icon "quitar 519063621" at bounding box center [241, 96] width 11 height 11
click at [246, 96] on icon "quitar 260148747" at bounding box center [242, 96] width 11 height 11
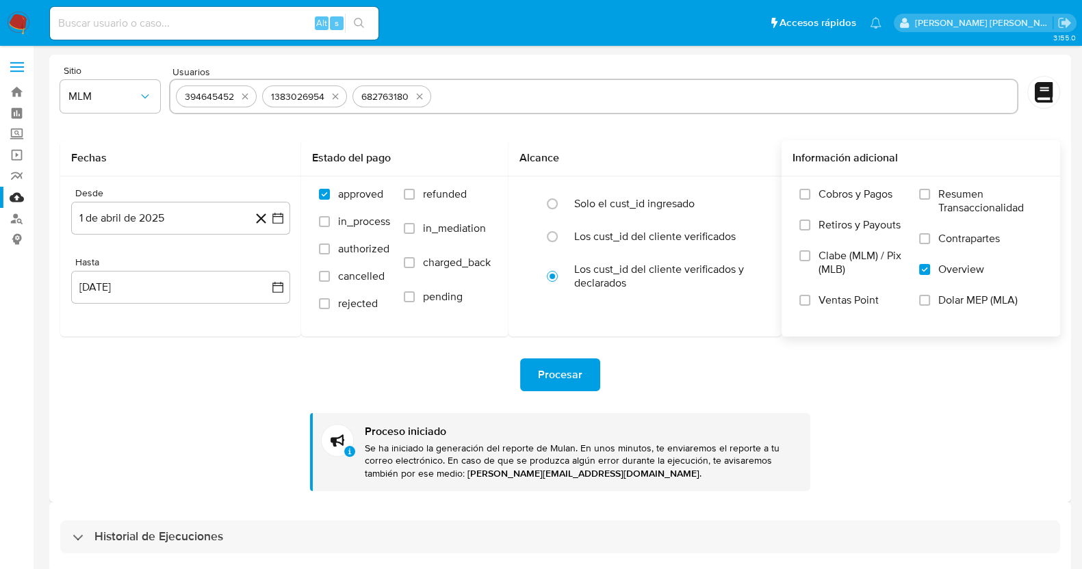
click at [246, 96] on icon "quitar 394645452" at bounding box center [245, 96] width 11 height 11
click at [246, 96] on icon "quitar 1383026954" at bounding box center [249, 96] width 11 height 11
click at [246, 96] on icon "quitar 682763180" at bounding box center [242, 96] width 11 height 11
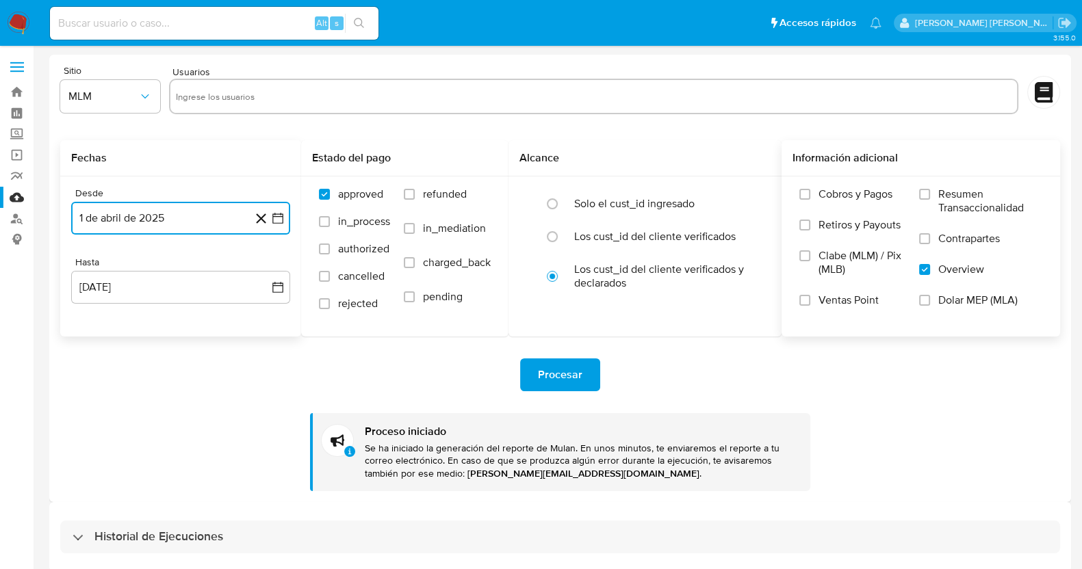
click at [184, 213] on button "1 de abril de 2025" at bounding box center [180, 218] width 219 height 33
click at [94, 269] on icon "Mes anterior" at bounding box center [96, 267] width 16 height 16
click at [233, 318] on button "1" at bounding box center [235, 318] width 22 height 22
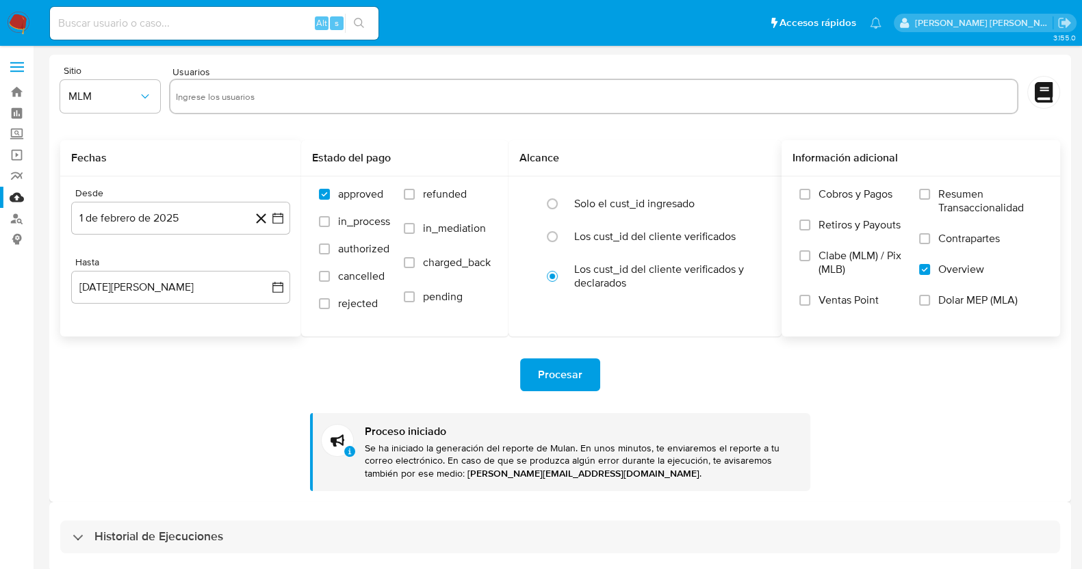
click at [201, 396] on div "Procesar Proceso iniciado Se ha iniciado la generación del reporte de Mulan. En…" at bounding box center [560, 414] width 1000 height 155
click at [229, 295] on button "25 de agosto de 2025" at bounding box center [180, 287] width 219 height 33
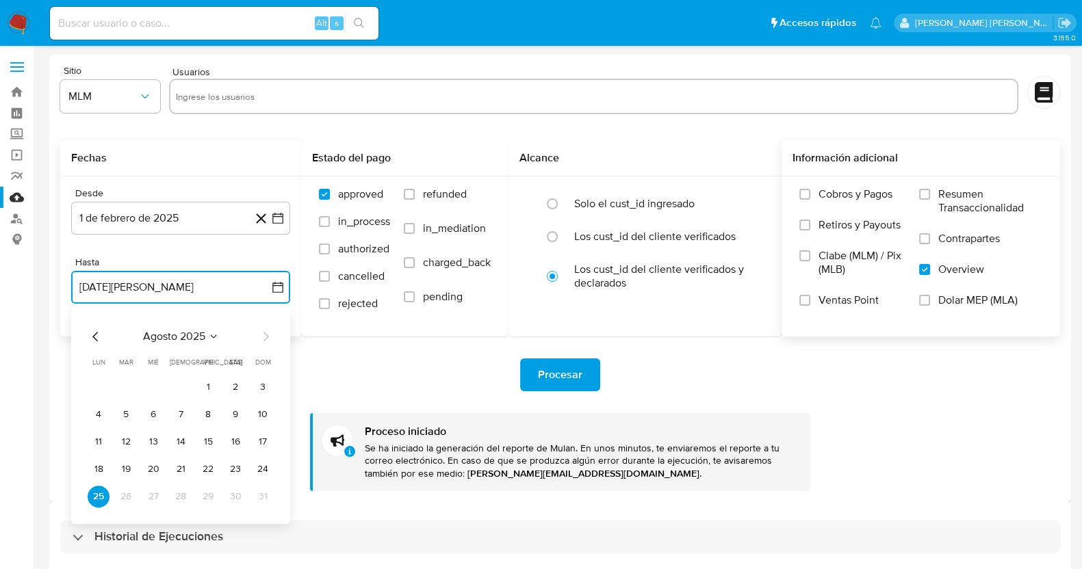
click at [91, 338] on icon "Mes anterior" at bounding box center [96, 336] width 16 height 16
click at [178, 495] on button "31" at bounding box center [181, 497] width 22 height 22
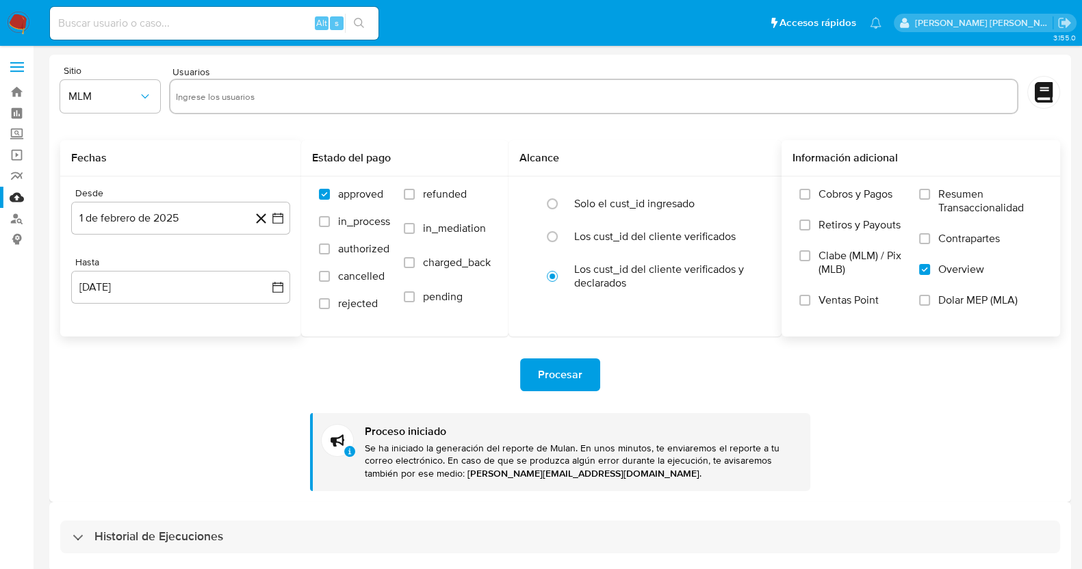
click at [245, 362] on div "Procesar" at bounding box center [560, 375] width 1000 height 33
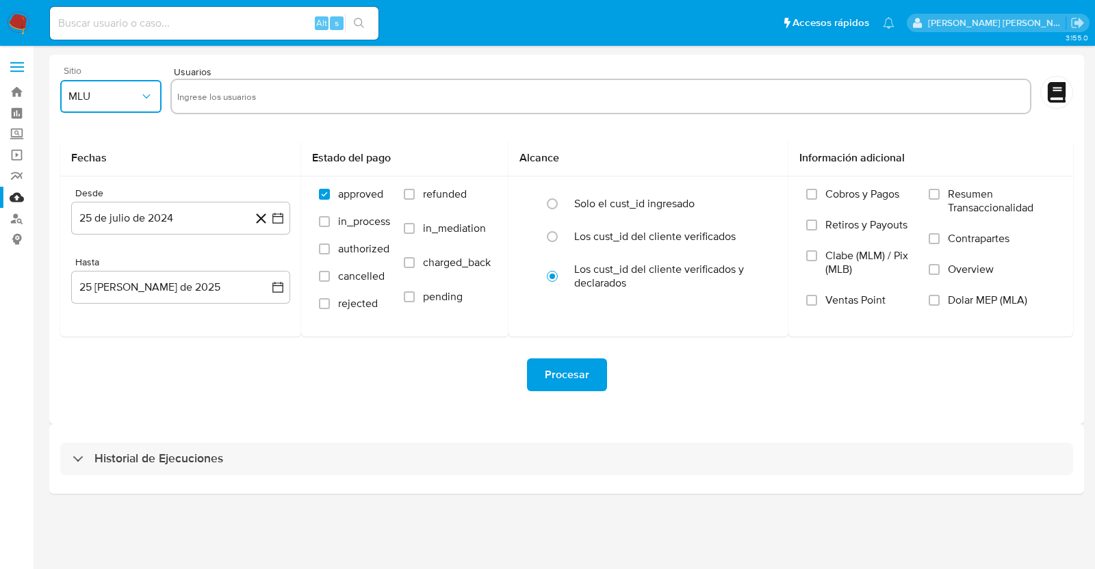
click at [118, 101] on span "MLU" at bounding box center [103, 97] width 71 height 14
click at [94, 300] on div "MLM" at bounding box center [106, 297] width 77 height 33
click at [181, 220] on button "25 de julio de 2024" at bounding box center [180, 218] width 219 height 33
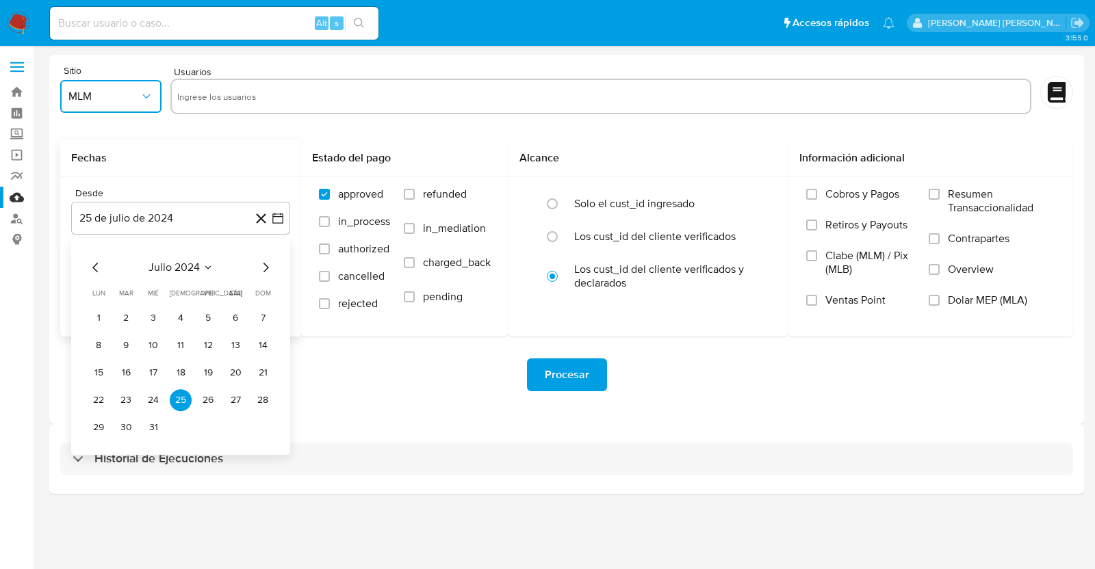
click at [199, 268] on button "julio 2024" at bounding box center [180, 268] width 65 height 14
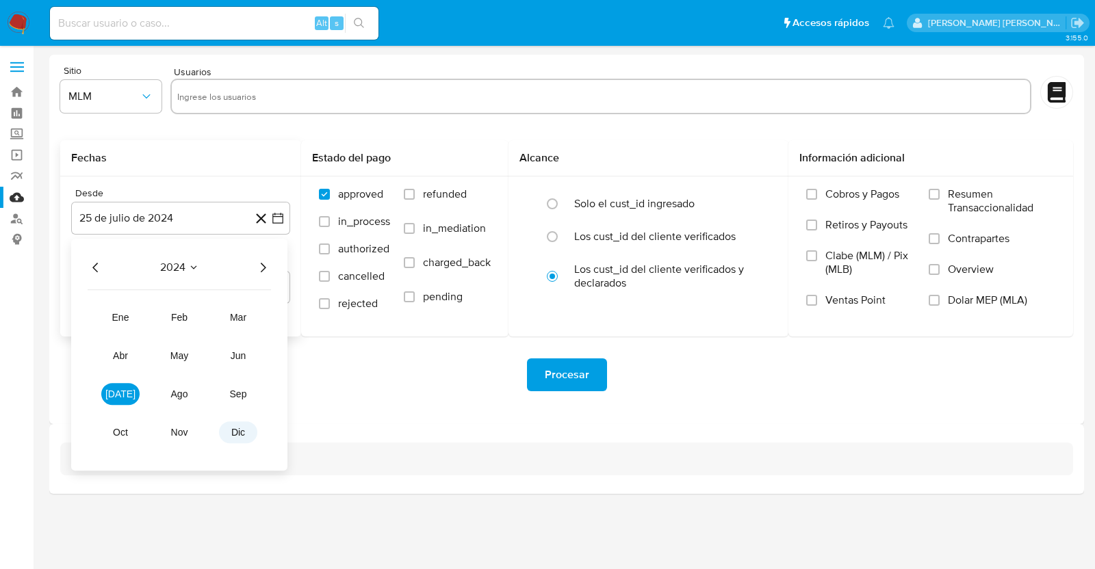
click at [244, 432] on span "dic" at bounding box center [238, 432] width 14 height 11
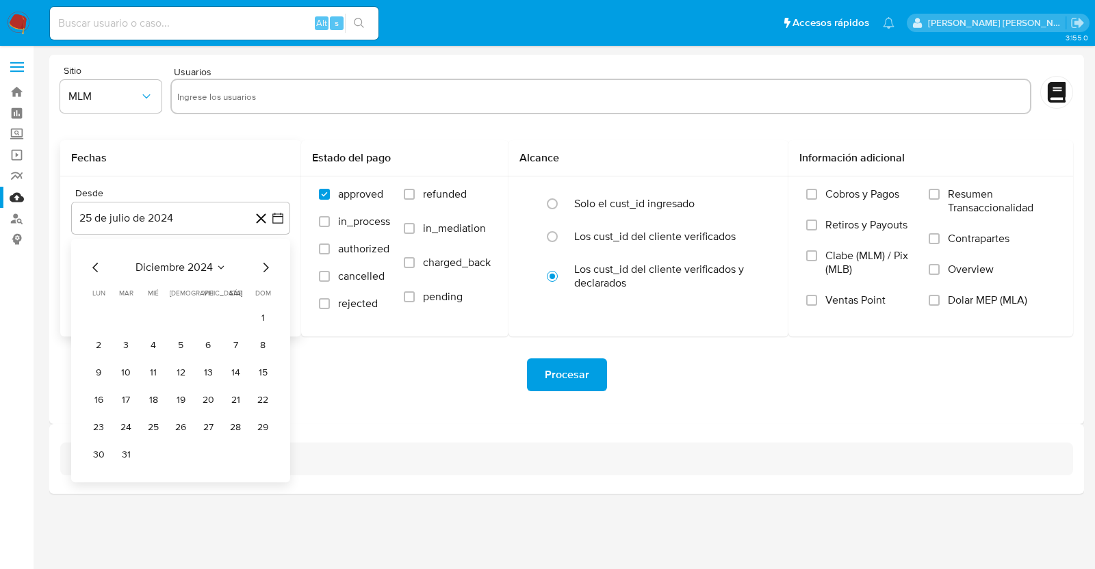
click at [261, 270] on icon "Mes siguiente" at bounding box center [265, 267] width 16 height 16
click at [235, 316] on button "1" at bounding box center [235, 318] width 22 height 22
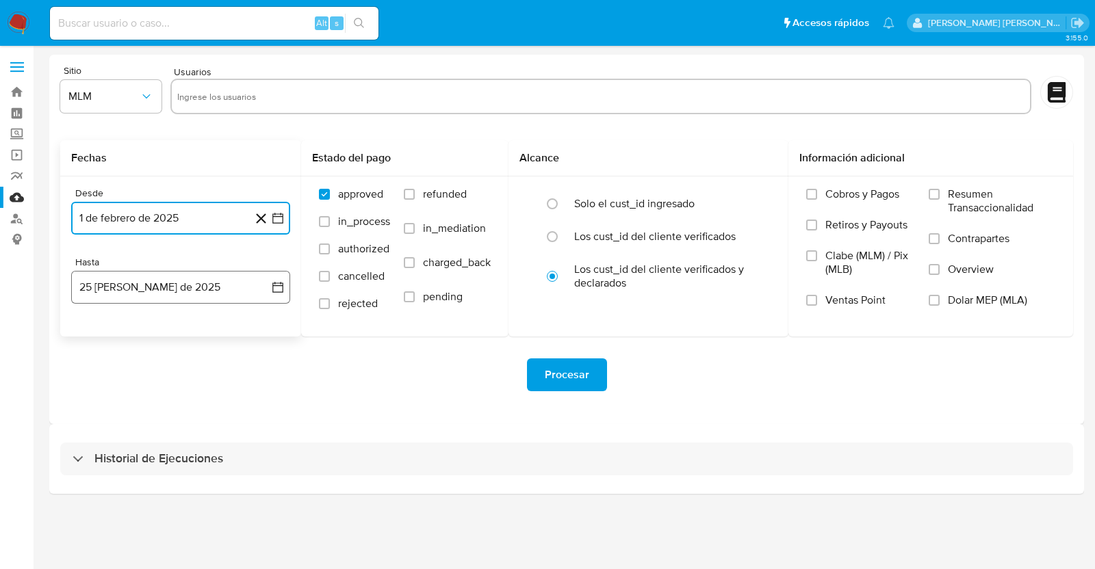
click at [171, 296] on button "25 [PERSON_NAME] de 2025" at bounding box center [180, 287] width 219 height 33
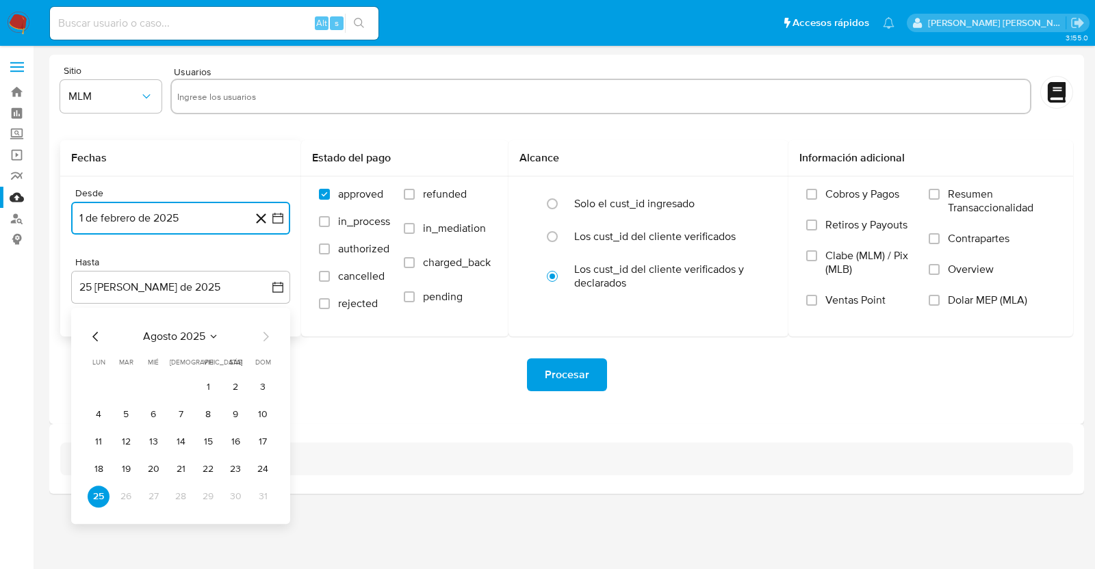
click at [216, 337] on icon "Seleccionar mes y año" at bounding box center [213, 336] width 11 height 11
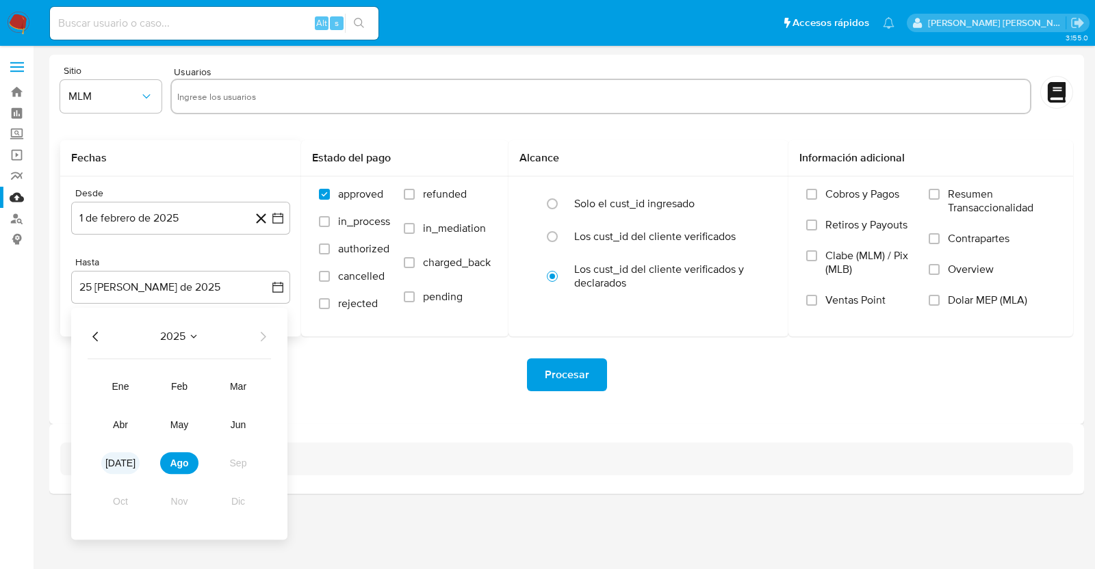
click at [123, 463] on span "[DATE]" at bounding box center [120, 463] width 30 height 11
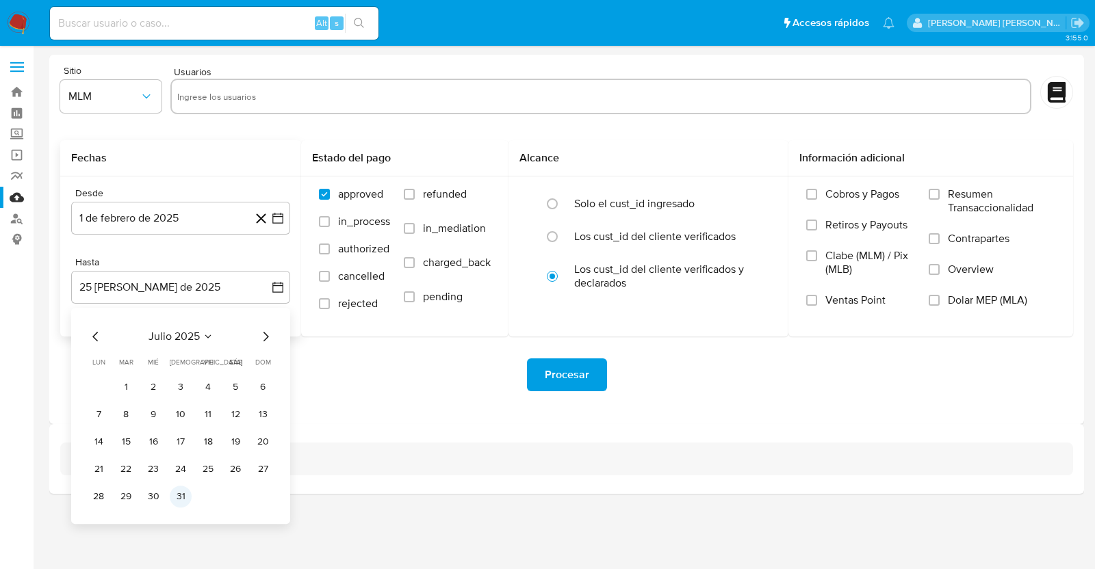
click at [185, 494] on button "31" at bounding box center [181, 497] width 22 height 22
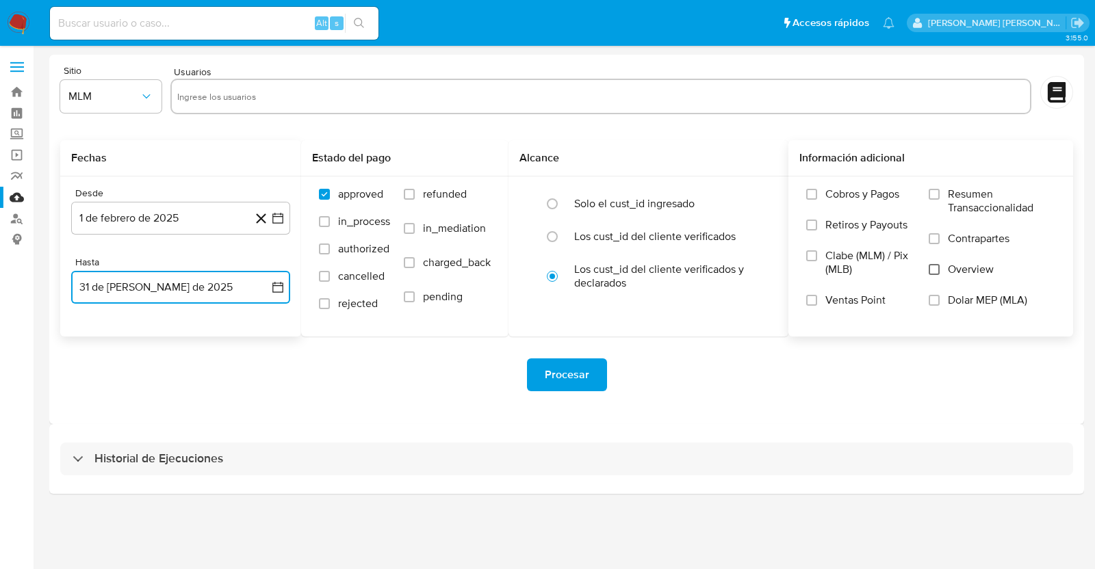
click at [936, 272] on input "Overview" at bounding box center [934, 269] width 11 height 11
click at [357, 84] on div at bounding box center [600, 97] width 861 height 36
click at [420, 98] on input "text" at bounding box center [600, 97] width 847 height 22
paste input "85241298"
type input "85241298"
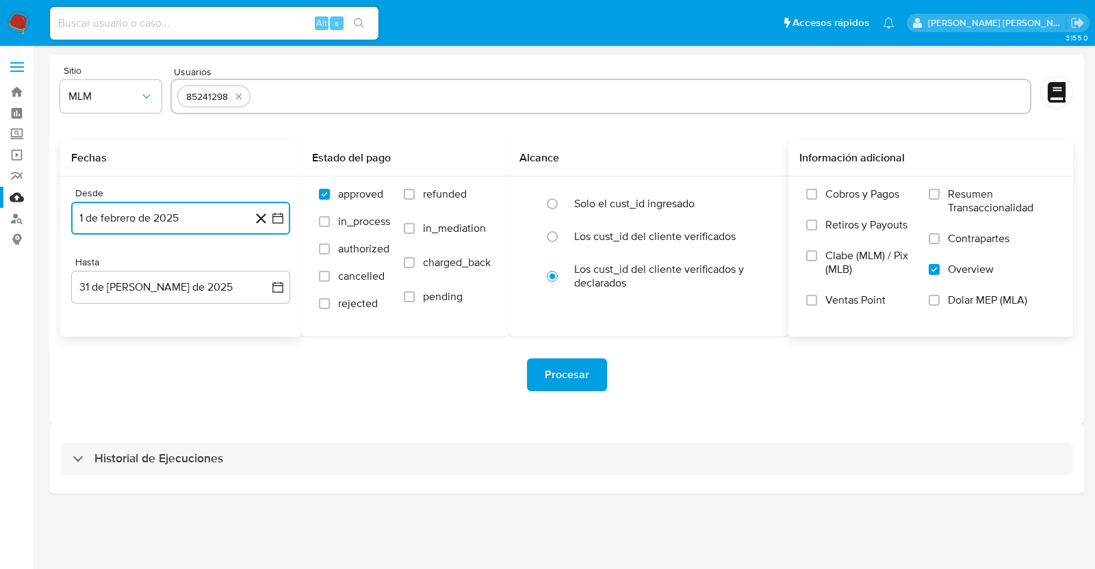
click at [346, 104] on input "text" at bounding box center [640, 97] width 768 height 22
type input "88009231"
click at [401, 103] on input "text" at bounding box center [680, 97] width 688 height 22
type input "173600473"
drag, startPoint x: 464, startPoint y: 81, endPoint x: 480, endPoint y: 92, distance: 19.7
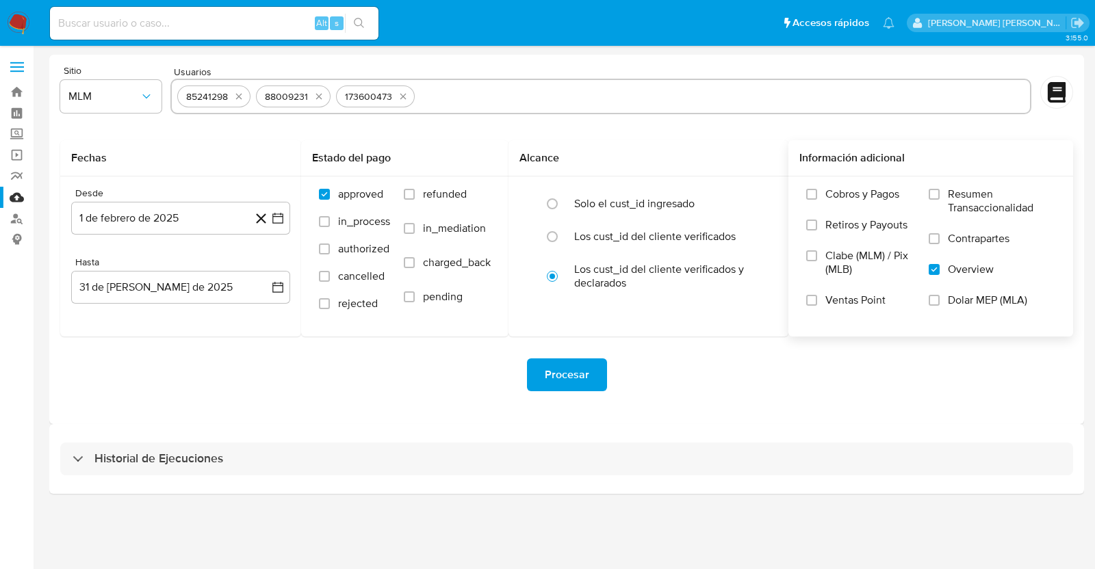
click at [465, 83] on div "85241298 88009231 173600473" at bounding box center [600, 97] width 861 height 36
click at [494, 93] on input "text" at bounding box center [722, 97] width 604 height 22
paste input "176521242"
type input "176521242"
click at [548, 94] on input "text" at bounding box center [763, 97] width 523 height 22
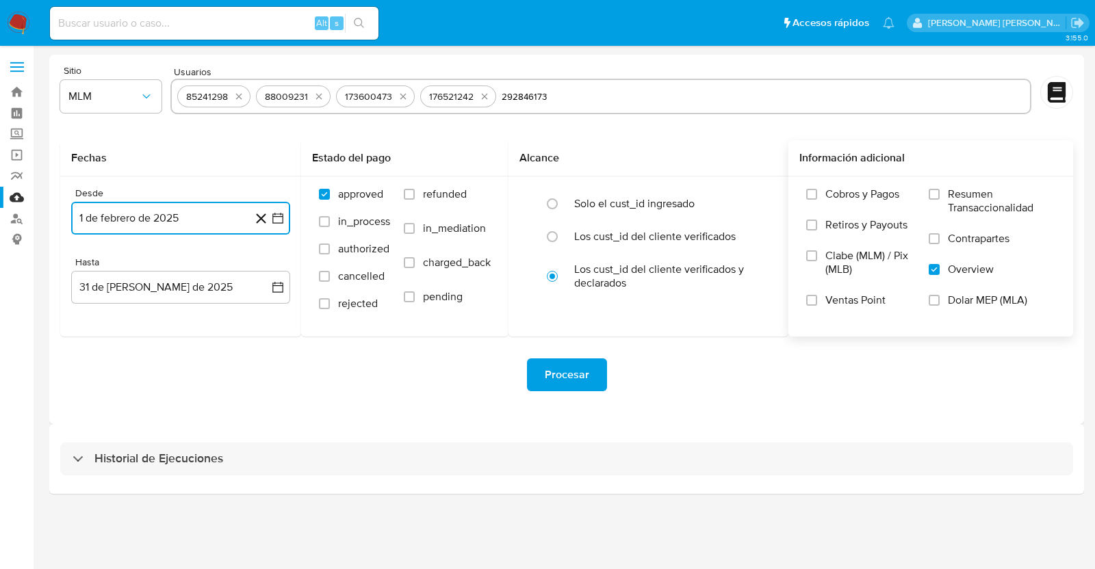
type input "292846173"
click at [645, 90] on input "text" at bounding box center [804, 97] width 439 height 22
type input "304689080"
click at [714, 105] on input "text" at bounding box center [848, 97] width 351 height 22
type input "334900834"
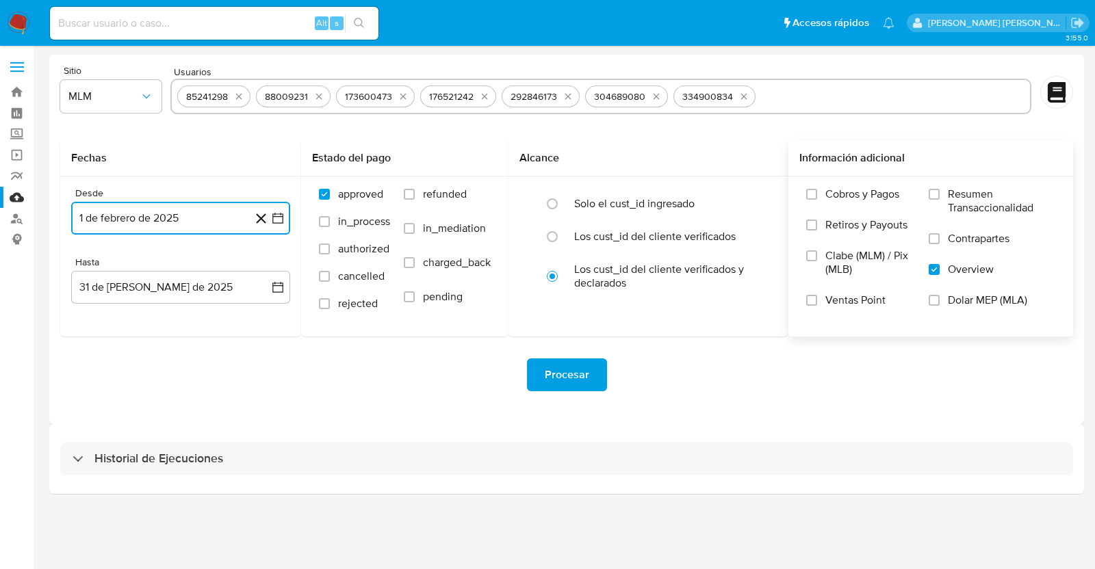
click at [797, 97] on input "text" at bounding box center [892, 97] width 263 height 22
type input "378926422"
click at [873, 103] on input "text" at bounding box center [935, 97] width 178 height 22
type input "539894198"
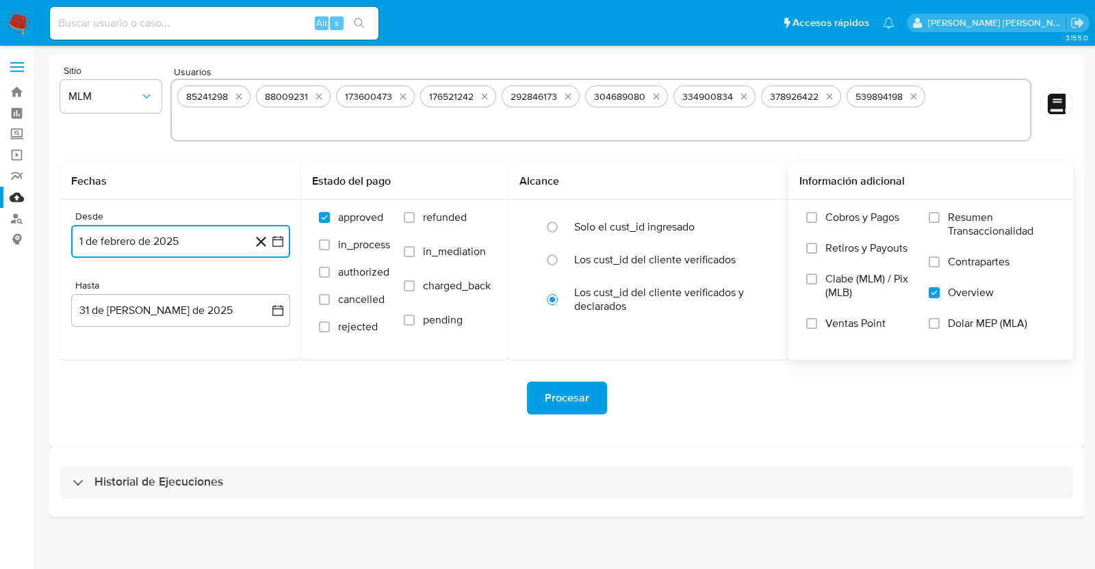
click at [789, 118] on input "text" at bounding box center [600, 124] width 847 height 22
type input "705918776"
click at [556, 405] on span "Procesar" at bounding box center [567, 398] width 44 height 30
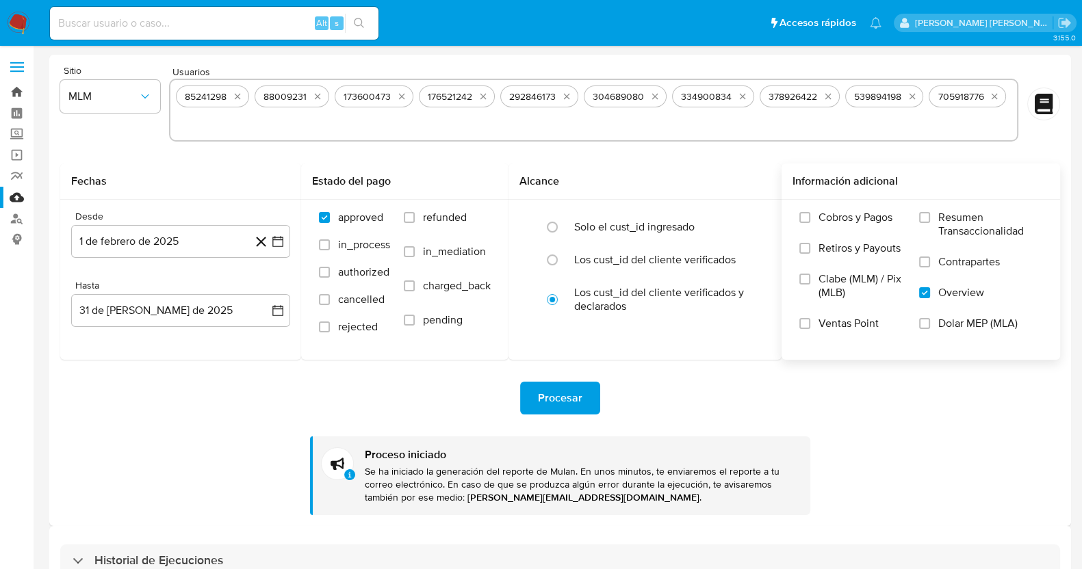
click at [12, 95] on link "Bandeja" at bounding box center [81, 91] width 163 height 21
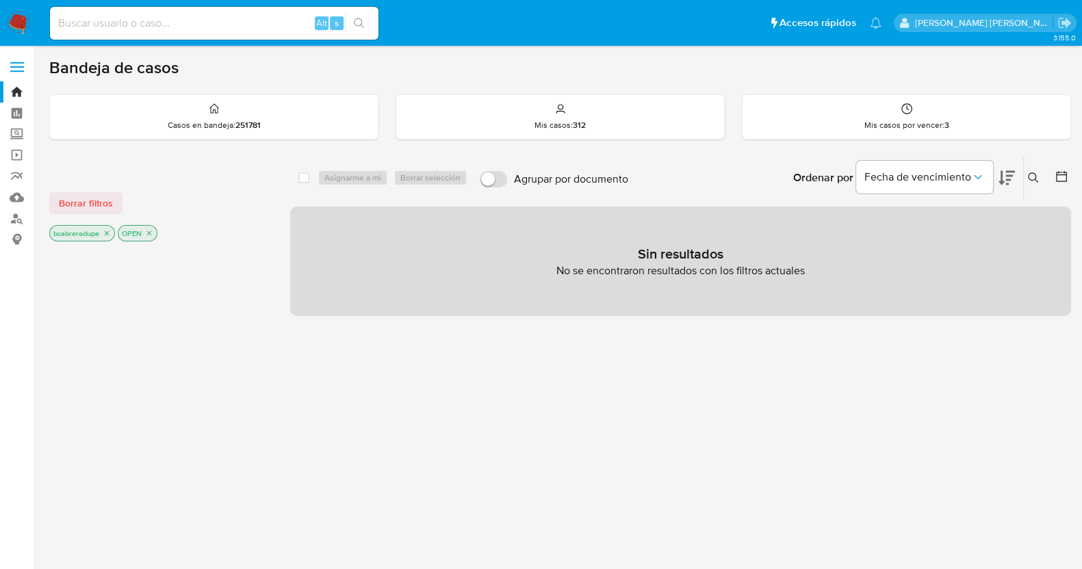
click at [105, 234] on icon "close-filter" at bounding box center [107, 233] width 8 height 8
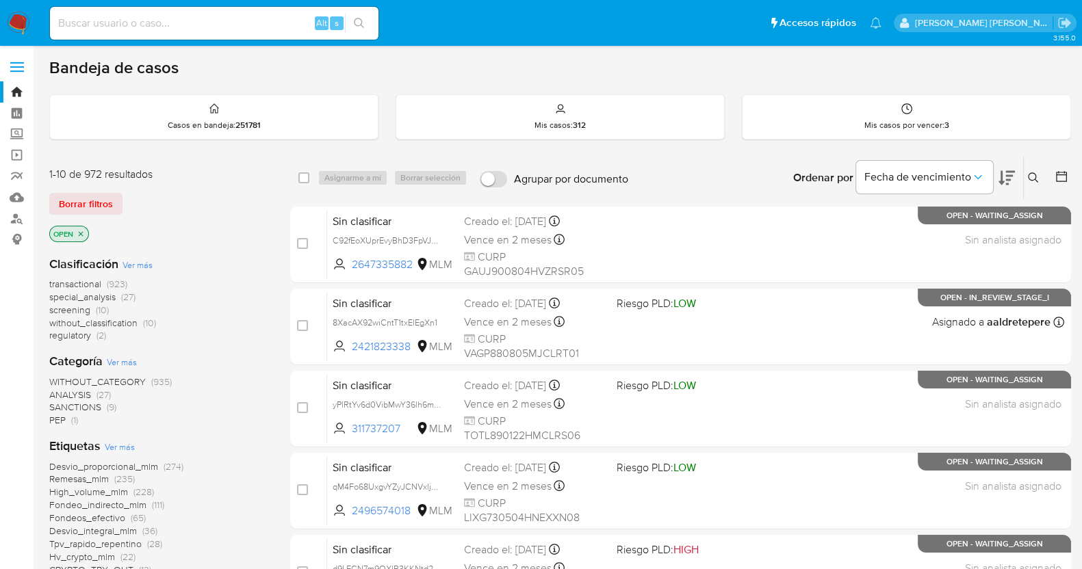
click at [1030, 173] on icon at bounding box center [1033, 177] width 11 height 11
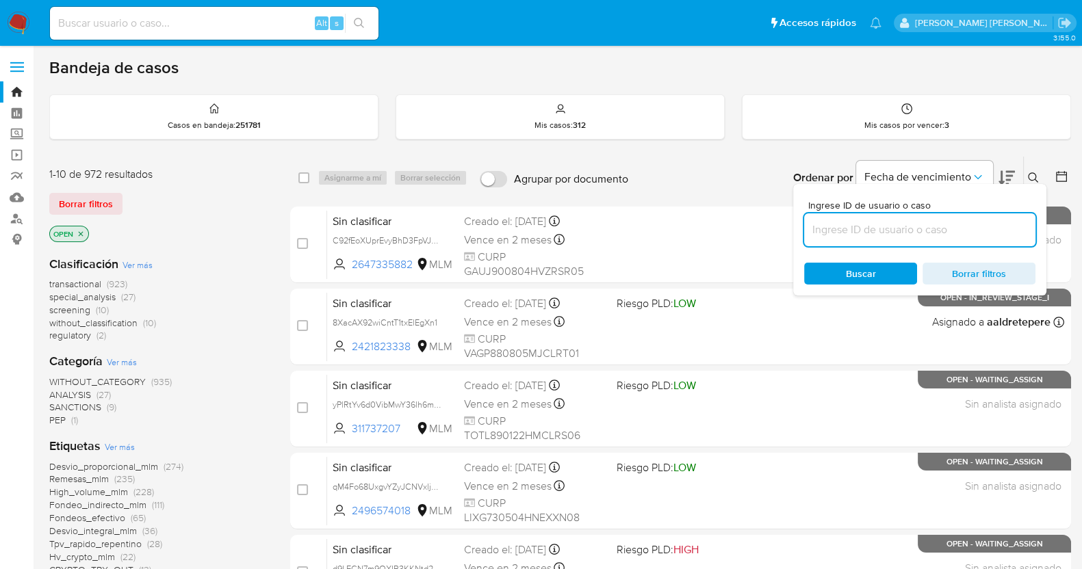
click at [894, 232] on input at bounding box center [919, 230] width 231 height 18
type input "1088342684"
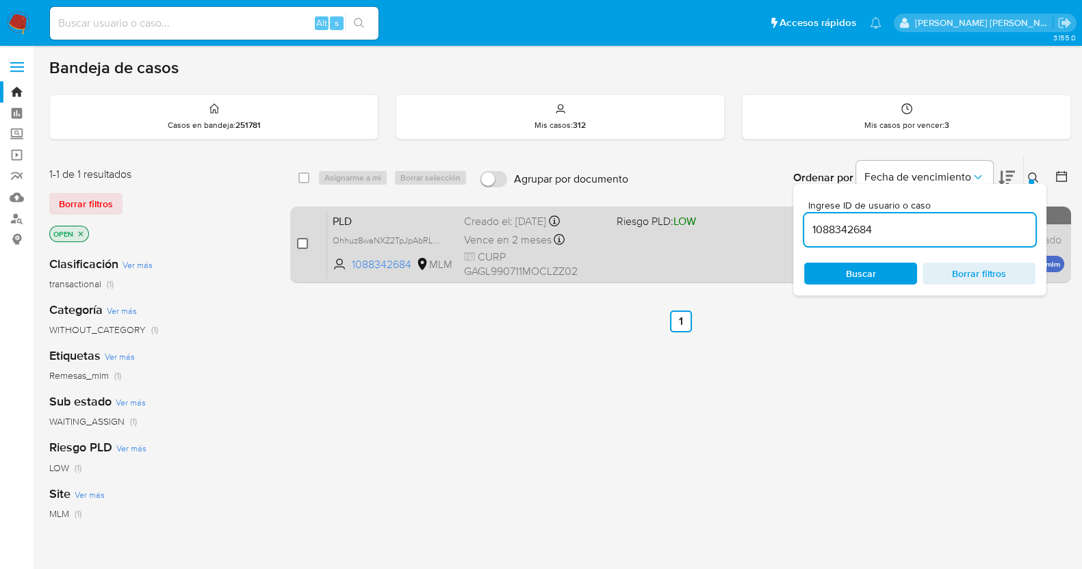
click at [302, 243] on input "checkbox" at bounding box center [302, 243] width 11 height 11
checkbox input "true"
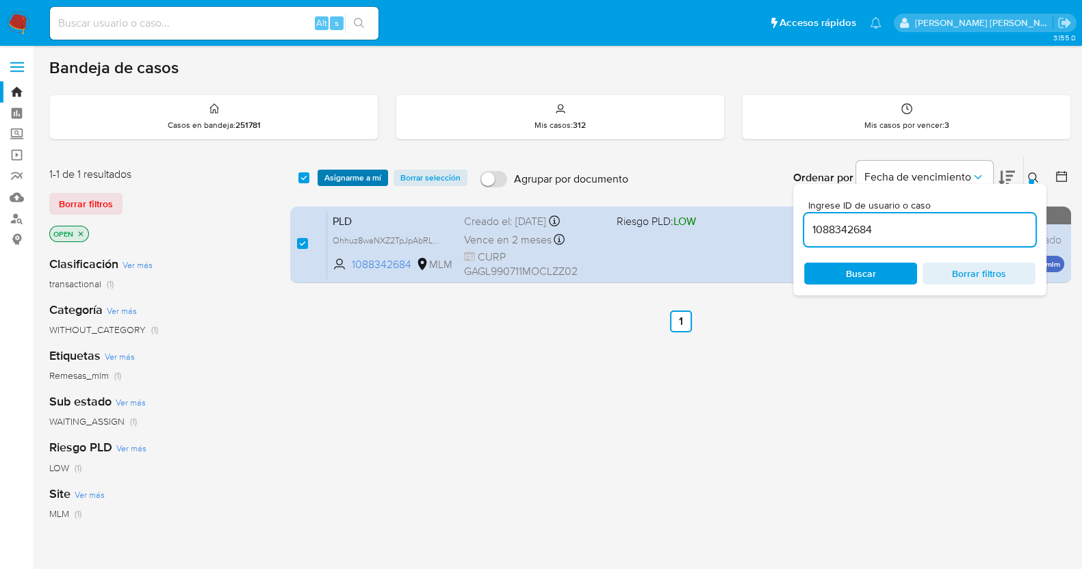
click at [370, 178] on span "Asignarme a mí" at bounding box center [352, 178] width 57 height 14
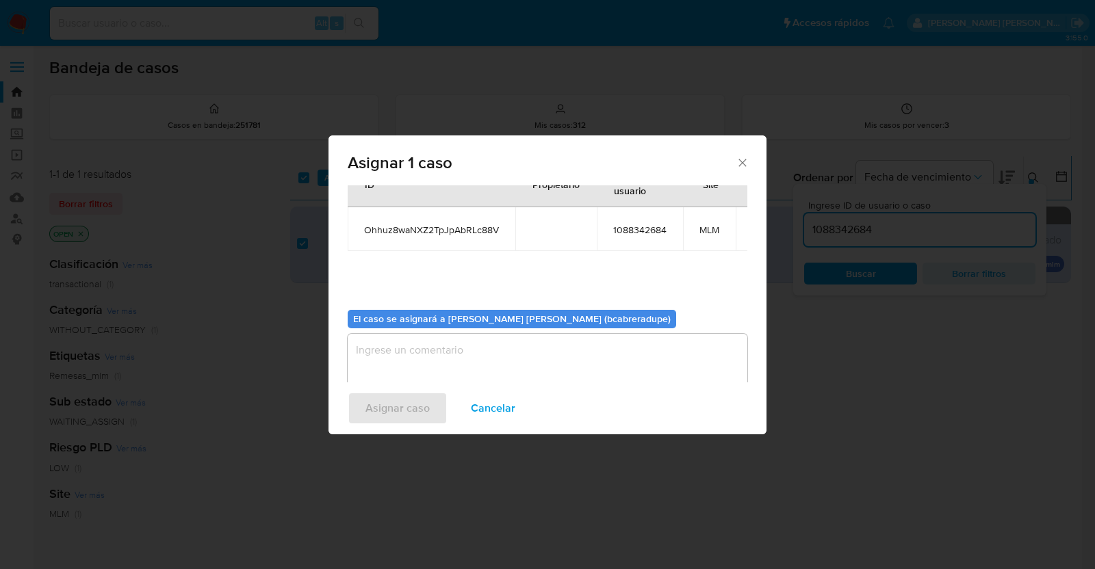
scroll to position [70, 0]
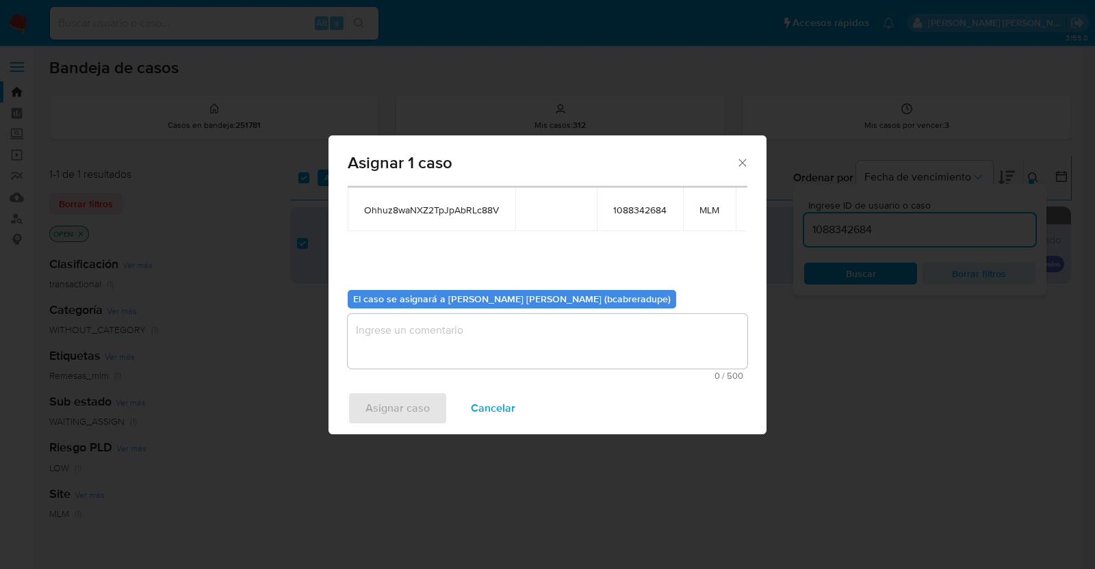
click at [552, 344] on textarea "assign-modal" at bounding box center [548, 341] width 400 height 55
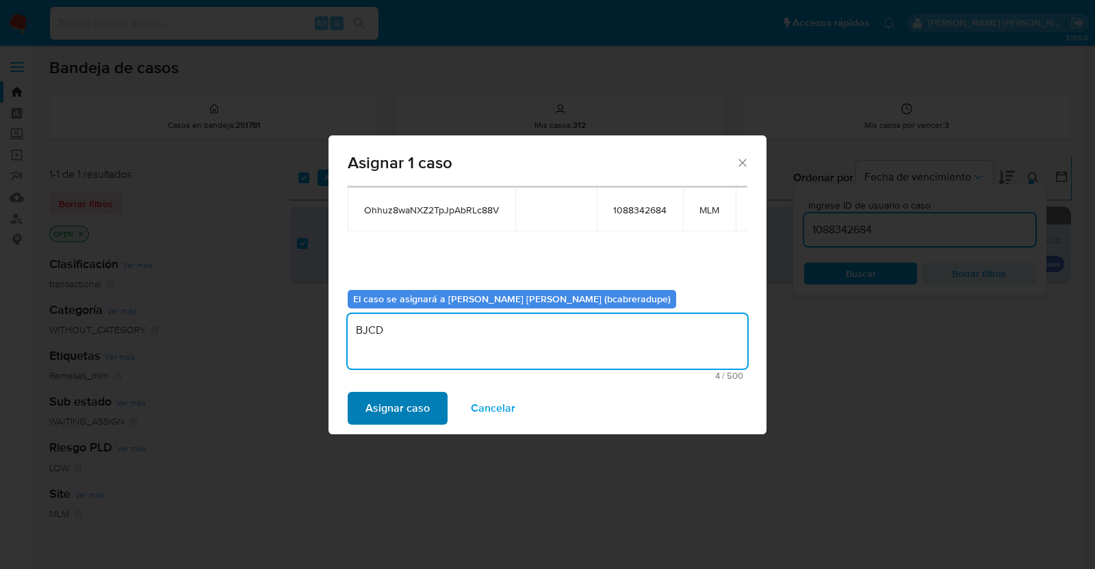
type textarea "BJCD"
click at [419, 407] on span "Asignar caso" at bounding box center [397, 408] width 64 height 30
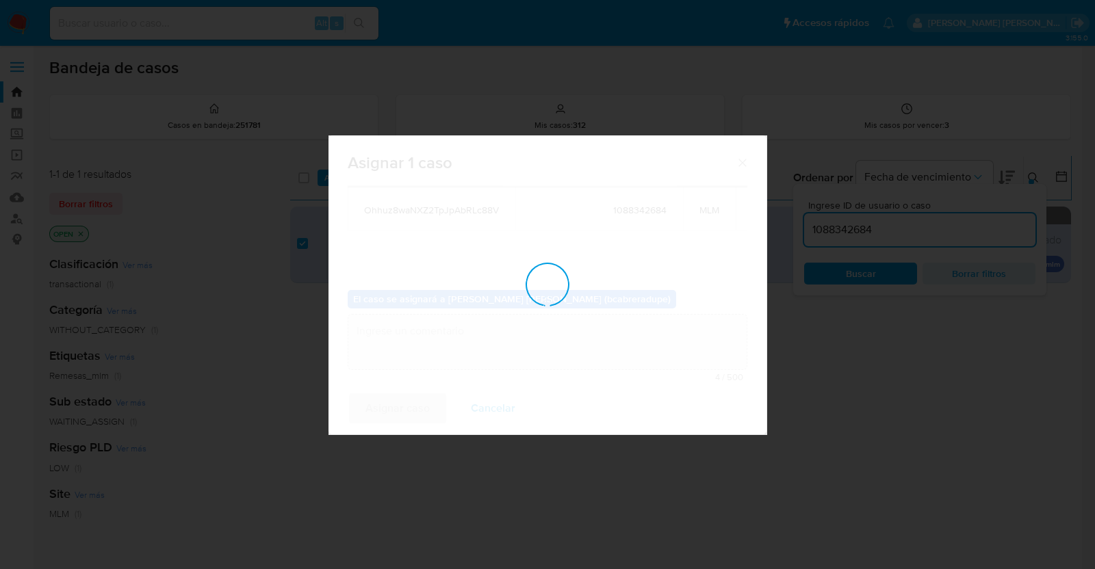
checkbox input "false"
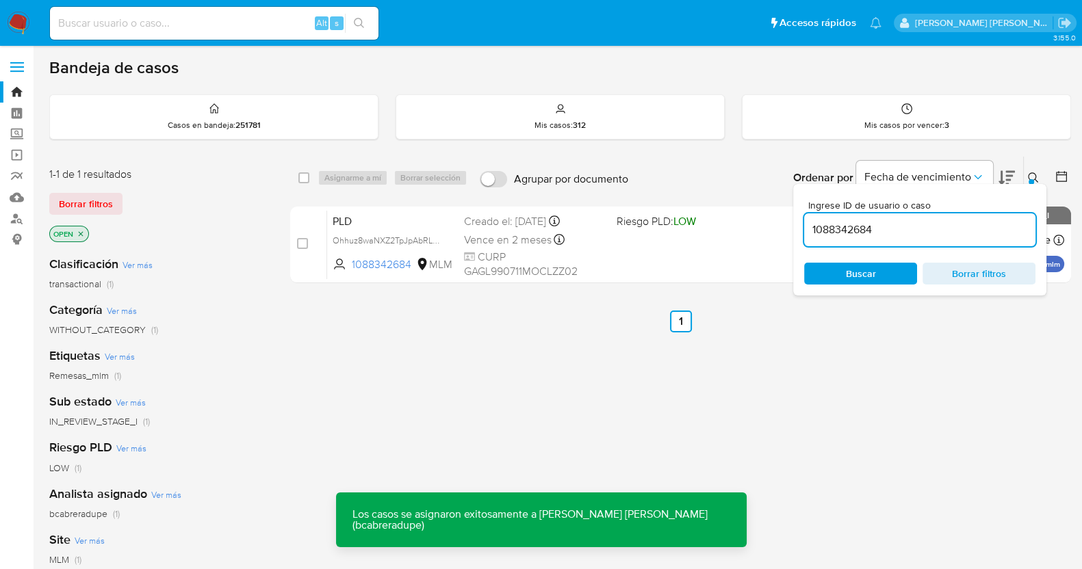
click at [837, 229] on input "1088342684" at bounding box center [919, 230] width 231 height 18
paste input "72556399"
type input "1072556399"
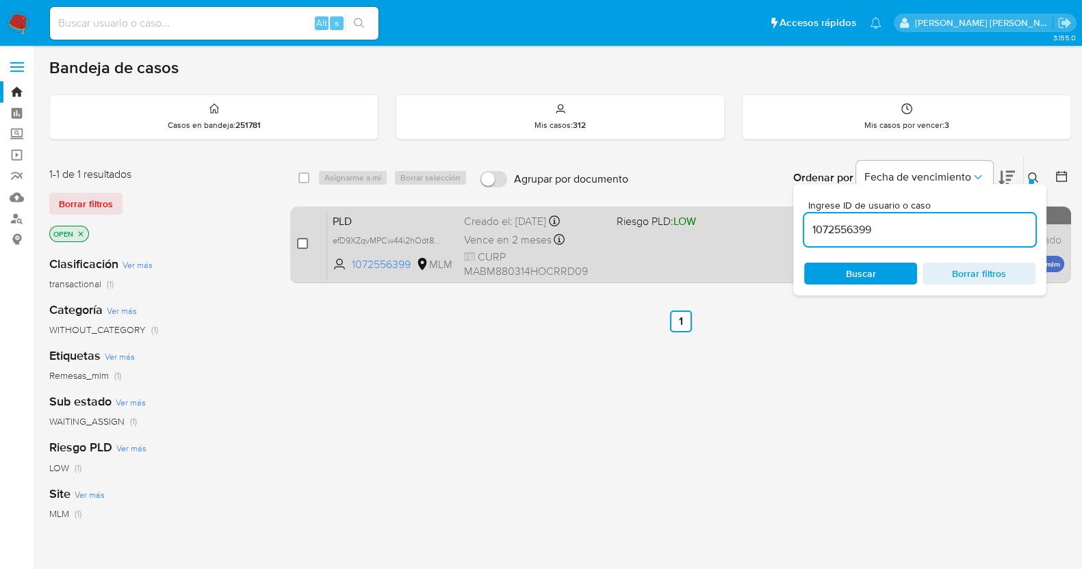
click at [302, 240] on input "checkbox" at bounding box center [302, 243] width 11 height 11
checkbox input "true"
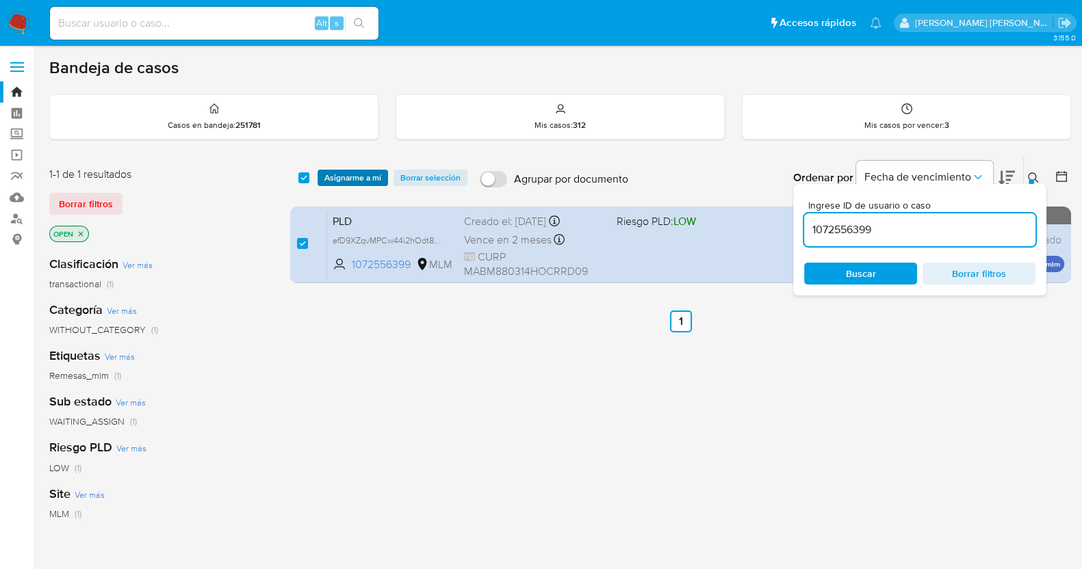
click at [347, 182] on span "Asignarme a mí" at bounding box center [352, 178] width 57 height 14
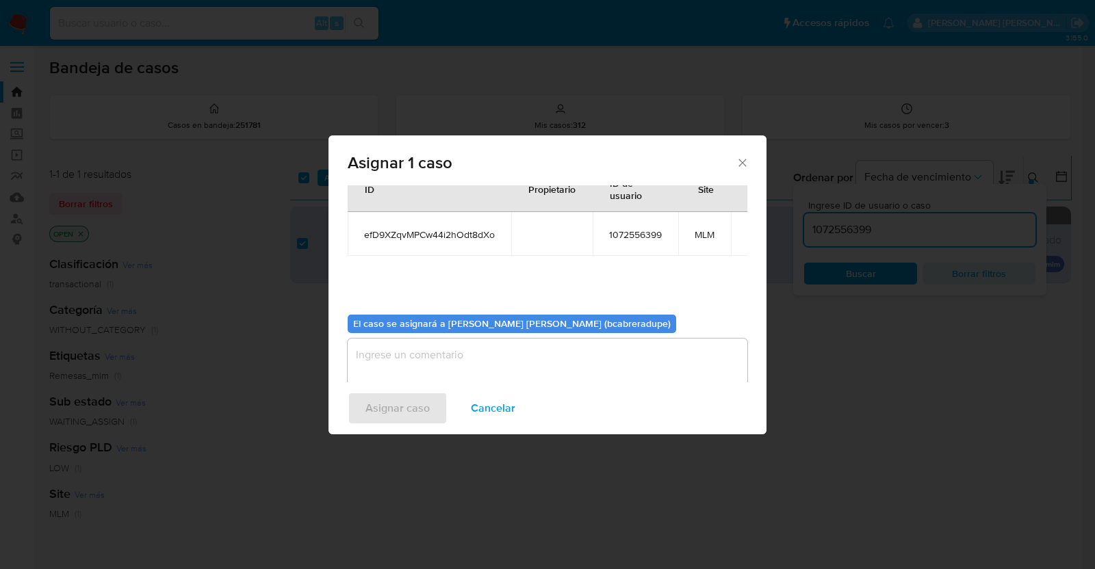
scroll to position [70, 0]
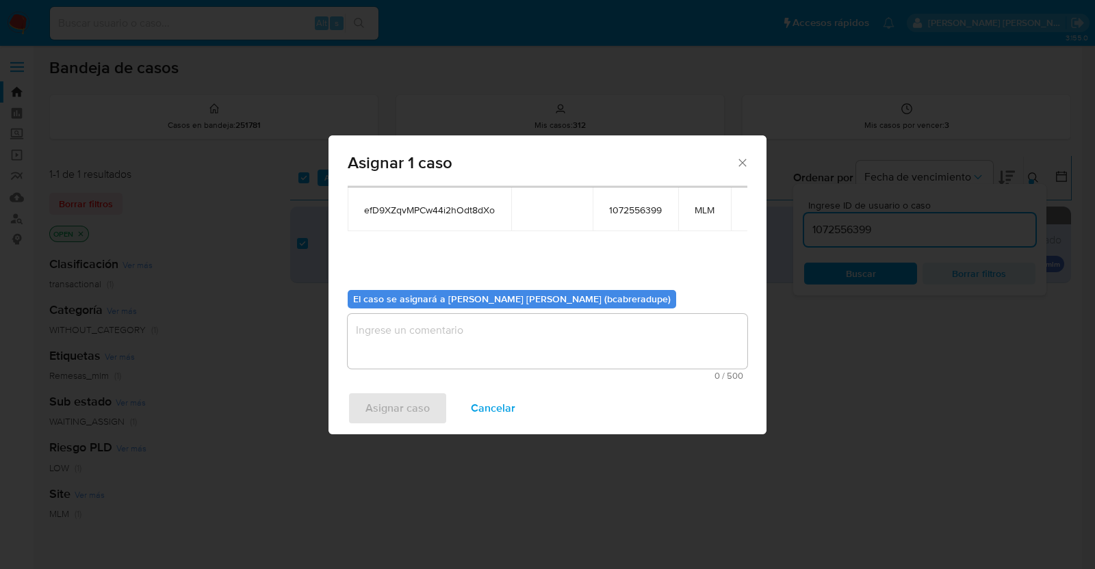
click at [519, 355] on textarea "assign-modal" at bounding box center [548, 341] width 400 height 55
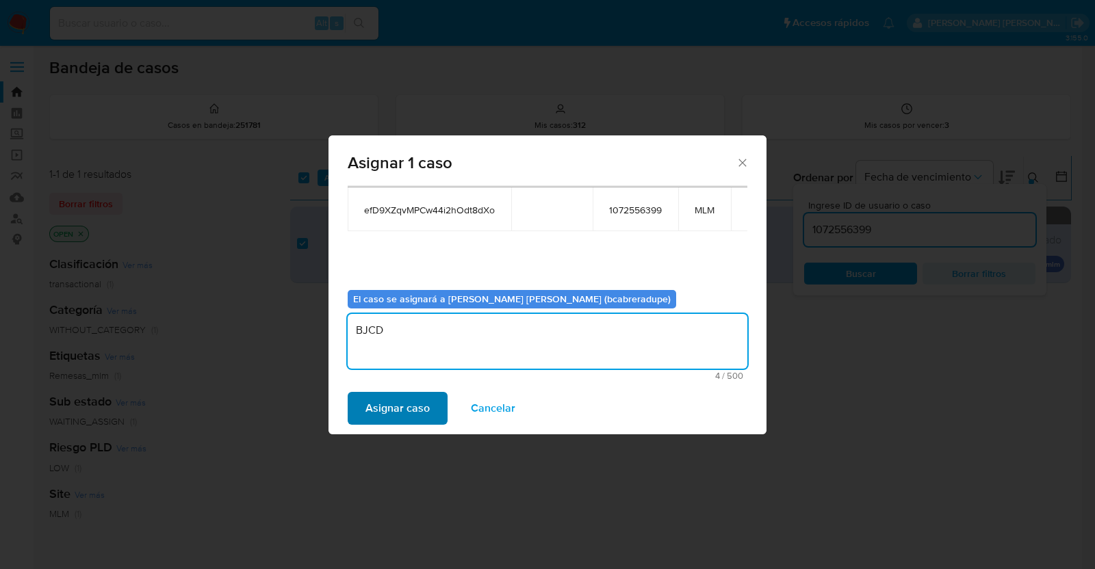
type textarea "BJCD"
click at [409, 417] on span "Asignar caso" at bounding box center [397, 408] width 64 height 30
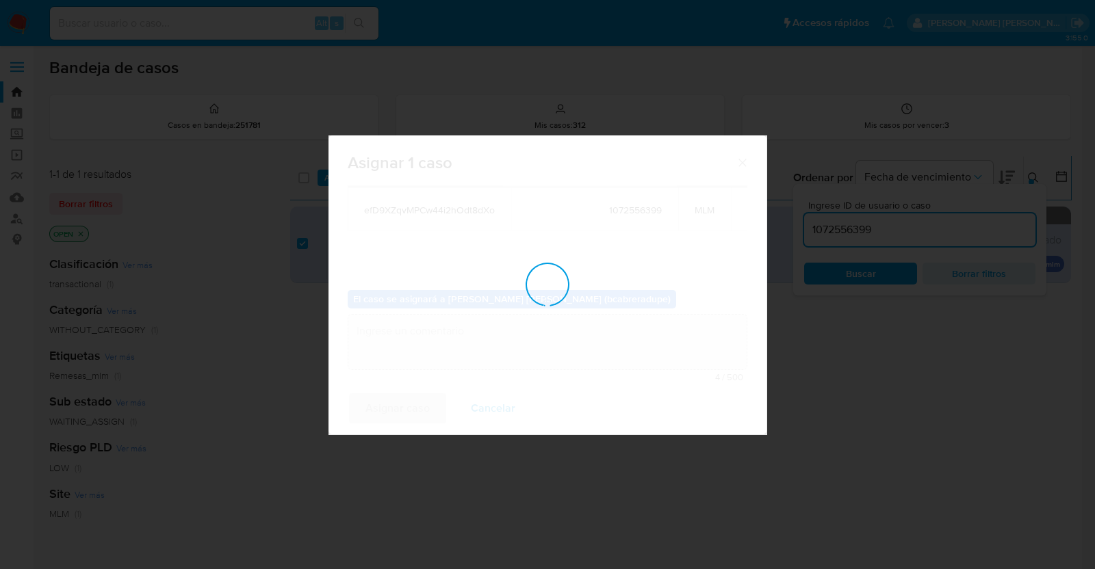
checkbox input "false"
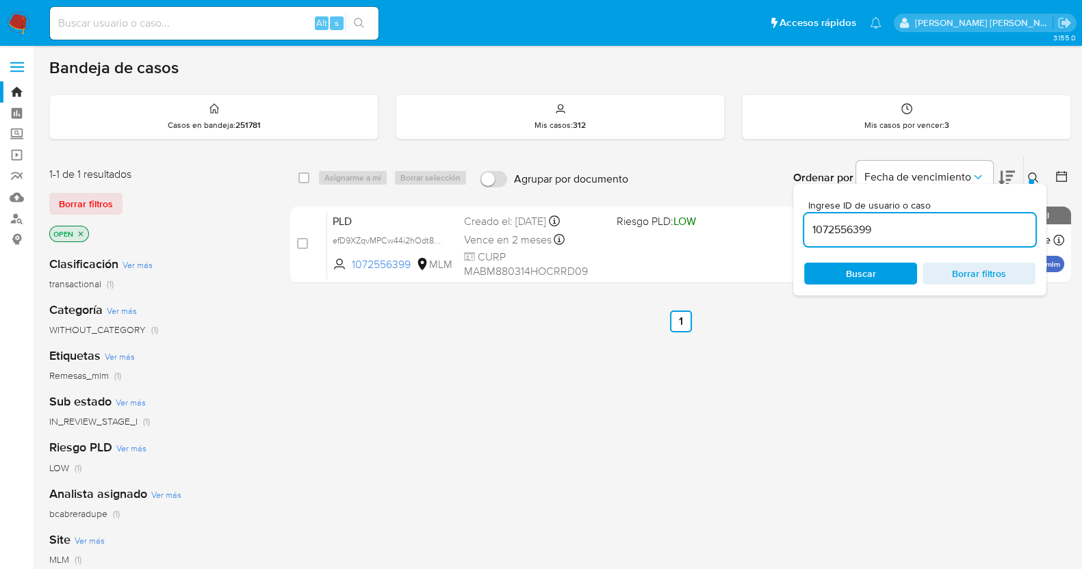
click at [838, 223] on input "1072556399" at bounding box center [919, 230] width 231 height 18
paste input "201744162"
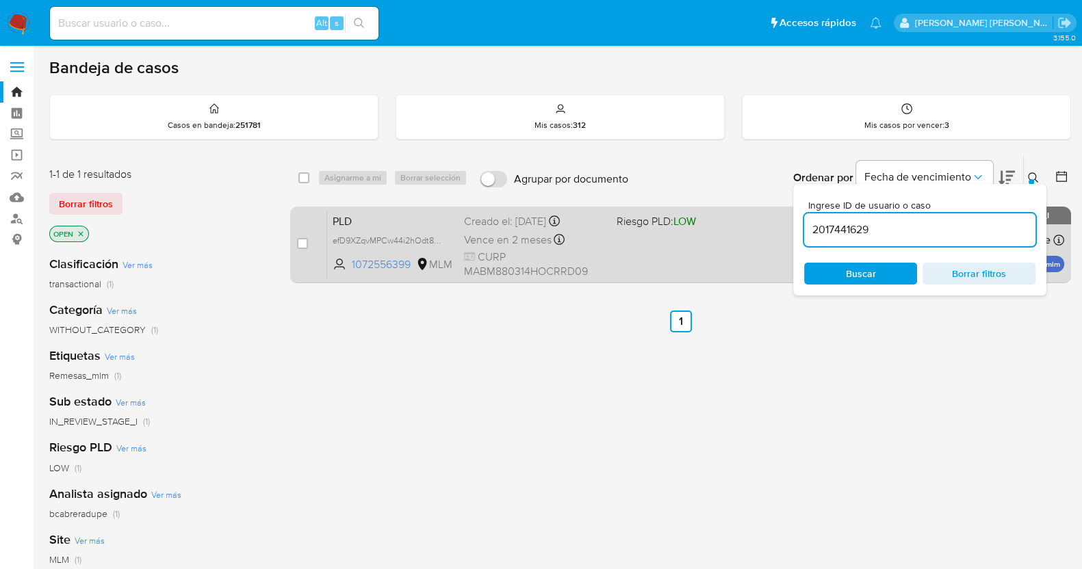
type input "2017441629"
click at [302, 244] on input "checkbox" at bounding box center [302, 243] width 11 height 11
checkbox input "true"
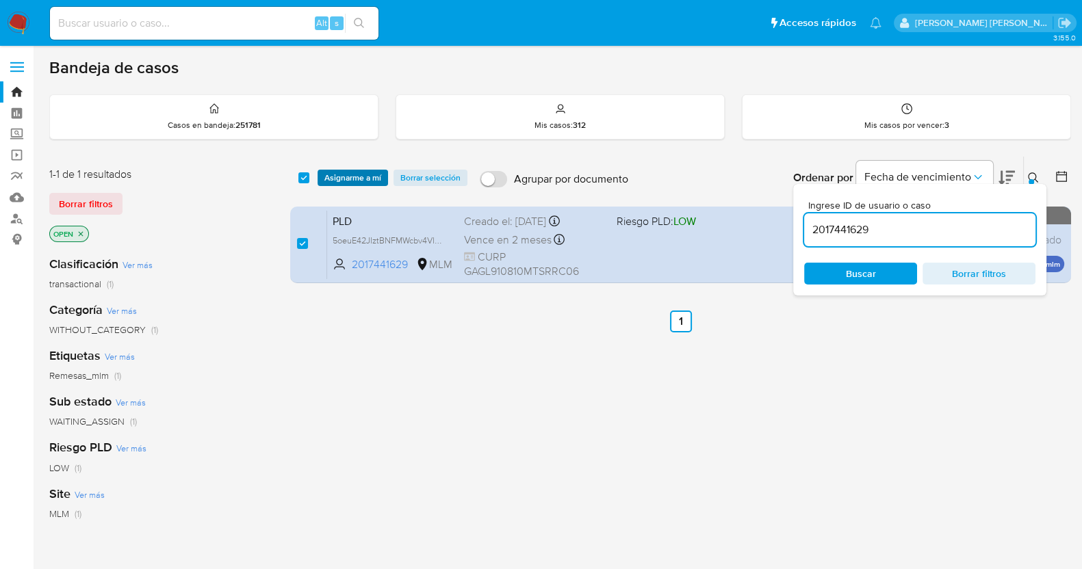
click at [359, 179] on span "Asignarme a mí" at bounding box center [352, 178] width 57 height 14
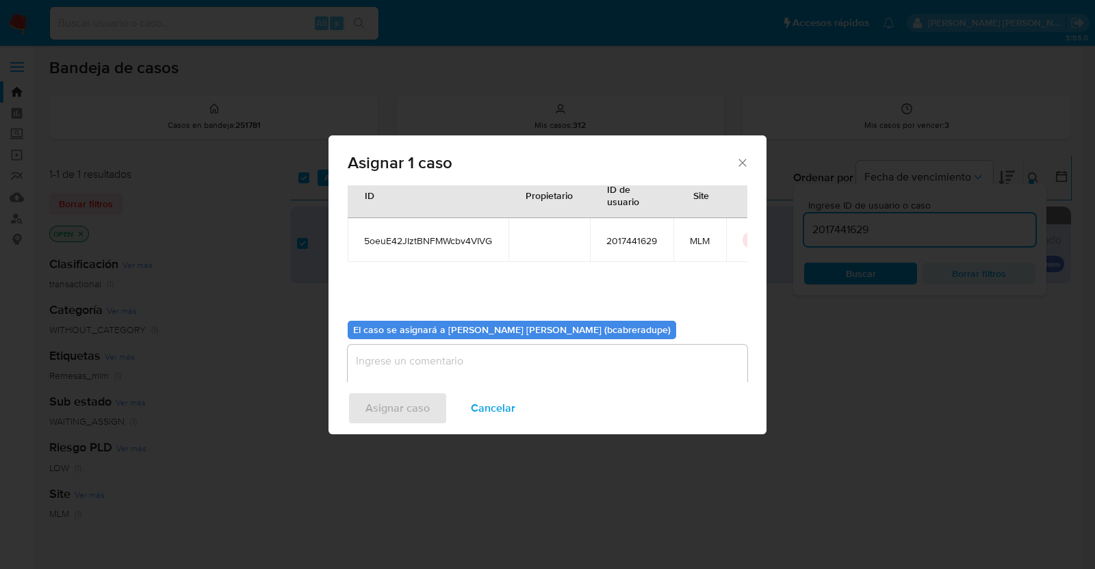
scroll to position [70, 0]
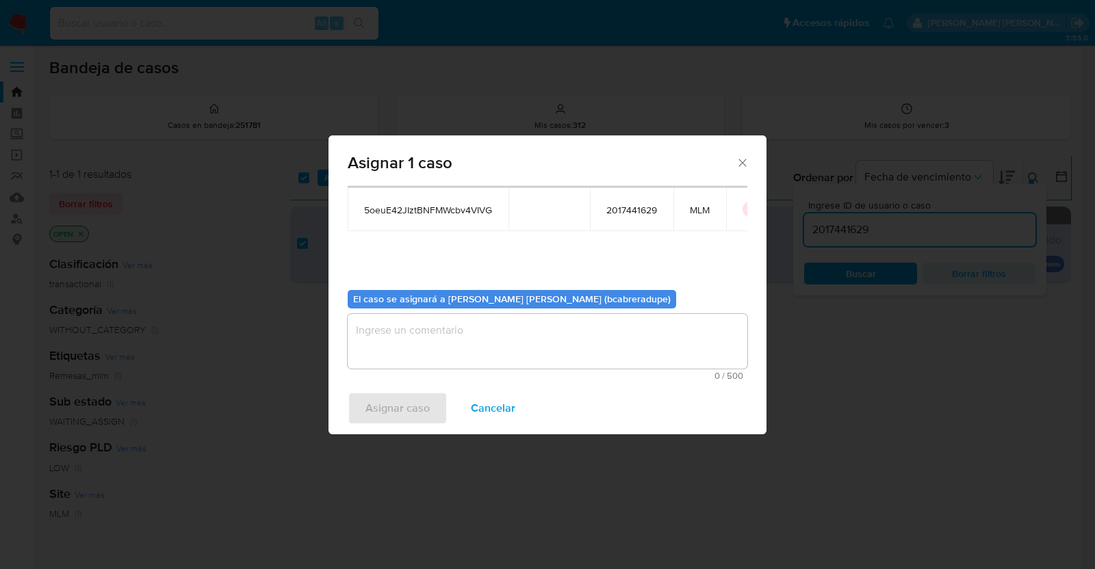
click at [516, 331] on textarea "assign-modal" at bounding box center [548, 341] width 400 height 55
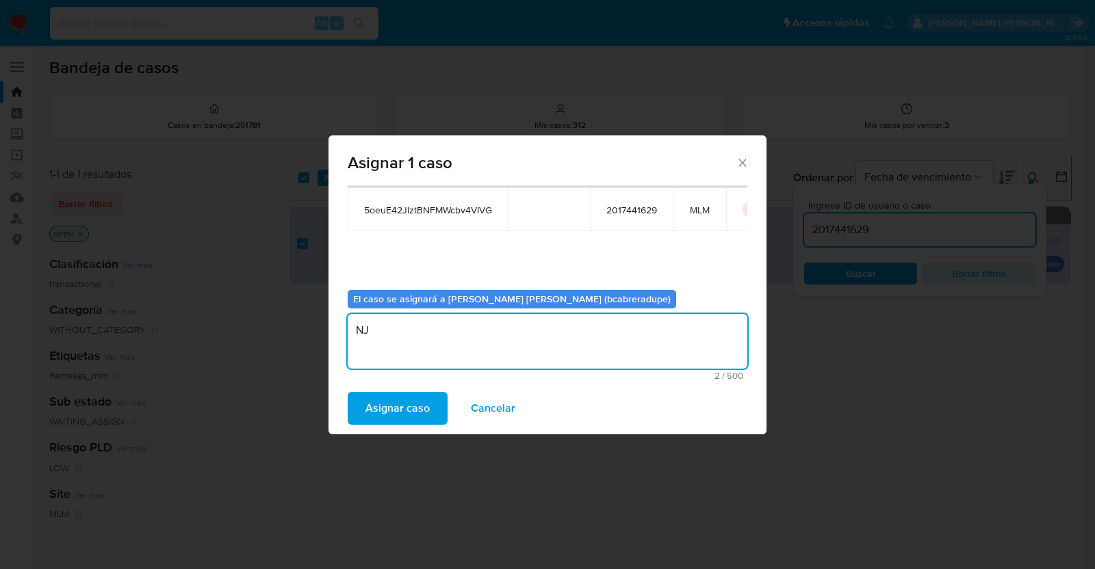
type textarea "N"
type textarea "BJCD"
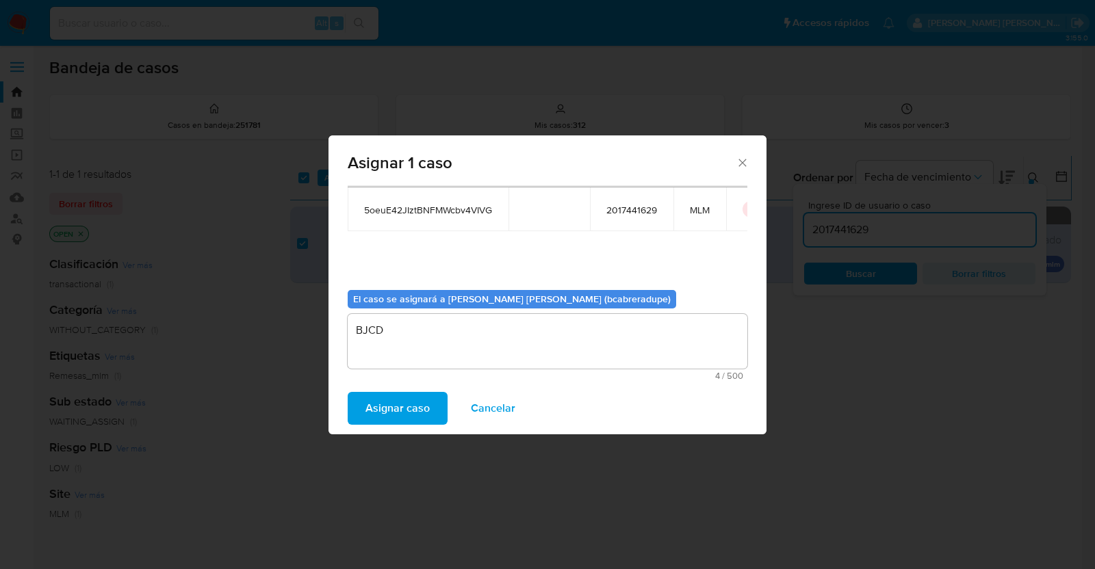
click at [417, 406] on span "Asignar caso" at bounding box center [397, 408] width 64 height 30
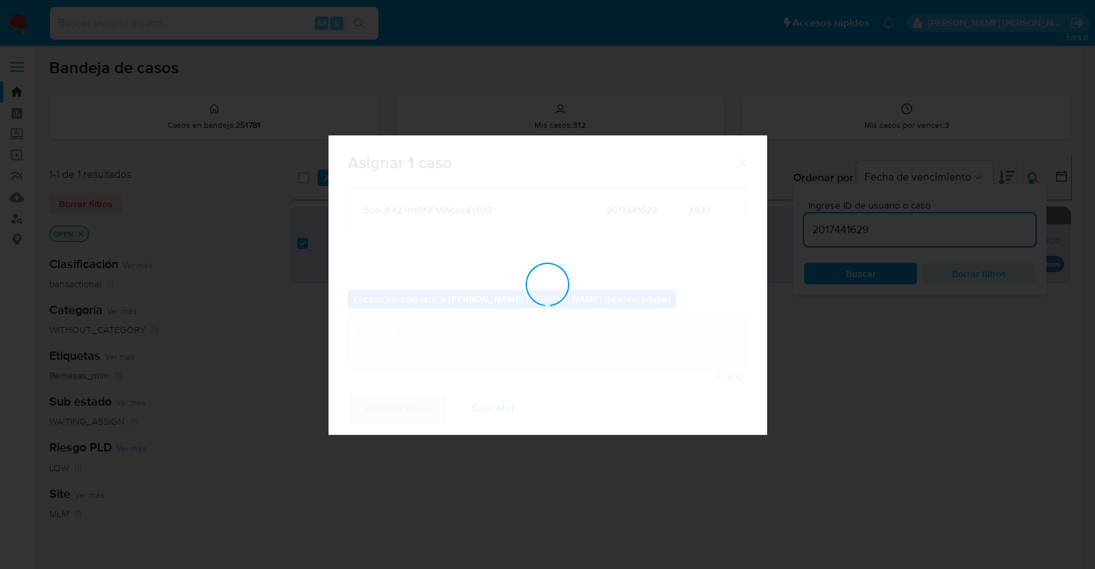
checkbox input "false"
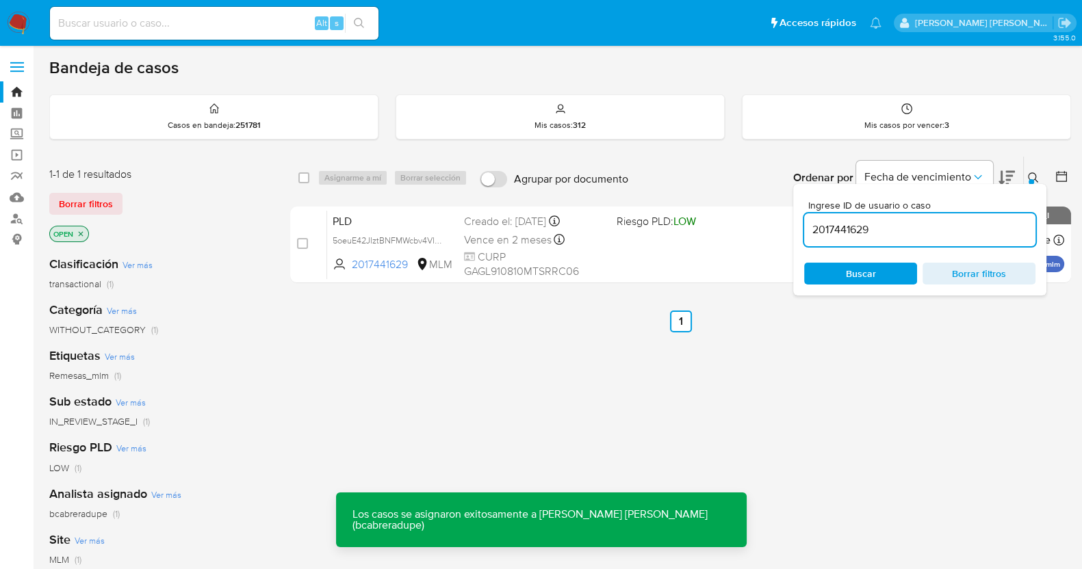
click at [862, 227] on input "2017441629" at bounding box center [919, 230] width 231 height 18
paste input "574371048"
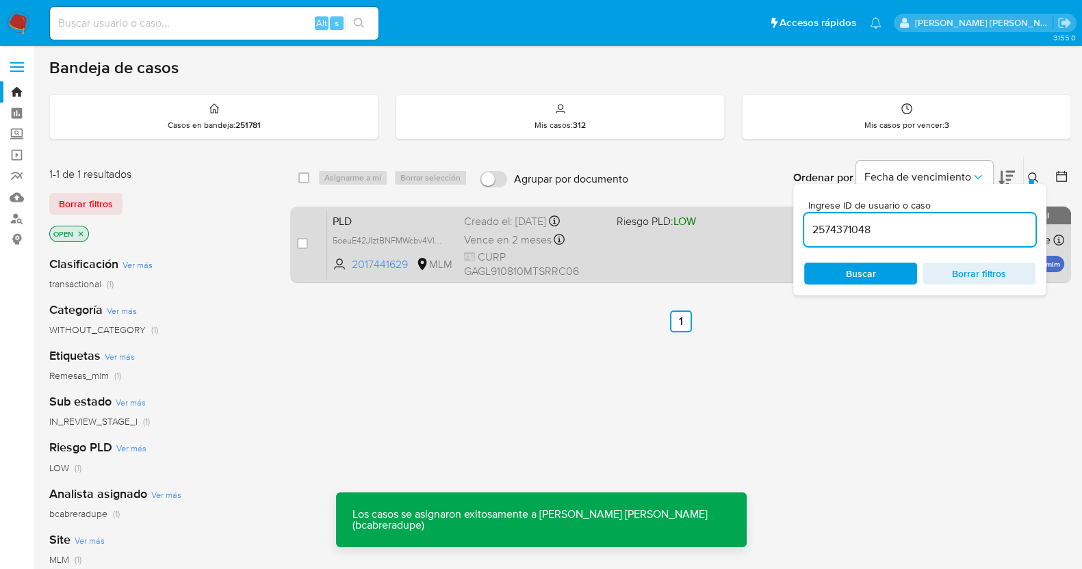
type input "2574371048"
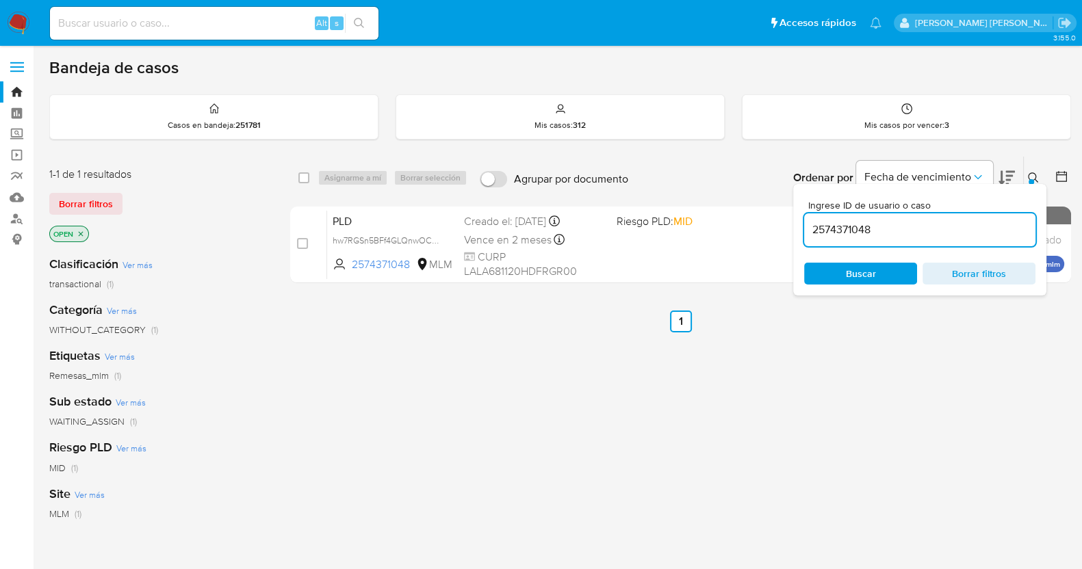
drag, startPoint x: 305, startPoint y: 241, endPoint x: 383, endPoint y: 189, distance: 94.3
click at [305, 241] on input "checkbox" at bounding box center [302, 243] width 11 height 11
checkbox input "true"
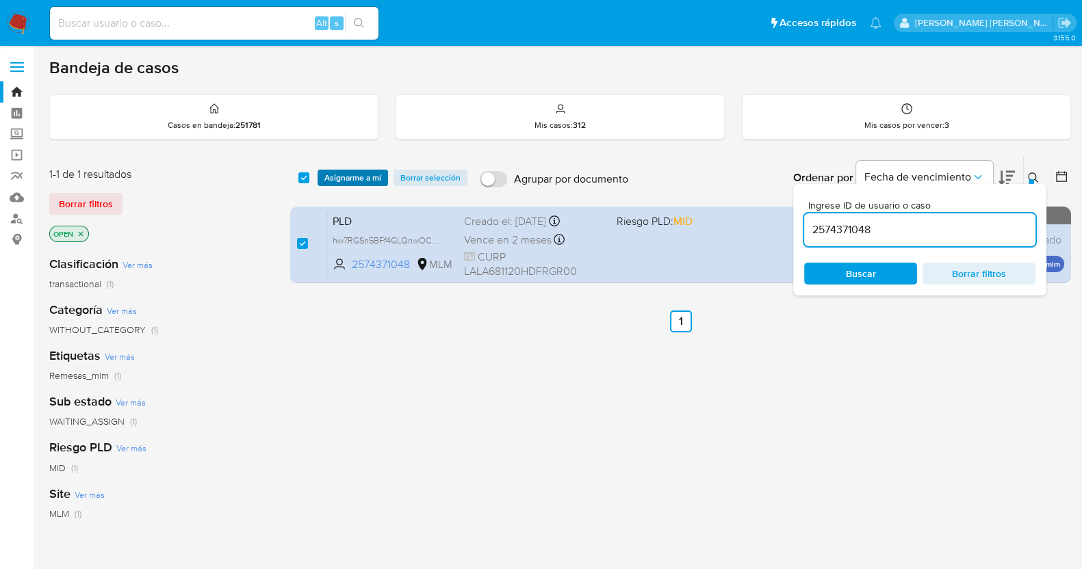
click at [373, 177] on span "Asignarme a mí" at bounding box center [352, 178] width 57 height 14
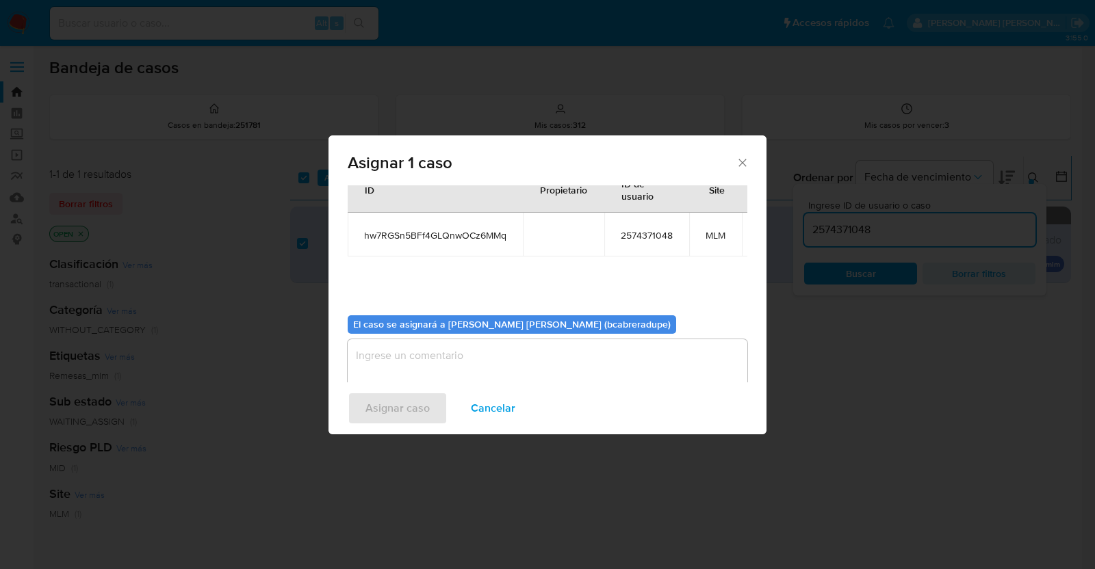
scroll to position [83, 0]
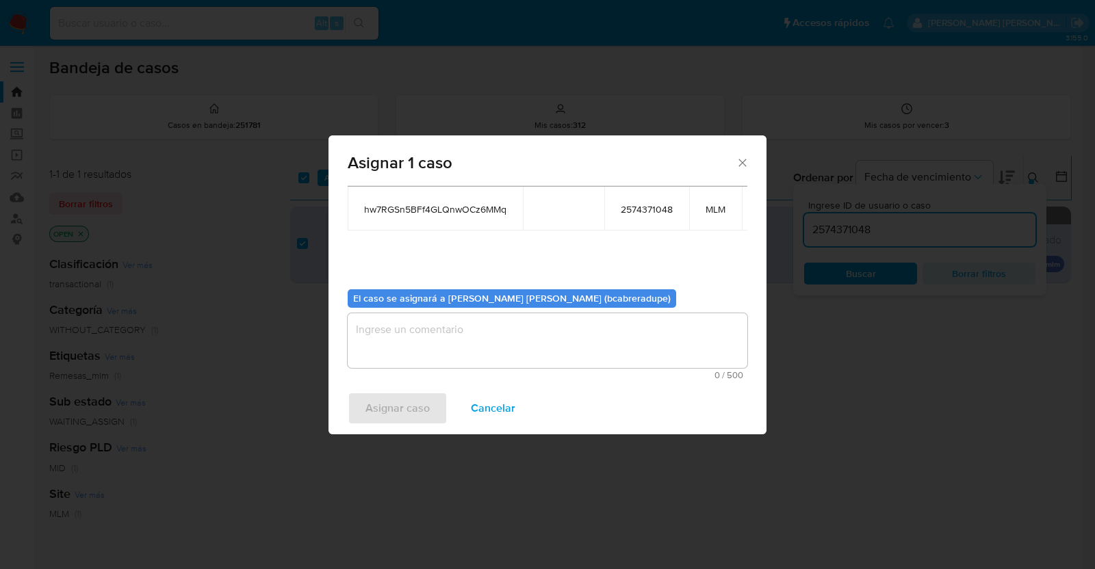
click at [556, 333] on textarea "assign-modal" at bounding box center [548, 340] width 400 height 55
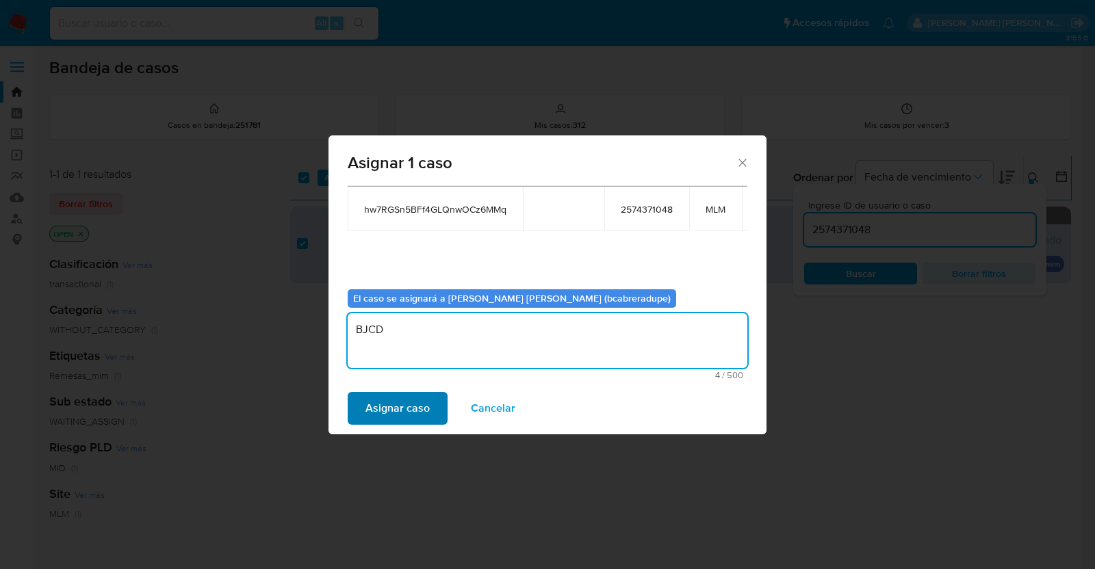
type textarea "BJCD"
click at [423, 407] on span "Asignar caso" at bounding box center [397, 408] width 64 height 30
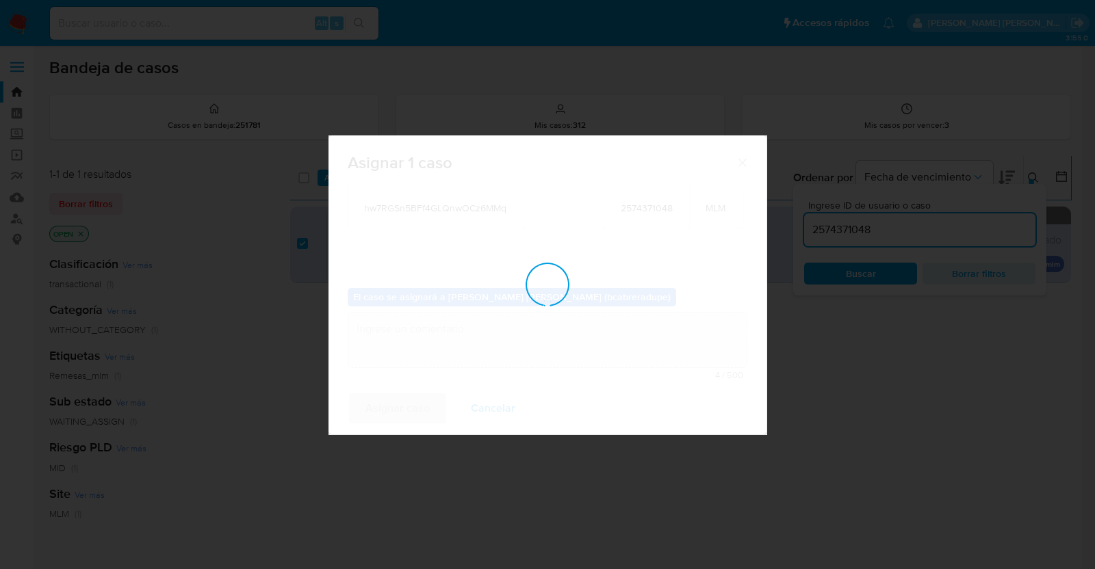
checkbox input "false"
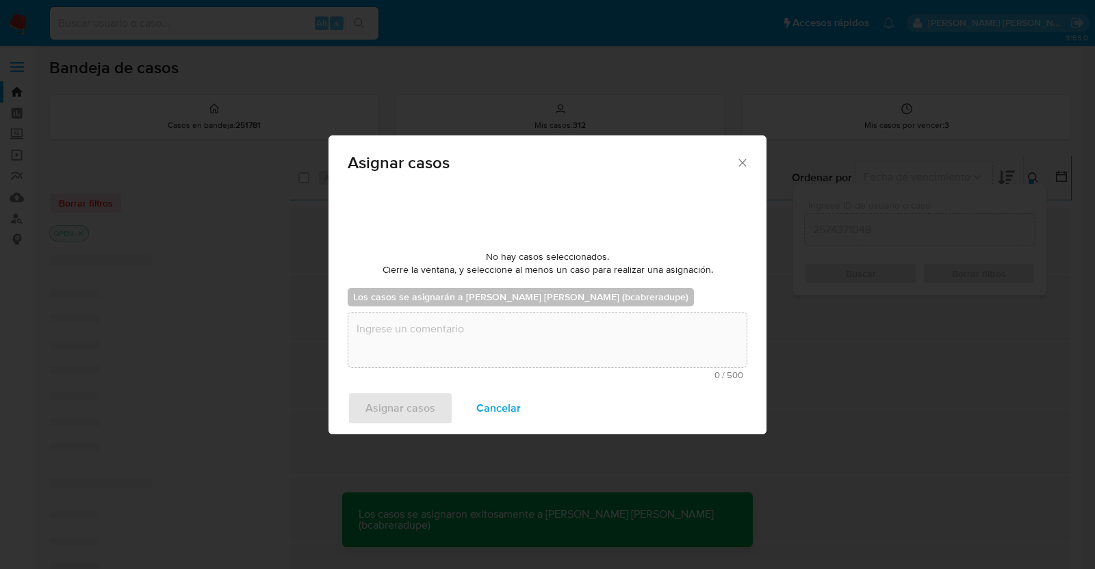
scroll to position [81, 0]
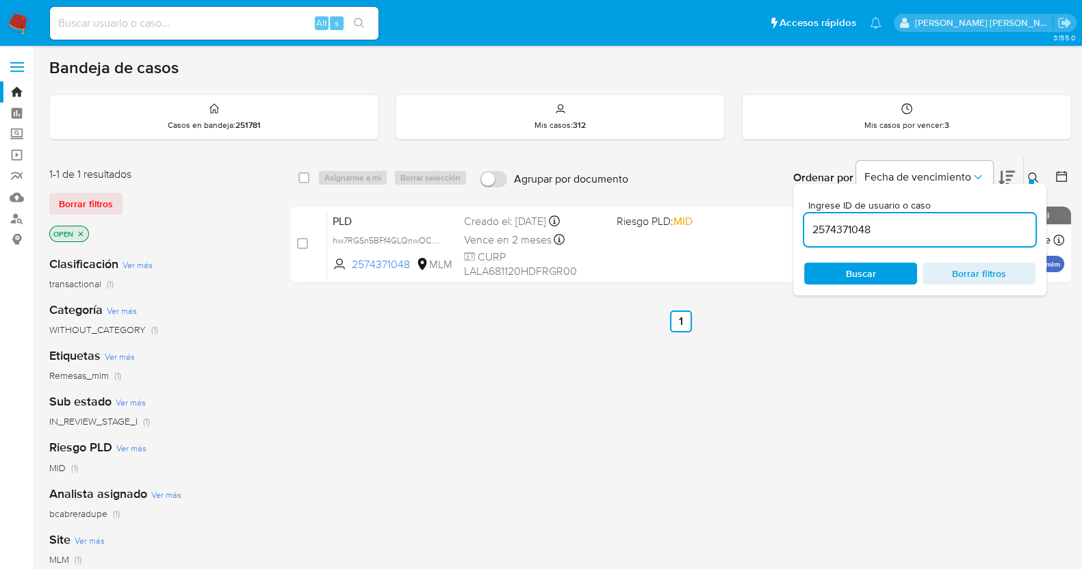
click at [845, 237] on input "2574371048" at bounding box center [919, 230] width 231 height 18
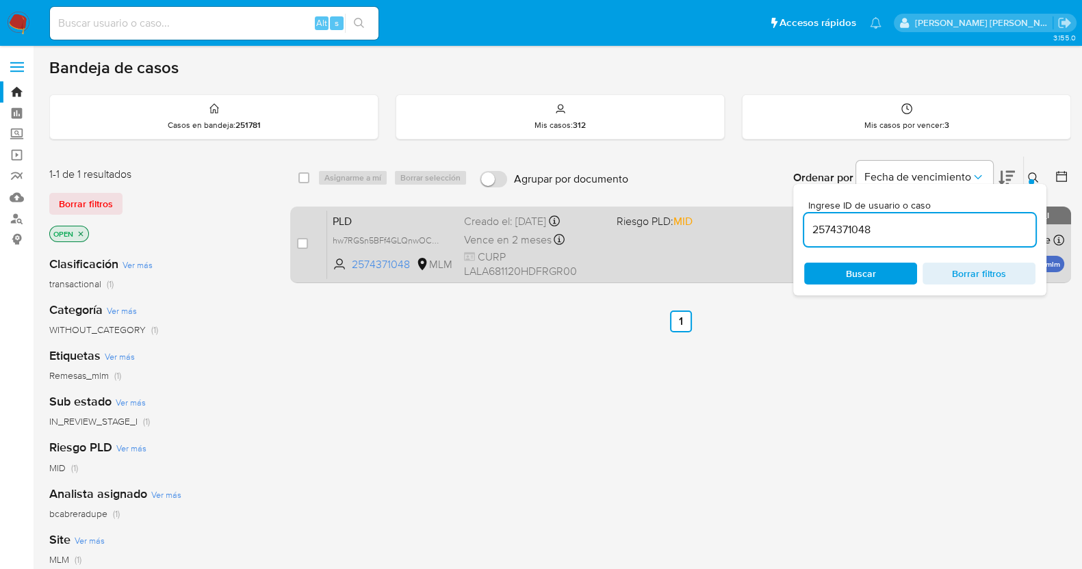
paste input "24382184"
type input "224382184"
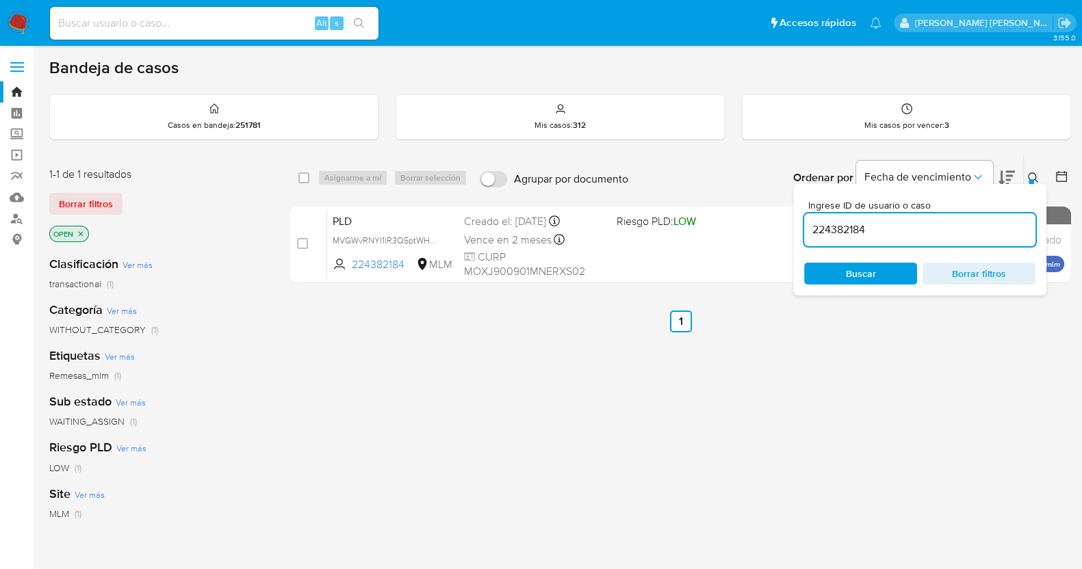
drag, startPoint x: 301, startPoint y: 242, endPoint x: 326, endPoint y: 203, distance: 46.5
click at [302, 242] on input "checkbox" at bounding box center [302, 243] width 11 height 11
checkbox input "true"
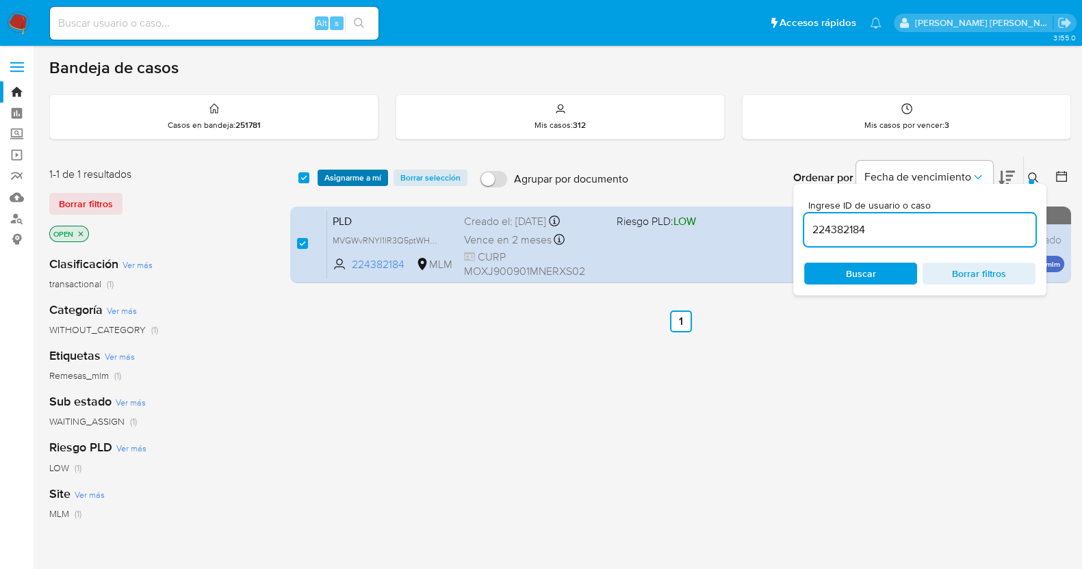
click at [346, 179] on span "Asignarme a mí" at bounding box center [352, 178] width 57 height 14
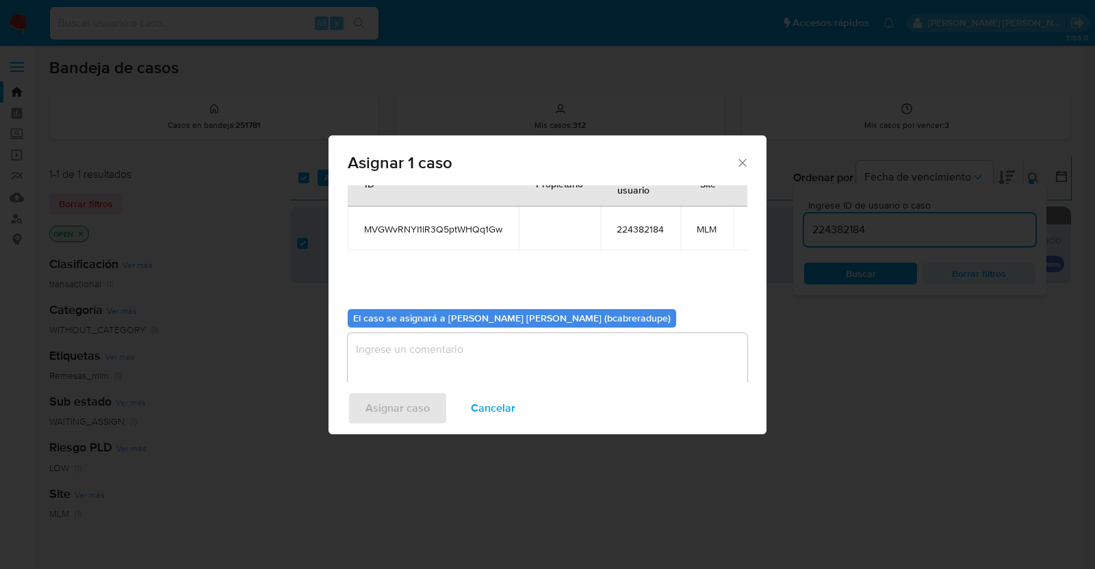
scroll to position [70, 0]
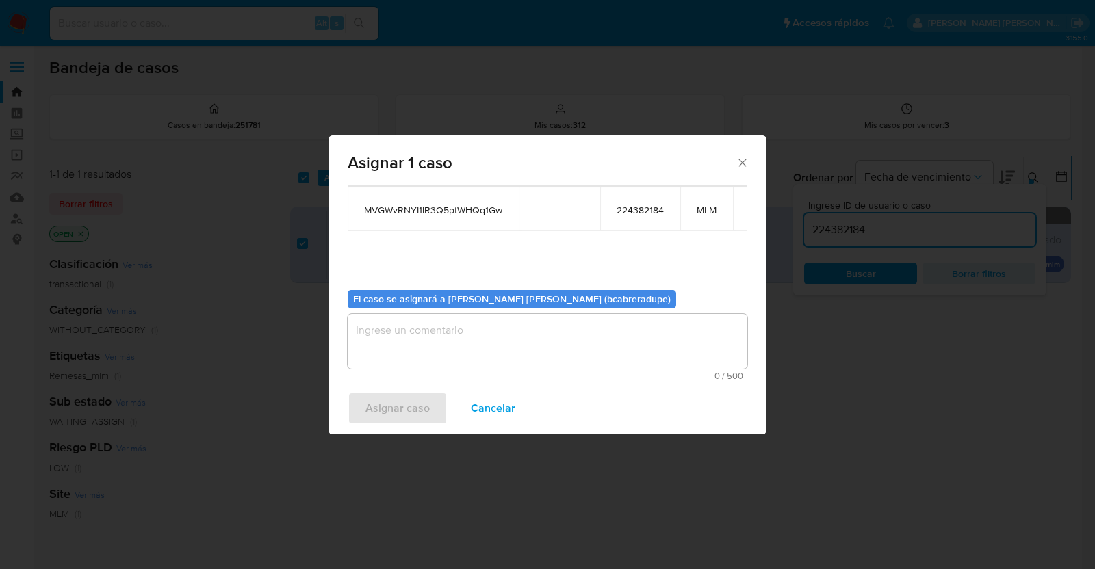
click at [527, 355] on textarea "assign-modal" at bounding box center [548, 341] width 400 height 55
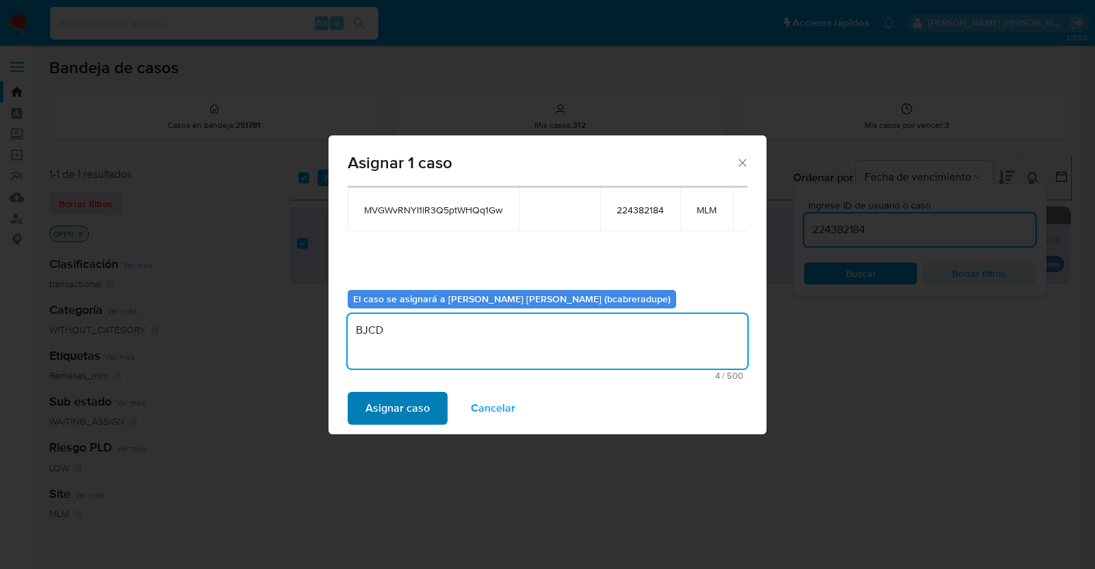
type textarea "BJCD"
click at [393, 412] on span "Asignar caso" at bounding box center [397, 408] width 64 height 30
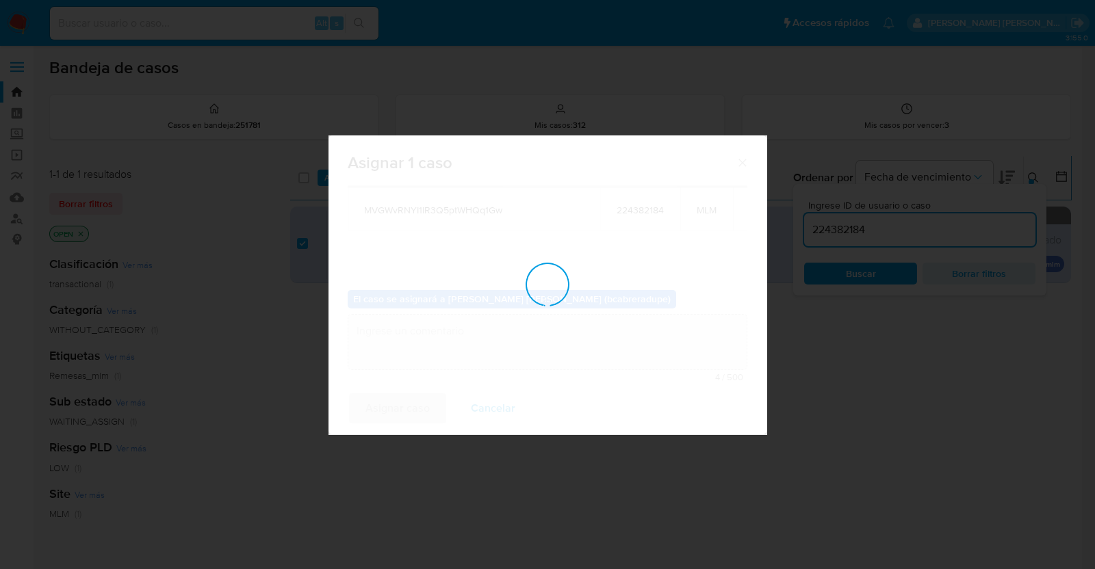
checkbox input "false"
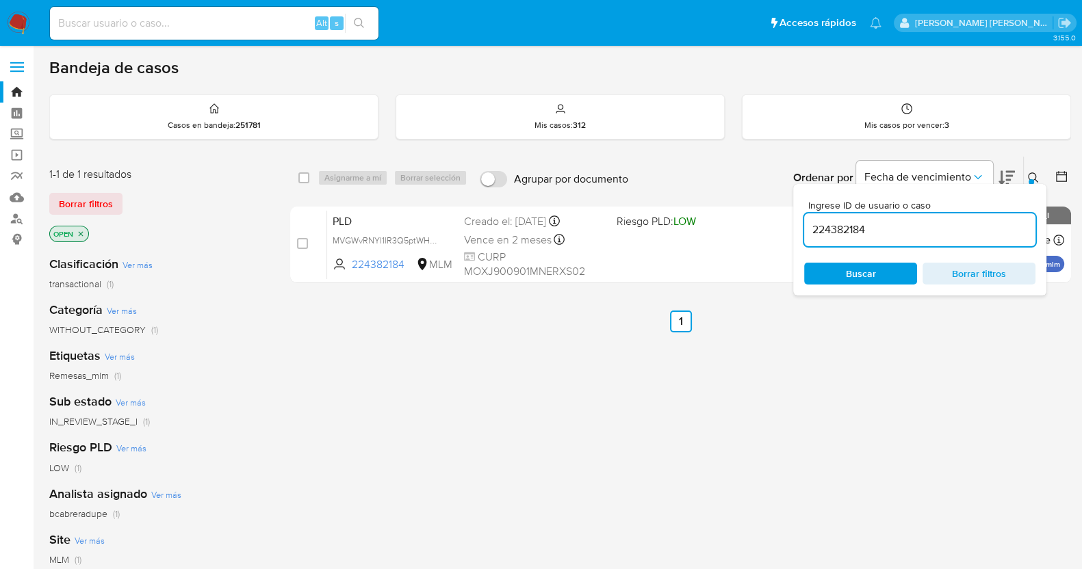
click at [850, 240] on div "224382184" at bounding box center [919, 230] width 231 height 33
click at [844, 233] on input "224382184" at bounding box center [919, 230] width 231 height 18
paste input "1179421105"
type input "1179421105"
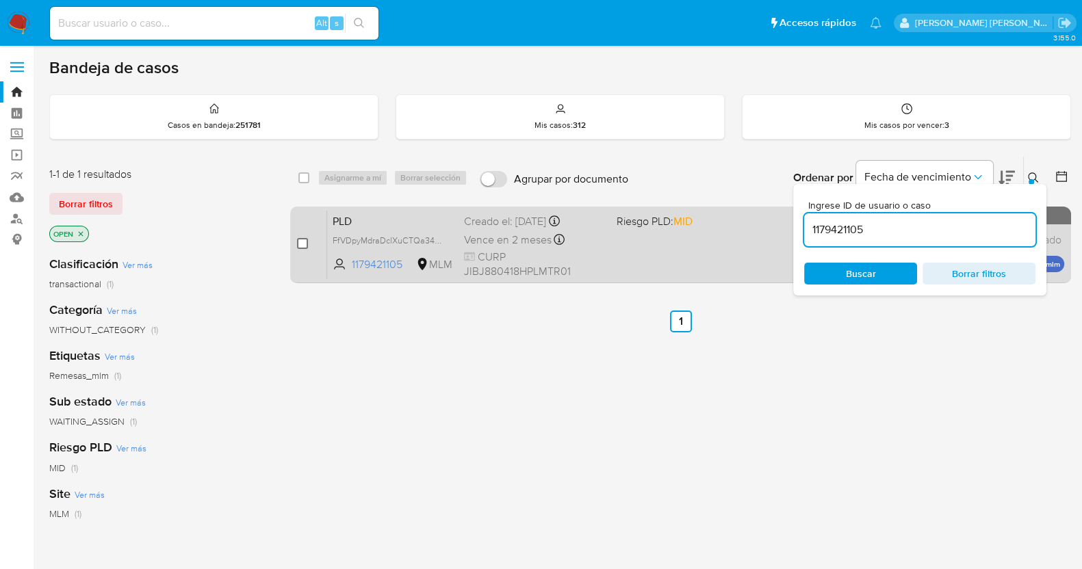
click at [303, 244] on input "checkbox" at bounding box center [302, 243] width 11 height 11
checkbox input "true"
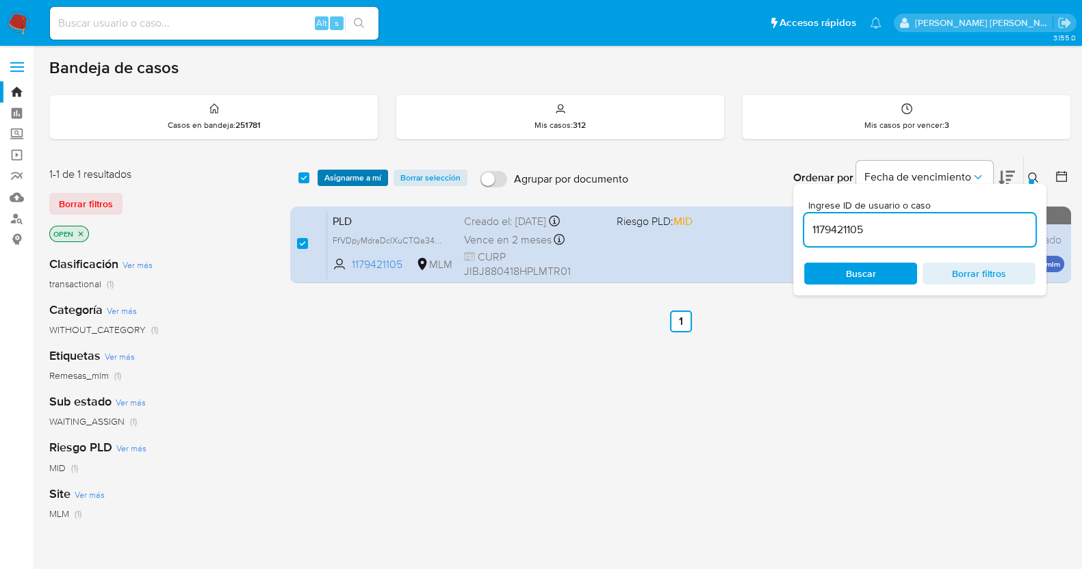
click at [367, 179] on span "Asignarme a mí" at bounding box center [352, 178] width 57 height 14
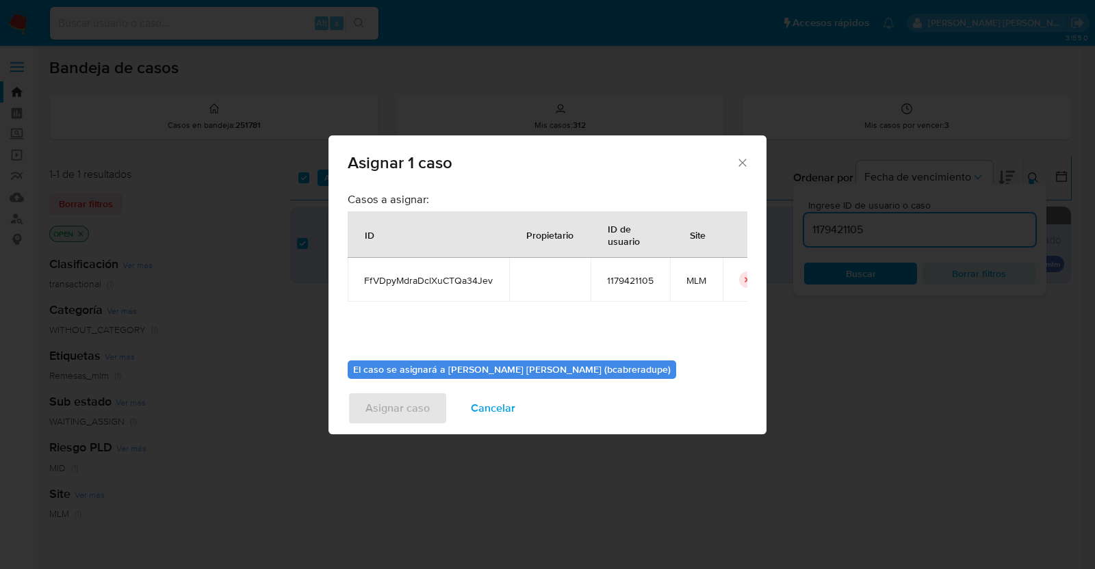
scroll to position [70, 0]
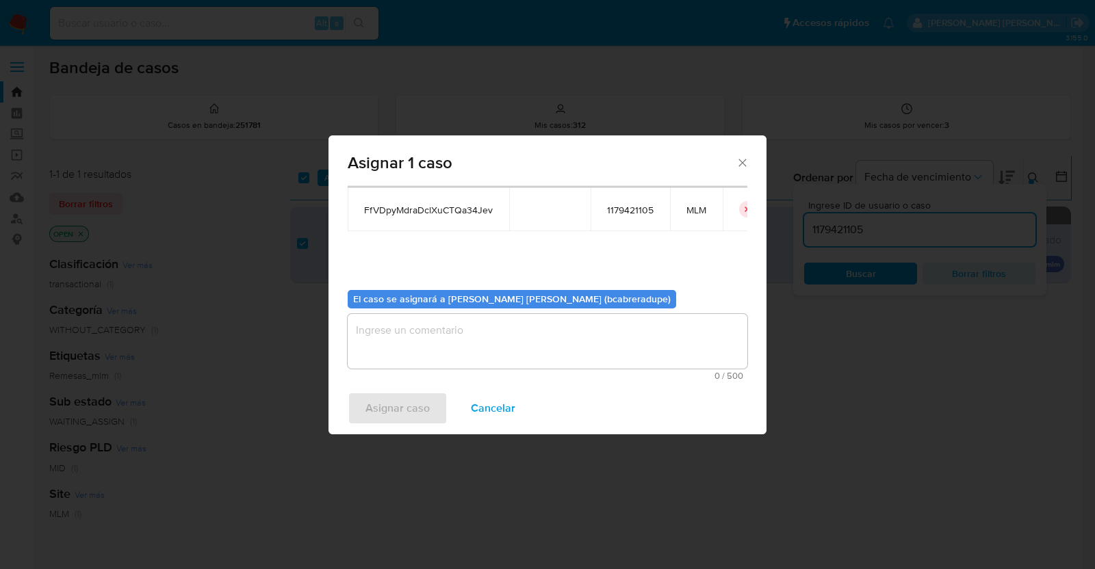
click at [531, 338] on textarea "assign-modal" at bounding box center [548, 341] width 400 height 55
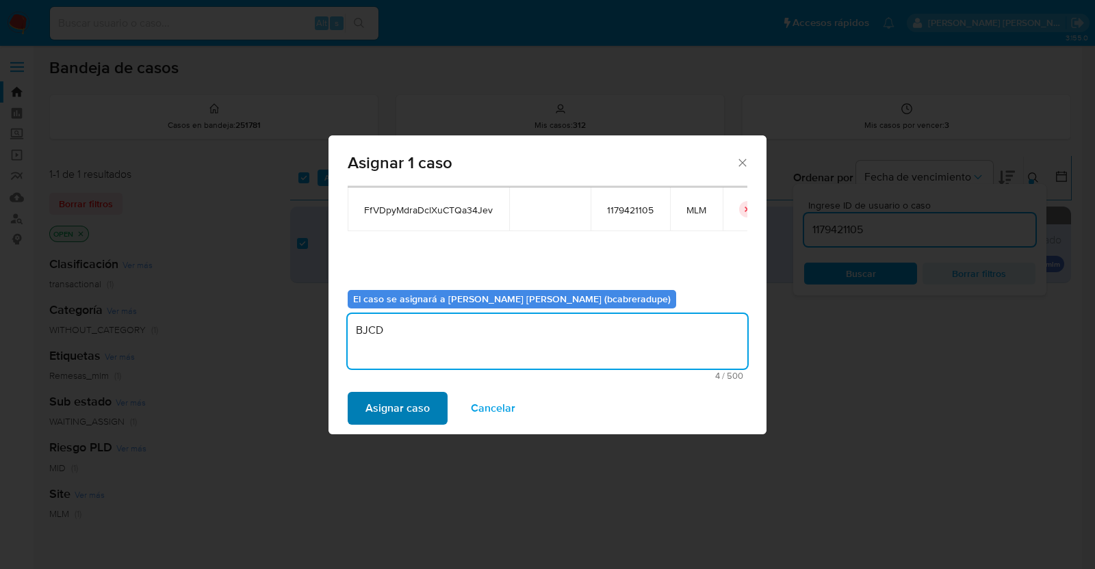
type textarea "BJCD"
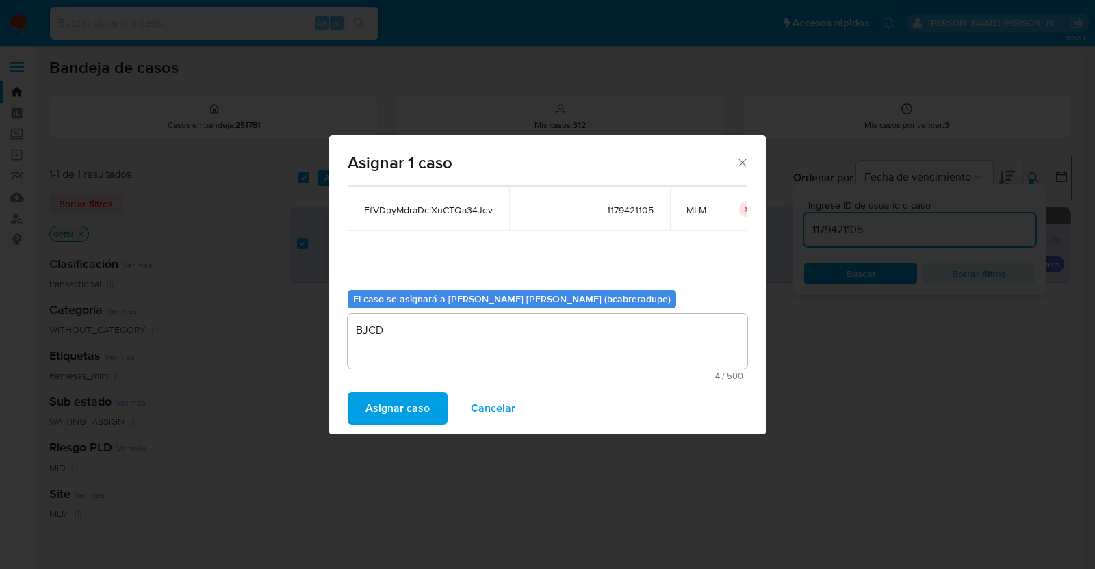
click at [382, 414] on span "Asignar caso" at bounding box center [397, 408] width 64 height 30
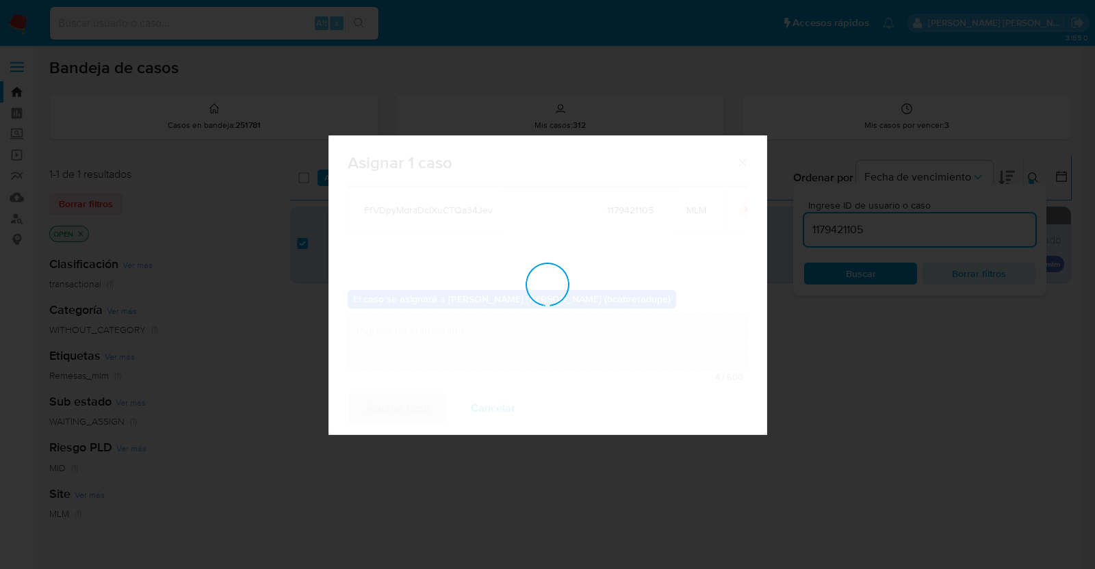
checkbox input "false"
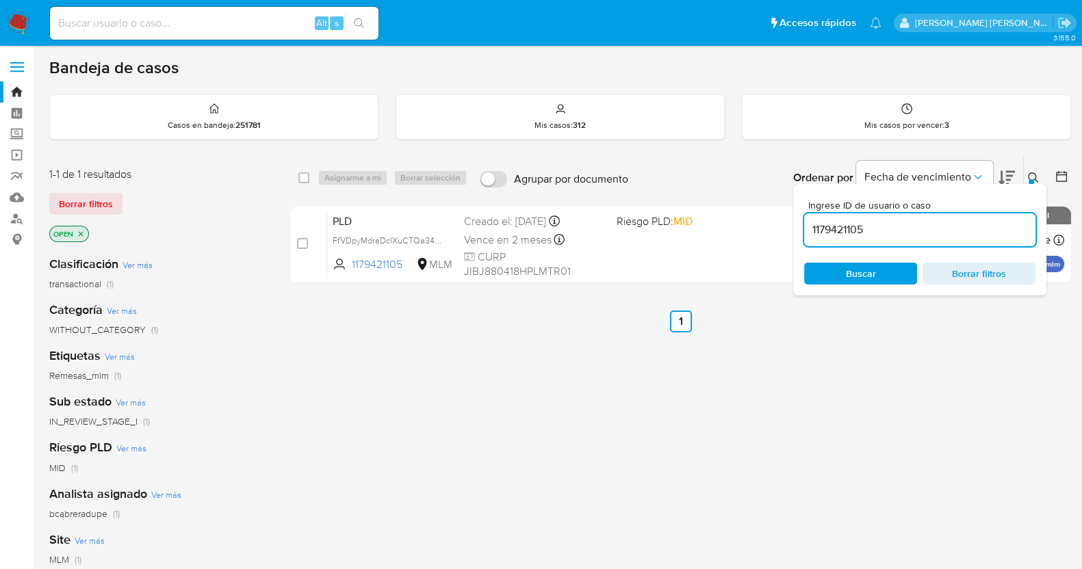
click at [820, 236] on input "1179421105" at bounding box center [919, 230] width 231 height 18
paste input "2291521267"
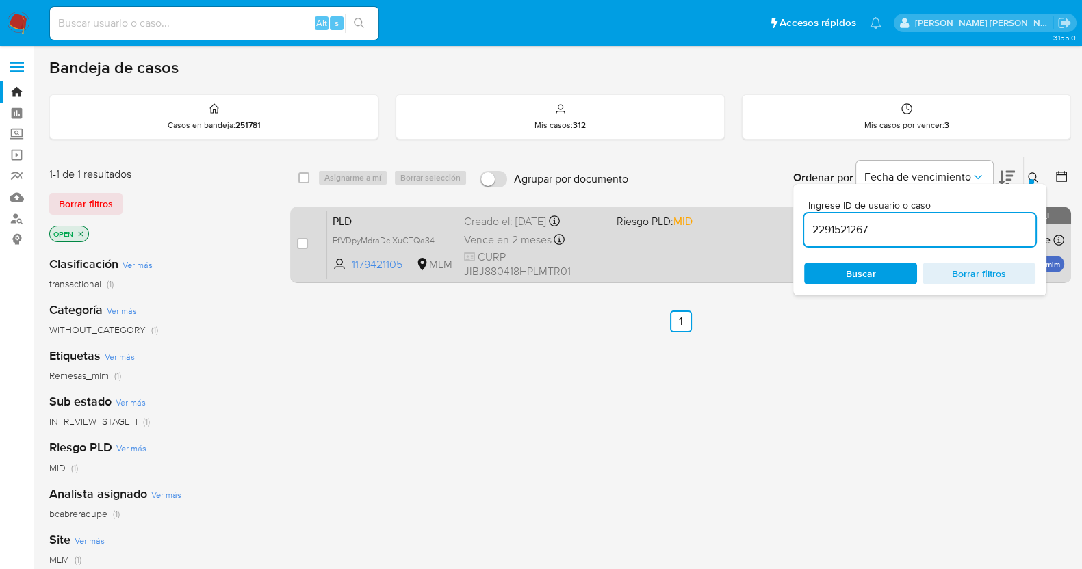
type input "2291521267"
click at [298, 239] on input "checkbox" at bounding box center [302, 243] width 11 height 11
checkbox input "true"
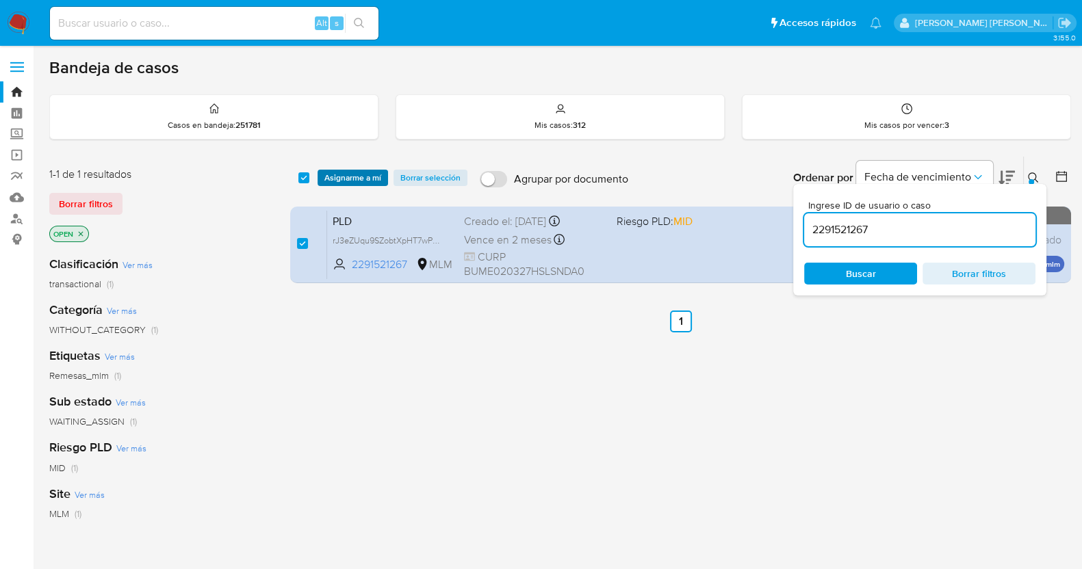
click at [365, 179] on span "Asignarme a mí" at bounding box center [352, 178] width 57 height 14
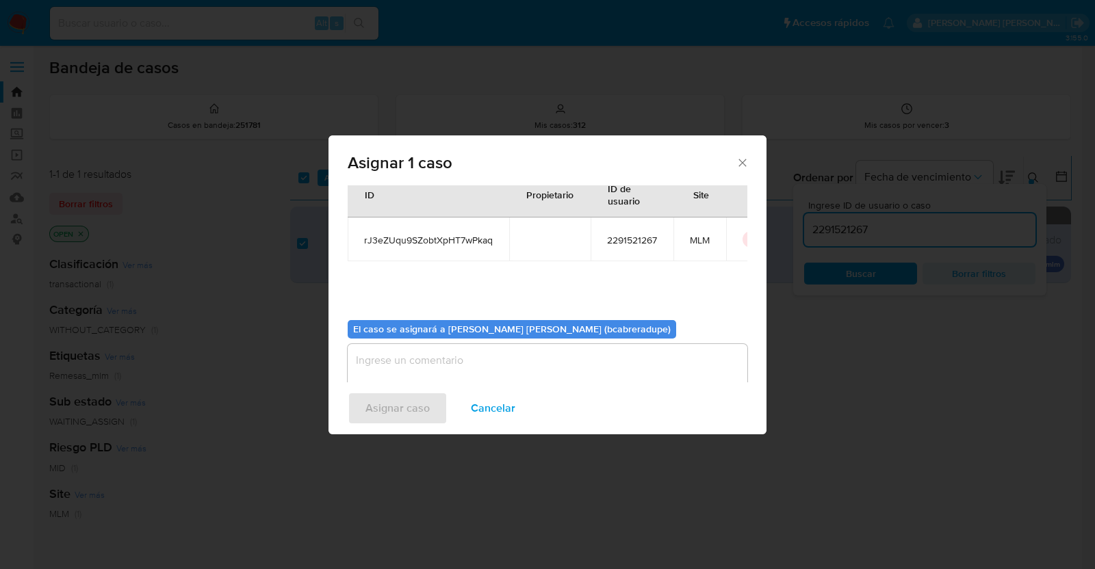
scroll to position [70, 0]
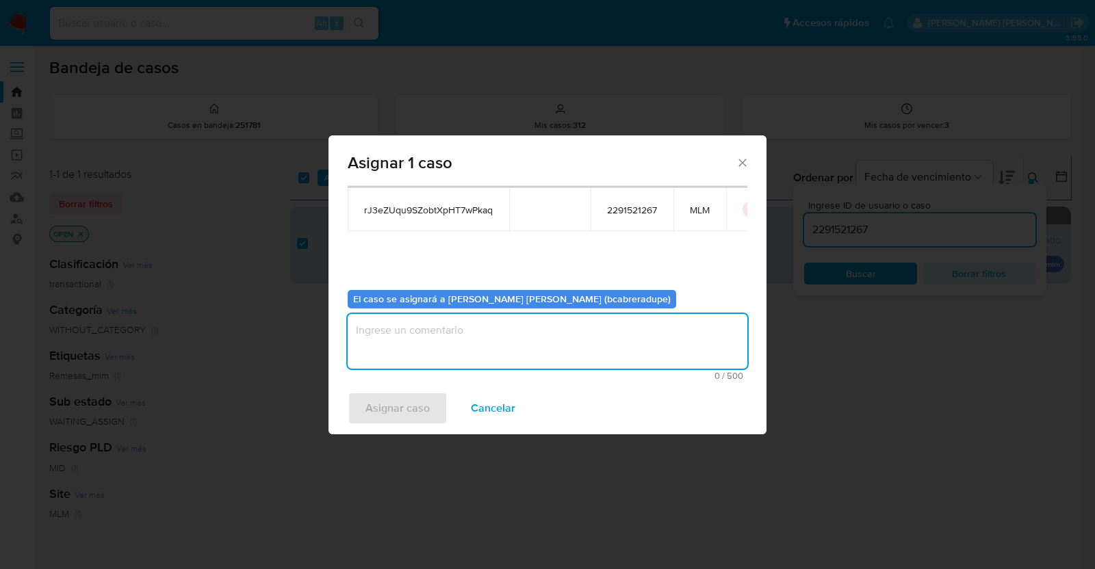
click at [576, 348] on textarea "assign-modal" at bounding box center [548, 341] width 400 height 55
type textarea "BJCD"
click at [409, 407] on span "Asignar caso" at bounding box center [397, 408] width 64 height 30
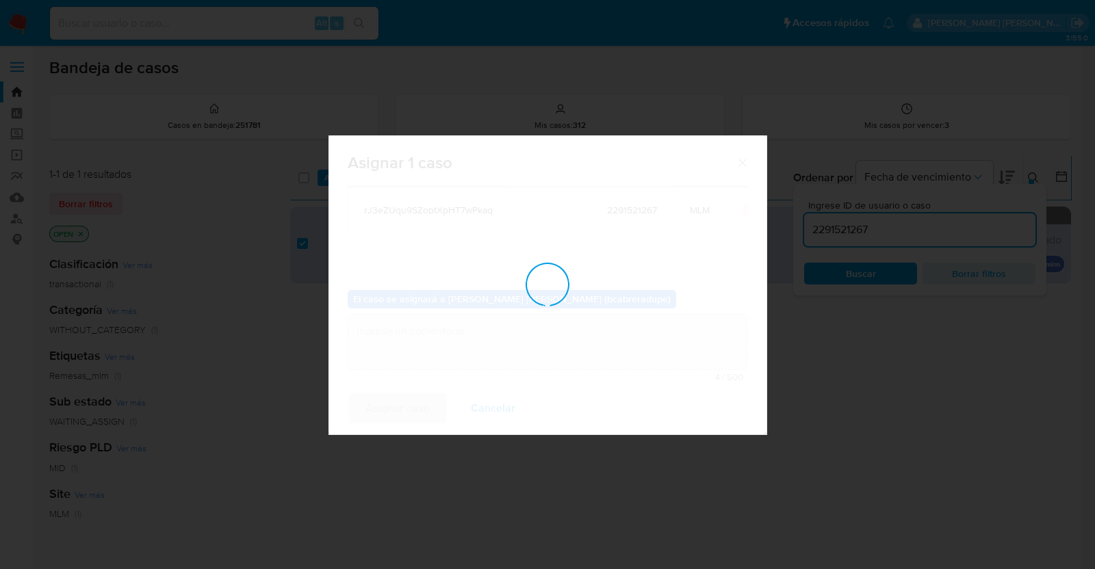
checkbox input "false"
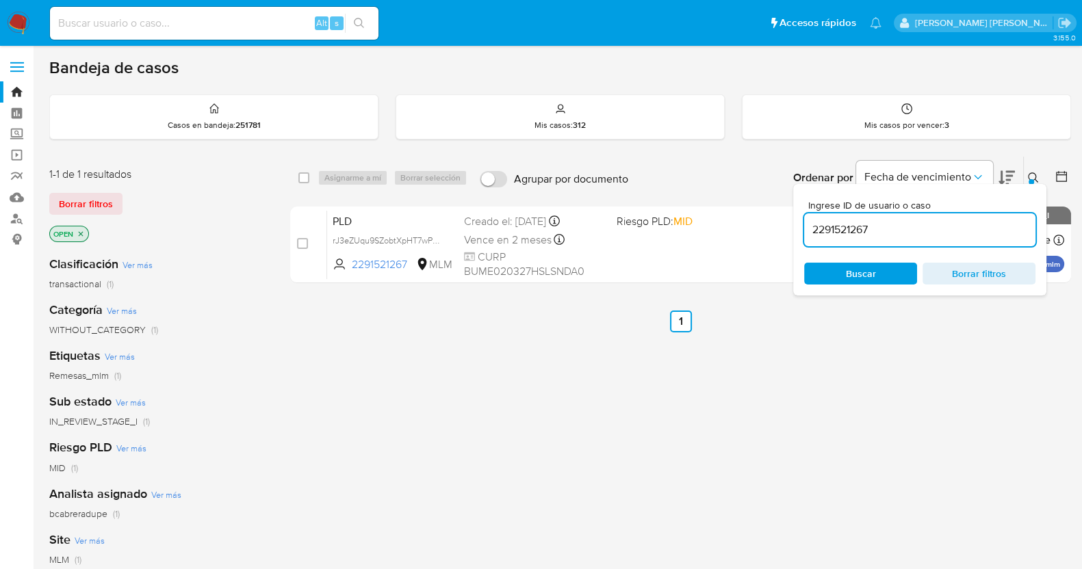
click at [844, 233] on input "2291521267" at bounding box center [919, 230] width 231 height 18
paste input "1353158046"
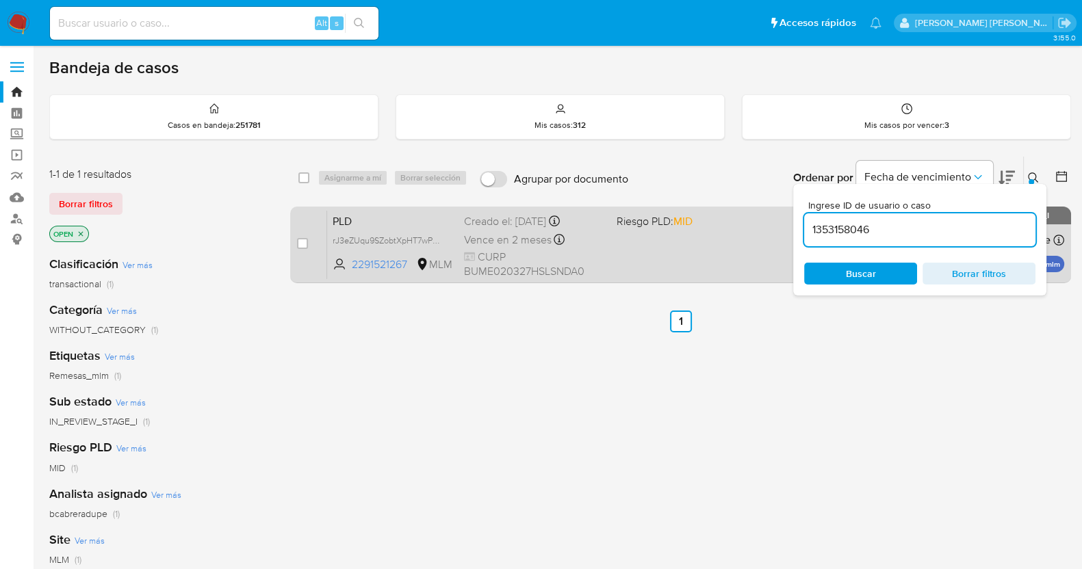
type input "1353158046"
click at [300, 242] on input "checkbox" at bounding box center [302, 243] width 11 height 11
checkbox input "true"
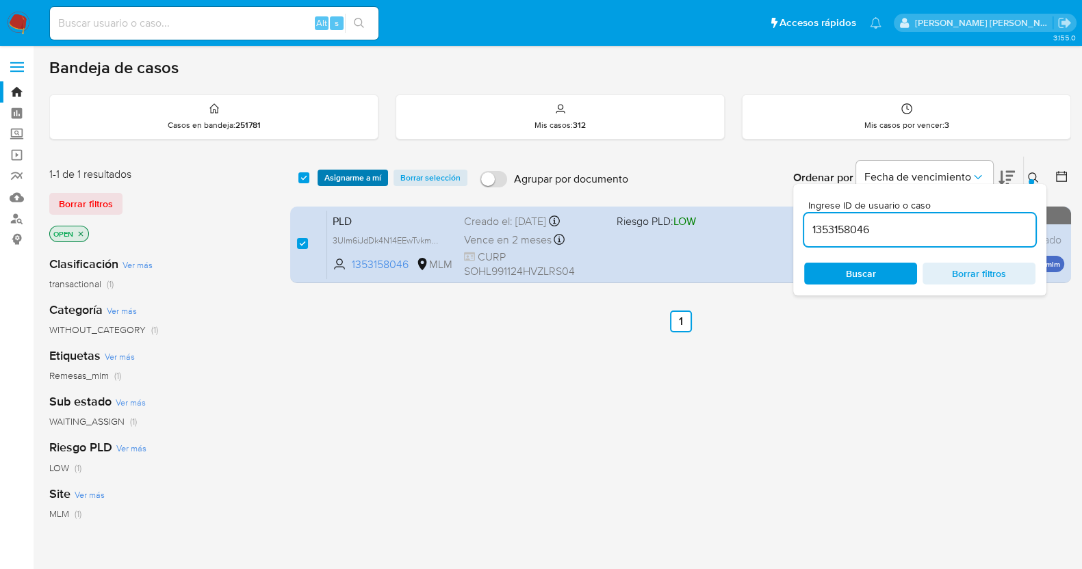
click at [361, 176] on span "Asignarme a mí" at bounding box center [352, 178] width 57 height 14
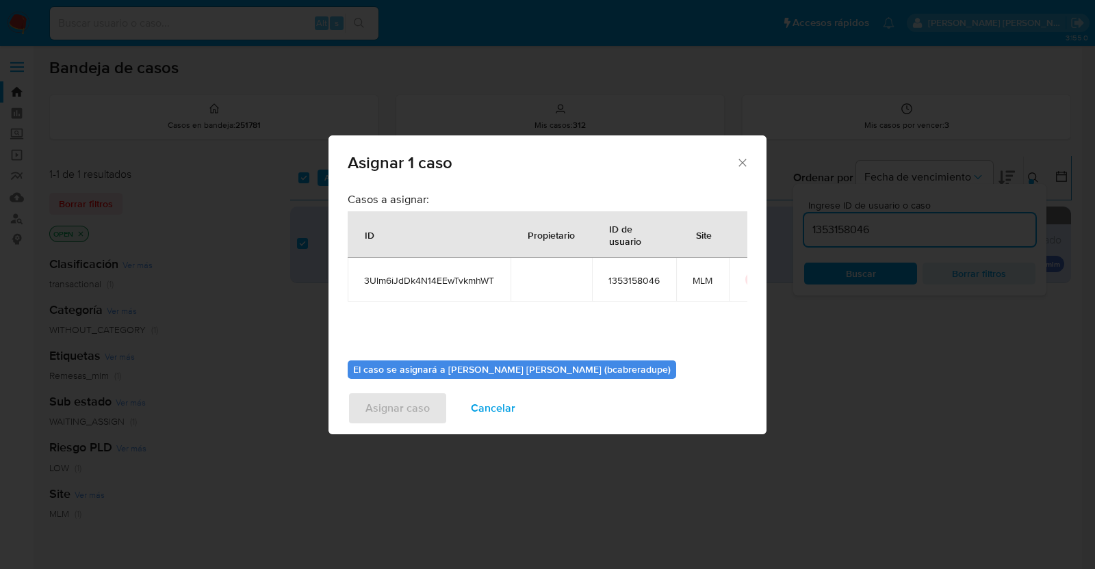
scroll to position [70, 0]
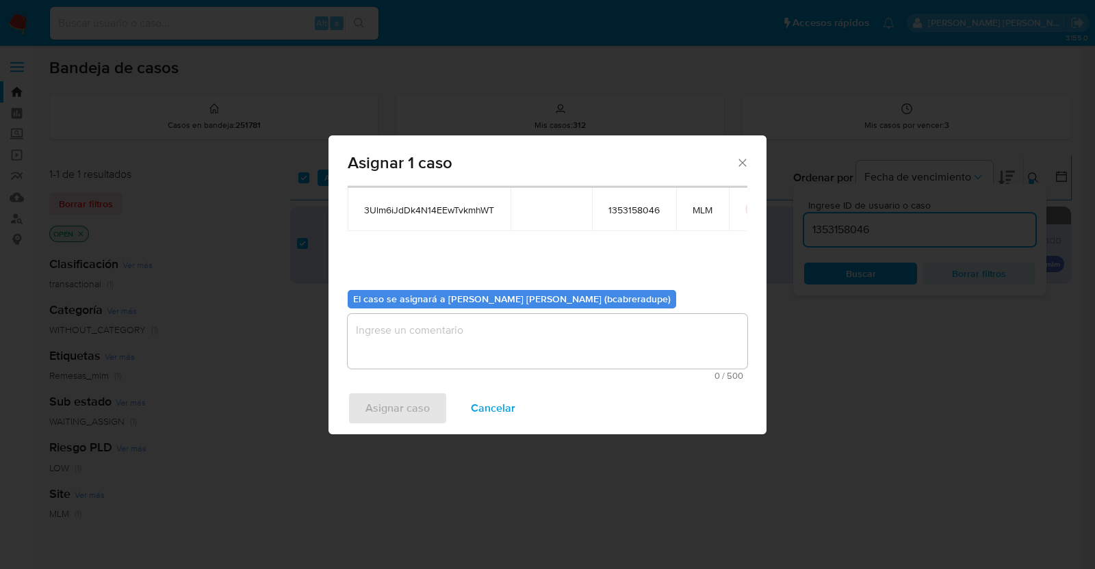
click at [548, 333] on textarea "assign-modal" at bounding box center [548, 341] width 400 height 55
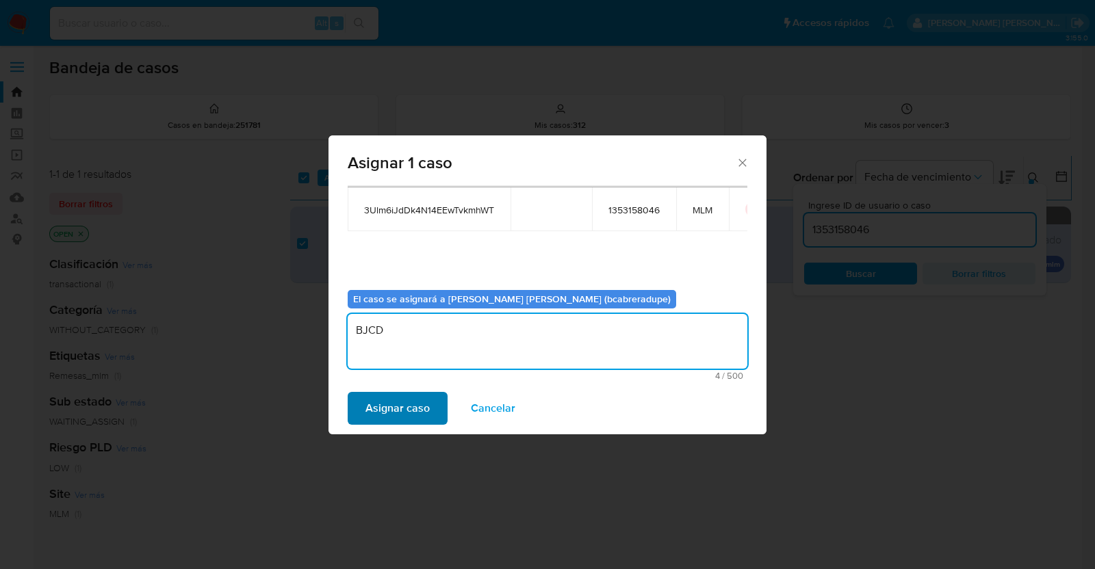
type textarea "BJCD"
click at [397, 406] on span "Asignar caso" at bounding box center [397, 408] width 64 height 30
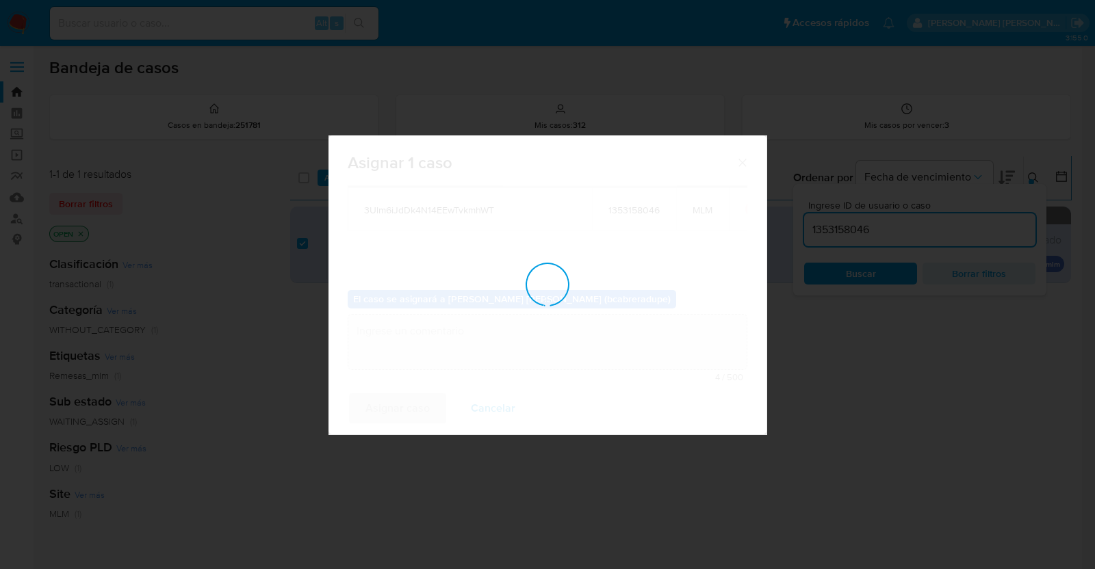
checkbox input "false"
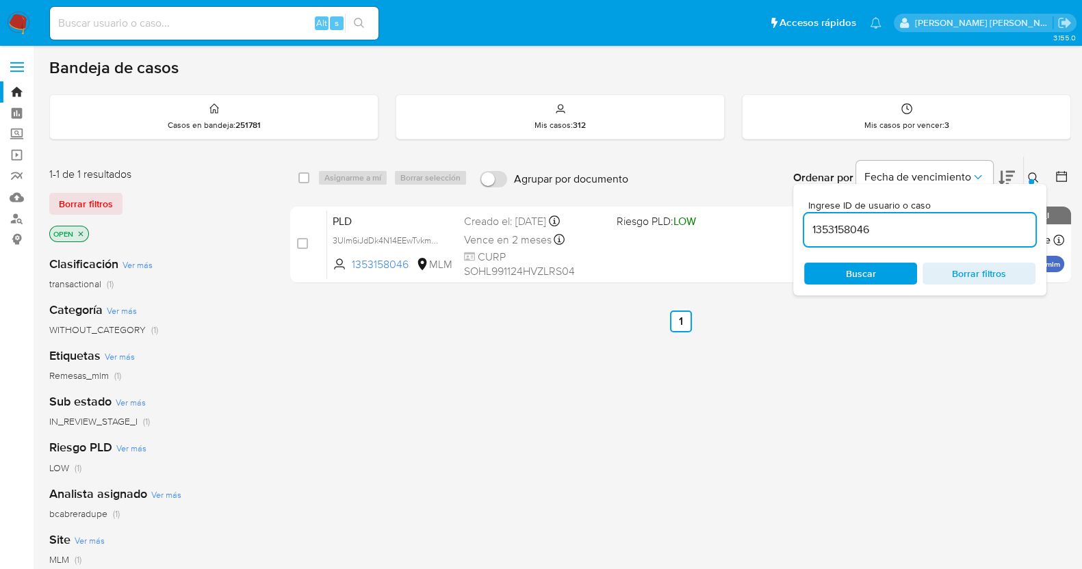
click at [853, 227] on input "1353158046" at bounding box center [919, 230] width 231 height 18
paste input "539378713"
type input "539378713"
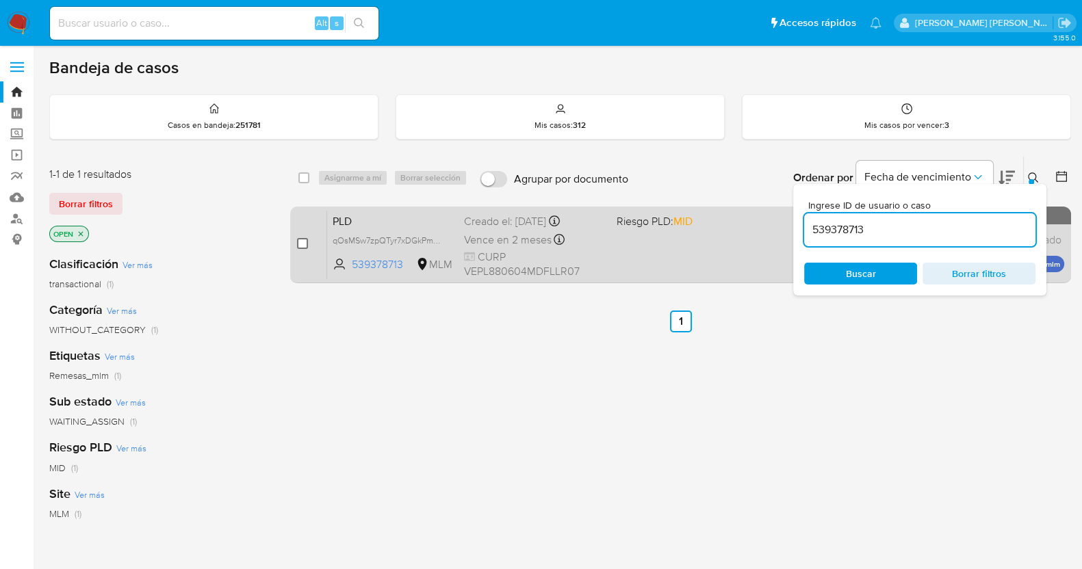
click at [301, 241] on input "checkbox" at bounding box center [302, 243] width 11 height 11
checkbox input "true"
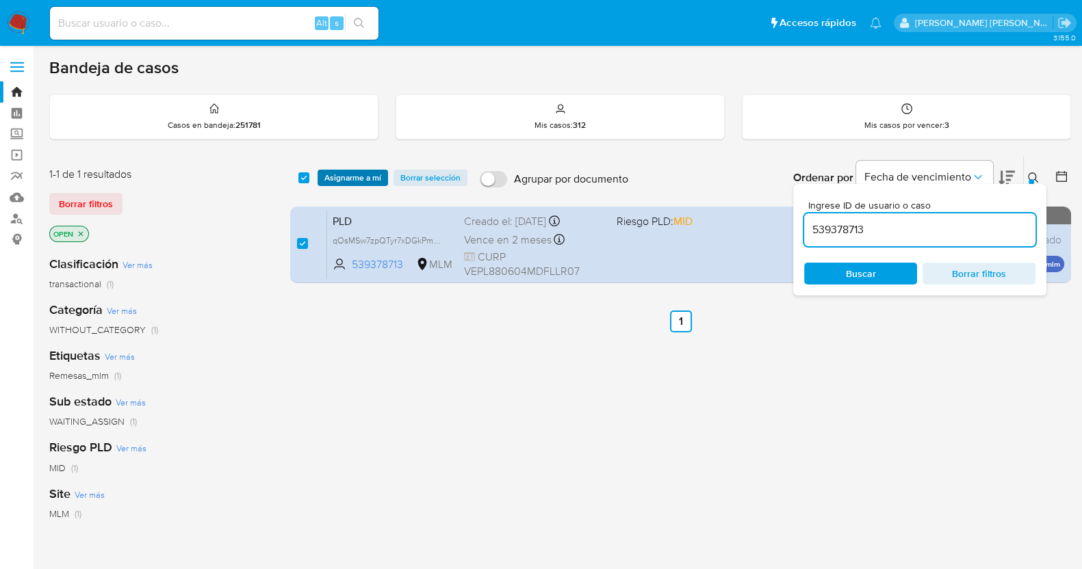
click at [347, 172] on span "Asignarme a mí" at bounding box center [352, 178] width 57 height 14
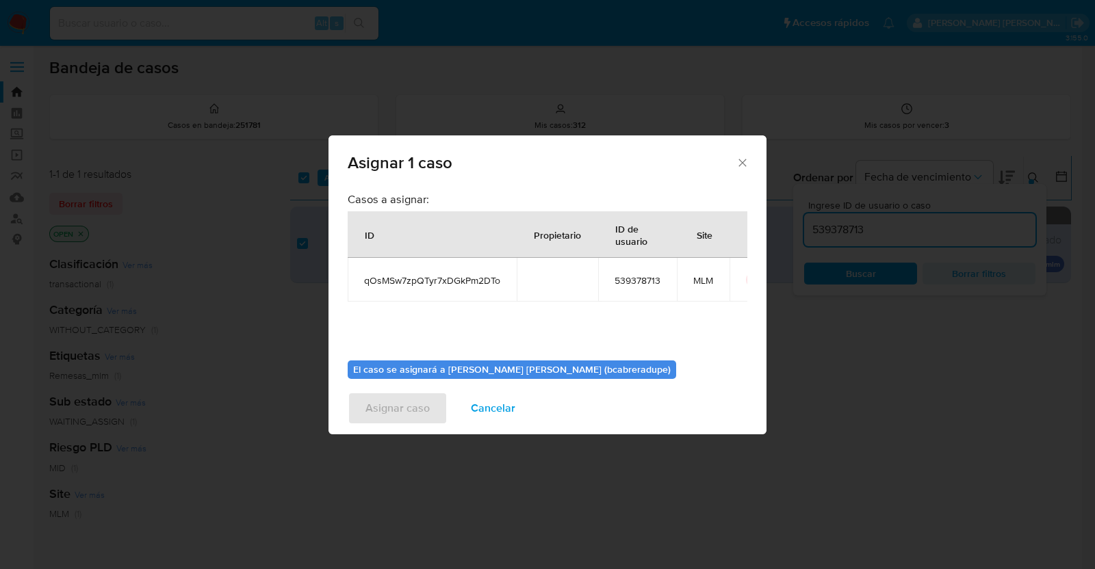
scroll to position [70, 0]
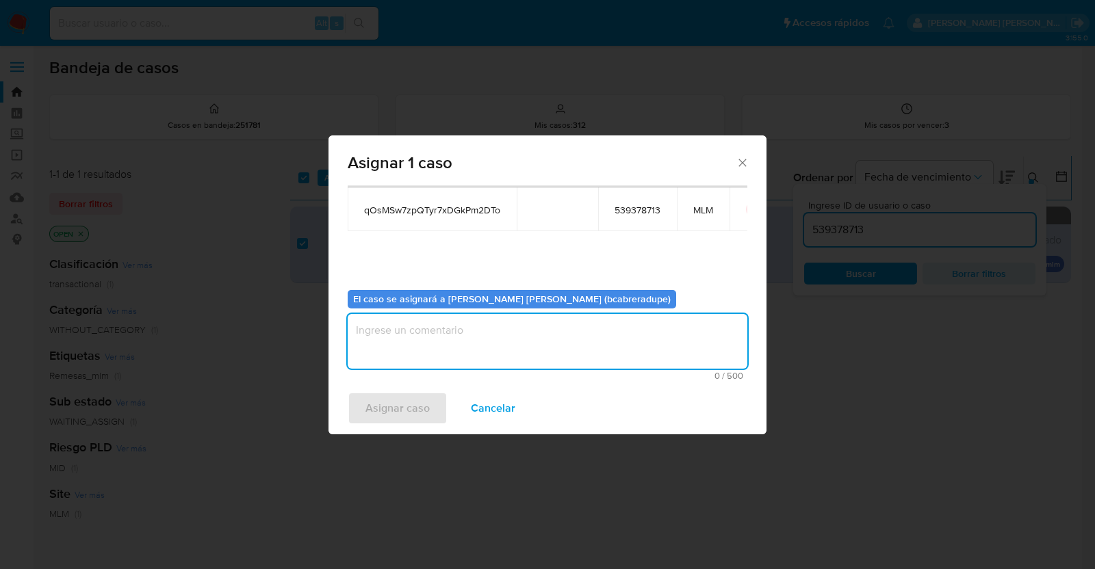
click at [508, 351] on textarea "assign-modal" at bounding box center [548, 341] width 400 height 55
type textarea "BJCD"
click at [428, 412] on button "Asignar caso" at bounding box center [398, 408] width 100 height 33
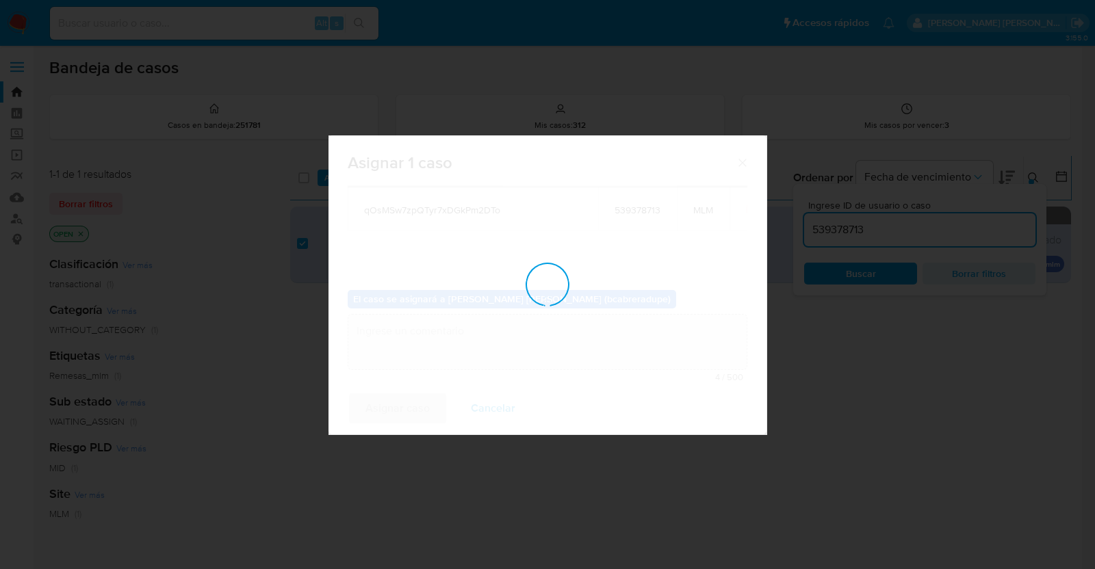
checkbox input "false"
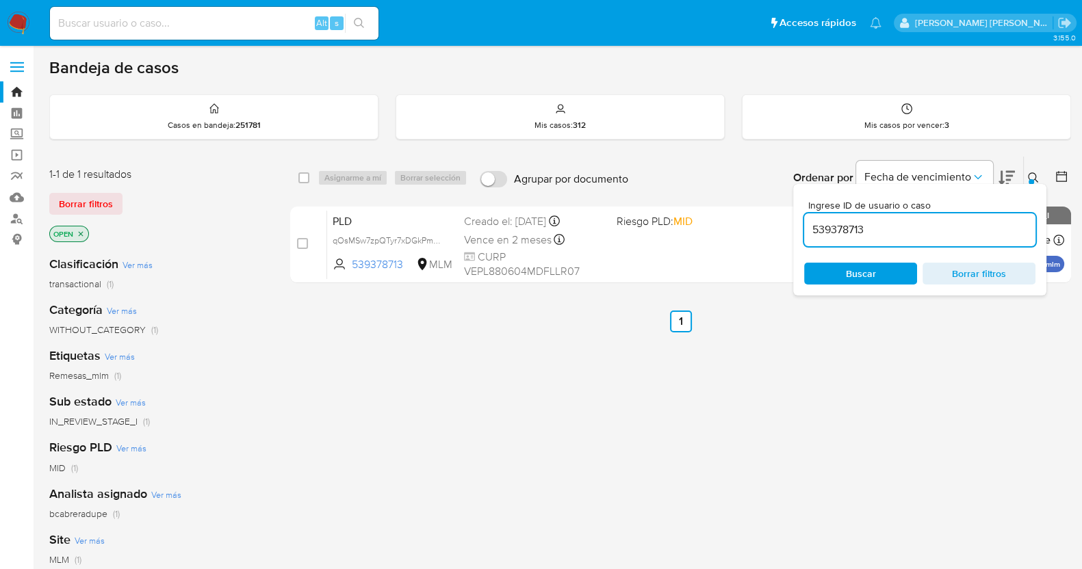
click at [828, 231] on input "539378713" at bounding box center [919, 230] width 231 height 18
paste input "673459380"
type input "673459380"
drag, startPoint x: 307, startPoint y: 242, endPoint x: 347, endPoint y: 205, distance: 54.2
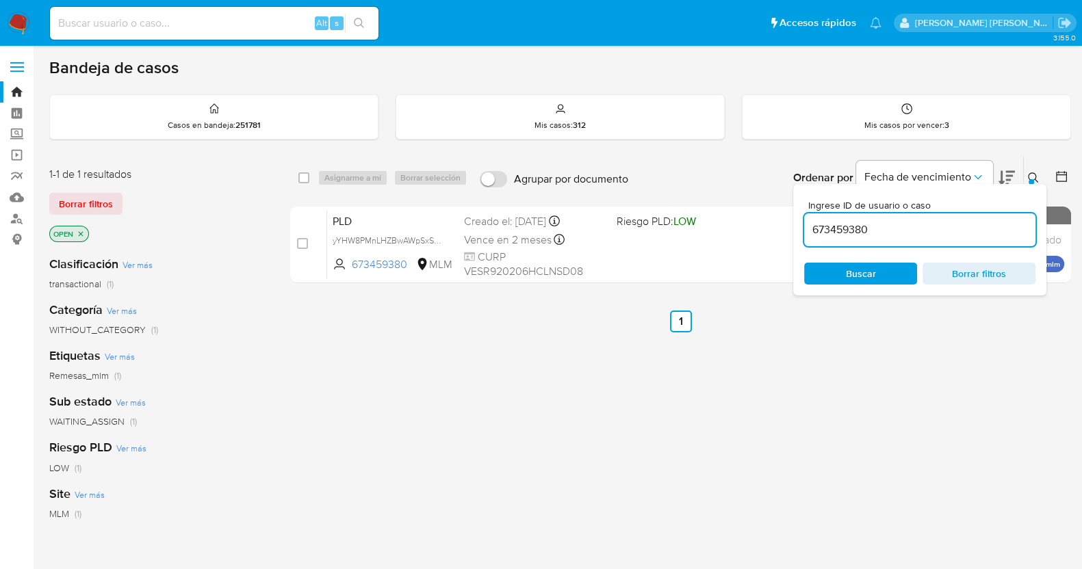
click at [307, 242] on input "checkbox" at bounding box center [302, 243] width 11 height 11
checkbox input "true"
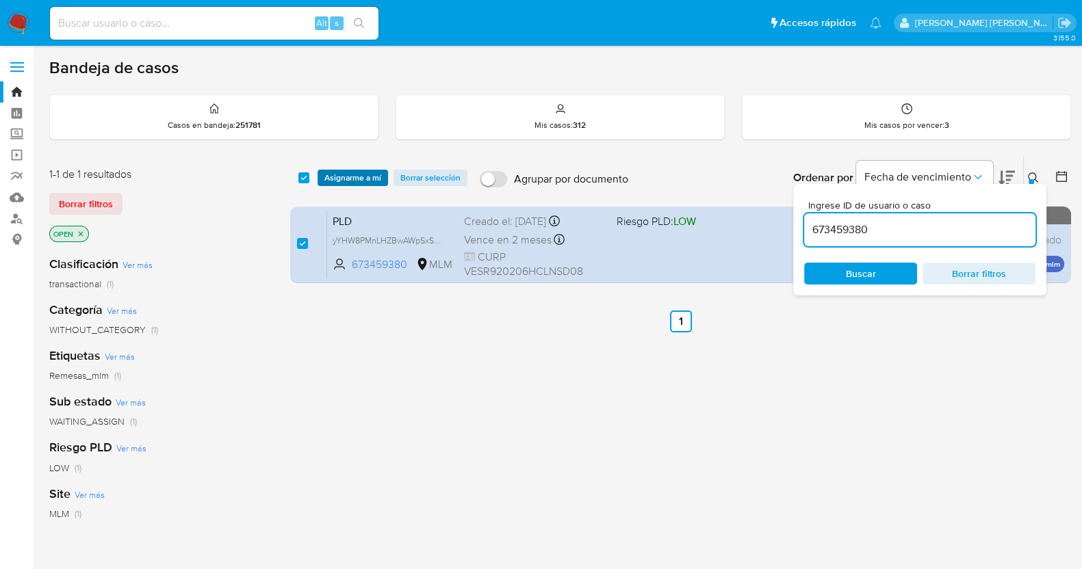
click at [359, 181] on span "Asignarme a mí" at bounding box center [352, 178] width 57 height 14
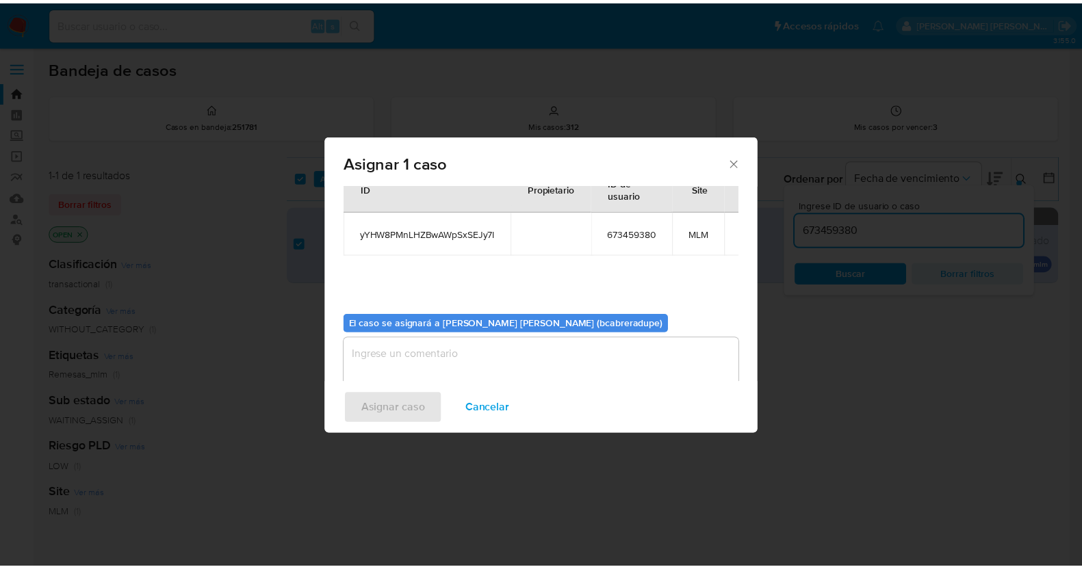
scroll to position [70, 0]
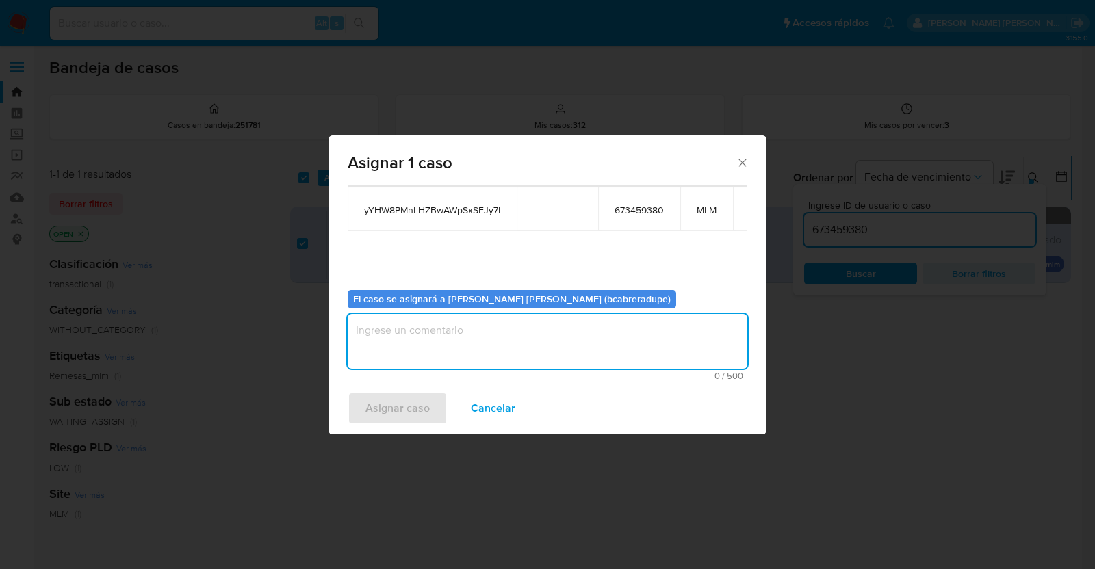
click at [514, 354] on textarea "assign-modal" at bounding box center [548, 341] width 400 height 55
type textarea "BJCD"
click at [432, 404] on button "Asignar caso" at bounding box center [398, 408] width 100 height 33
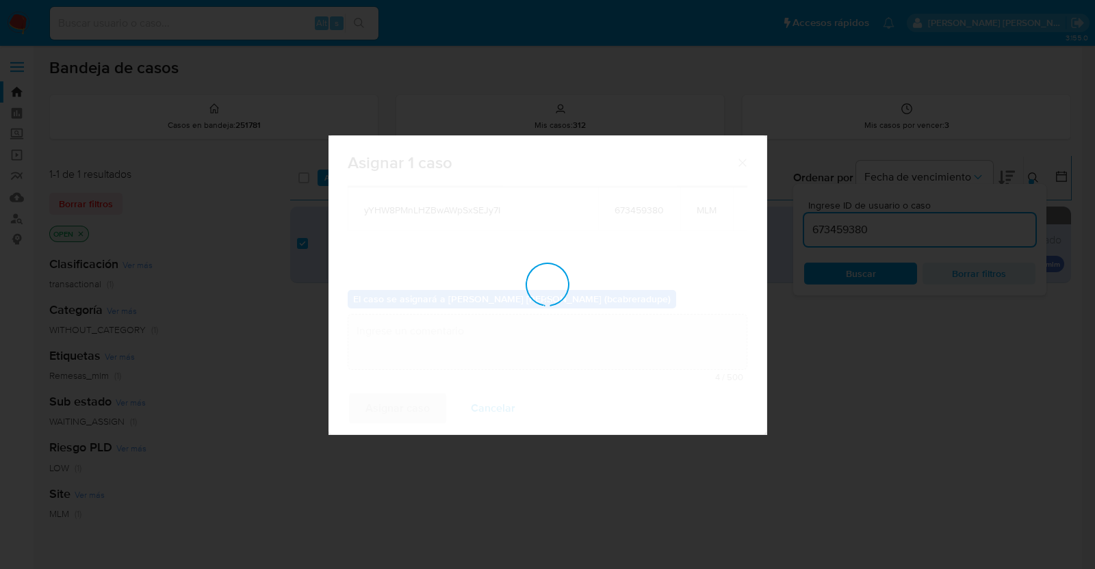
checkbox input "false"
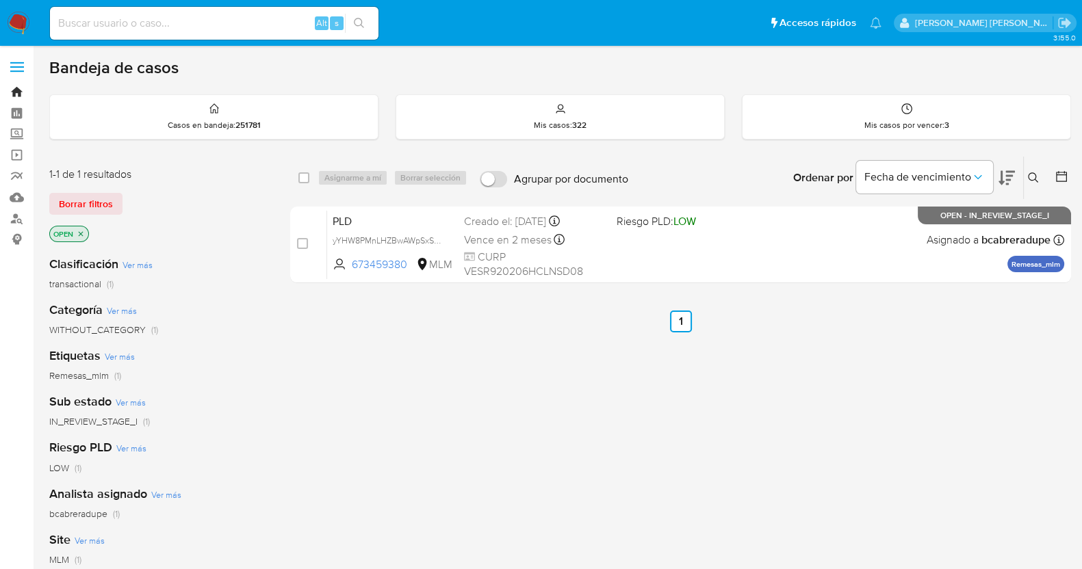
click at [14, 90] on link "Bandeja" at bounding box center [81, 91] width 163 height 21
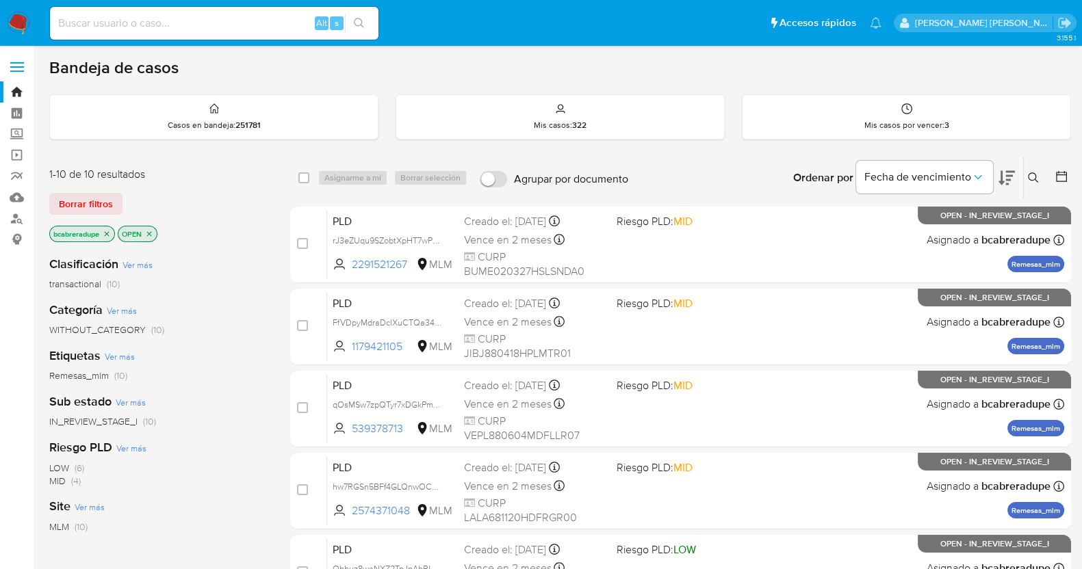
click at [105, 231] on icon "close-filter" at bounding box center [107, 234] width 8 height 8
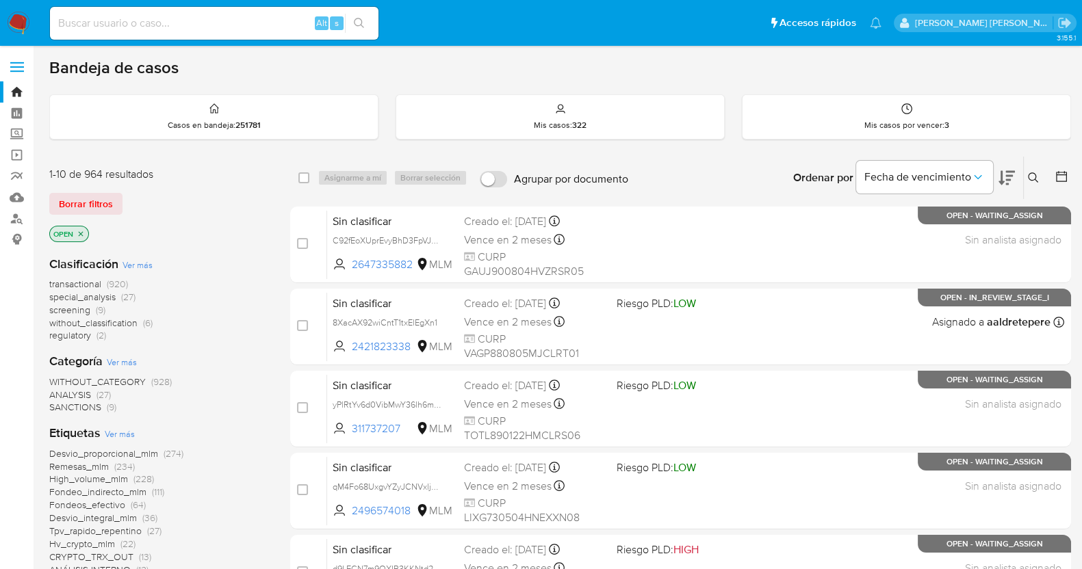
click at [1030, 172] on icon at bounding box center [1033, 177] width 10 height 10
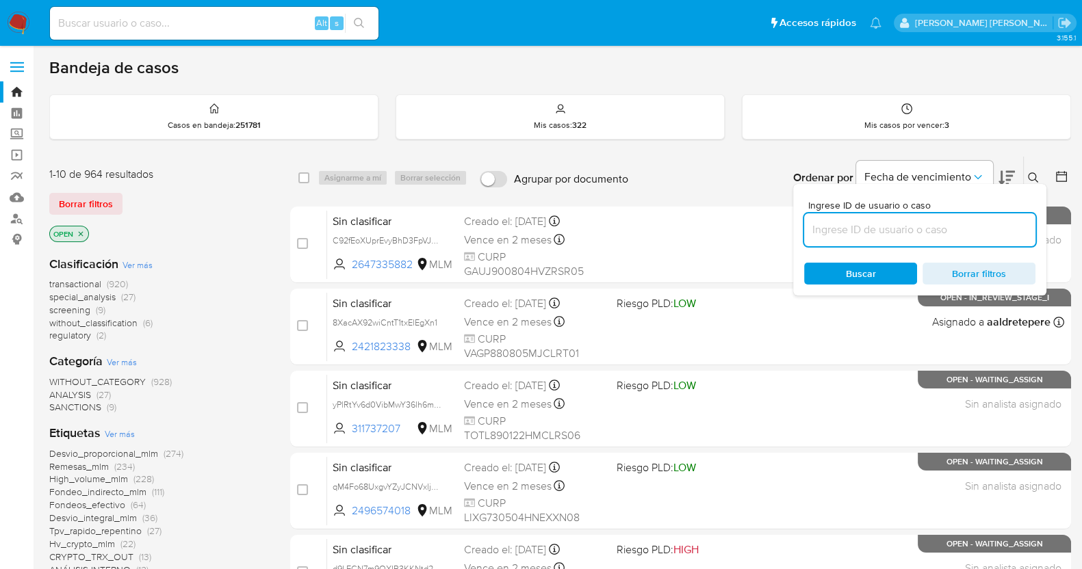
drag, startPoint x: 923, startPoint y: 232, endPoint x: 929, endPoint y: 211, distance: 21.2
click at [924, 232] on input at bounding box center [919, 230] width 231 height 18
type input "85241298"
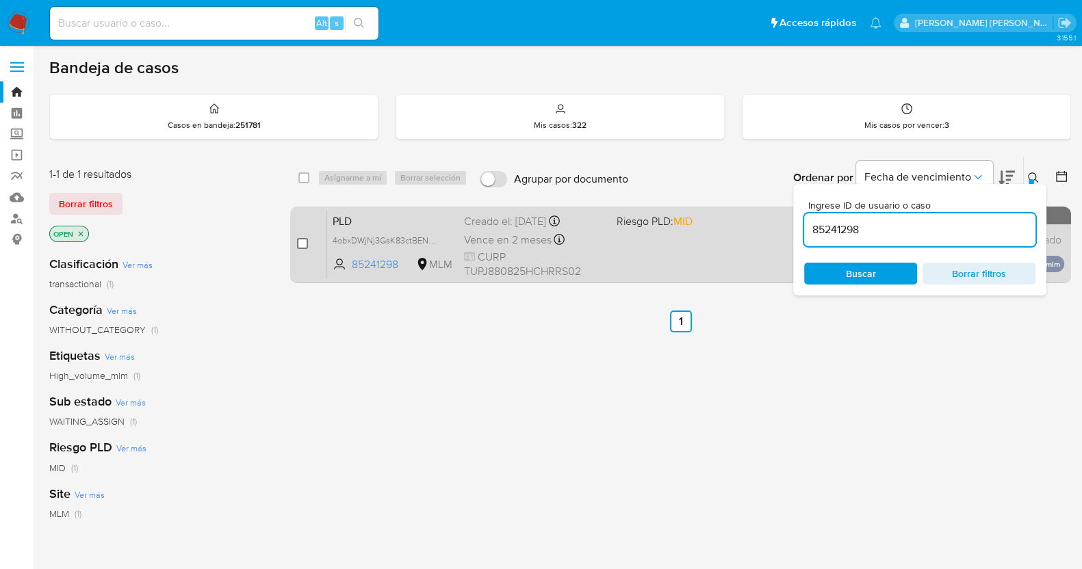
click at [300, 244] on input "checkbox" at bounding box center [302, 243] width 11 height 11
checkbox input "true"
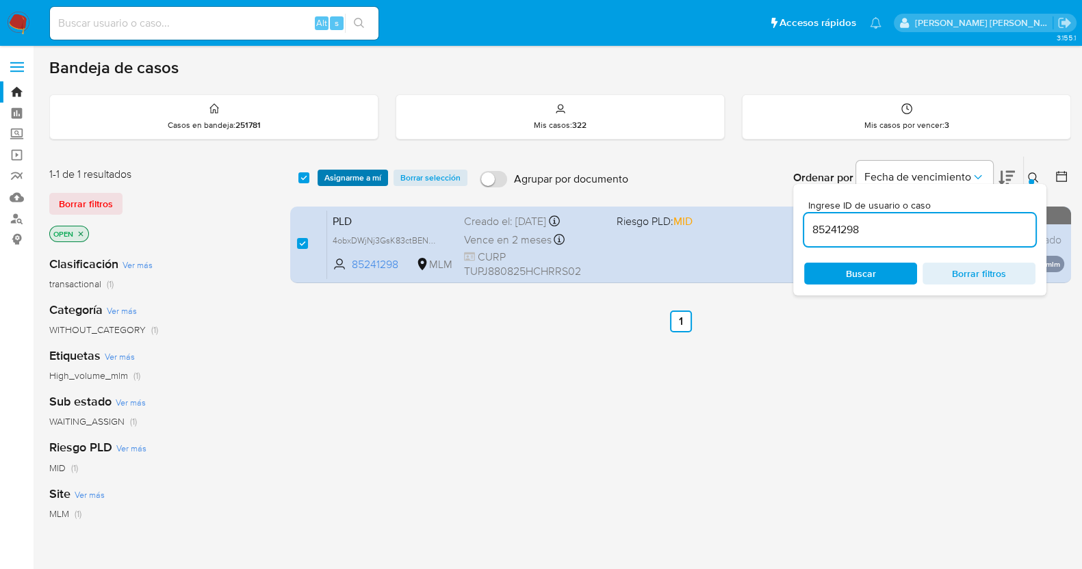
click at [352, 177] on span "Asignarme a mí" at bounding box center [352, 178] width 57 height 14
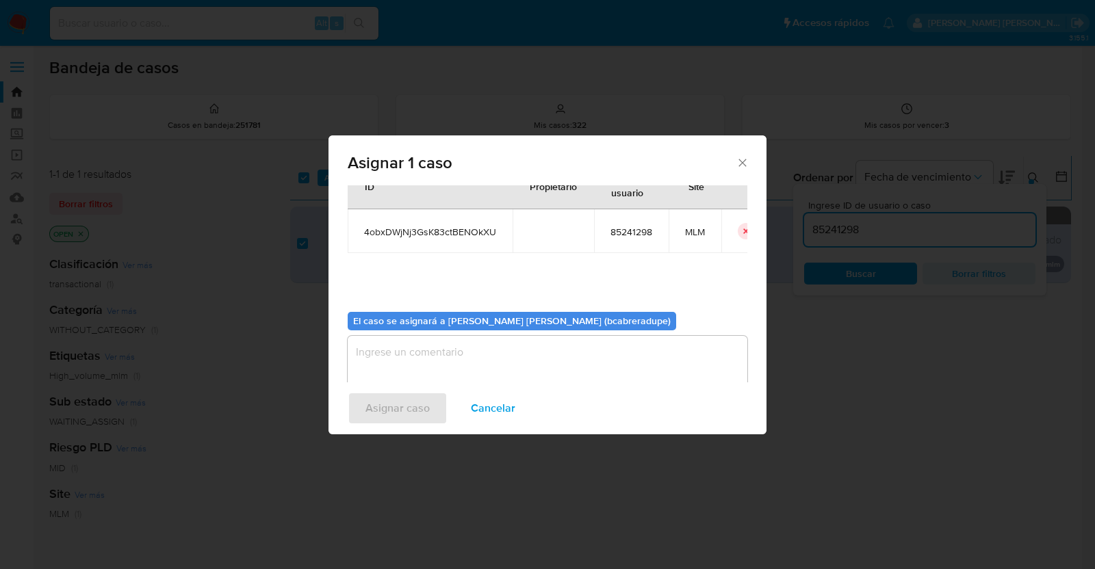
scroll to position [70, 0]
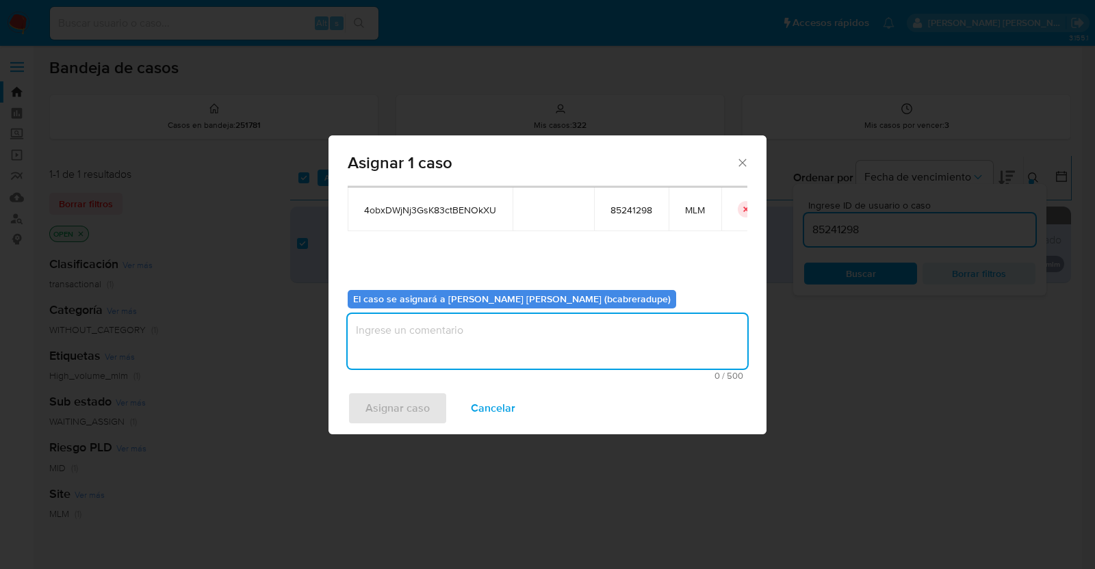
click at [504, 340] on textarea "assign-modal" at bounding box center [548, 341] width 400 height 55
type textarea "b"
type textarea "BJCD"
click at [409, 411] on span "Asignar caso" at bounding box center [397, 408] width 64 height 30
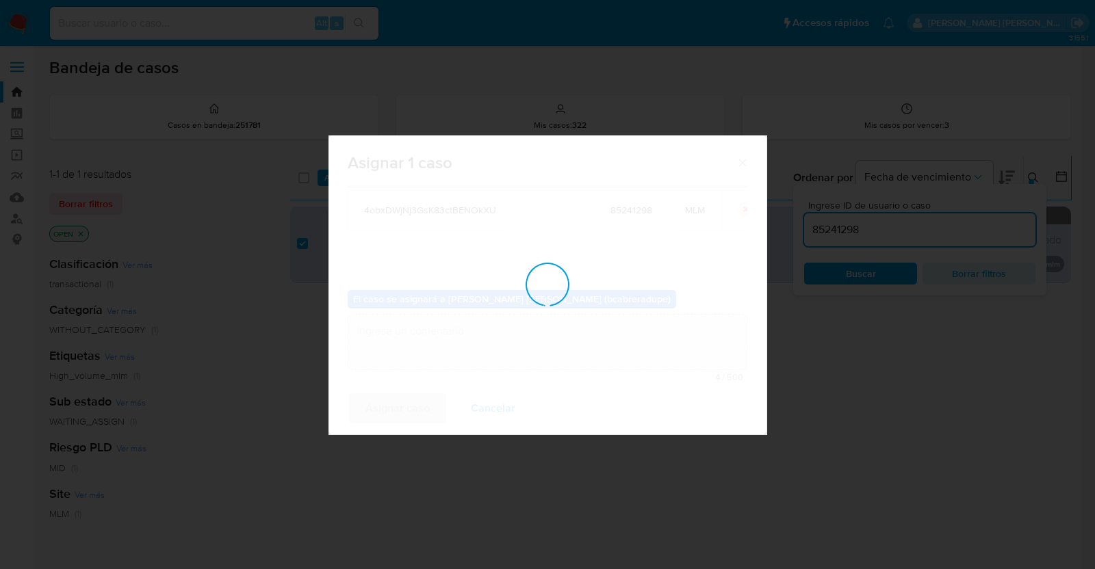
checkbox input "false"
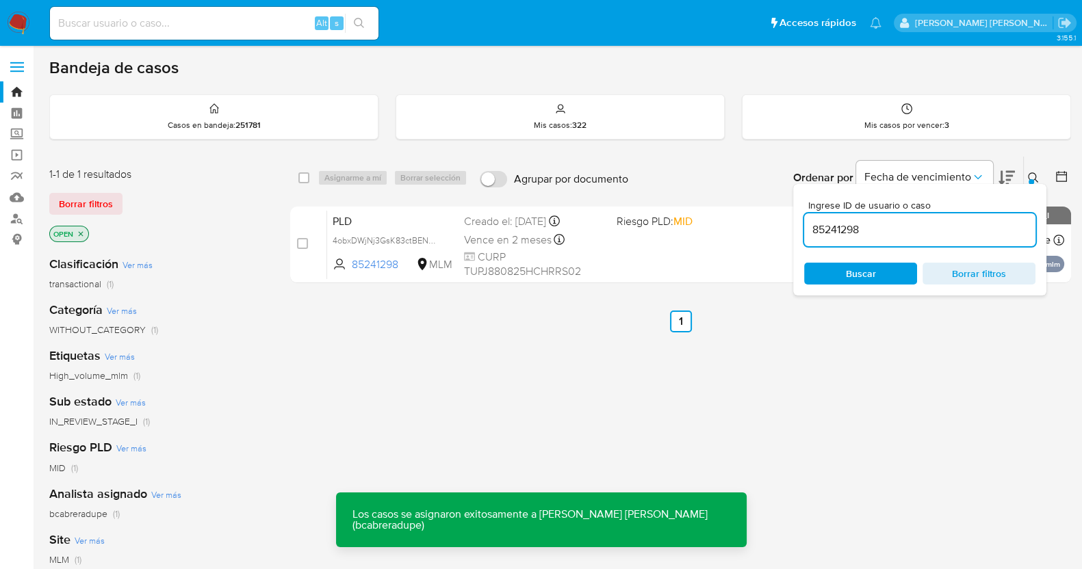
click at [840, 231] on input "85241298" at bounding box center [919, 230] width 231 height 18
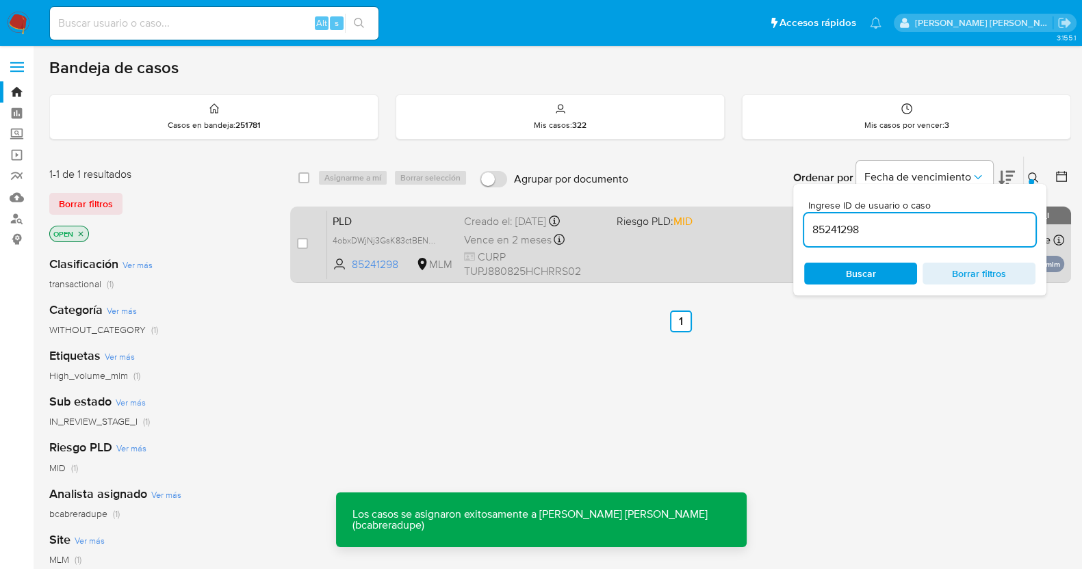
paste input "8009231"
type input "88009231"
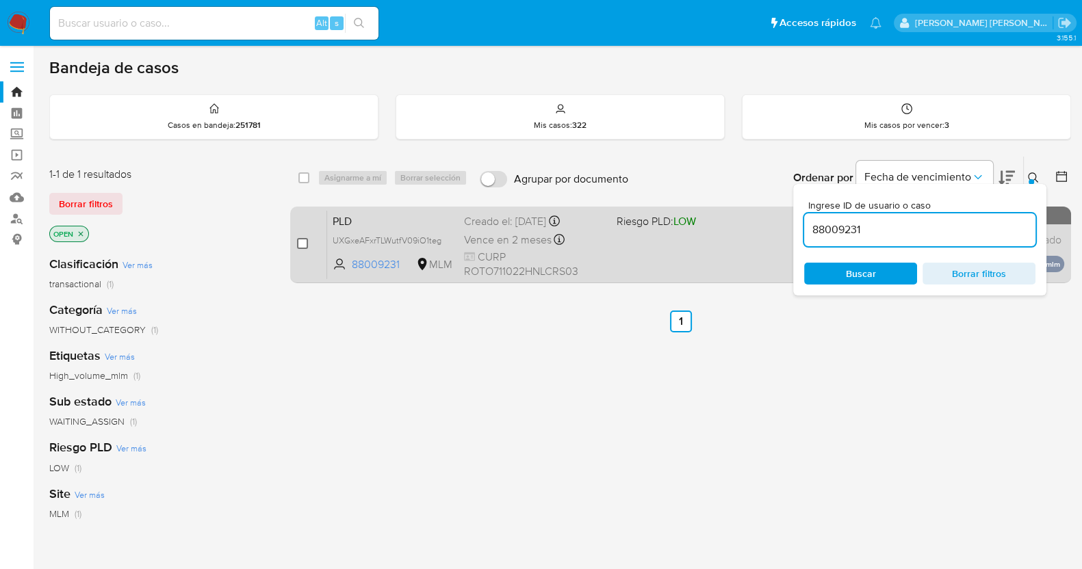
click at [303, 244] on input "checkbox" at bounding box center [302, 243] width 11 height 11
checkbox input "true"
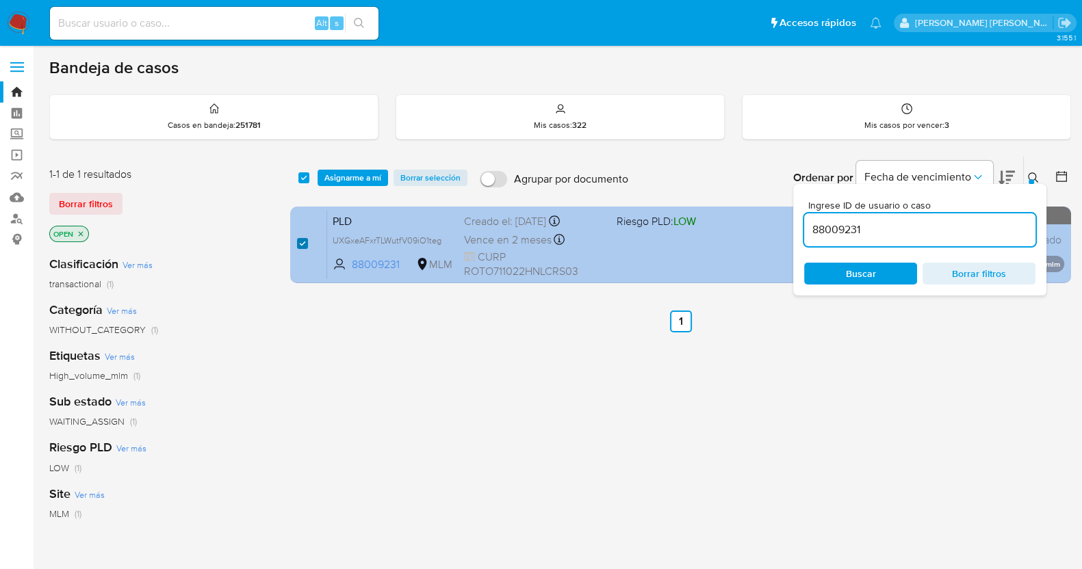
checkbox input "true"
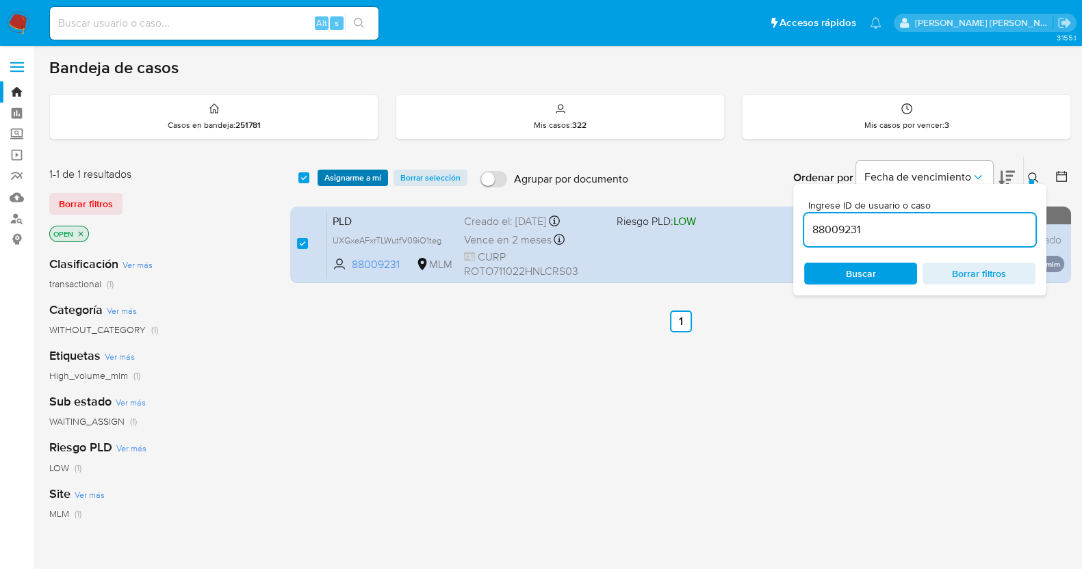
click at [352, 174] on span "Asignarme a mí" at bounding box center [352, 178] width 57 height 14
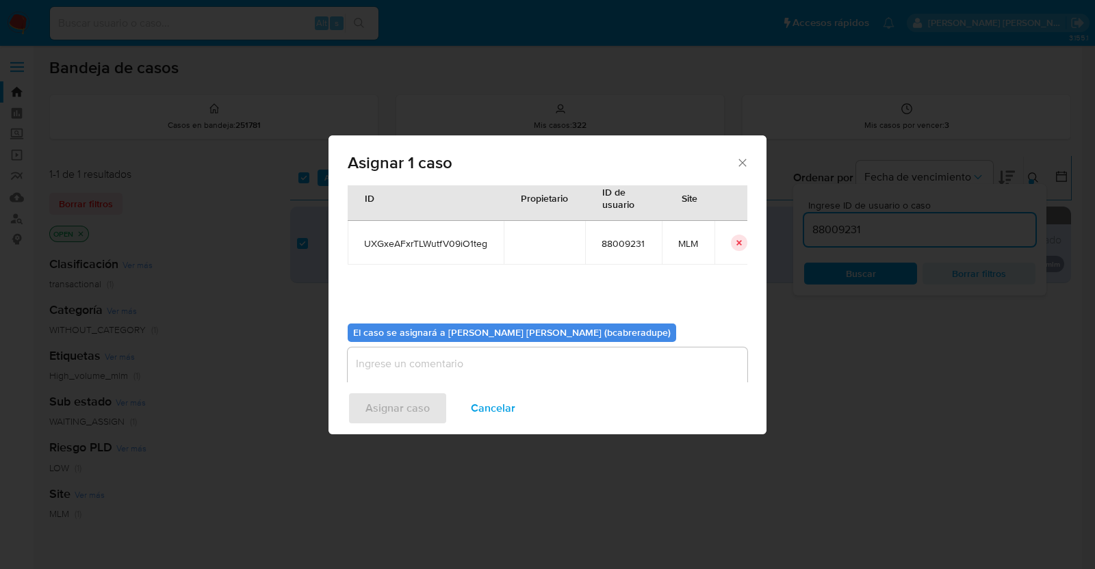
scroll to position [70, 0]
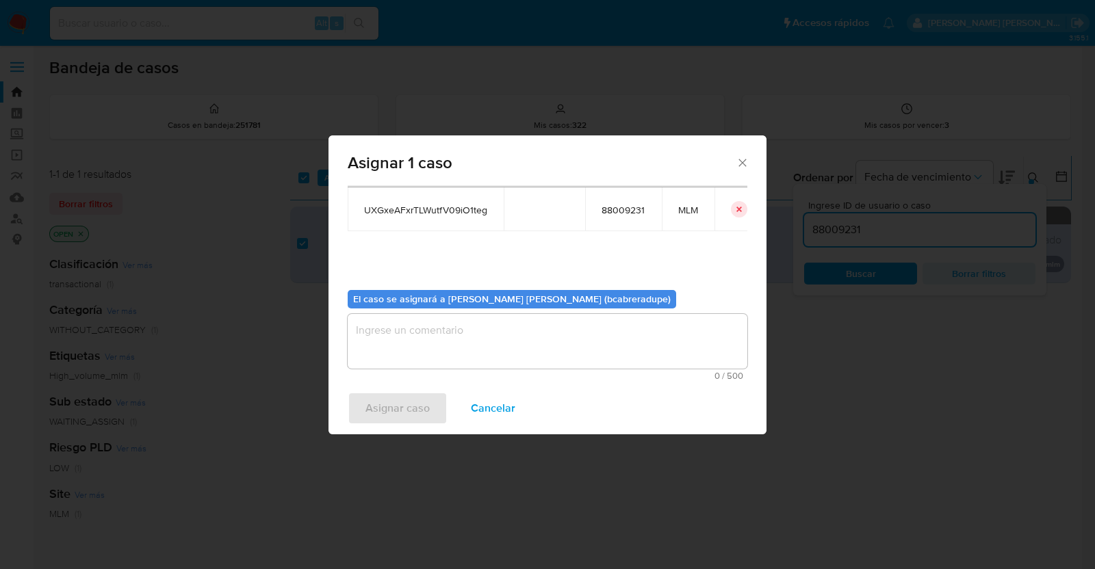
click at [521, 331] on textarea "assign-modal" at bounding box center [548, 341] width 400 height 55
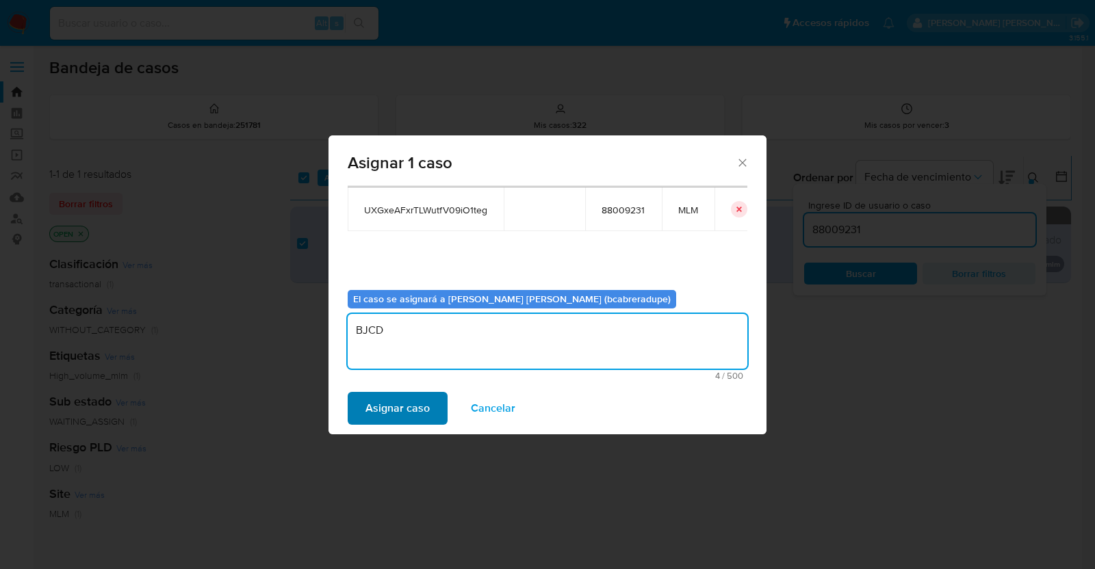
type textarea "BJCD"
click at [410, 409] on span "Asignar caso" at bounding box center [397, 408] width 64 height 30
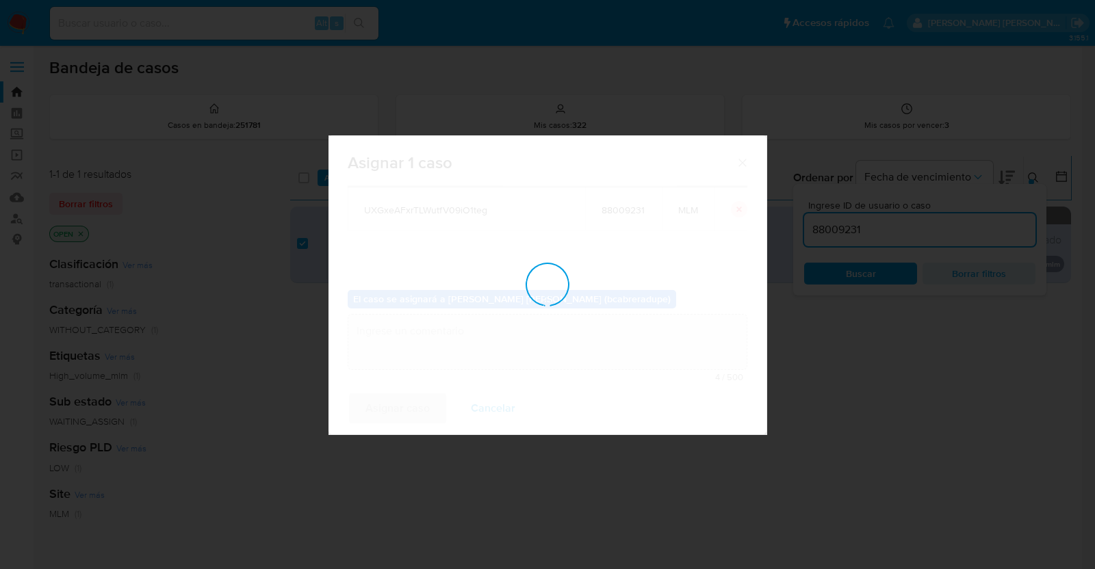
checkbox input "false"
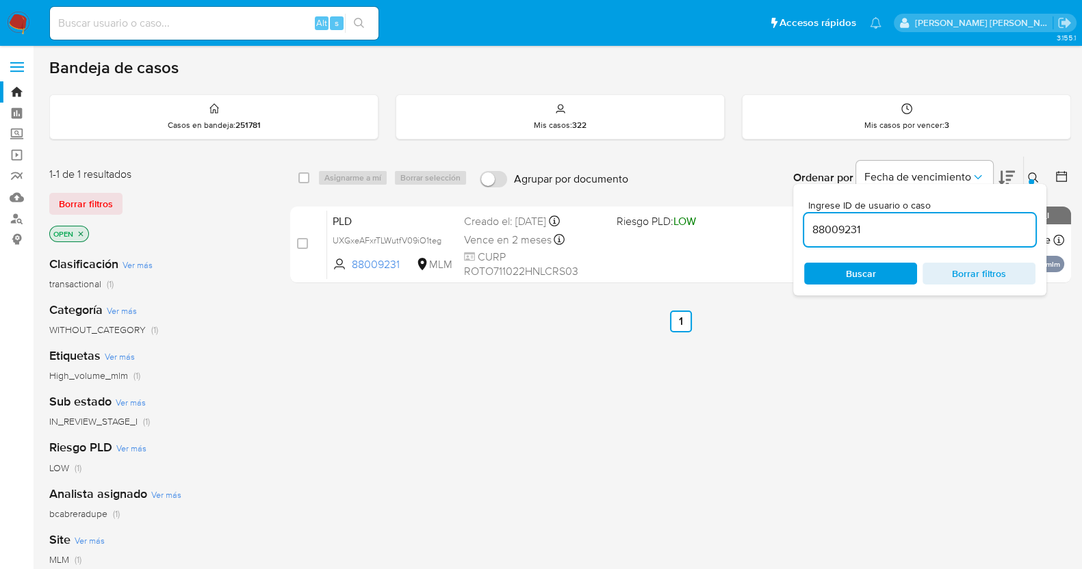
click at [843, 230] on input "88009231" at bounding box center [919, 230] width 231 height 18
paste input "173600473"
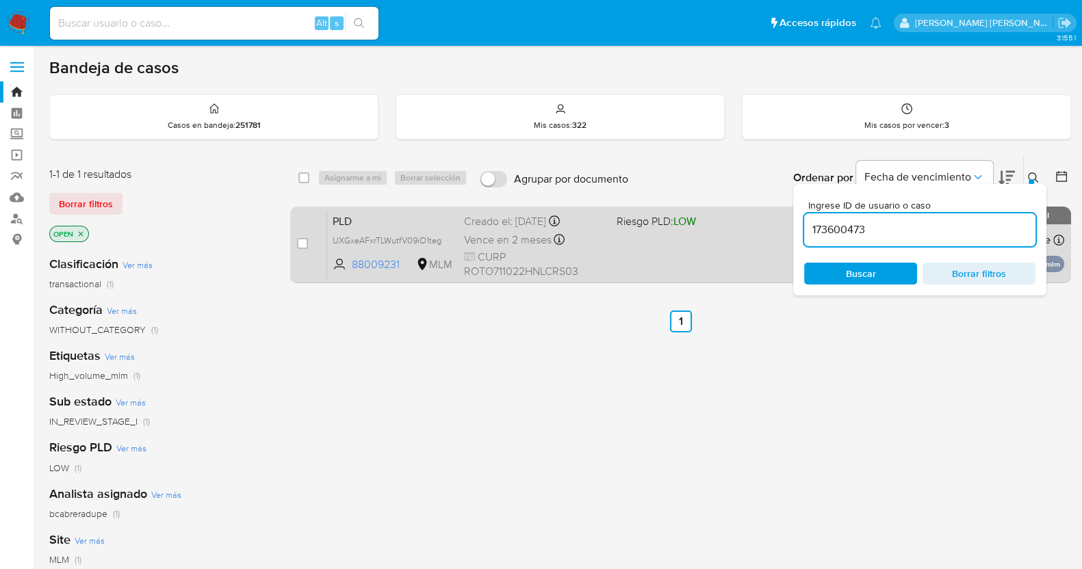
type input "173600473"
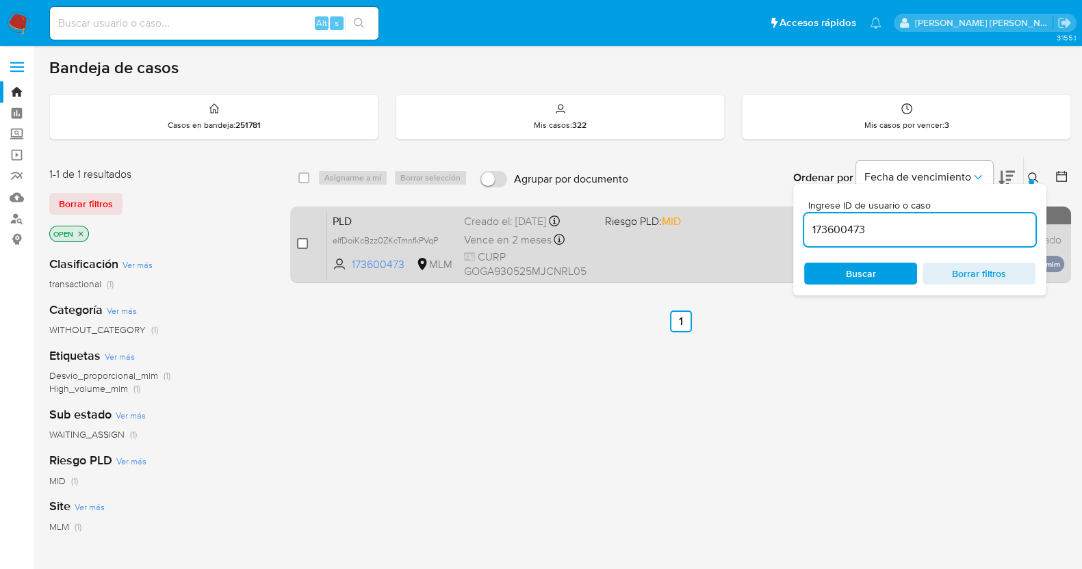
click at [302, 244] on input "checkbox" at bounding box center [302, 243] width 11 height 11
checkbox input "true"
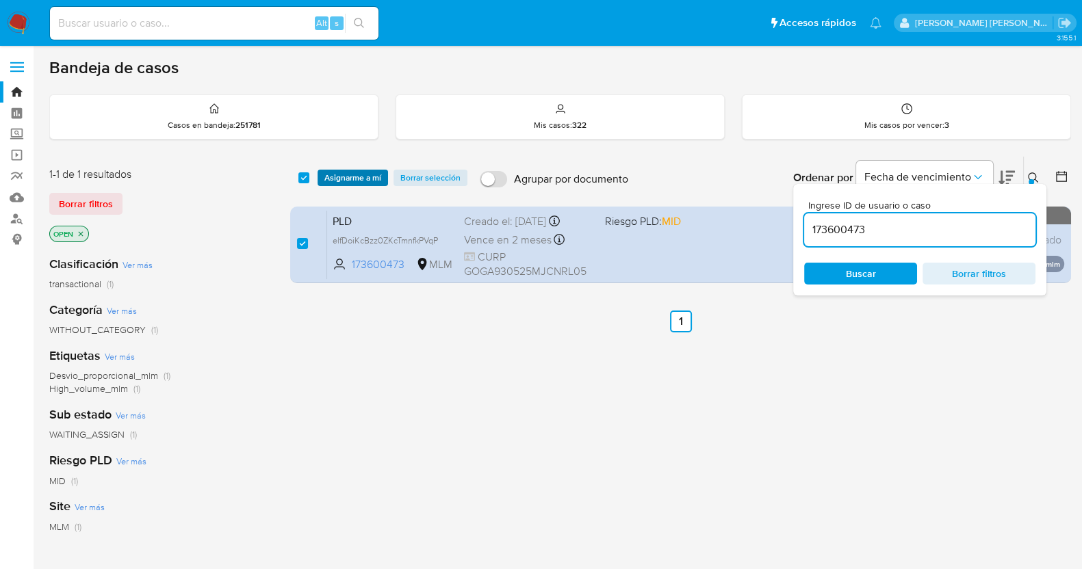
click at [343, 181] on span "Asignarme a mí" at bounding box center [352, 178] width 57 height 14
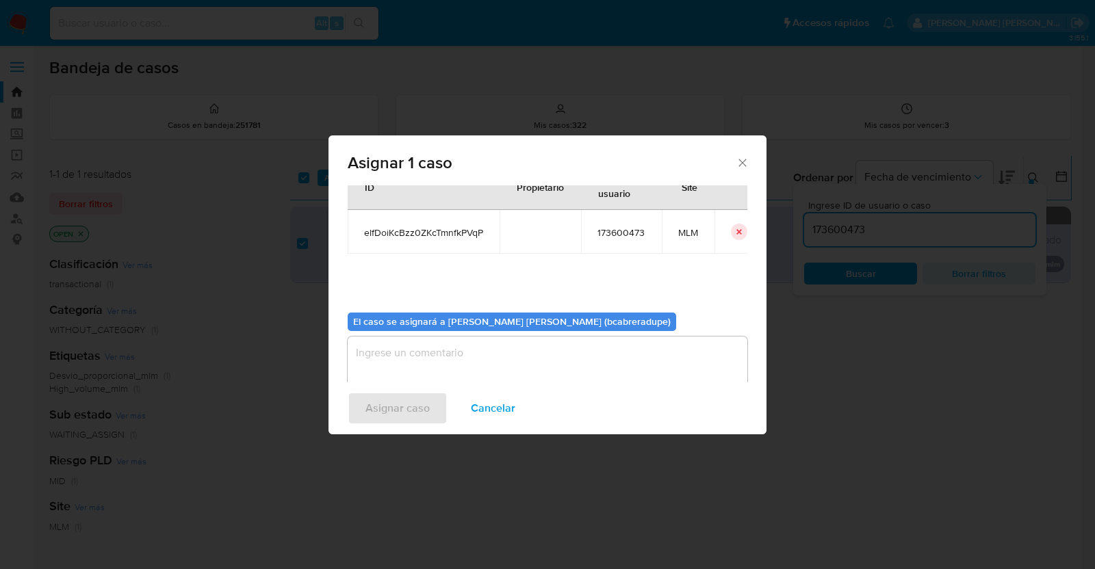
scroll to position [70, 0]
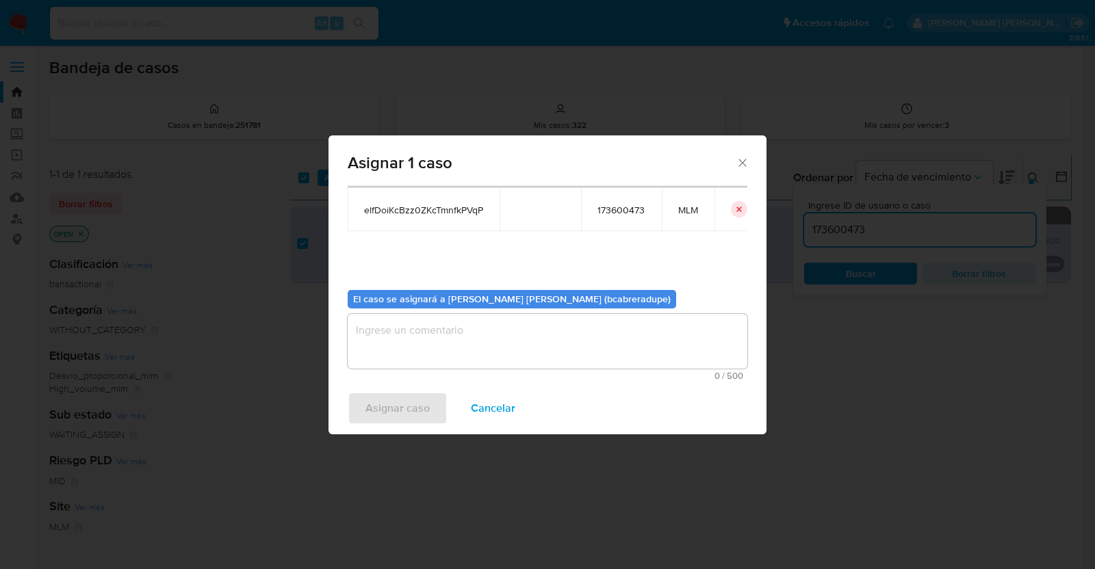
click at [576, 354] on textarea "assign-modal" at bounding box center [548, 341] width 400 height 55
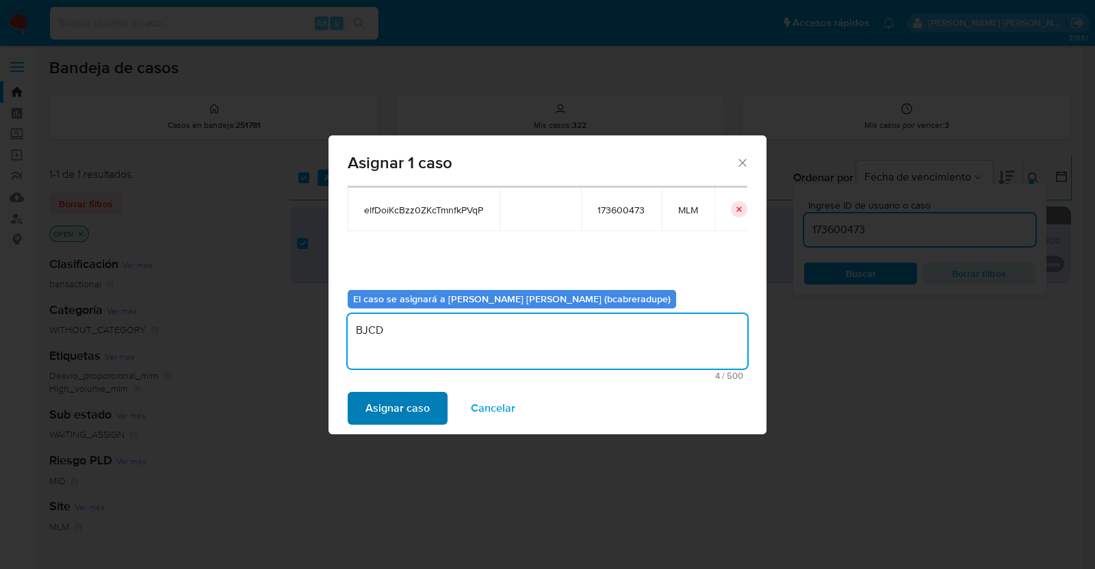
type textarea "BJCD"
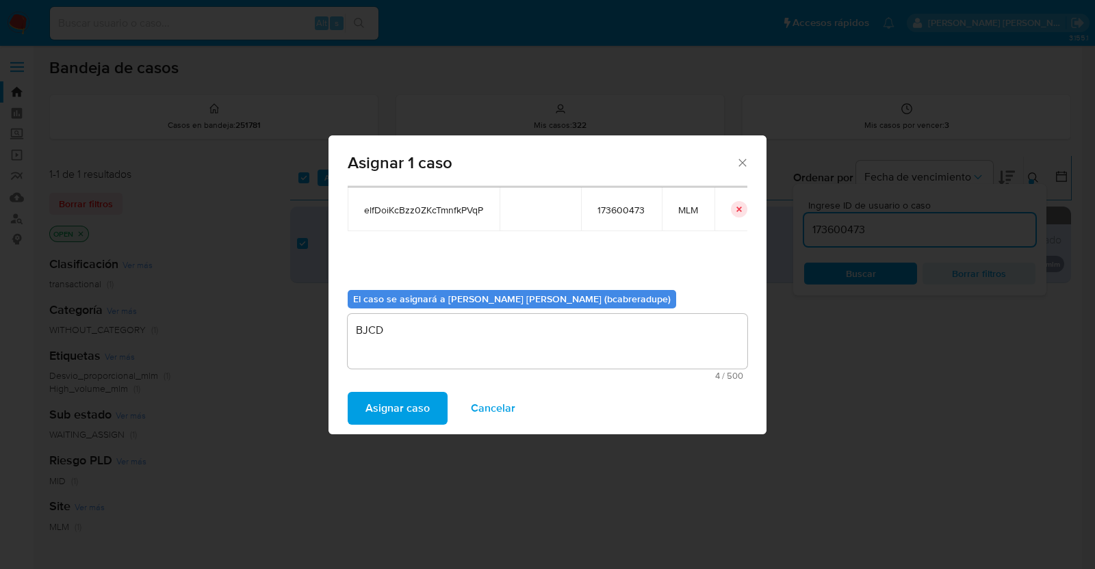
click at [414, 402] on span "Asignar caso" at bounding box center [397, 408] width 64 height 30
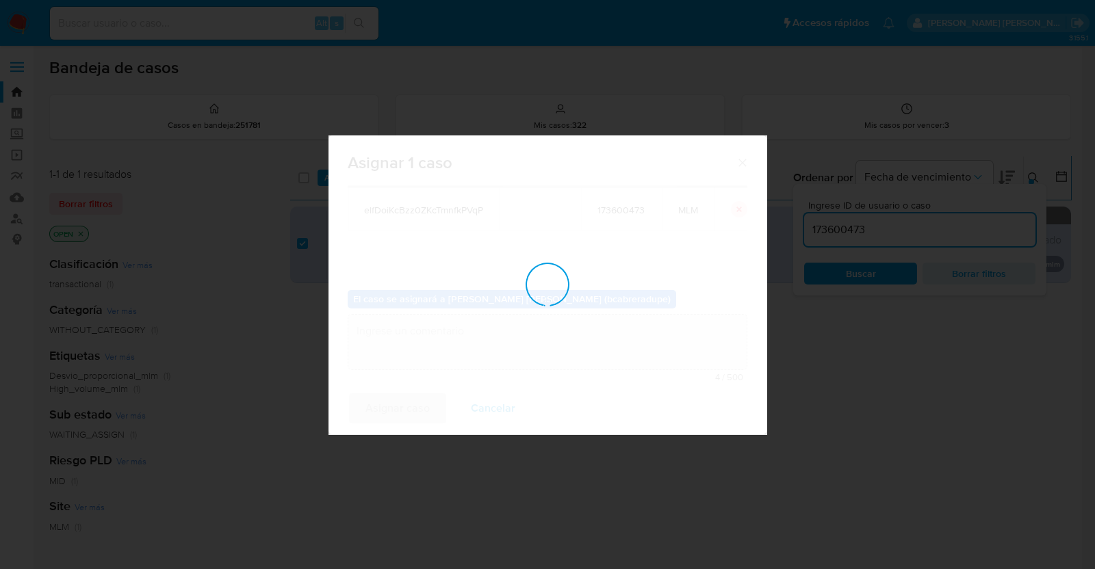
checkbox input "false"
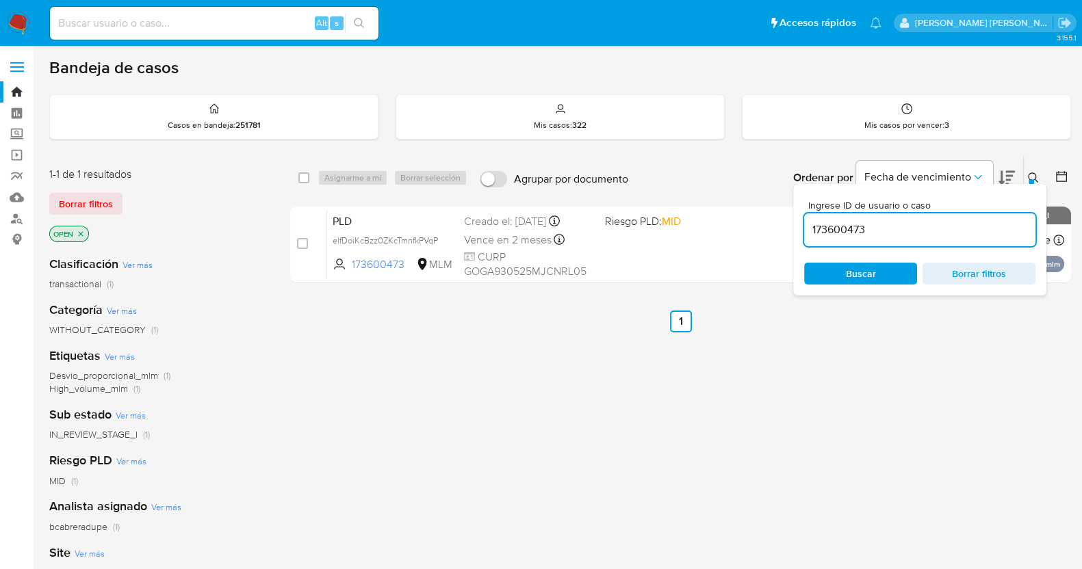
click at [829, 234] on input "173600473" at bounding box center [919, 230] width 231 height 18
paste input "6521242"
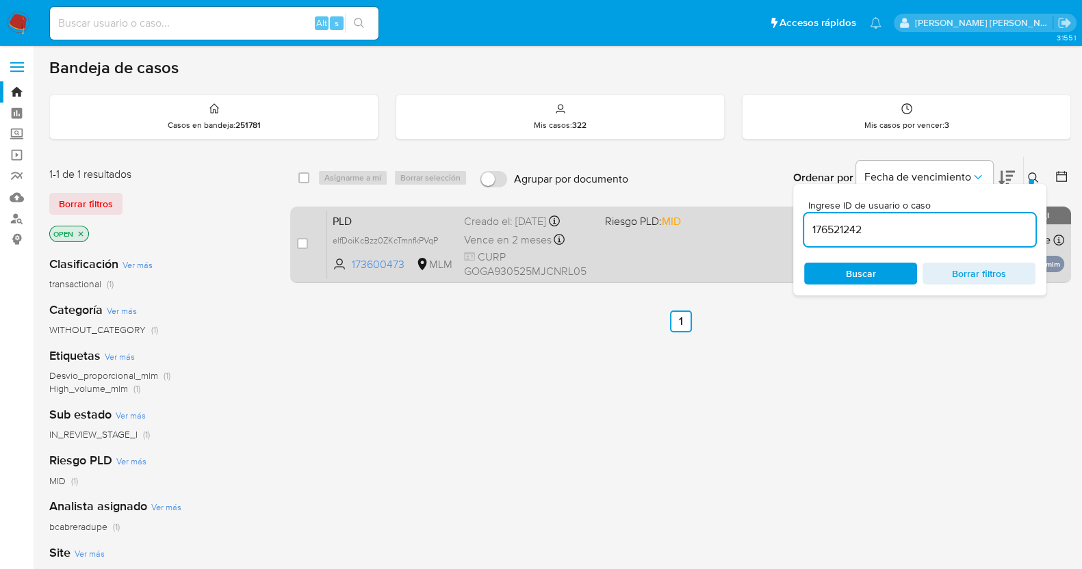
type input "176521242"
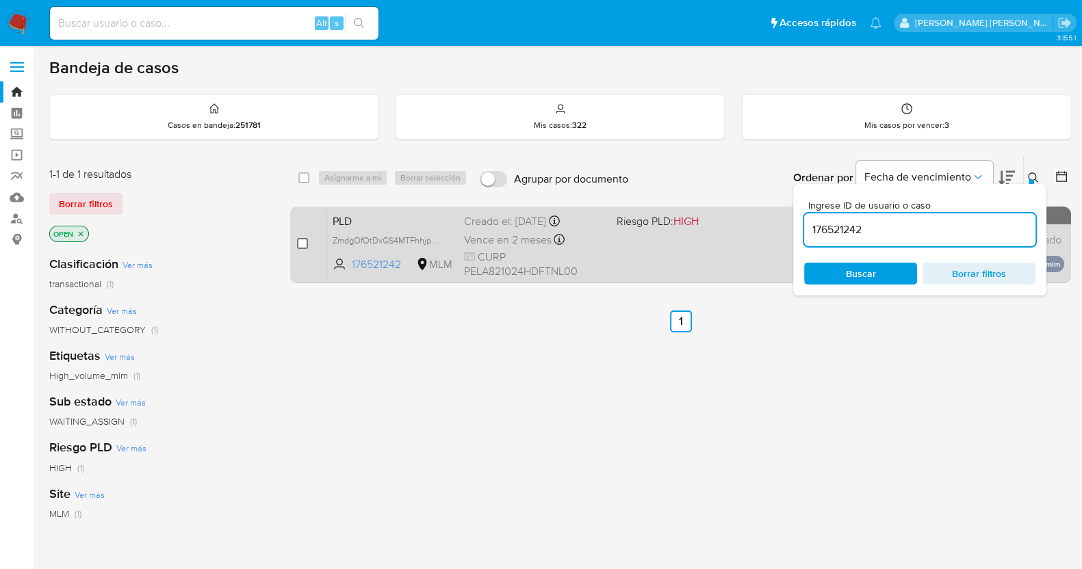
click at [302, 240] on input "checkbox" at bounding box center [302, 243] width 11 height 11
checkbox input "true"
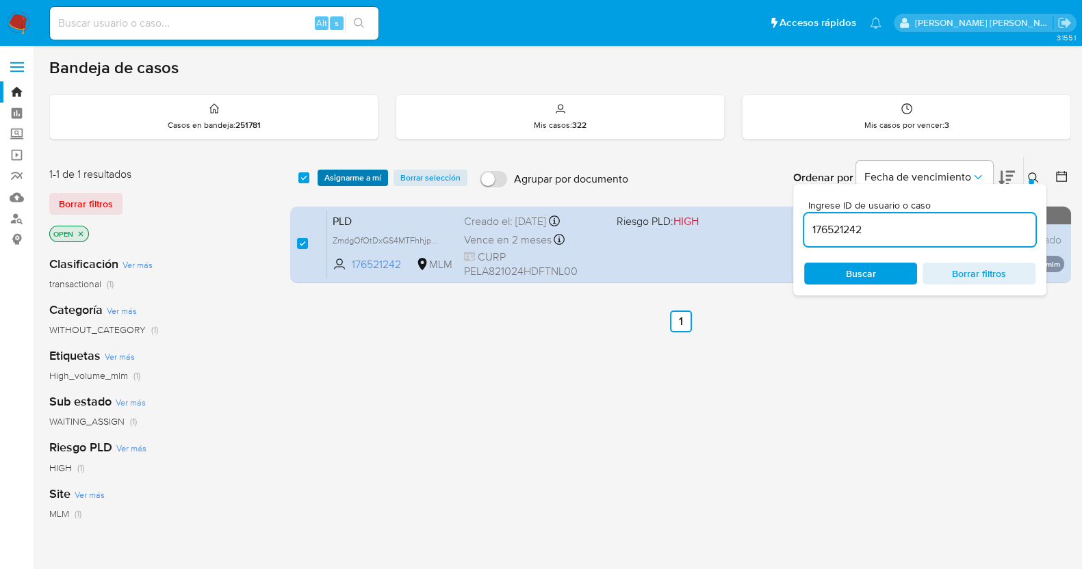
click at [354, 179] on span "Asignarme a mí" at bounding box center [352, 178] width 57 height 14
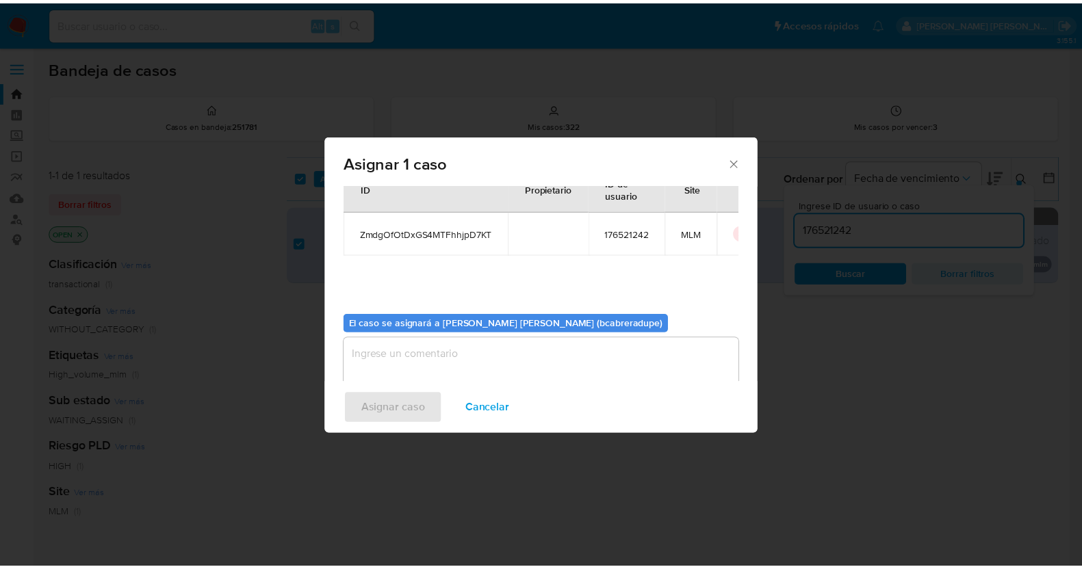
scroll to position [70, 0]
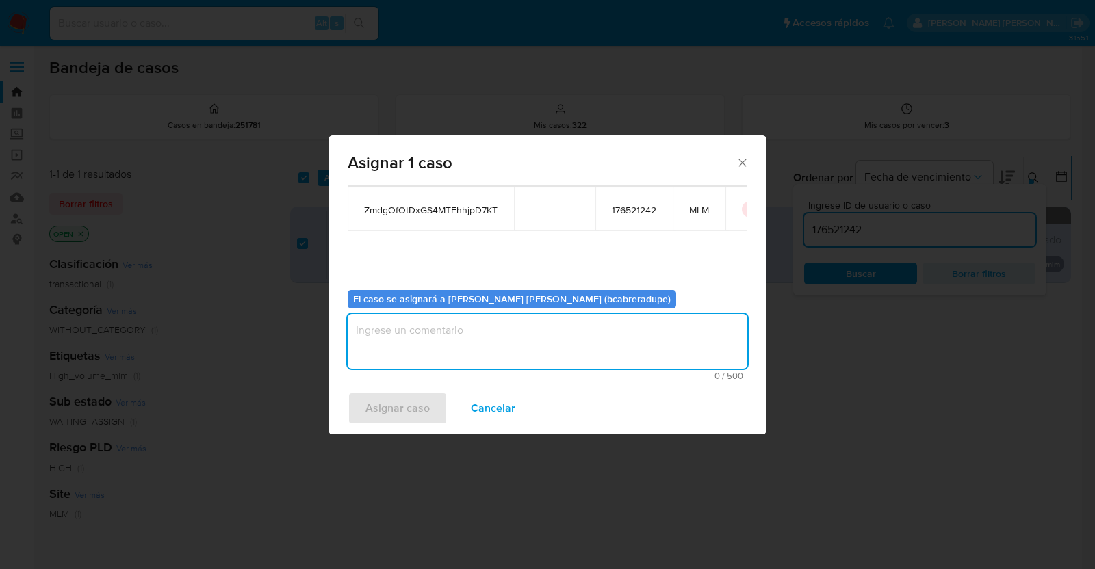
click at [511, 347] on textarea "assign-modal" at bounding box center [548, 341] width 400 height 55
type textarea "BJCD"
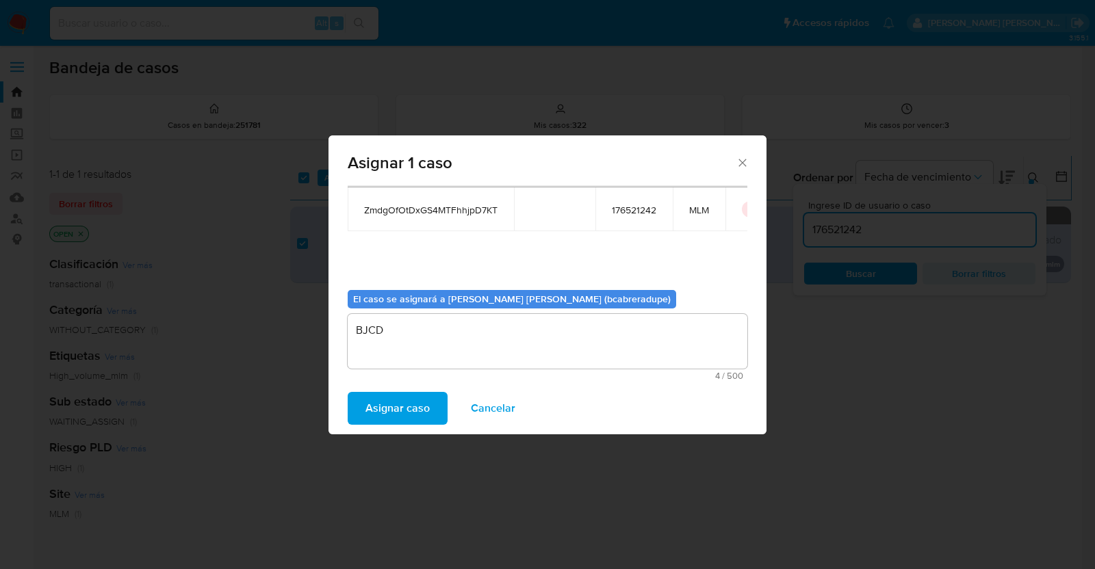
click at [382, 416] on span "Asignar caso" at bounding box center [397, 408] width 64 height 30
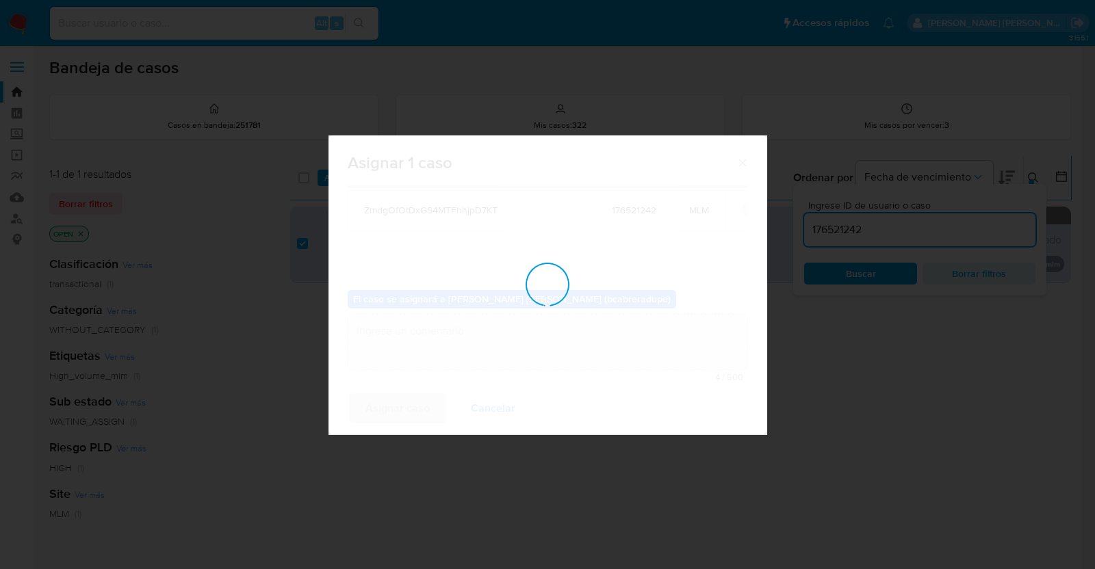
checkbox input "false"
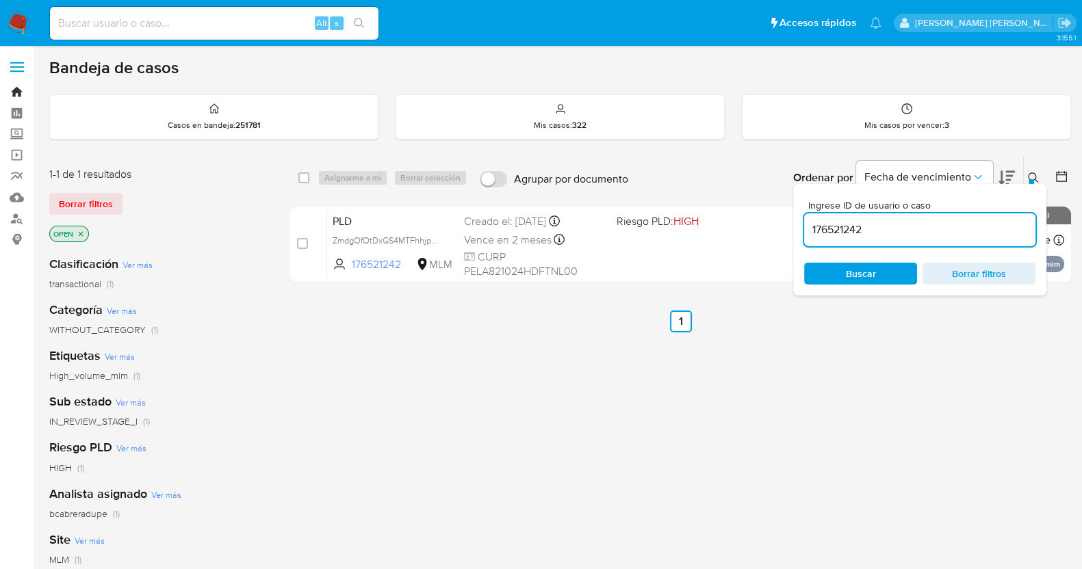
click at [19, 81] on link "Bandeja" at bounding box center [81, 91] width 163 height 21
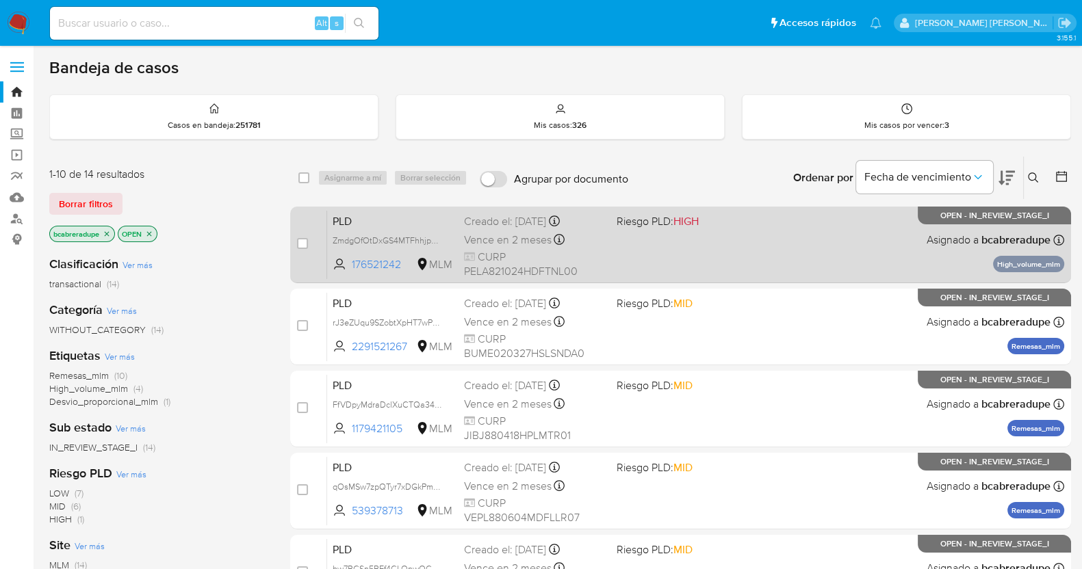
scroll to position [389, 0]
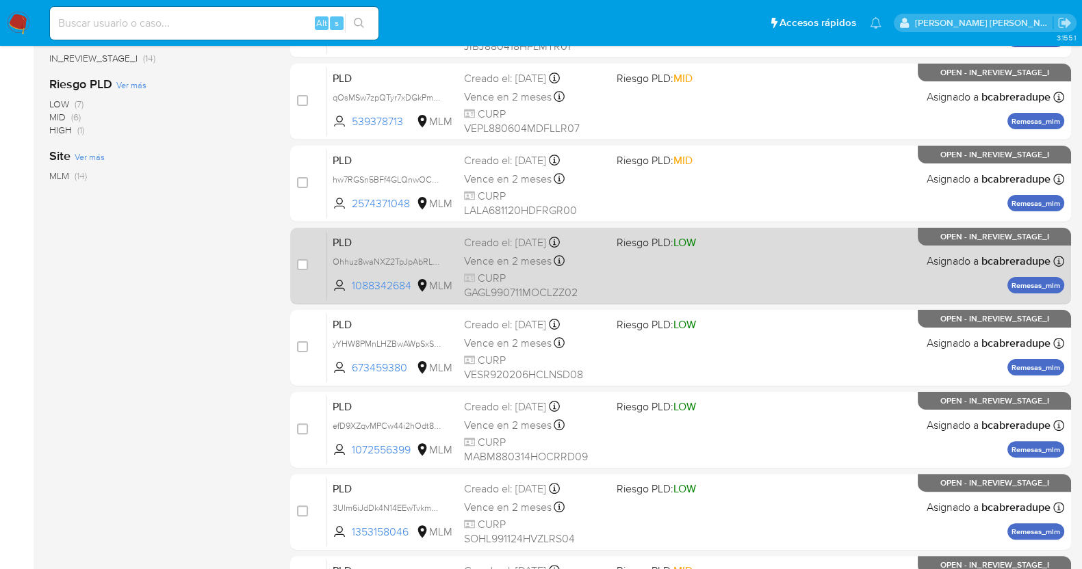
click at [523, 254] on span "Vence en 2 meses" at bounding box center [508, 261] width 88 height 15
click at [484, 254] on span "Vence en 2 meses" at bounding box center [508, 261] width 88 height 15
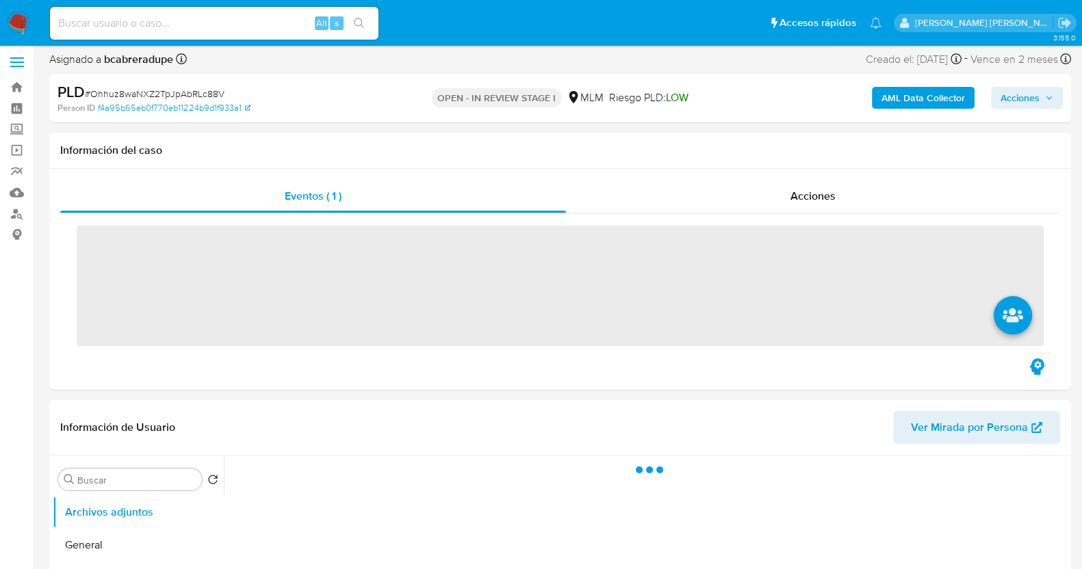
scroll to position [170, 0]
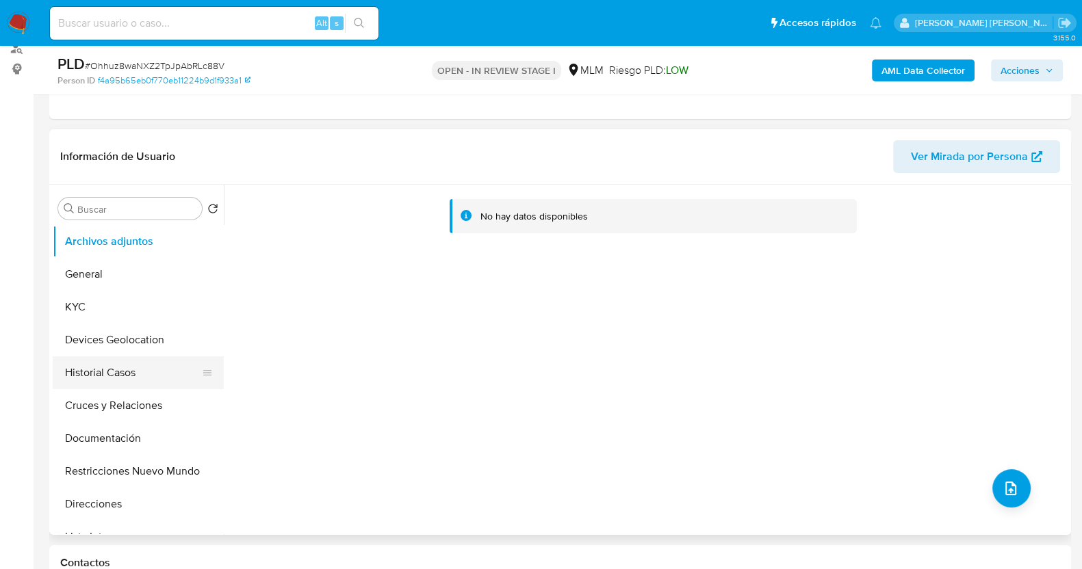
click at [122, 371] on button "Historial Casos" at bounding box center [133, 373] width 160 height 33
select select "10"
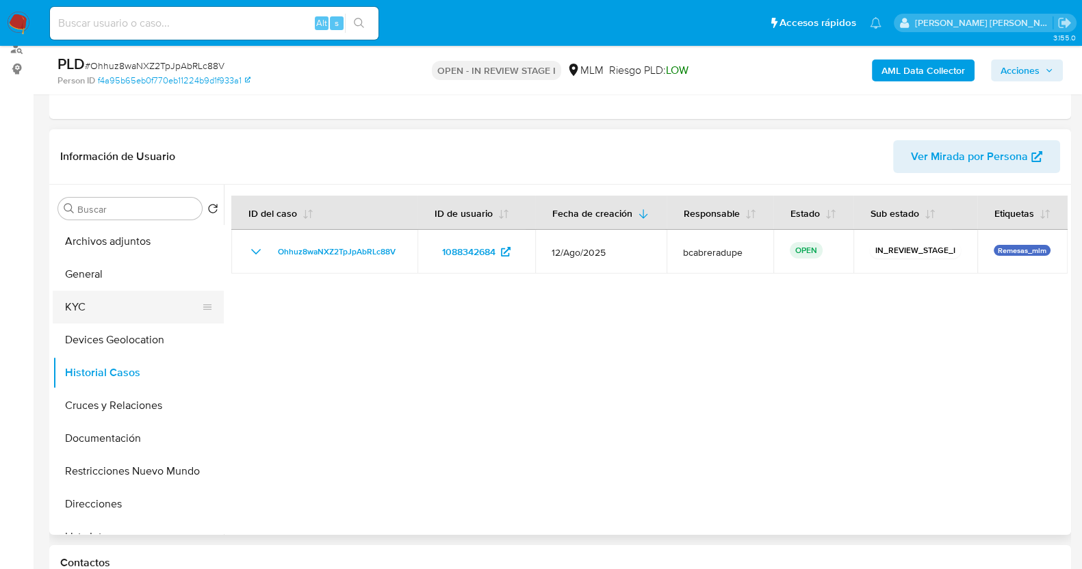
click at [113, 299] on button "KYC" at bounding box center [133, 307] width 160 height 33
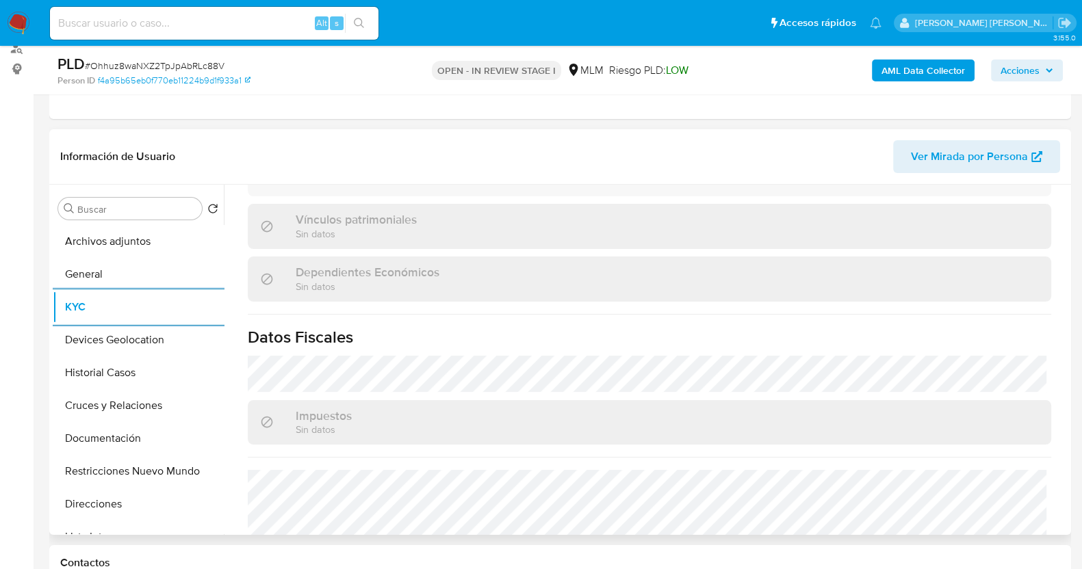
scroll to position [860, 0]
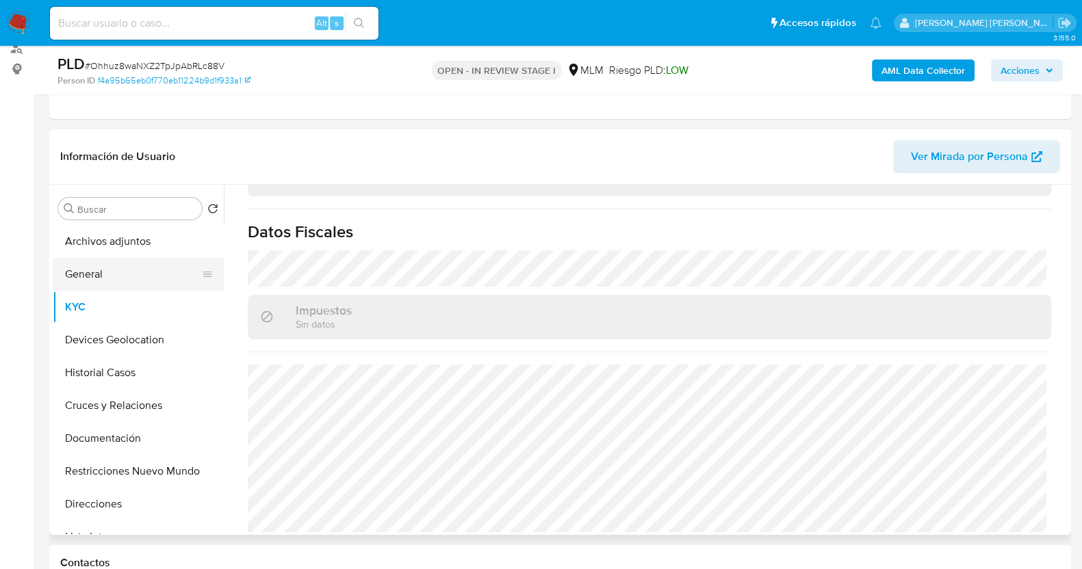
click at [112, 274] on button "General" at bounding box center [133, 274] width 160 height 33
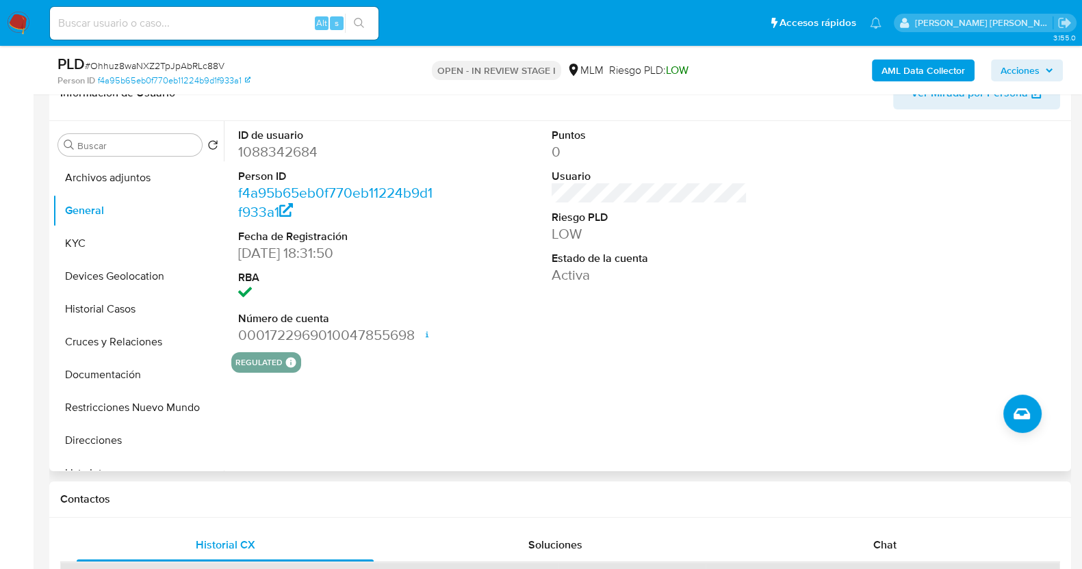
scroll to position [257, 0]
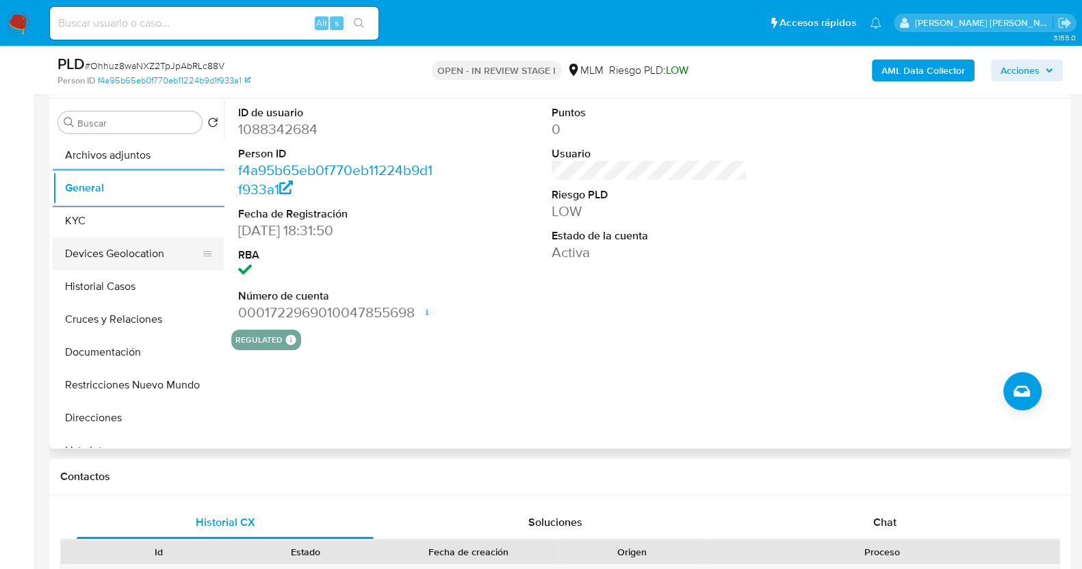
click at [151, 255] on button "Devices Geolocation" at bounding box center [133, 253] width 160 height 33
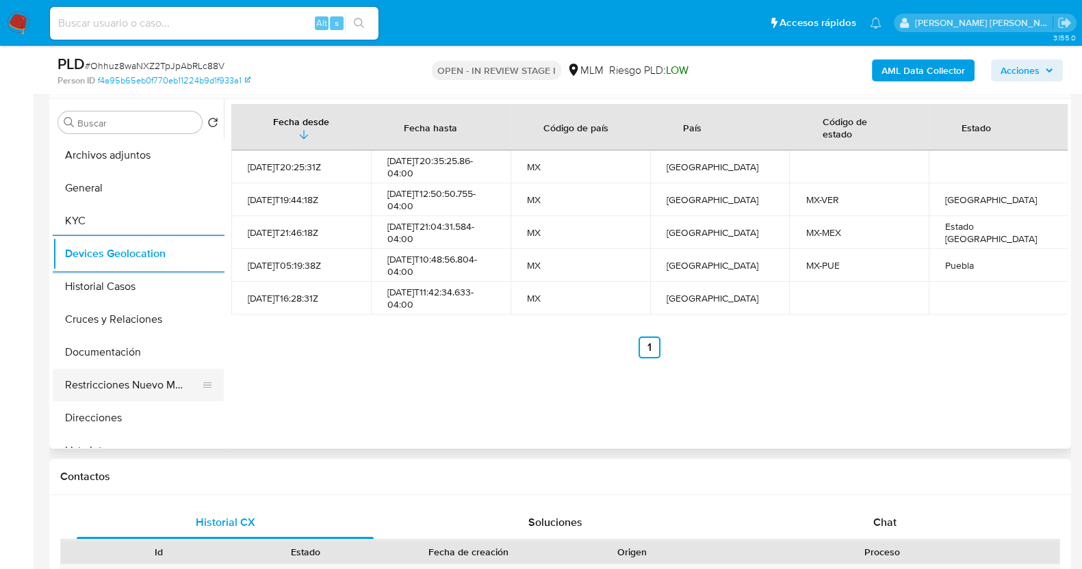
scroll to position [170, 0]
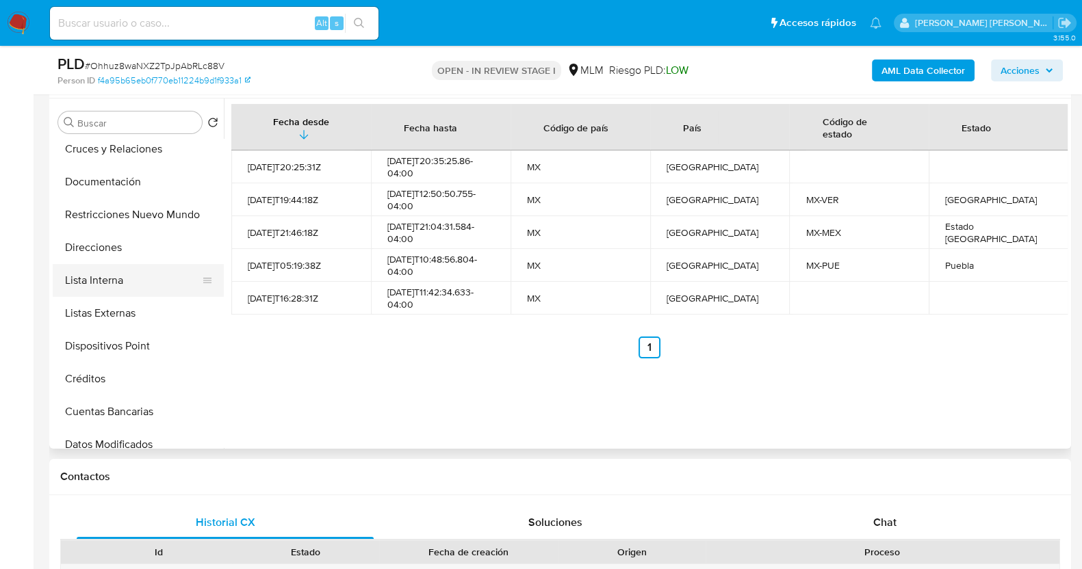
click at [113, 277] on button "Lista Interna" at bounding box center [133, 280] width 160 height 33
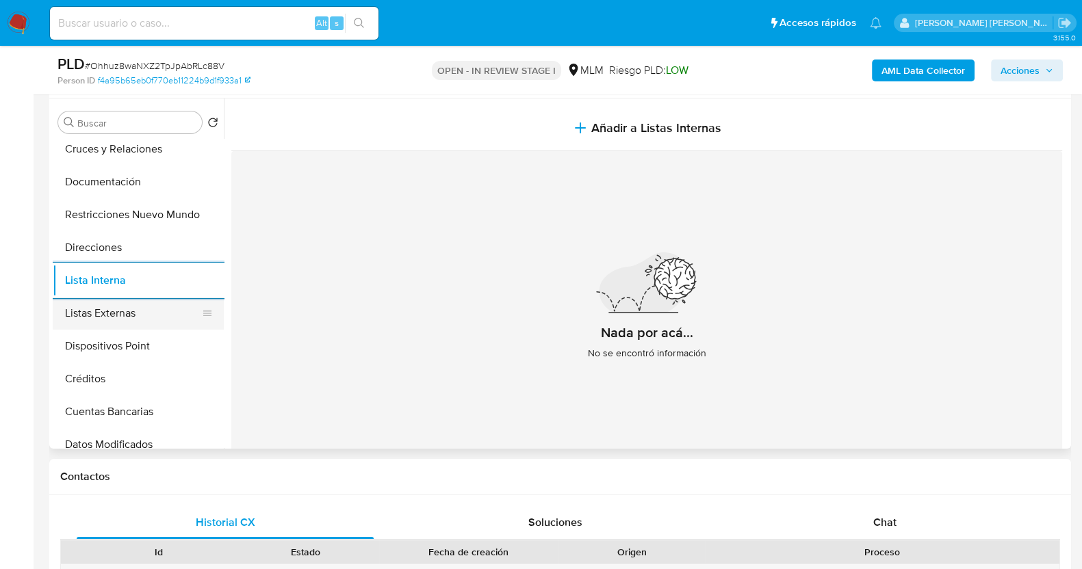
click at [113, 313] on button "Listas Externas" at bounding box center [133, 313] width 160 height 33
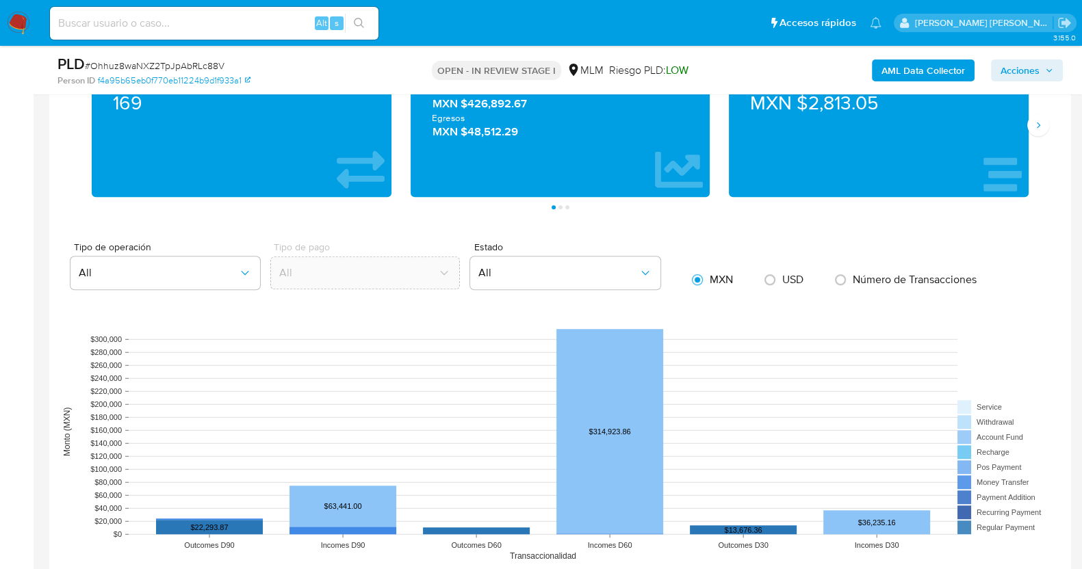
scroll to position [1007, 0]
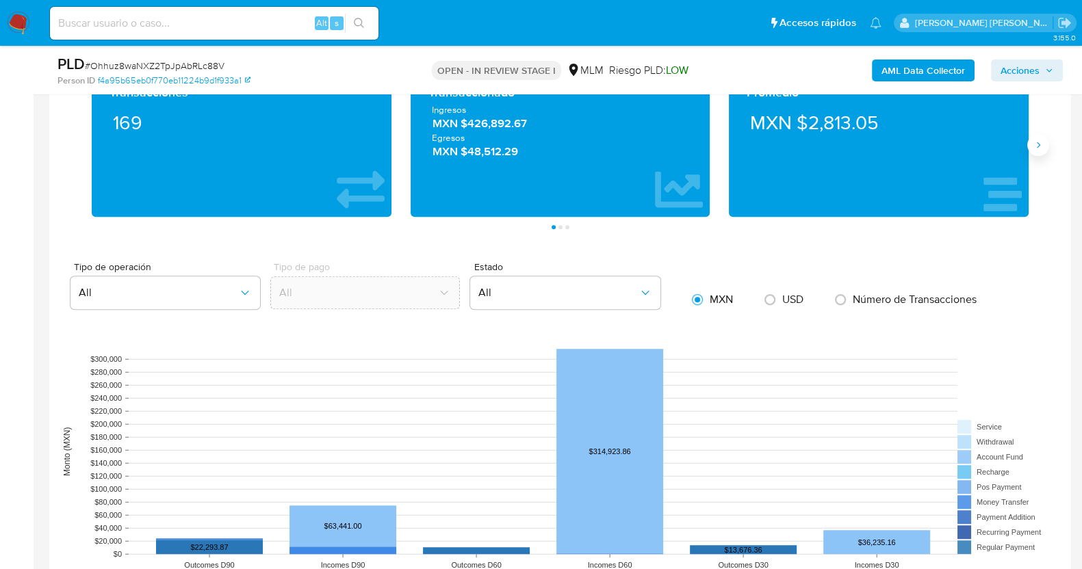
click at [1037, 144] on icon "Siguiente" at bounding box center [1038, 145] width 11 height 11
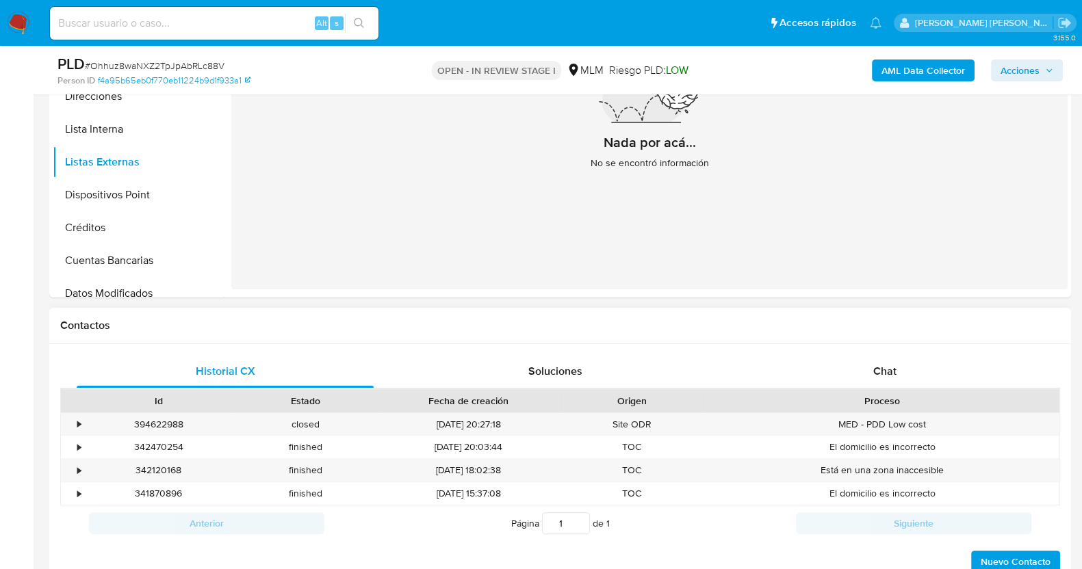
scroll to position [66, 0]
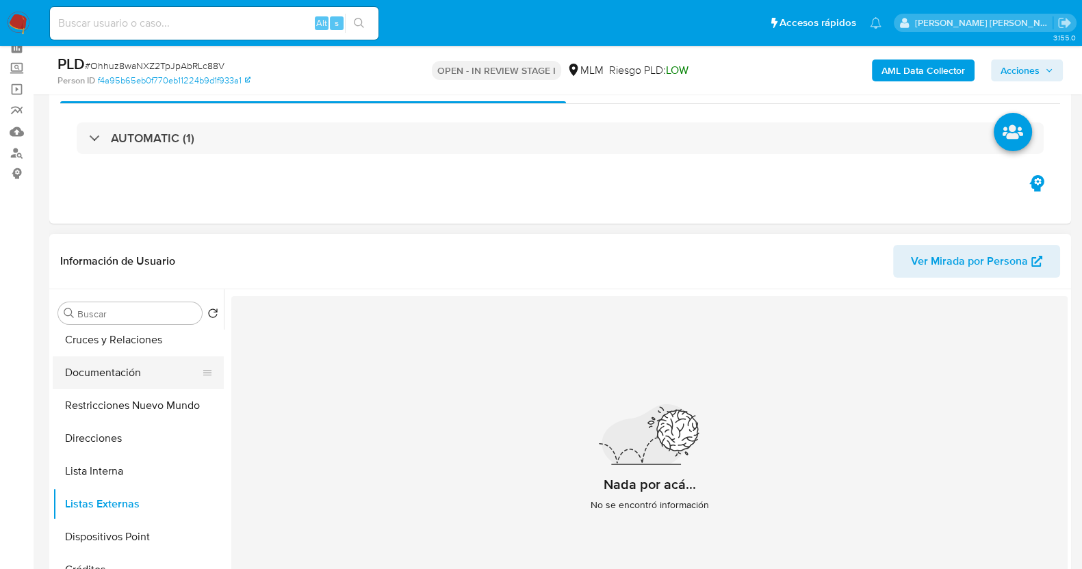
click at [120, 367] on button "Documentación" at bounding box center [133, 373] width 160 height 33
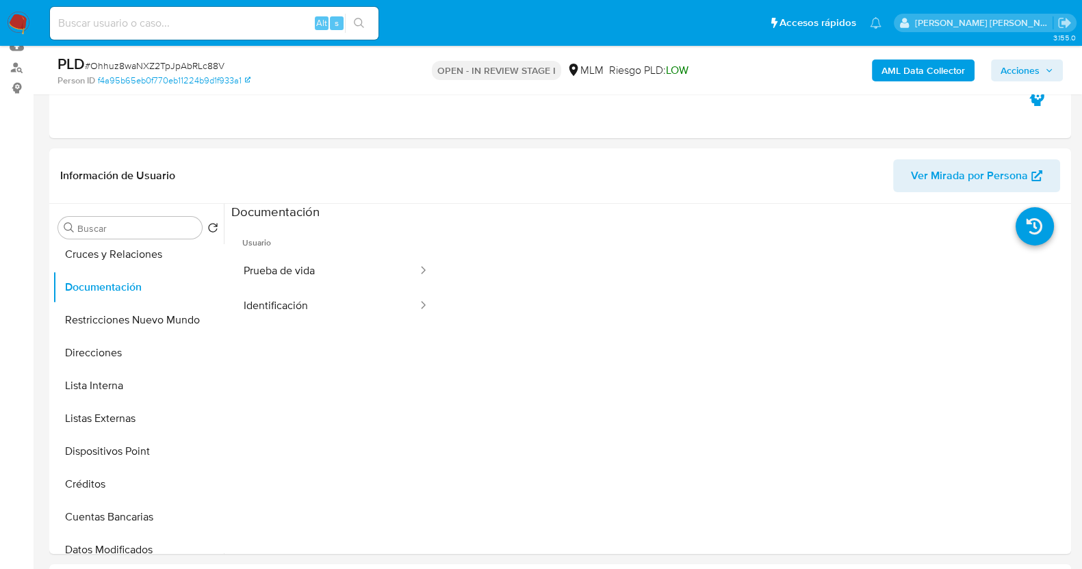
scroll to position [237, 0]
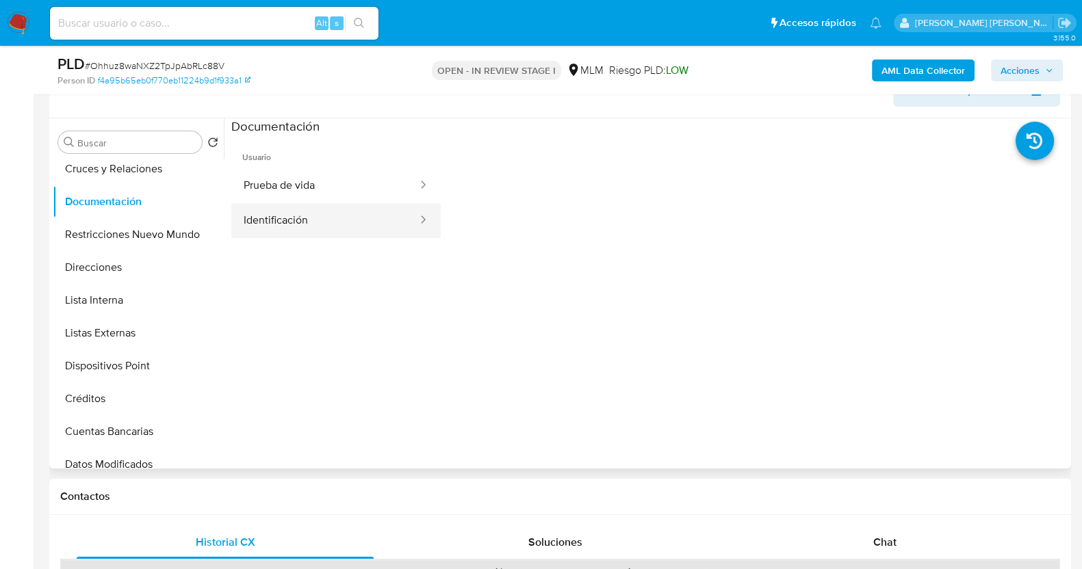
click at [360, 225] on button "Identificación" at bounding box center [325, 220] width 188 height 35
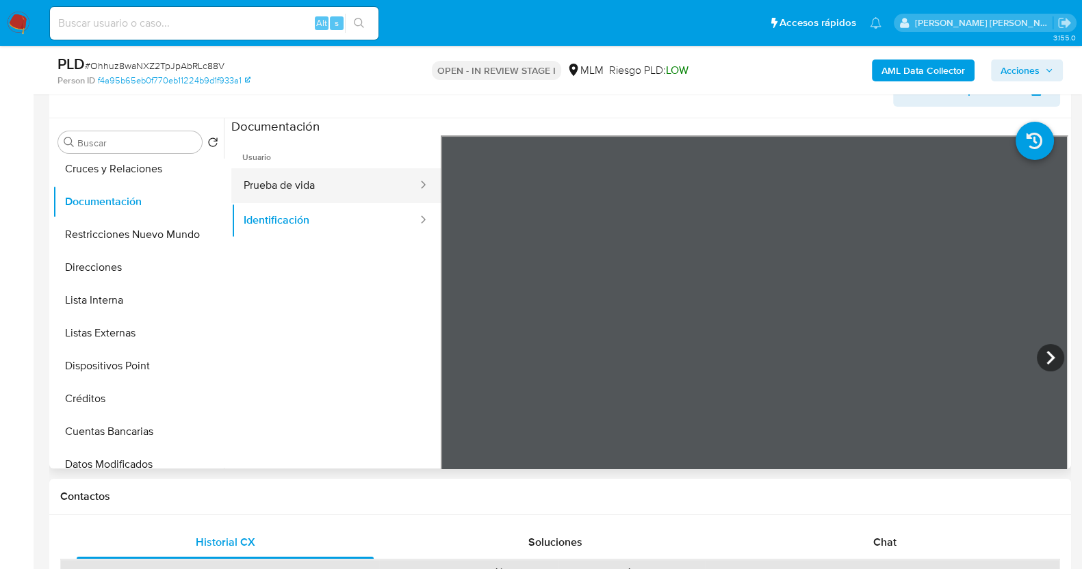
click at [363, 185] on button "Prueba de vida" at bounding box center [325, 185] width 188 height 35
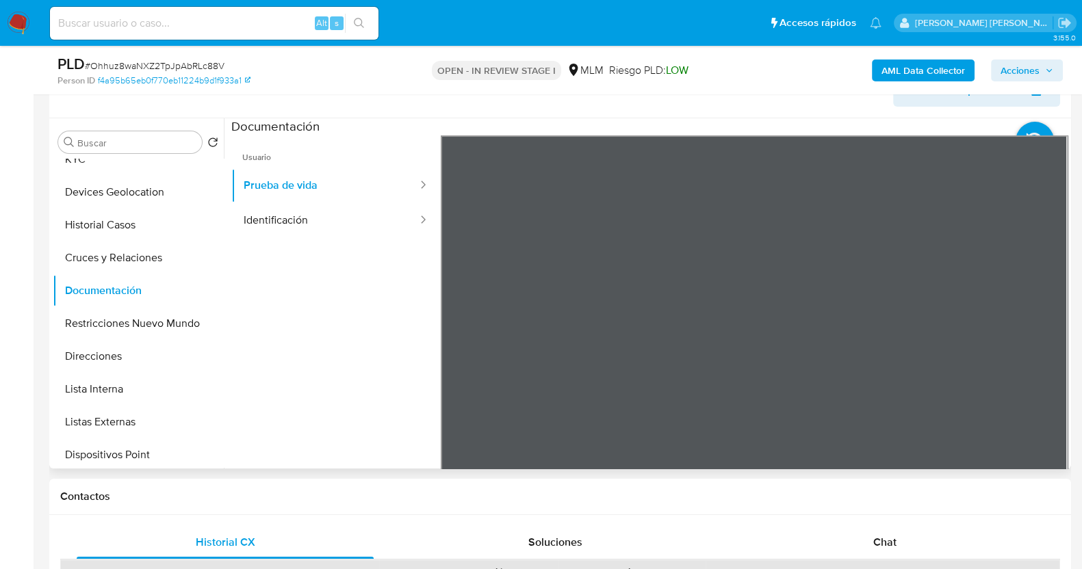
scroll to position [0, 0]
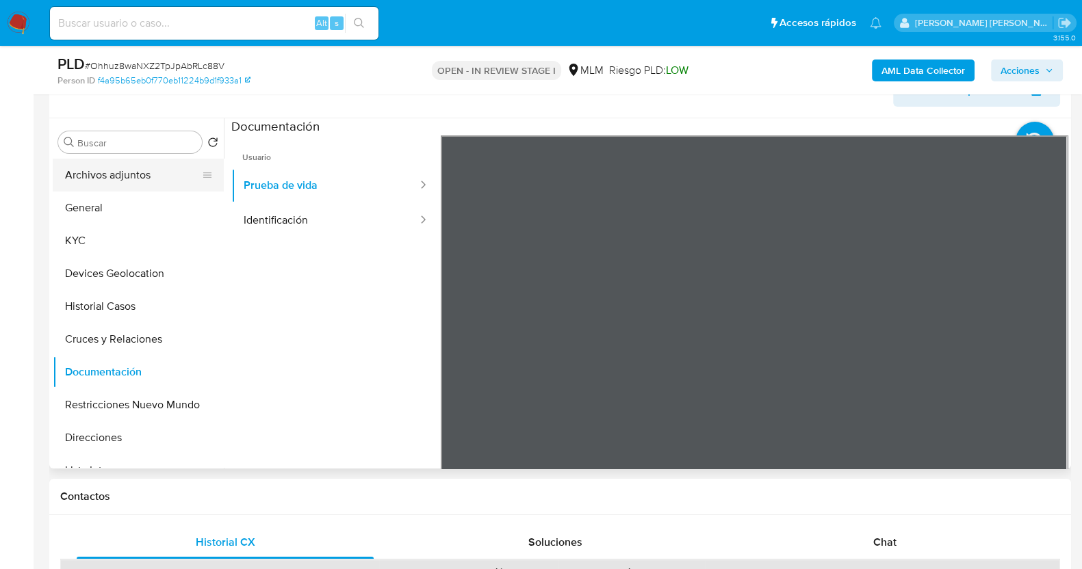
click at [118, 175] on button "Archivos adjuntos" at bounding box center [133, 175] width 160 height 33
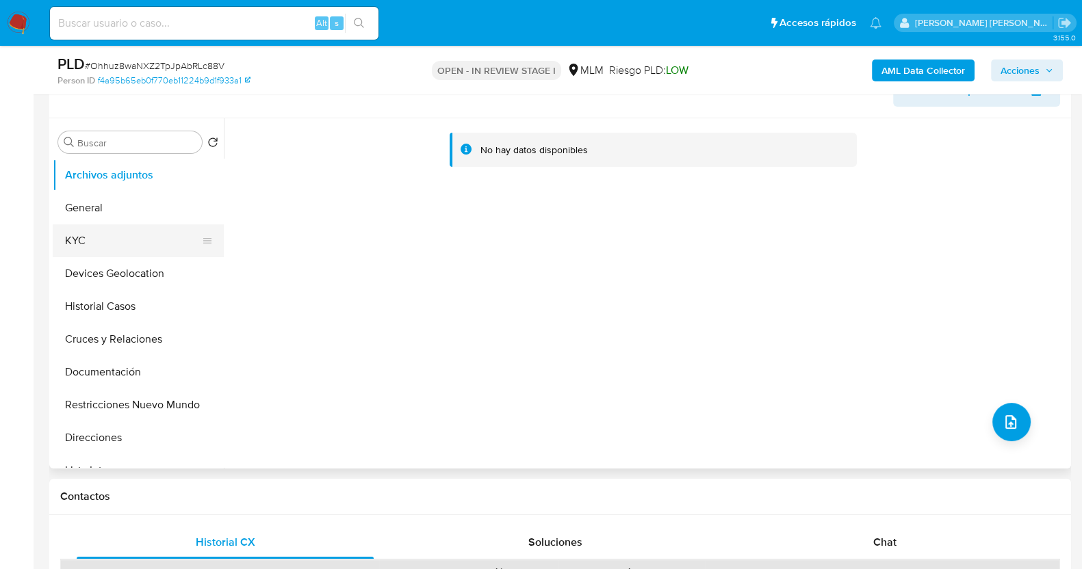
click at [86, 241] on button "KYC" at bounding box center [133, 240] width 160 height 33
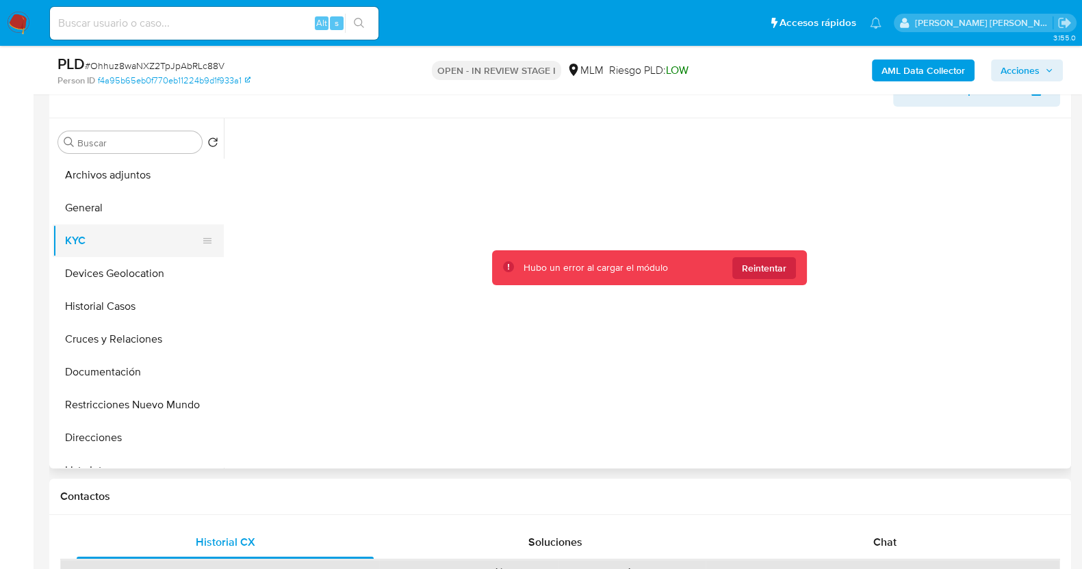
click at [92, 237] on button "KYC" at bounding box center [133, 240] width 160 height 33
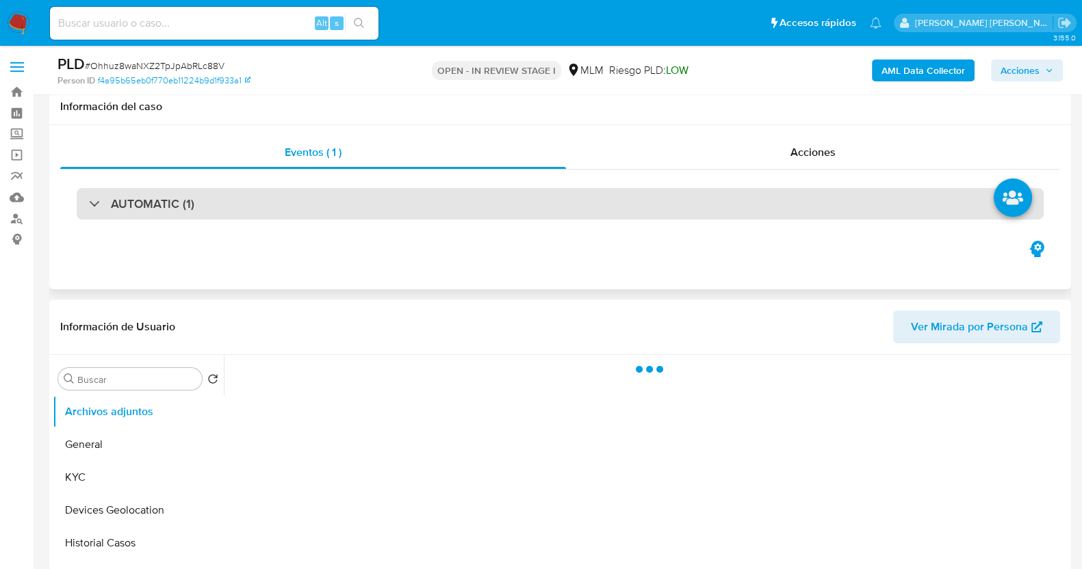
scroll to position [170, 0]
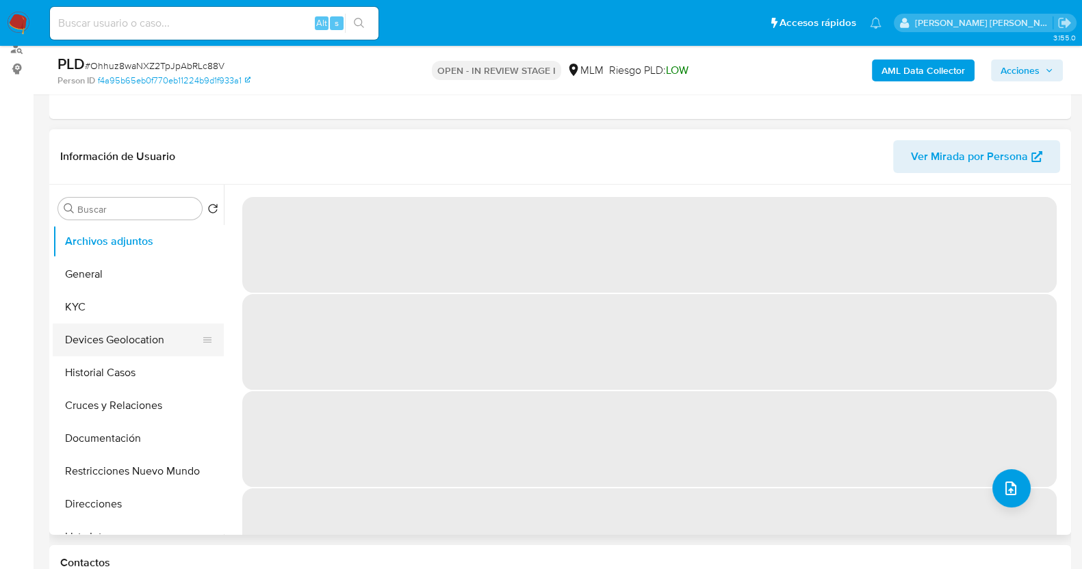
select select "10"
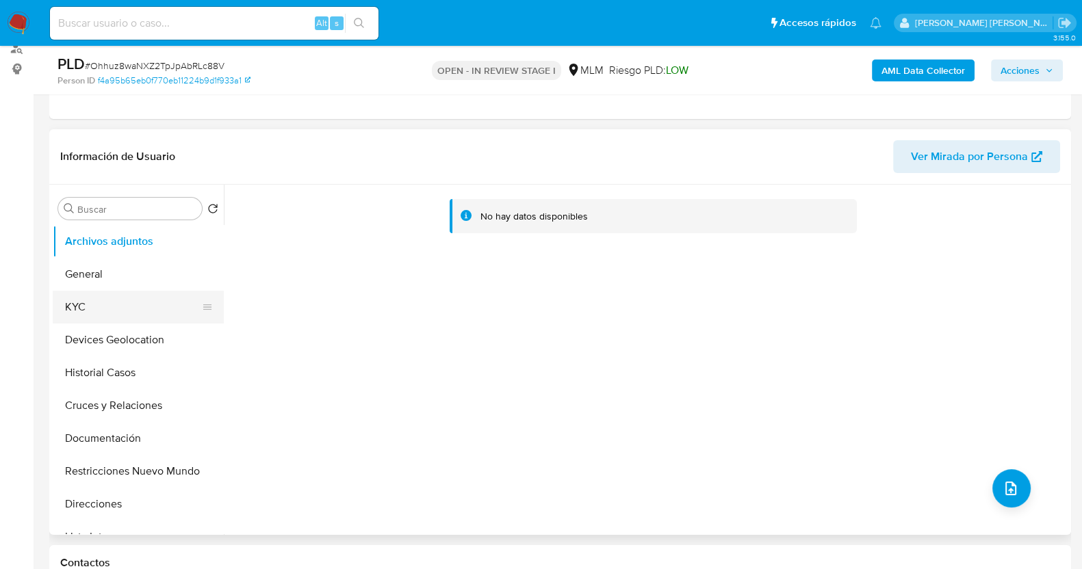
click at [116, 311] on button "KYC" at bounding box center [133, 307] width 160 height 33
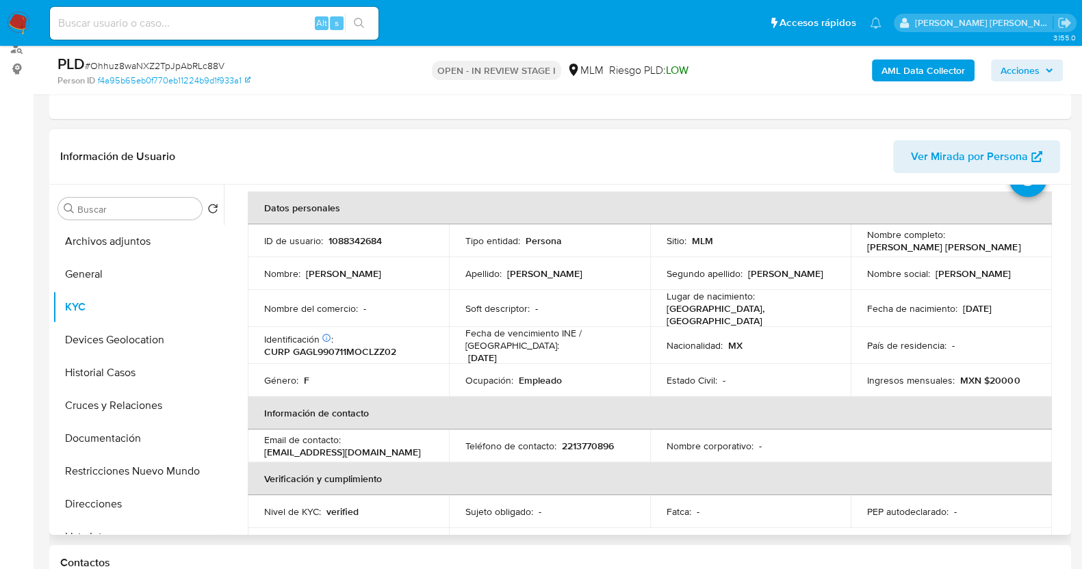
scroll to position [85, 0]
